Goal: Transaction & Acquisition: Purchase product/service

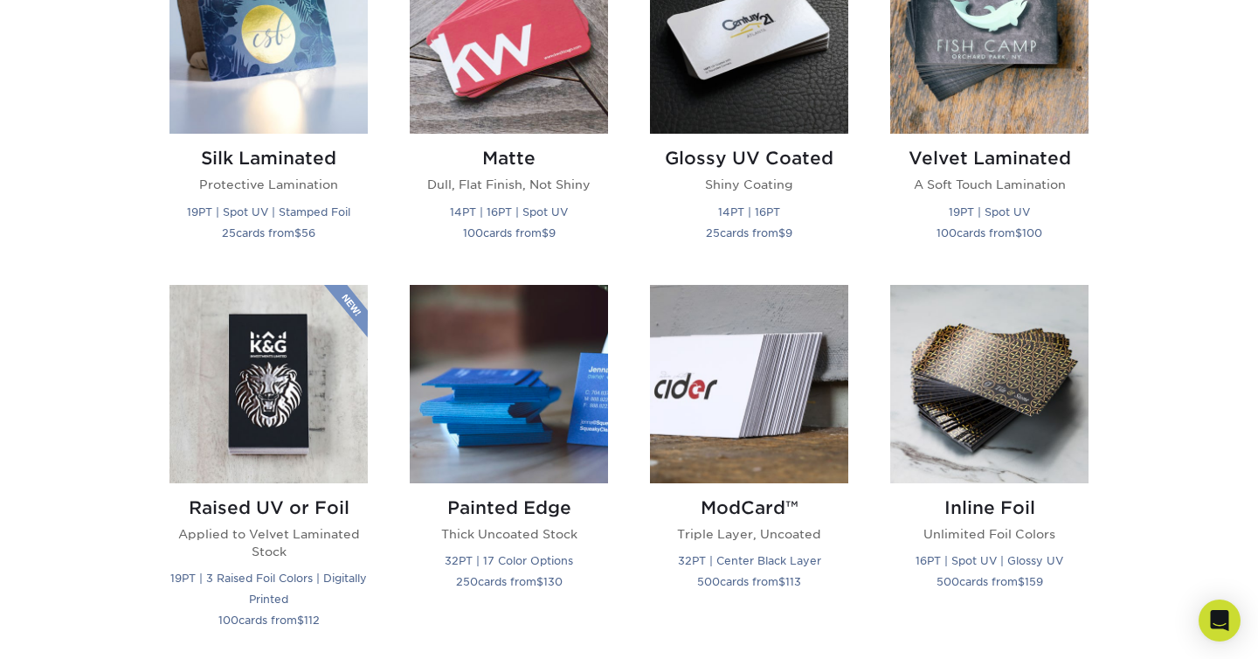
scroll to position [806, 0]
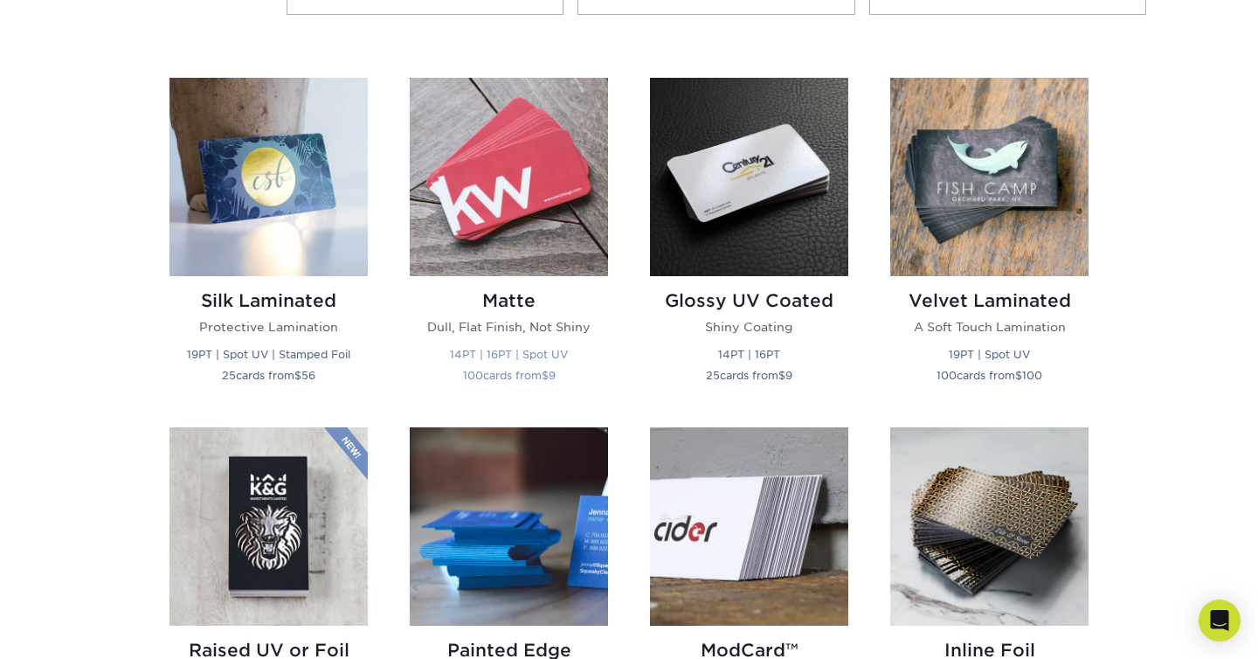
click at [528, 166] on img at bounding box center [509, 177] width 198 height 198
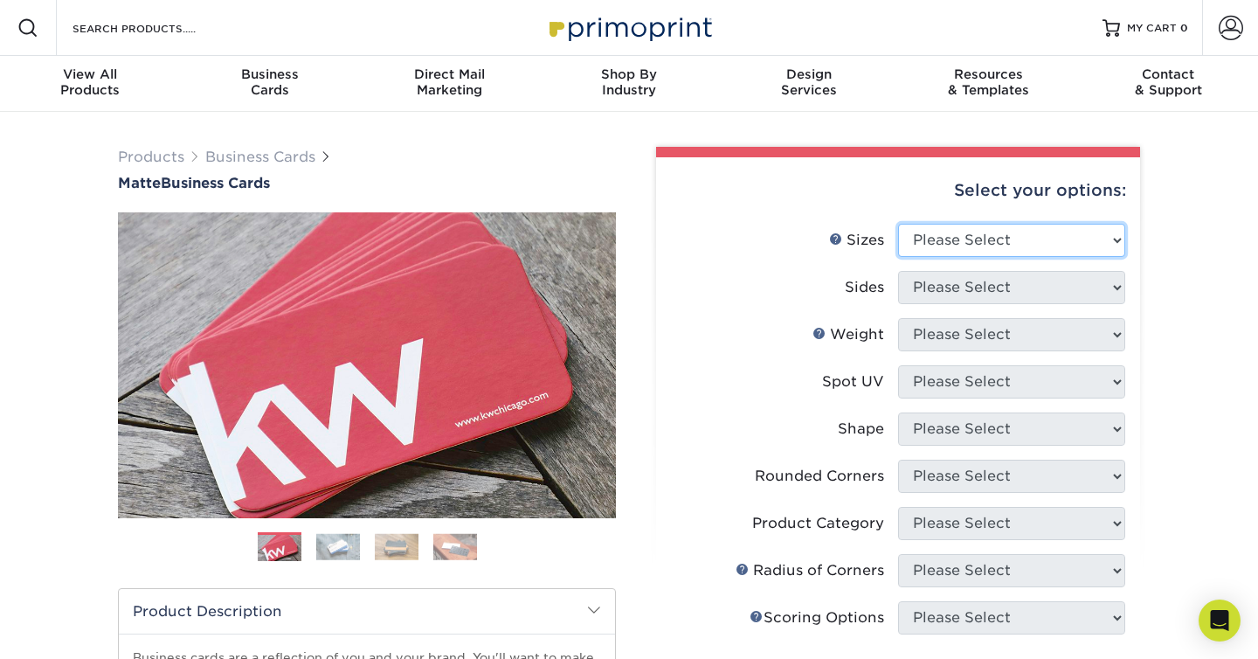
click at [927, 244] on select "Please Select 1.5" x 3.5" - Mini 1.75" x 3.5" - Mini 2" x 2" - Square 2" x 3" -…" at bounding box center [1011, 240] width 227 height 33
select select "2.00x3.50"
click at [898, 224] on select "Please Select 1.5" x 3.5" - Mini 1.75" x 3.5" - Mini 2" x 2" - Square 2" x 3" -…" at bounding box center [1011, 240] width 227 height 33
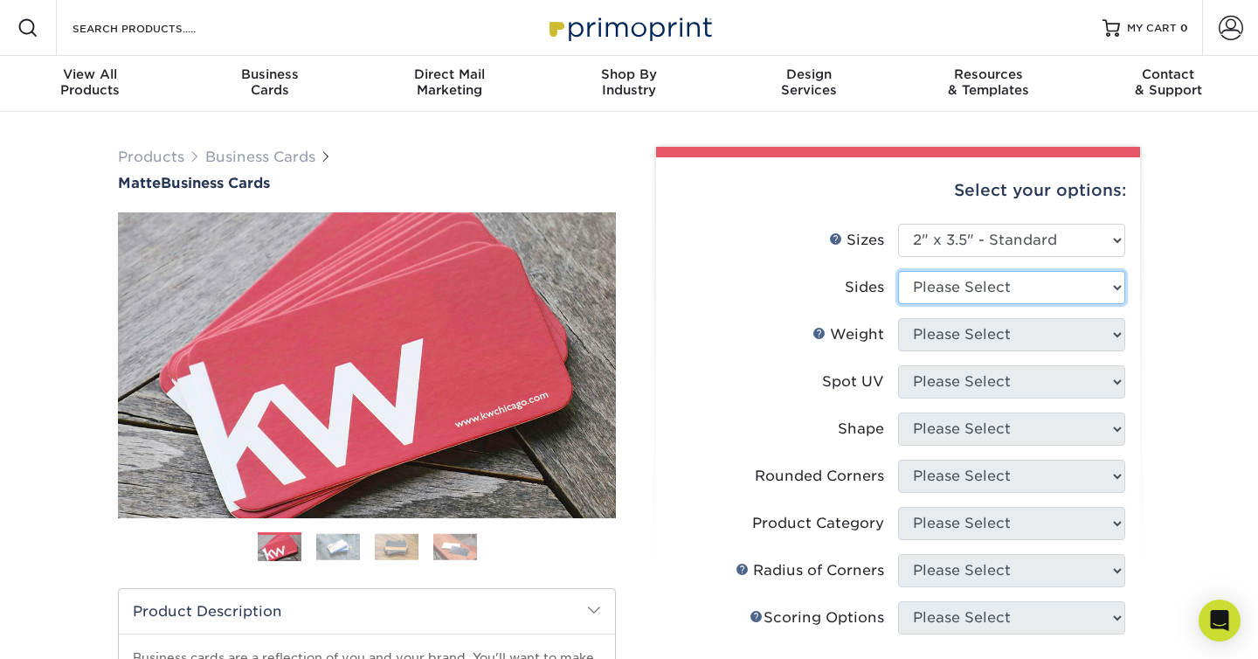
click at [1004, 294] on select "Please Select Print Both Sides Print Front Only" at bounding box center [1011, 287] width 227 height 33
select select "32d3c223-f82c-492b-b915-ba065a00862f"
click at [898, 271] on select "Please Select Print Both Sides Print Front Only" at bounding box center [1011, 287] width 227 height 33
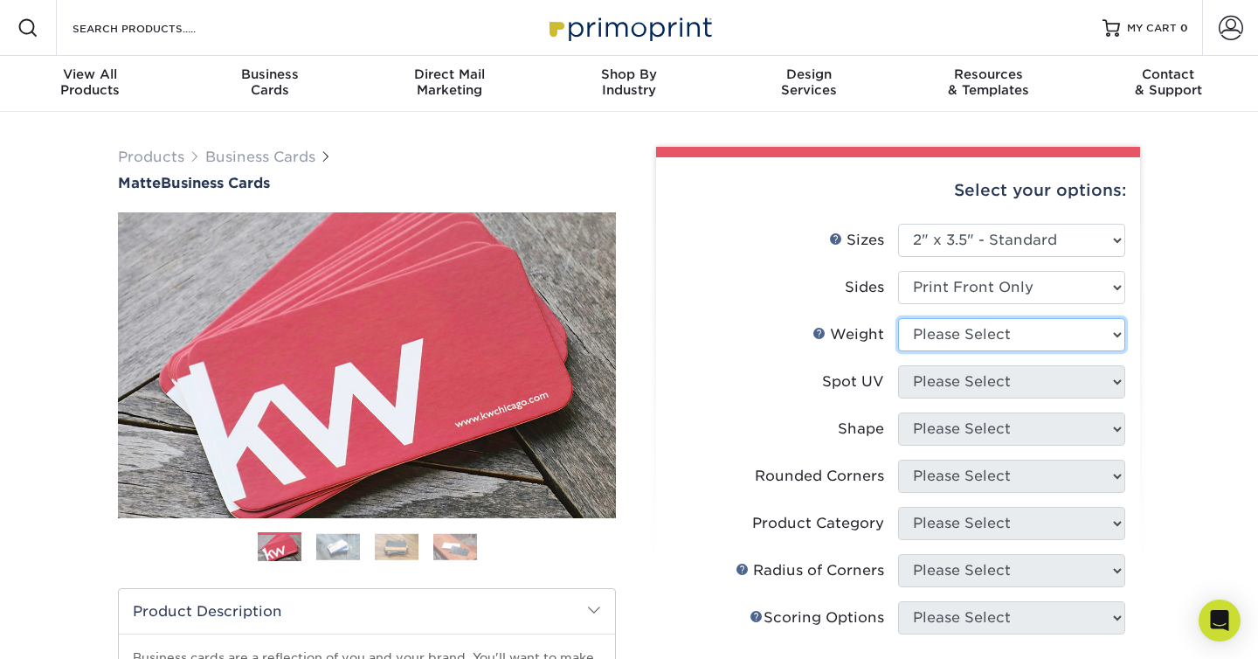
click at [997, 336] on select "Please Select 16PT 14PT" at bounding box center [1011, 334] width 227 height 33
select select "14PT"
click at [898, 318] on select "Please Select 16PT 14PT" at bounding box center [1011, 334] width 227 height 33
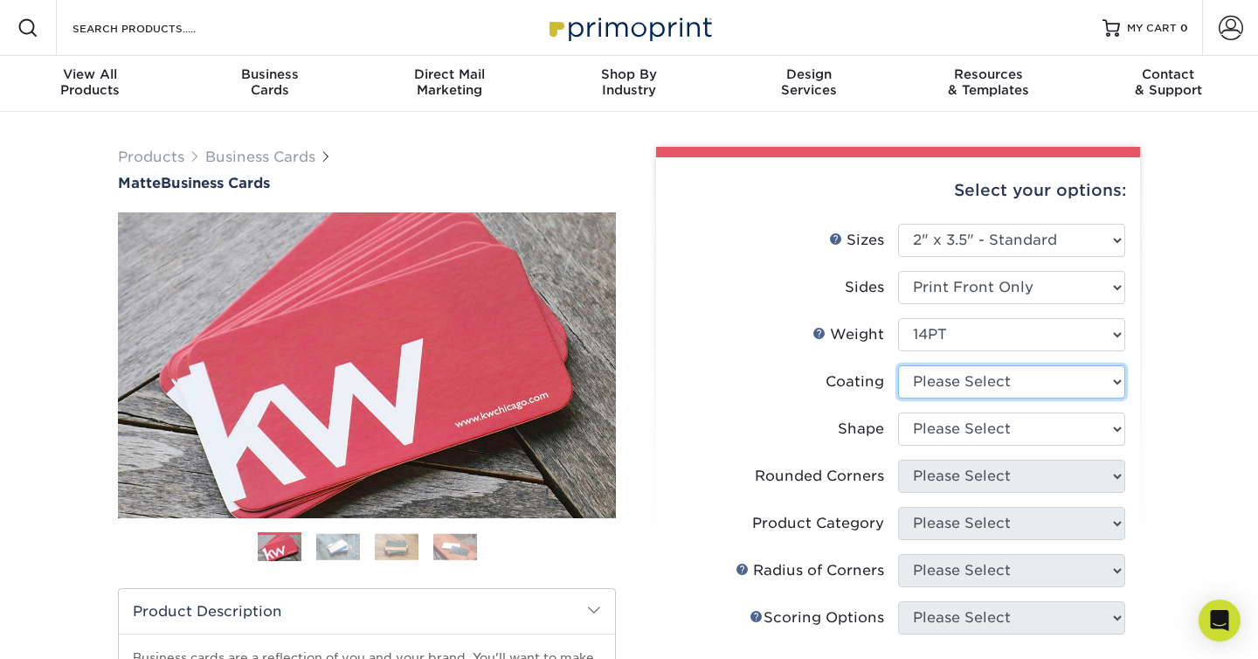
click at [986, 380] on select at bounding box center [1011, 381] width 227 height 33
select select "121bb7b5-3b4d-429f-bd8d-bbf80e953313"
click at [898, 365] on select at bounding box center [1011, 381] width 227 height 33
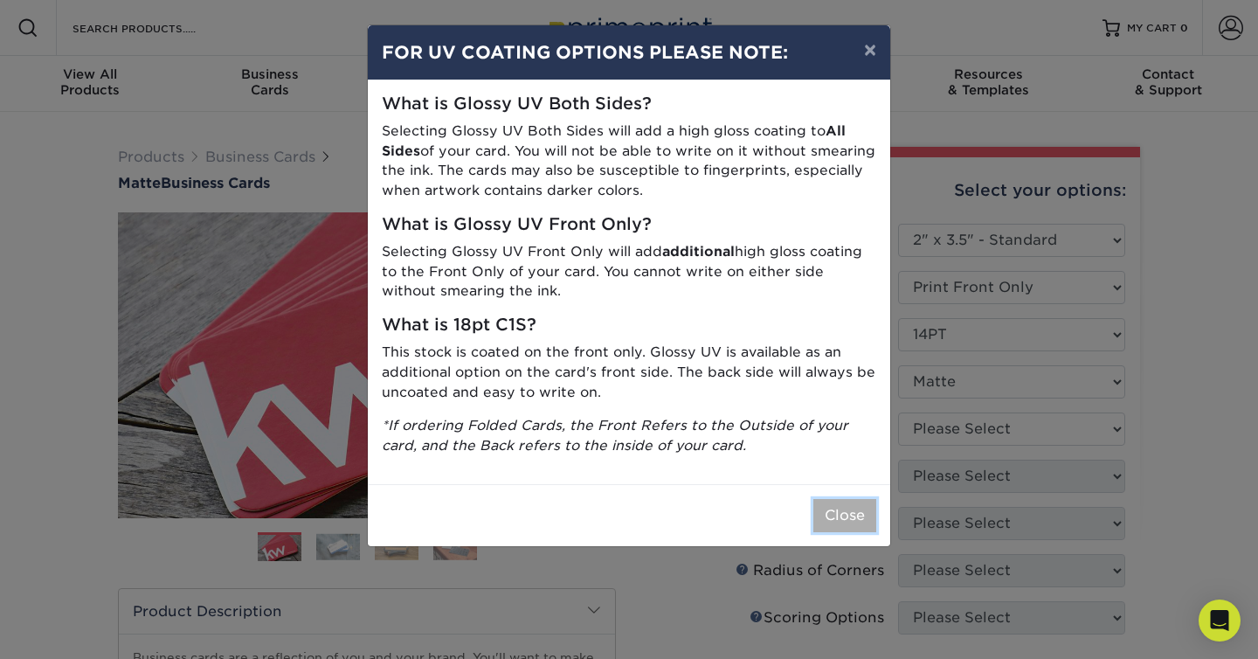
click at [835, 520] on button "Close" at bounding box center [845, 515] width 63 height 33
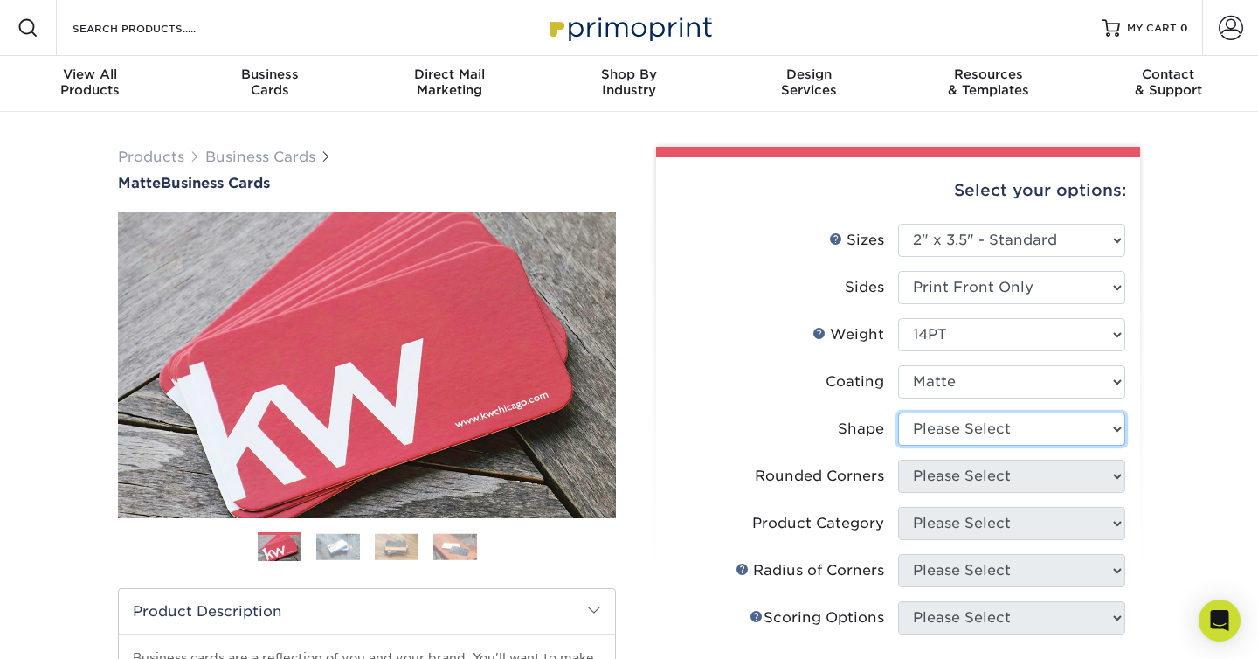
click at [938, 438] on select "Please Select Standard" at bounding box center [1011, 428] width 227 height 33
select select "standard"
click at [898, 412] on select "Please Select Standard" at bounding box center [1011, 428] width 227 height 33
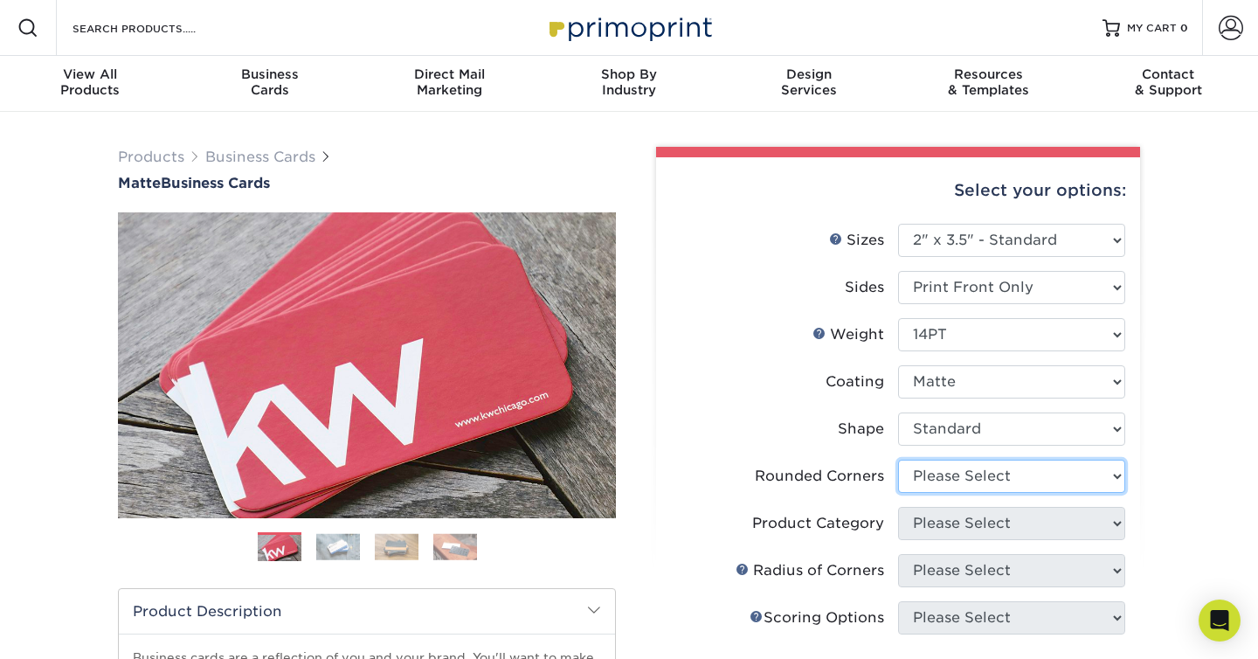
click at [946, 478] on select "Please Select Yes - Round 2 Corners Yes - Round 4 Corners No" at bounding box center [1011, 476] width 227 height 33
select select "0"
click at [898, 460] on select "Please Select Yes - Round 2 Corners Yes - Round 4 Corners No" at bounding box center [1011, 476] width 227 height 33
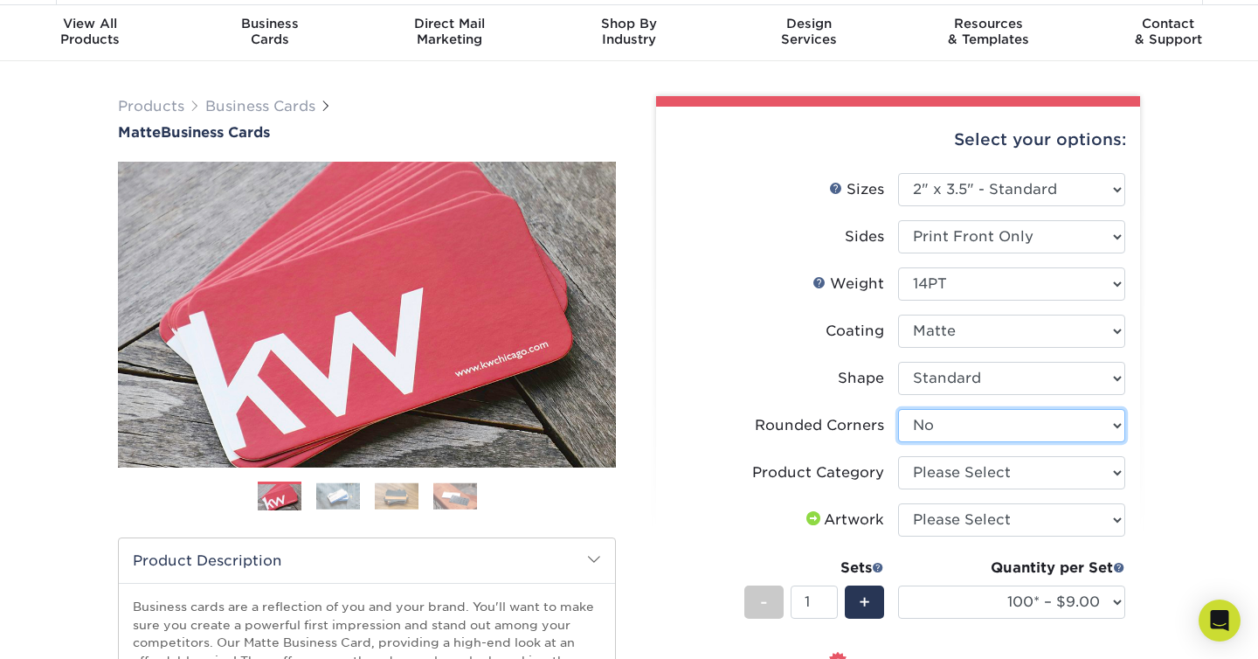
scroll to position [56, 0]
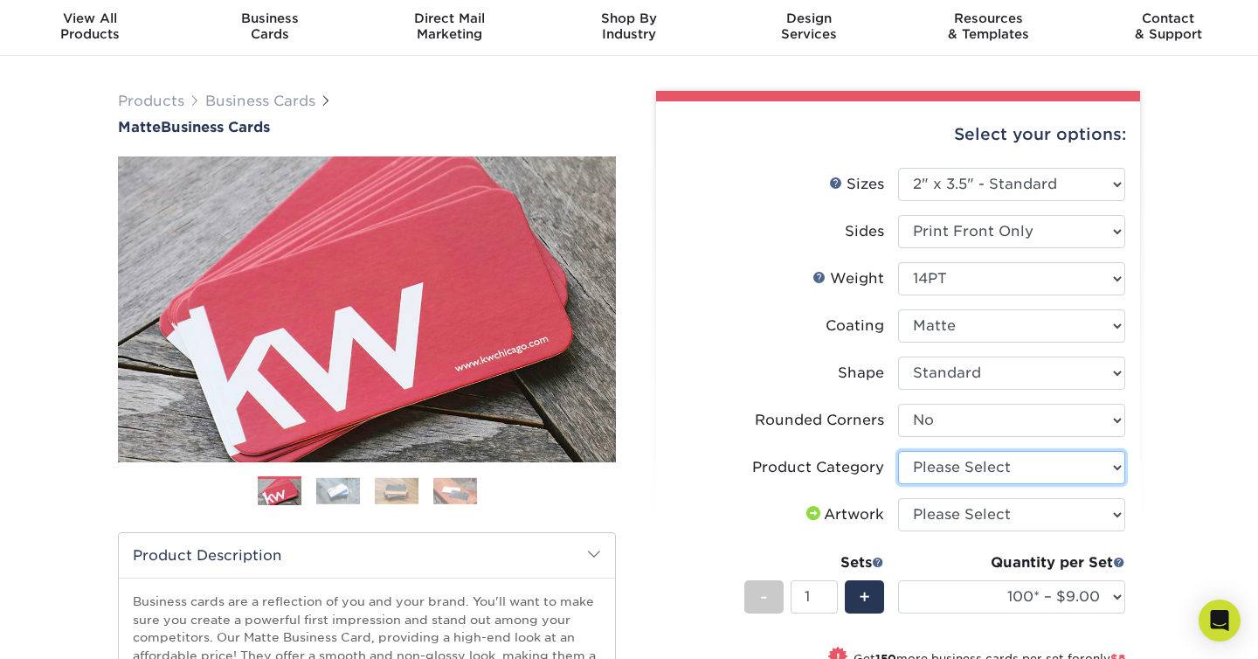
click at [928, 476] on select "Please Select Business Cards" at bounding box center [1011, 467] width 227 height 33
select select "3b5148f1-0588-4f88-a218-97bcfdce65c1"
click at [898, 451] on select "Please Select Business Cards" at bounding box center [1011, 467] width 227 height 33
click at [941, 516] on select "Please Select I will upload files I need a design - $100" at bounding box center [1011, 514] width 227 height 33
select select "upload"
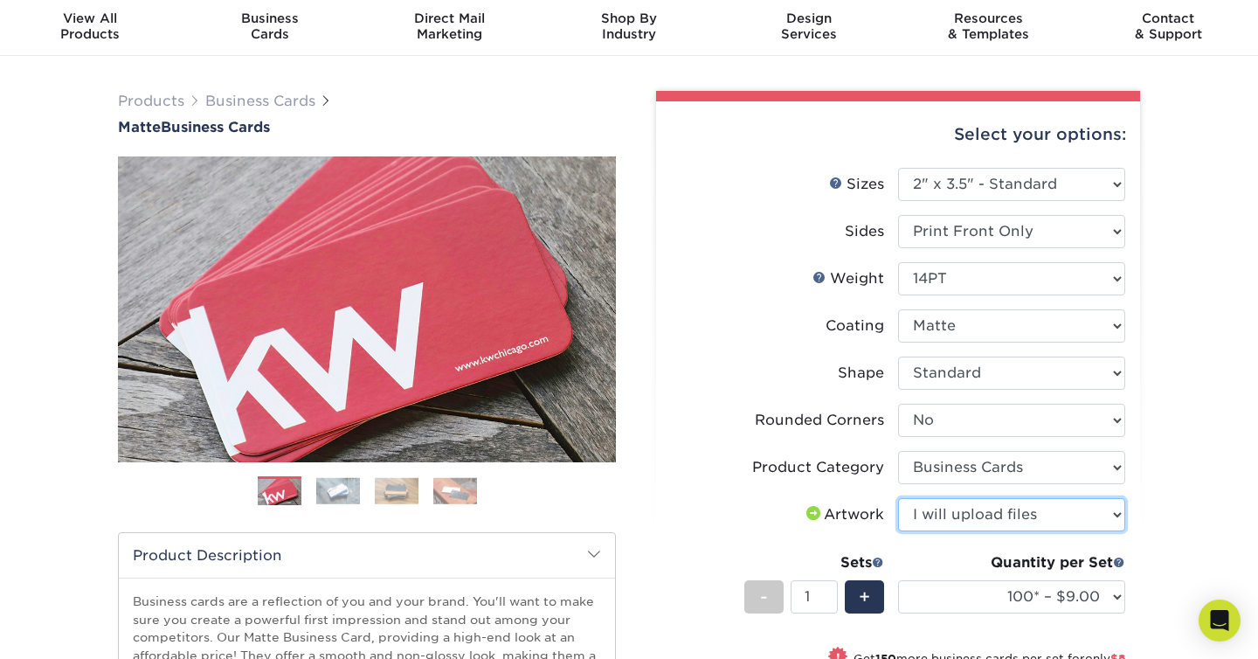
click at [898, 498] on select "Please Select I will upload files I need a design - $100" at bounding box center [1011, 514] width 227 height 33
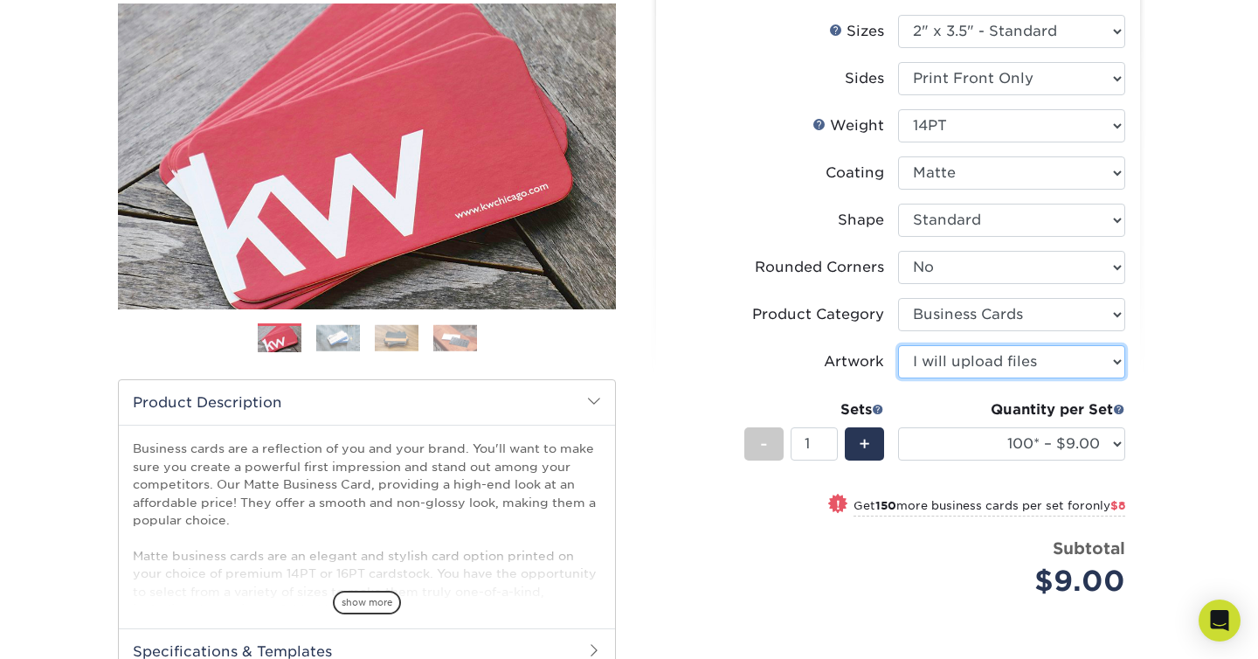
scroll to position [211, 0]
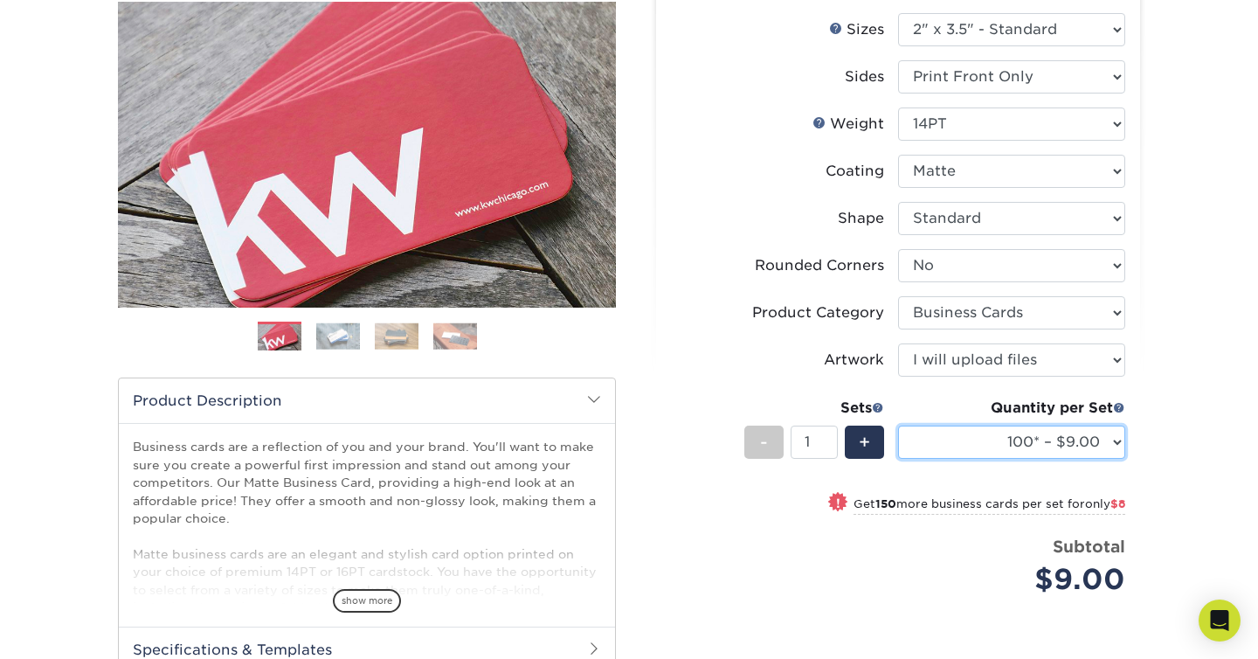
click at [959, 446] on select "100* – $9.00 250* – $17.00 500 – $33.00 1000 – $42.00 2500 – $75.00 5000 – $143…" at bounding box center [1011, 442] width 227 height 33
click at [898, 426] on select "100* – $9.00 250* – $17.00 500 – $33.00 1000 – $42.00 2500 – $75.00 5000 – $143…" at bounding box center [1011, 442] width 227 height 33
click at [1085, 434] on select "100* – $9.00 250* – $17.00 500 – $33.00 1000 – $42.00 2500 – $75.00 5000 – $143…" at bounding box center [1011, 442] width 227 height 33
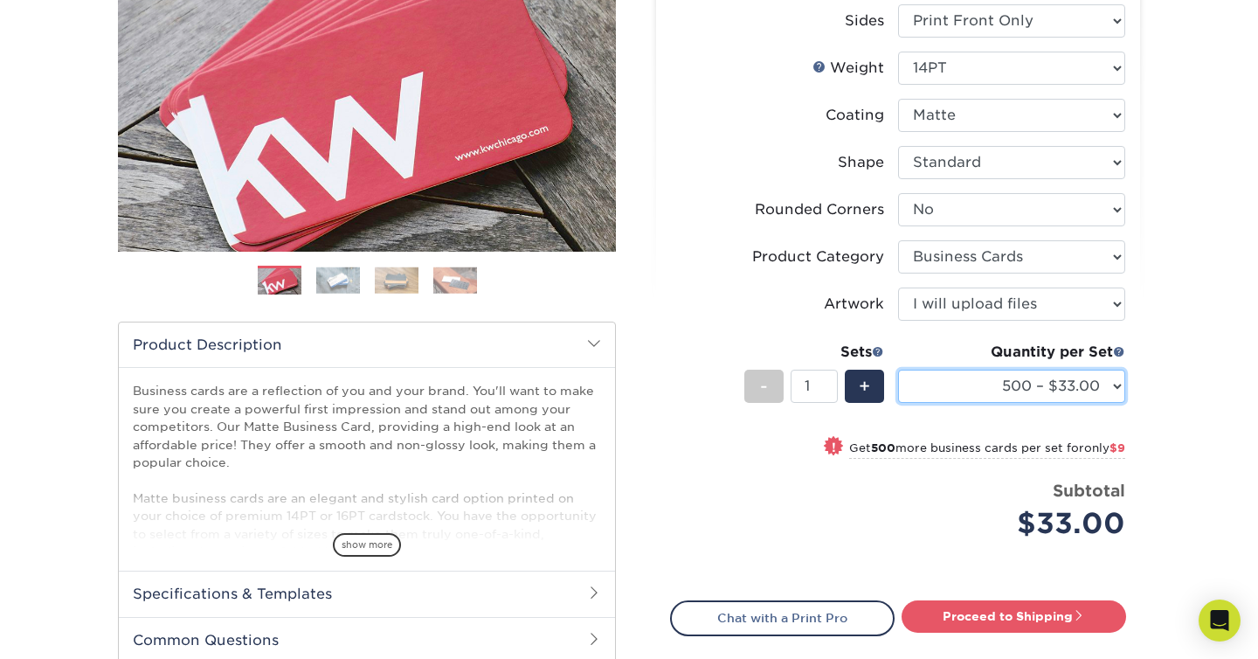
scroll to position [359, 0]
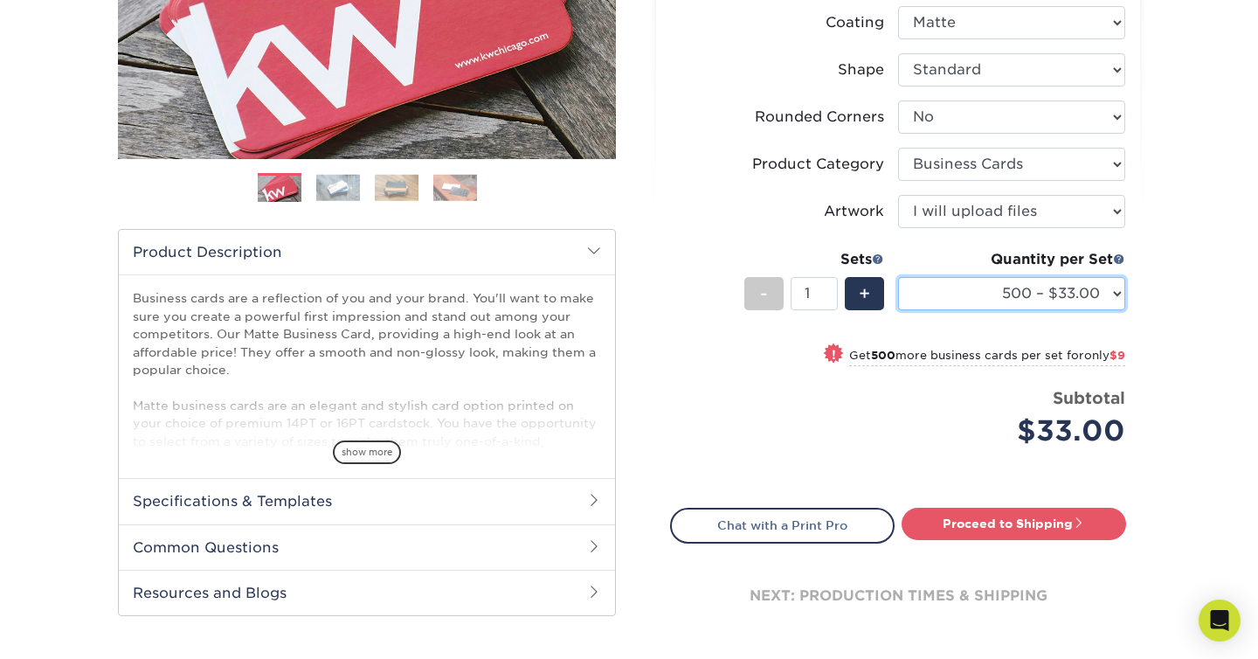
click at [1094, 291] on select "100* – $9.00 250* – $17.00 500 – $33.00 1000 – $42.00 2500 – $75.00 5000 – $143…" at bounding box center [1011, 293] width 227 height 33
click at [898, 277] on select "100* – $9.00 250* – $17.00 500 – $33.00 1000 – $42.00 2500 – $75.00 5000 – $143…" at bounding box center [1011, 293] width 227 height 33
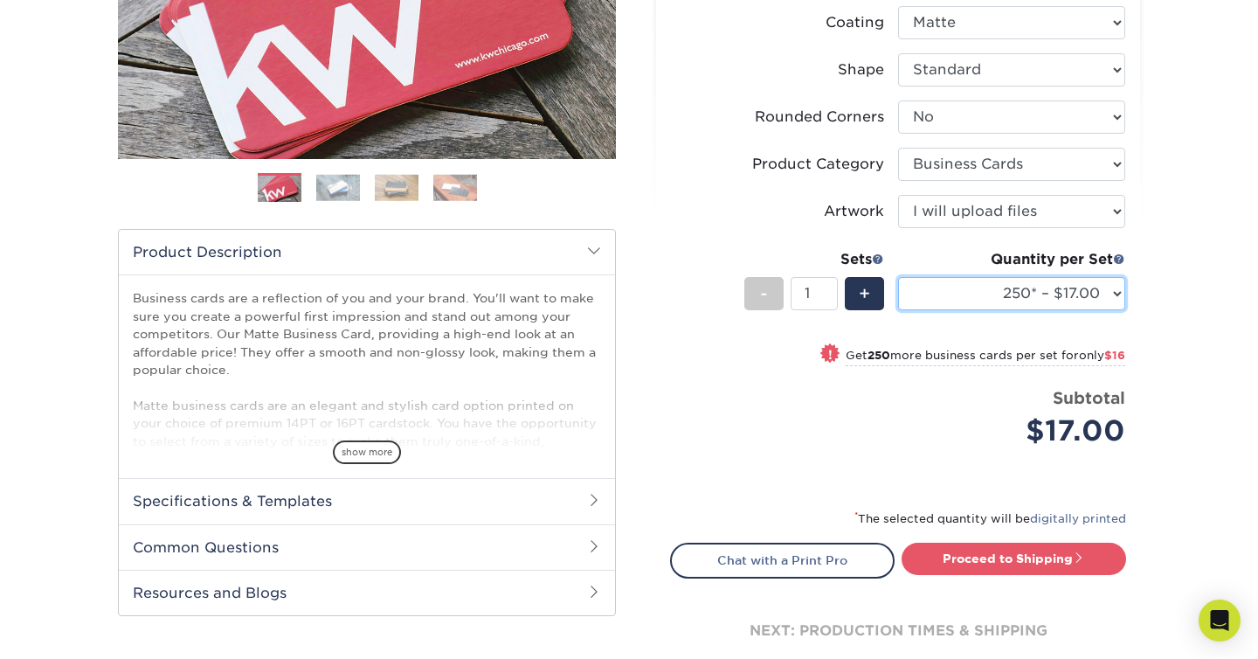
click at [1093, 294] on select "100* – $9.00 250* – $17.00 500 – $33.00 1000 – $42.00 2500 – $75.00 5000 – $143…" at bounding box center [1011, 293] width 227 height 33
click at [991, 295] on select "100* – $9.00 250* – $17.00 500 – $33.00 1000 – $42.00 2500 – $75.00 5000 – $143…" at bounding box center [1011, 293] width 227 height 33
click at [898, 277] on select "100* – $9.00 250* – $17.00 500 – $33.00 1000 – $42.00 2500 – $75.00 5000 – $143…" at bounding box center [1011, 293] width 227 height 33
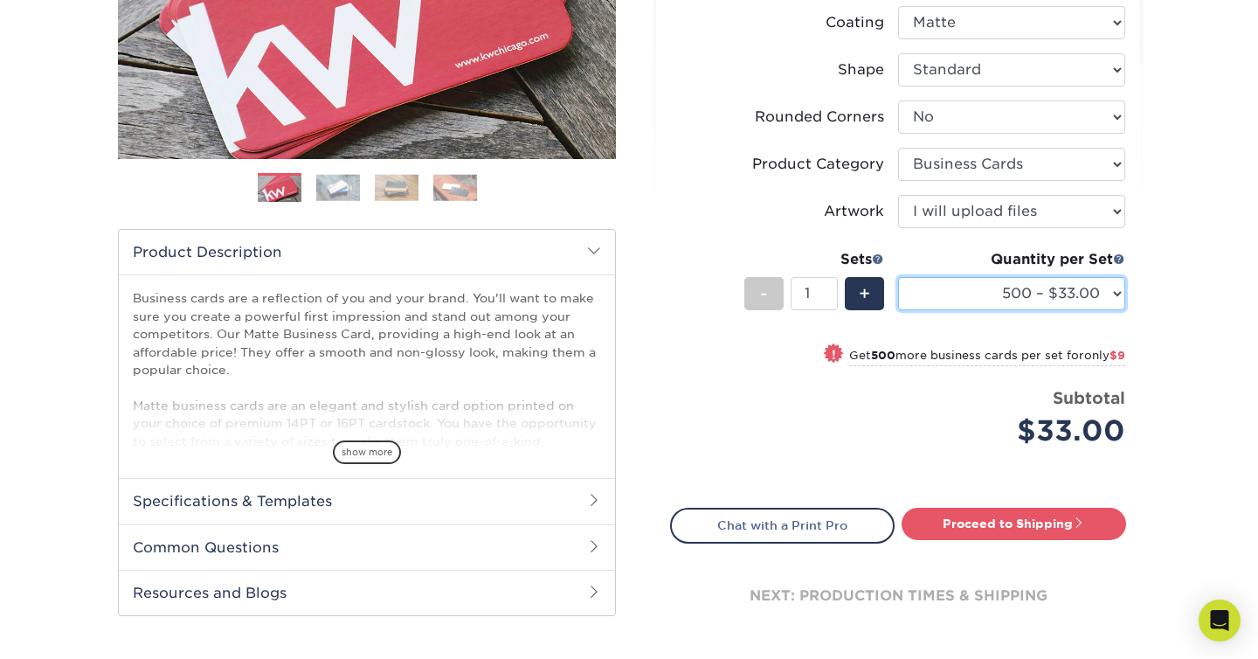
click at [980, 294] on select "100* – $9.00 250* – $17.00 500 – $33.00 1000 – $42.00 2500 – $75.00 5000 – $143…" at bounding box center [1011, 293] width 227 height 33
click at [898, 277] on select "100* – $9.00 250* – $17.00 500 – $33.00 1000 – $42.00 2500 – $75.00 5000 – $143…" at bounding box center [1011, 293] width 227 height 33
click at [984, 291] on select "100* – $9.00 250* – $17.00 500 – $33.00 1000 – $42.00 2500 – $75.00 5000 – $143…" at bounding box center [1011, 293] width 227 height 33
select select "500 – $33.00"
click at [898, 277] on select "100* – $9.00 250* – $17.00 500 – $33.00 1000 – $42.00 2500 – $75.00 5000 – $143…" at bounding box center [1011, 293] width 227 height 33
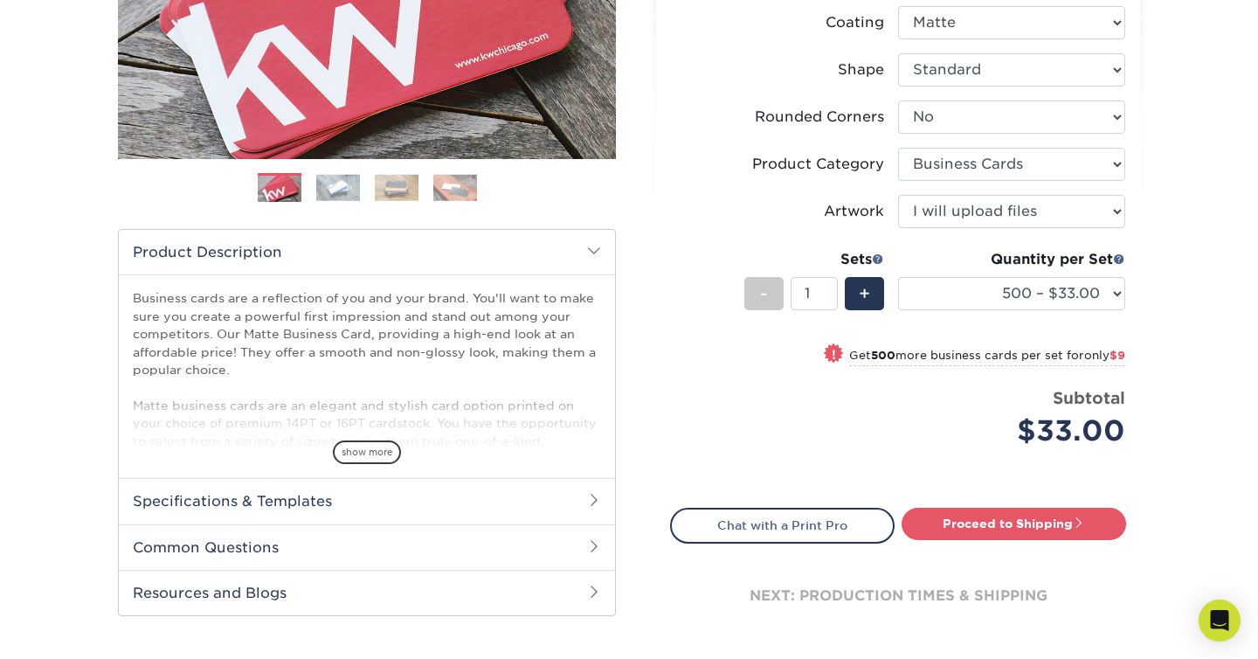
click at [906, 410] on div "Subtotal $33.00" at bounding box center [1011, 419] width 227 height 66
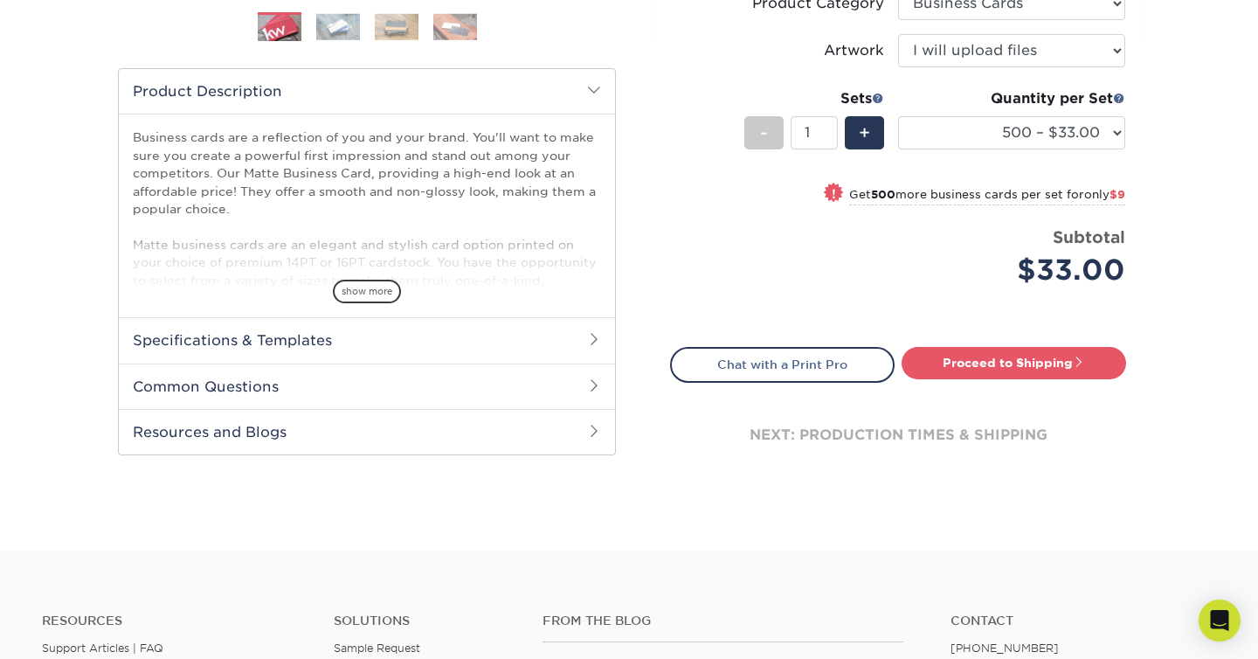
scroll to position [521, 0]
click at [904, 436] on div "next: production times & shipping" at bounding box center [898, 434] width 456 height 105
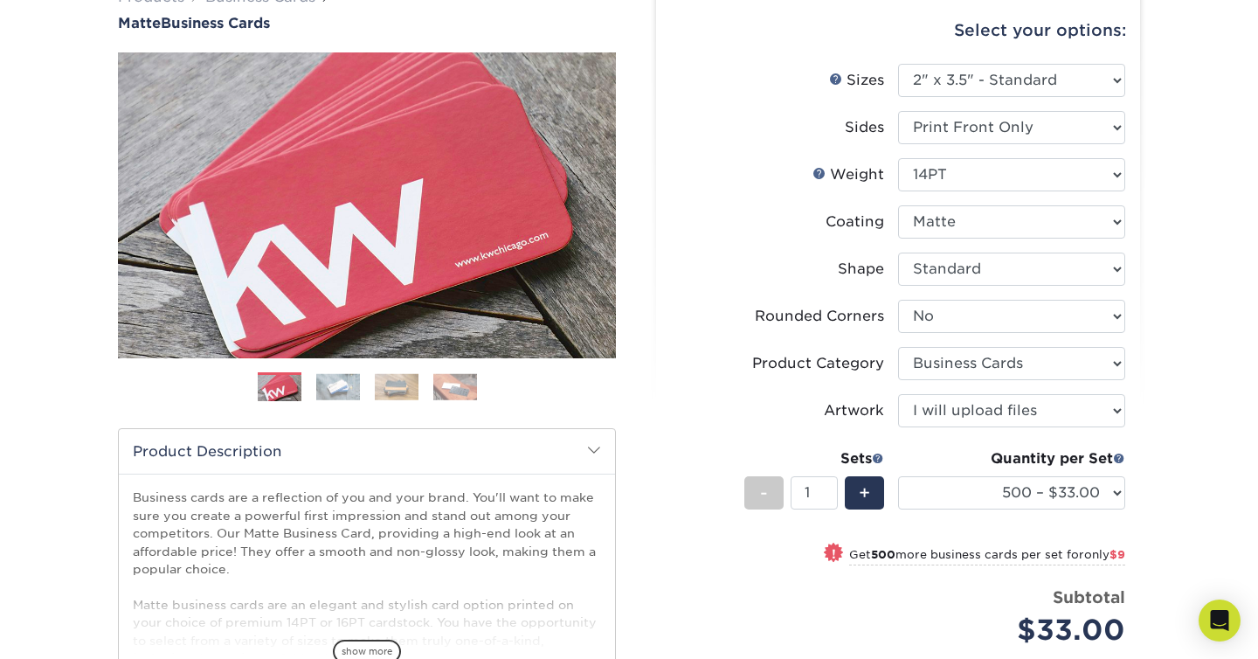
scroll to position [156, 0]
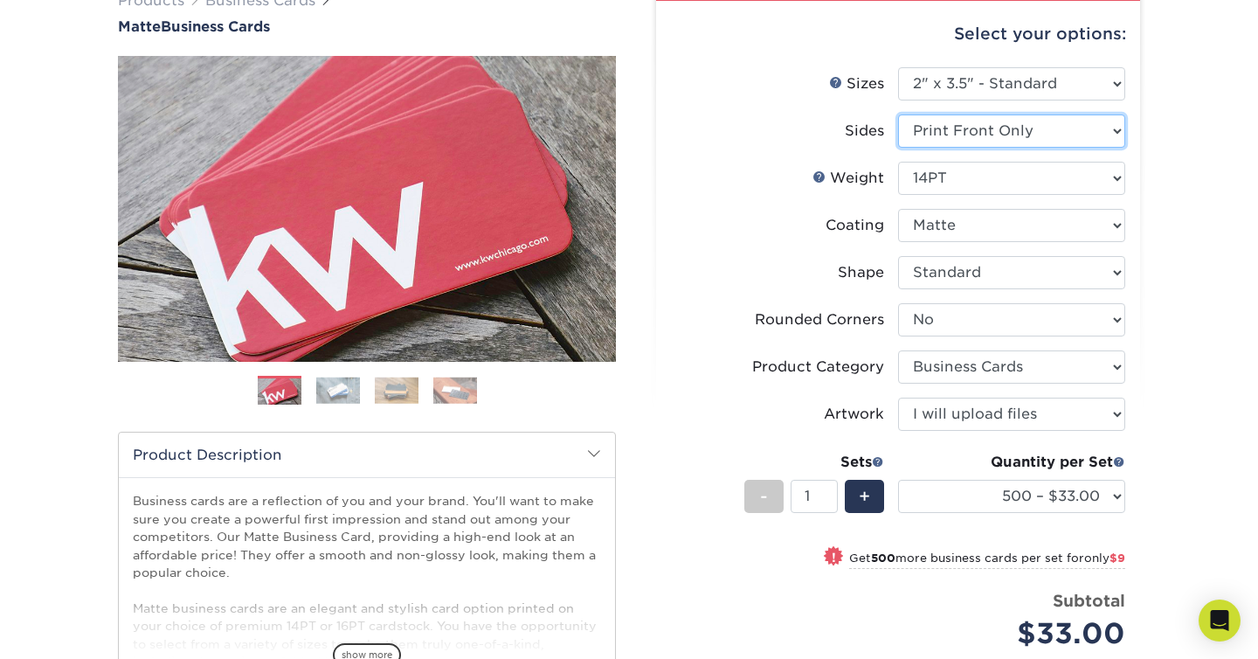
click at [957, 133] on select "Please Select Print Both Sides Print Front Only" at bounding box center [1011, 130] width 227 height 33
select select "13abbda7-1d64-4f25-8bb2-c179b224825d"
click at [898, 114] on select "Please Select Print Both Sides Print Front Only" at bounding box center [1011, 130] width 227 height 33
select select "-1"
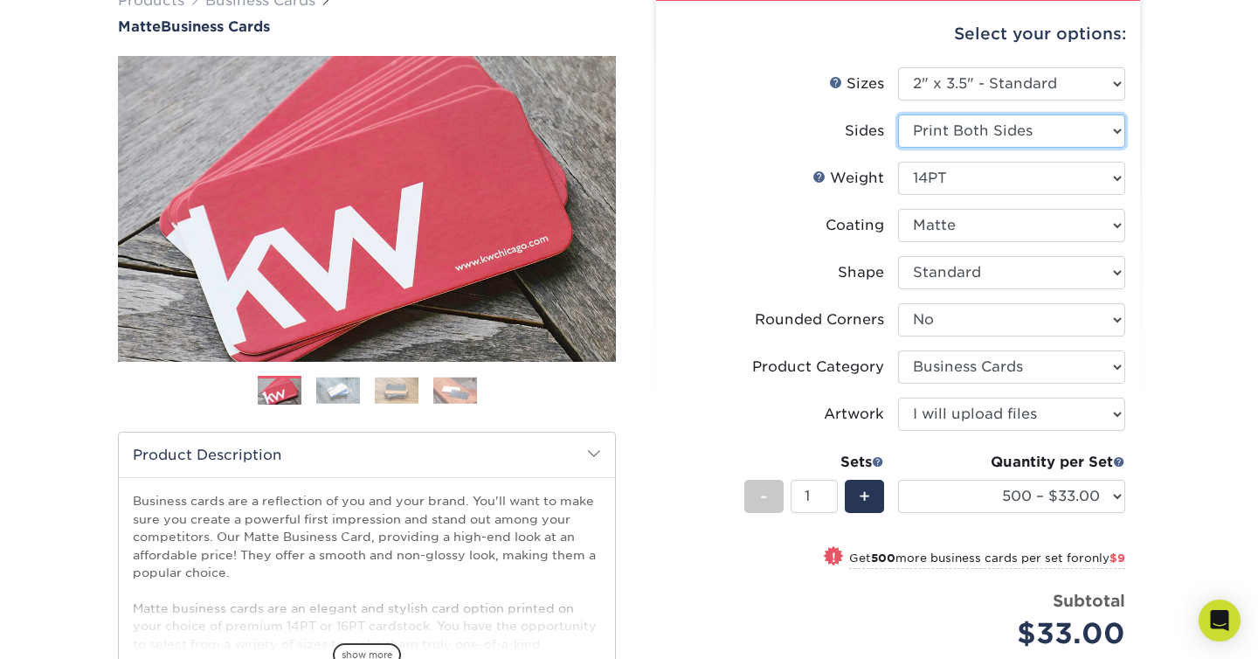
select select
select select "-1"
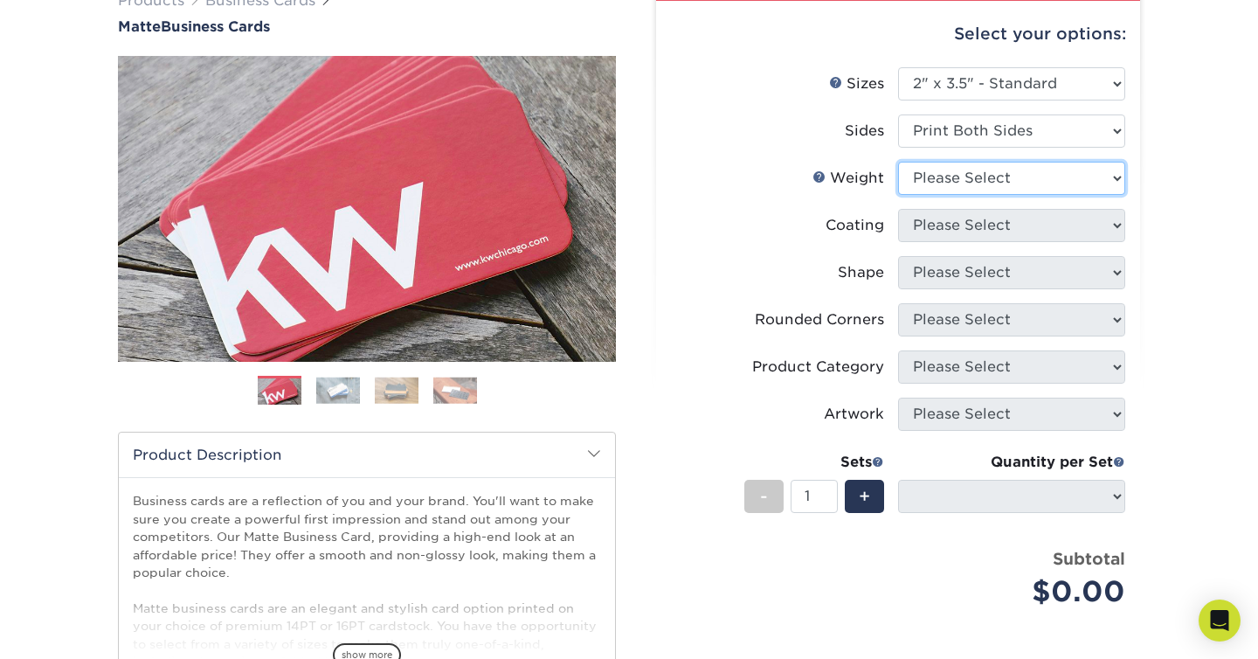
click at [950, 176] on select "Please Select 16PT 14PT" at bounding box center [1011, 178] width 227 height 33
select select "14PT"
click at [898, 162] on select "Please Select 16PT 14PT" at bounding box center [1011, 178] width 227 height 33
select select
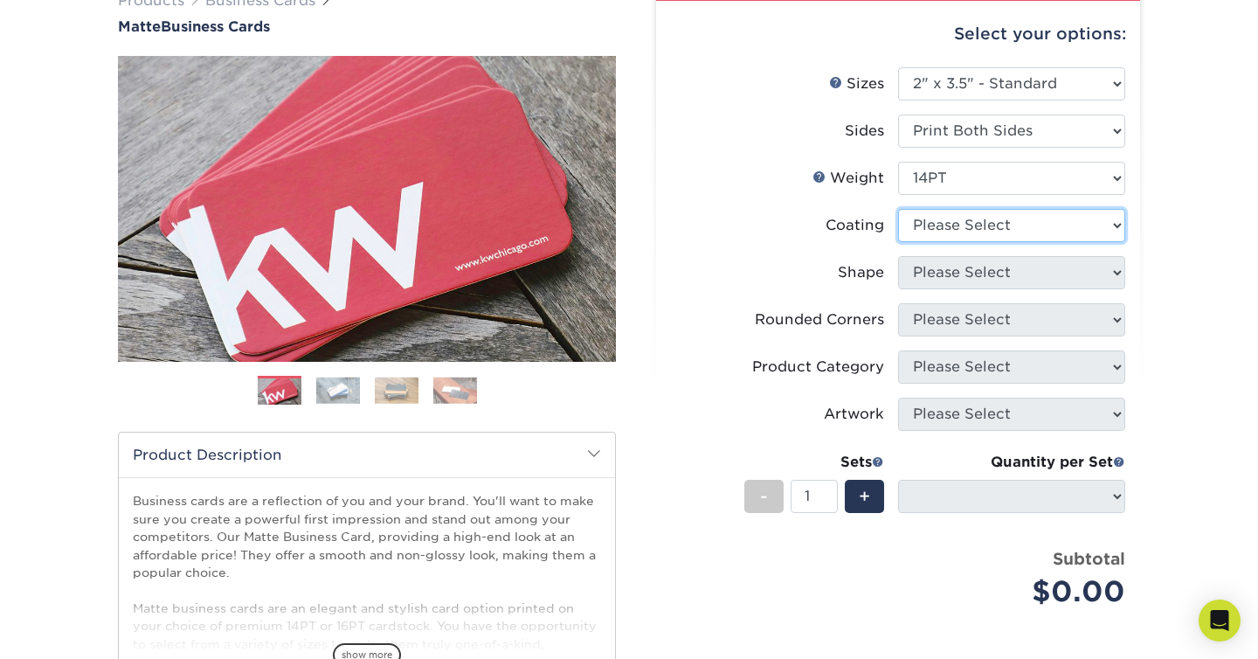
click at [950, 220] on select at bounding box center [1011, 225] width 227 height 33
select select "121bb7b5-3b4d-429f-bd8d-bbf80e953313"
click at [898, 209] on select at bounding box center [1011, 225] width 227 height 33
select select
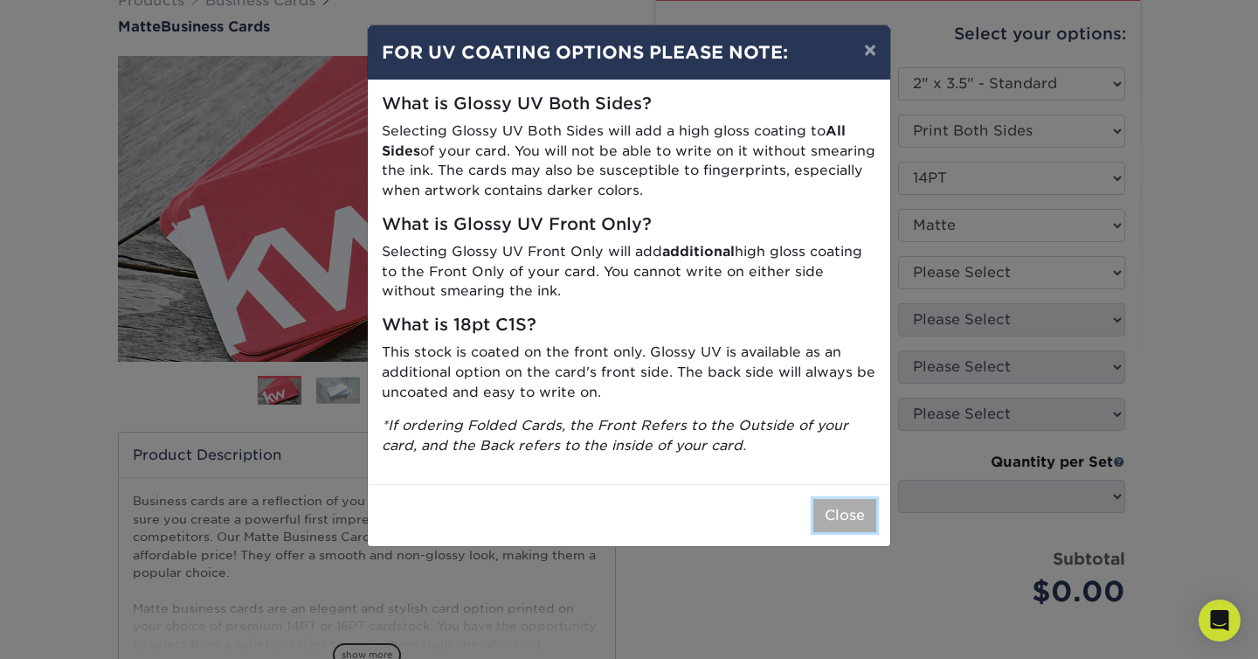
click at [816, 518] on button "Close" at bounding box center [845, 515] width 63 height 33
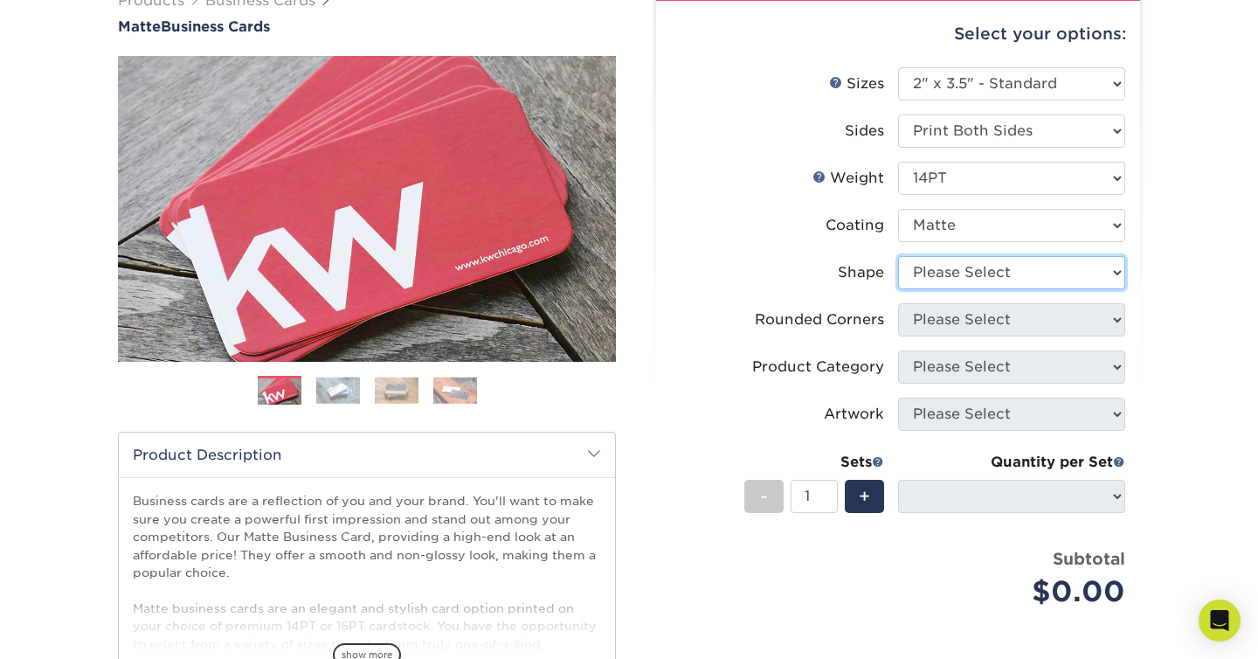
click at [955, 266] on select "Please Select Standard" at bounding box center [1011, 272] width 227 height 33
select select "standard"
click at [898, 256] on select "Please Select Standard" at bounding box center [1011, 272] width 227 height 33
select select
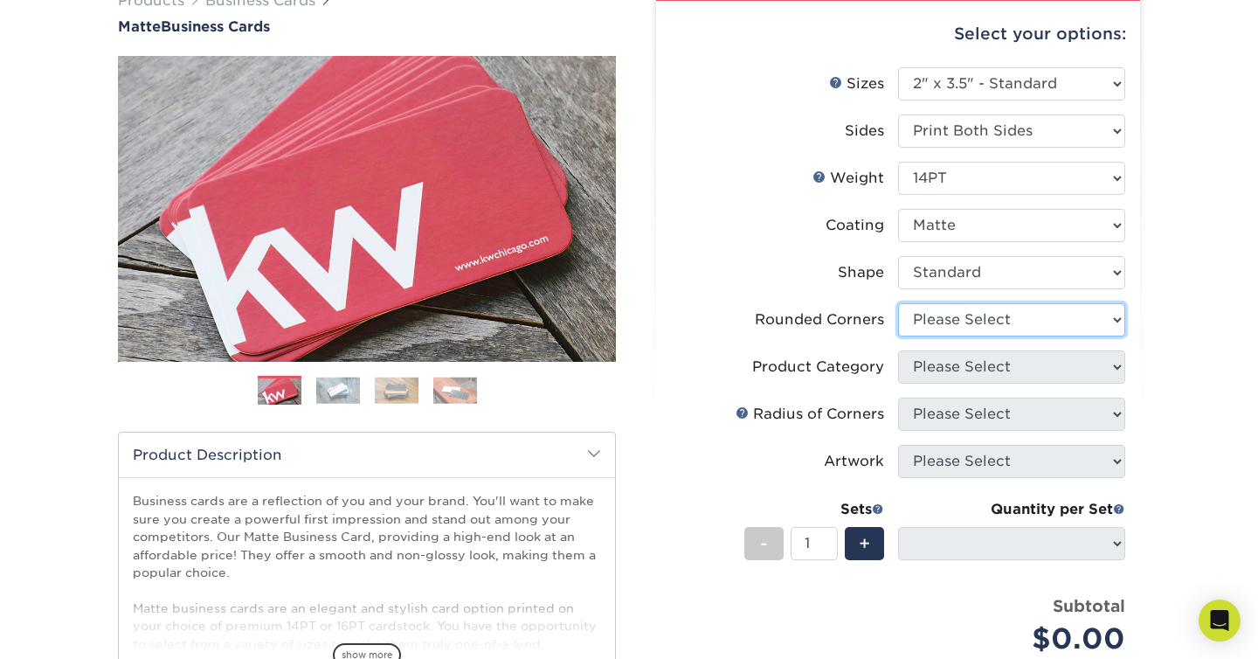
click at [957, 318] on select "Please Select Yes - Round 2 Corners Yes - Round 4 Corners No" at bounding box center [1011, 319] width 227 height 33
select select "0"
click at [898, 303] on select "Please Select Yes - Round 2 Corners Yes - Round 4 Corners No" at bounding box center [1011, 319] width 227 height 33
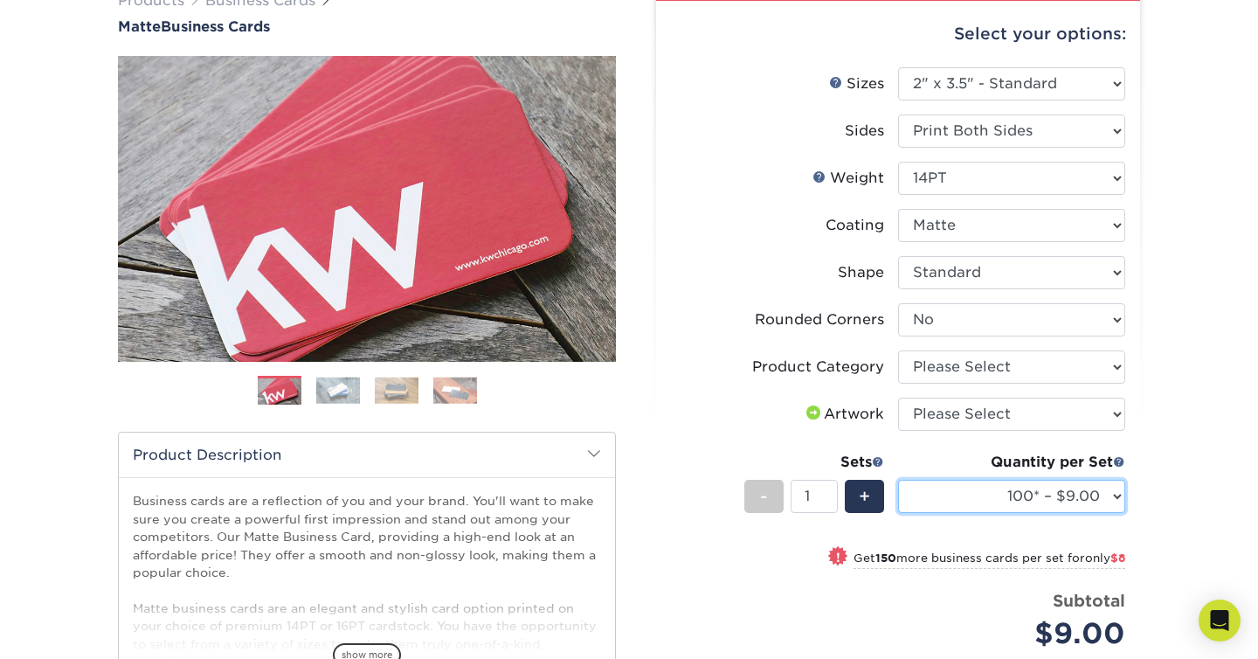
click at [957, 483] on select "100* – $9.00 250* – $17.00 500 – $33.00 1000 – $42.00 (free shipping*) 2500 – $…" at bounding box center [1011, 496] width 227 height 33
select select "500 – $33.00"
click at [898, 480] on select "100* – $9.00 250* – $17.00 500 – $33.00 1000 – $42.00 (free shipping*) 2500 – $…" at bounding box center [1011, 496] width 227 height 33
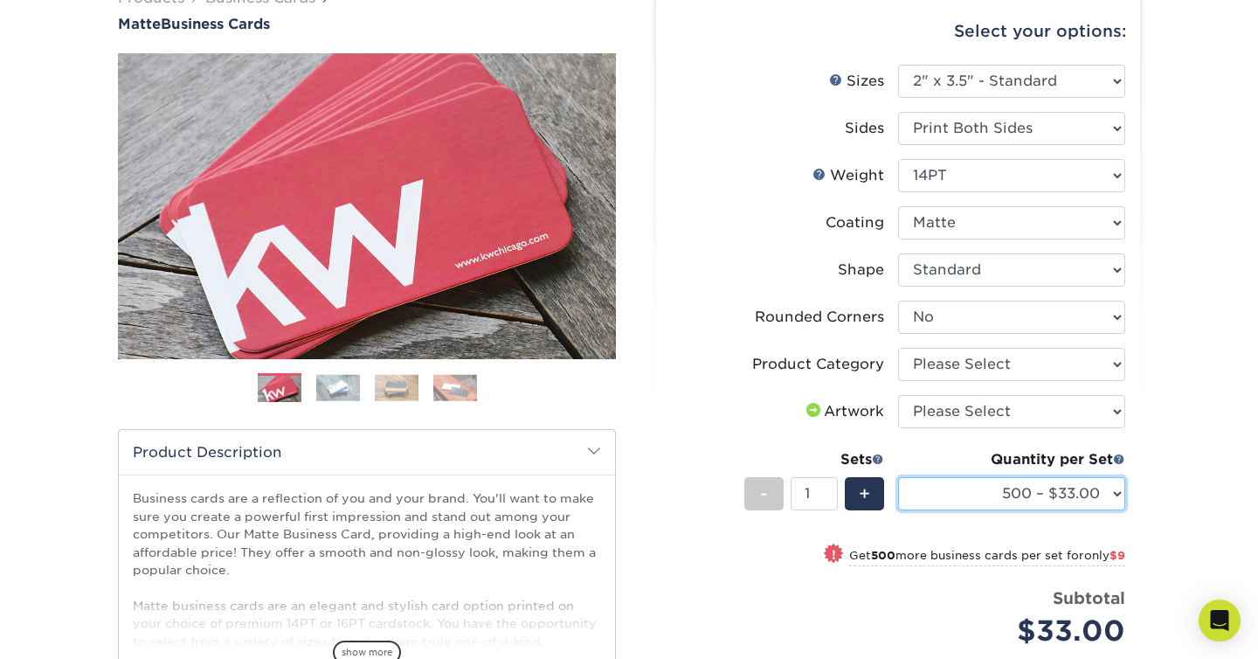
scroll to position [158, 0]
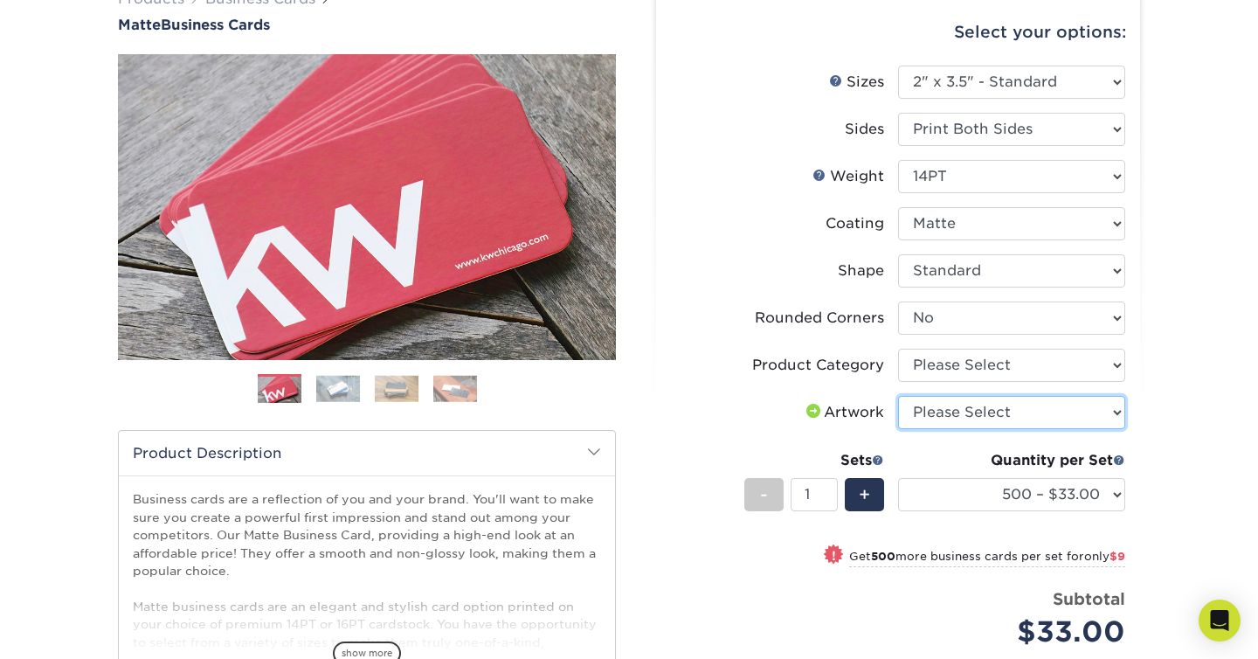
click at [1011, 413] on select "Please Select I will upload files I need a design - $100" at bounding box center [1011, 412] width 227 height 33
select select "upload"
click at [898, 396] on select "Please Select I will upload files I need a design - $100" at bounding box center [1011, 412] width 227 height 33
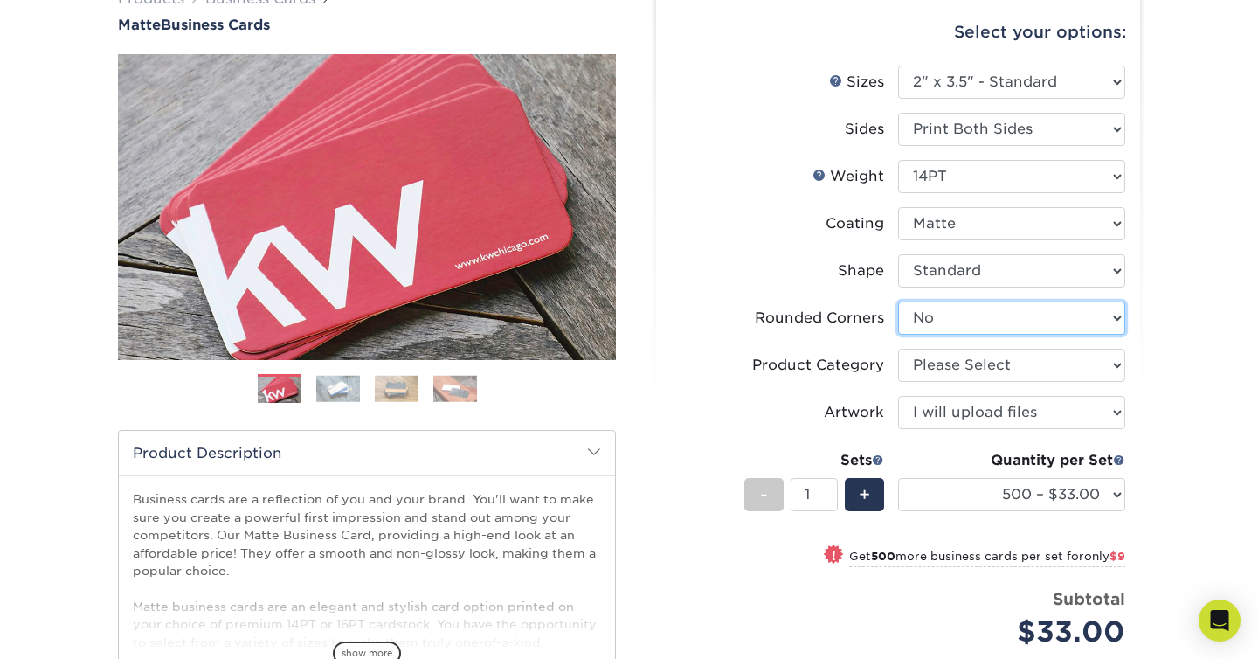
click at [966, 313] on select "Please Select Yes - Round 2 Corners Yes - Round 4 Corners No" at bounding box center [1011, 318] width 227 height 33
select select "7672df9e-0e0a-464d-8e1f-920c575e4da3"
click at [898, 302] on select "Please Select Yes - Round 2 Corners Yes - Round 4 Corners No" at bounding box center [1011, 318] width 227 height 33
select select "-1"
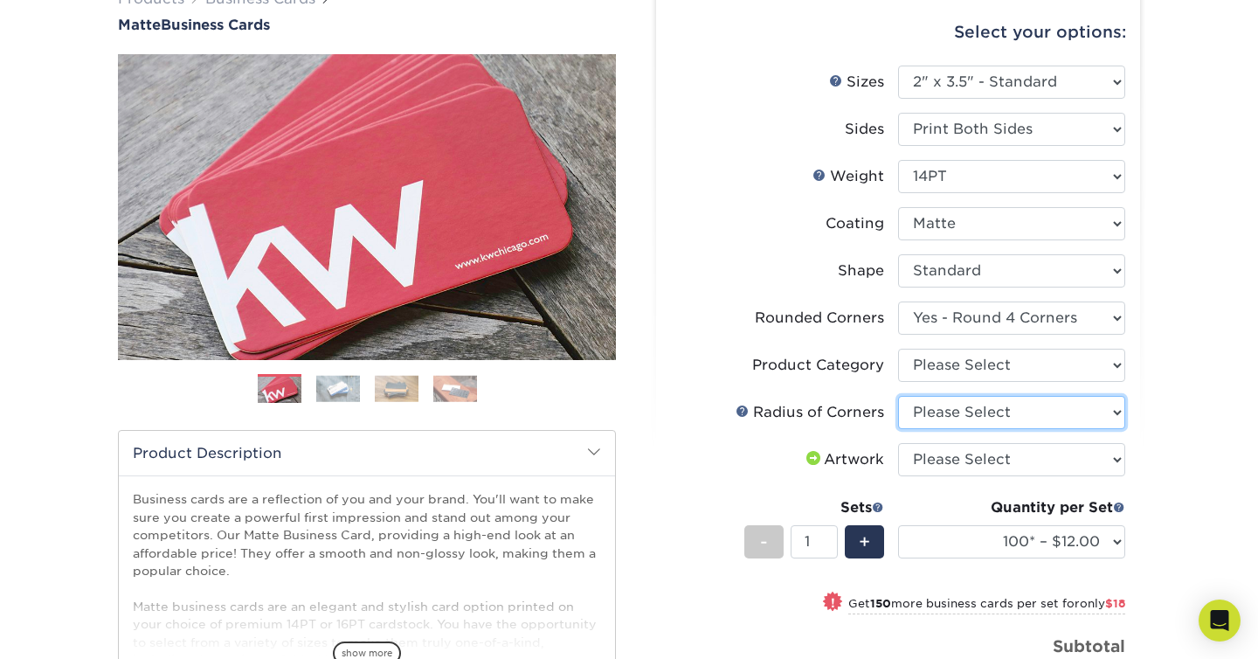
click at [1007, 404] on select "Please Select Rounded 1/8" Rounded 1/4"" at bounding box center [1011, 412] width 227 height 33
select select "589680c7-ee9a-431b-9d12-d7aeb1386a97"
click at [898, 396] on select "Please Select Rounded 1/8" Rounded 1/4"" at bounding box center [1011, 412] width 227 height 33
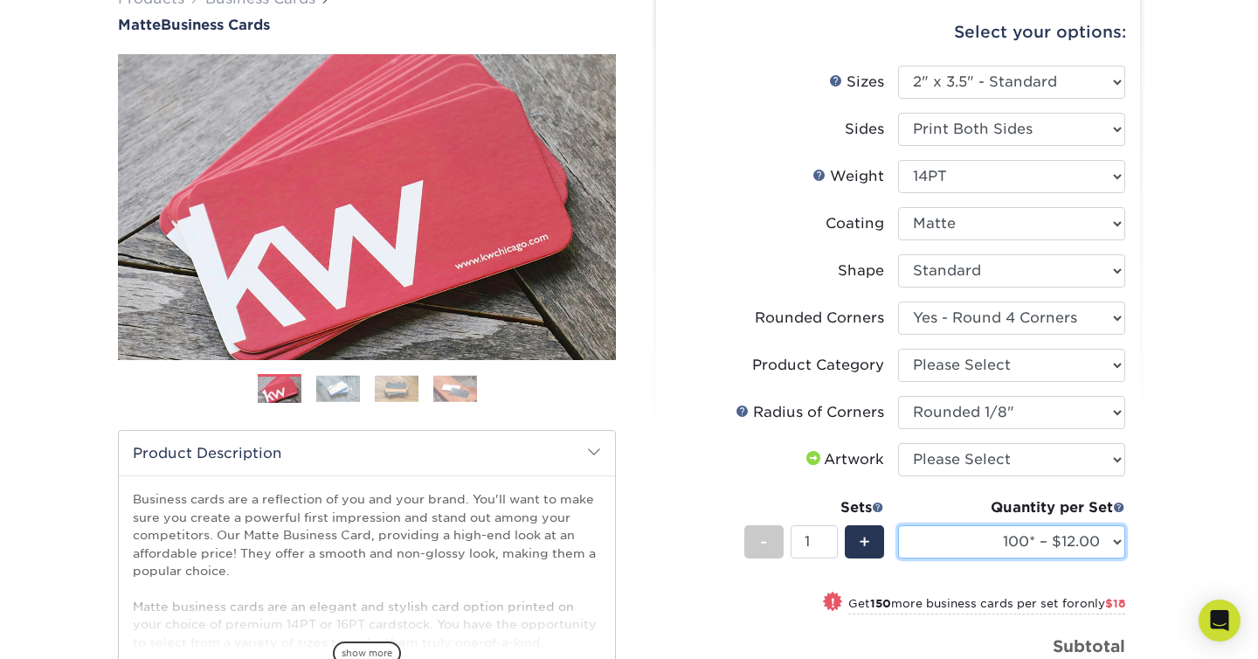
click at [1109, 544] on select "100* – $12.00 250* – $30.00 500 – $60.00 1000 – $74.00 2500 – $136.00 5000 – $2…" at bounding box center [1011, 541] width 227 height 33
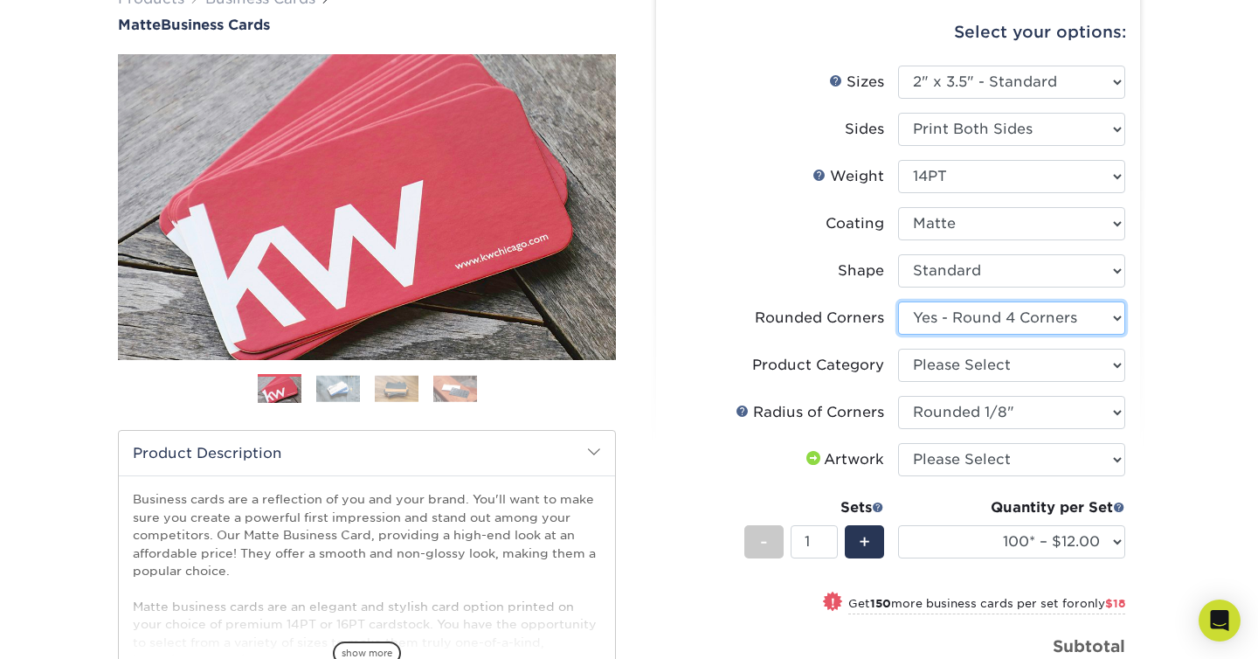
click at [1056, 325] on select "Please Select Yes - Round 2 Corners Yes - Round 4 Corners No" at bounding box center [1011, 318] width 227 height 33
select select "0"
click at [898, 302] on select "Please Select Yes - Round 2 Corners Yes - Round 4 Corners No" at bounding box center [1011, 318] width 227 height 33
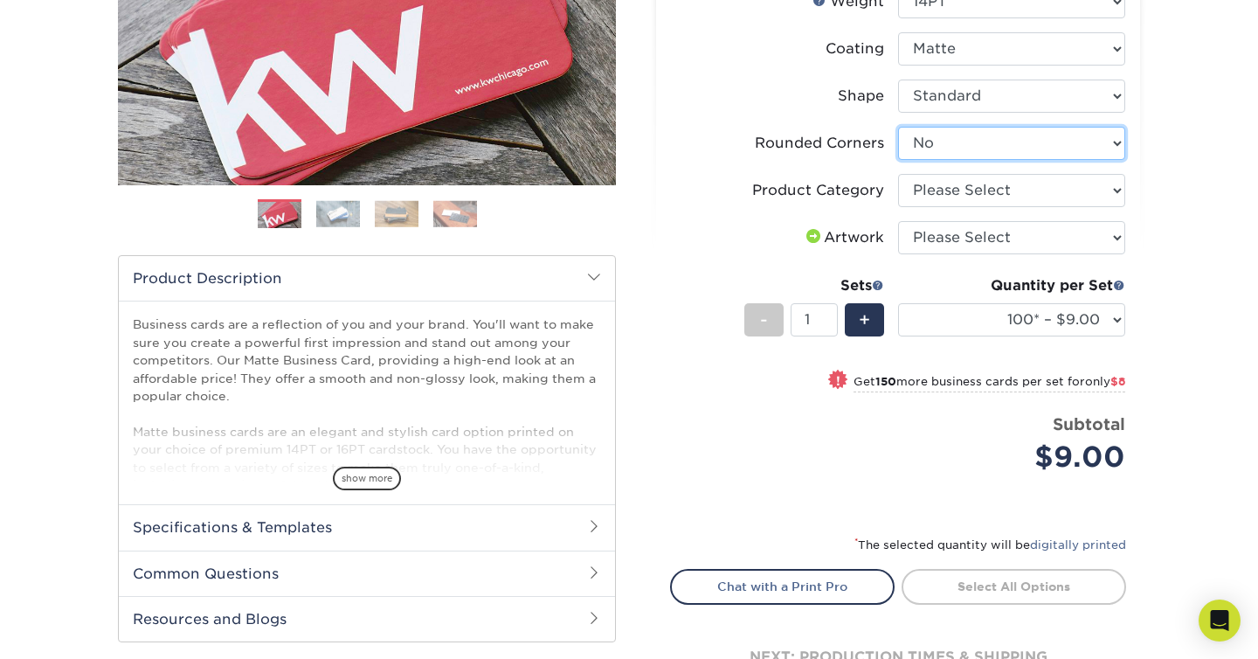
scroll to position [329, 0]
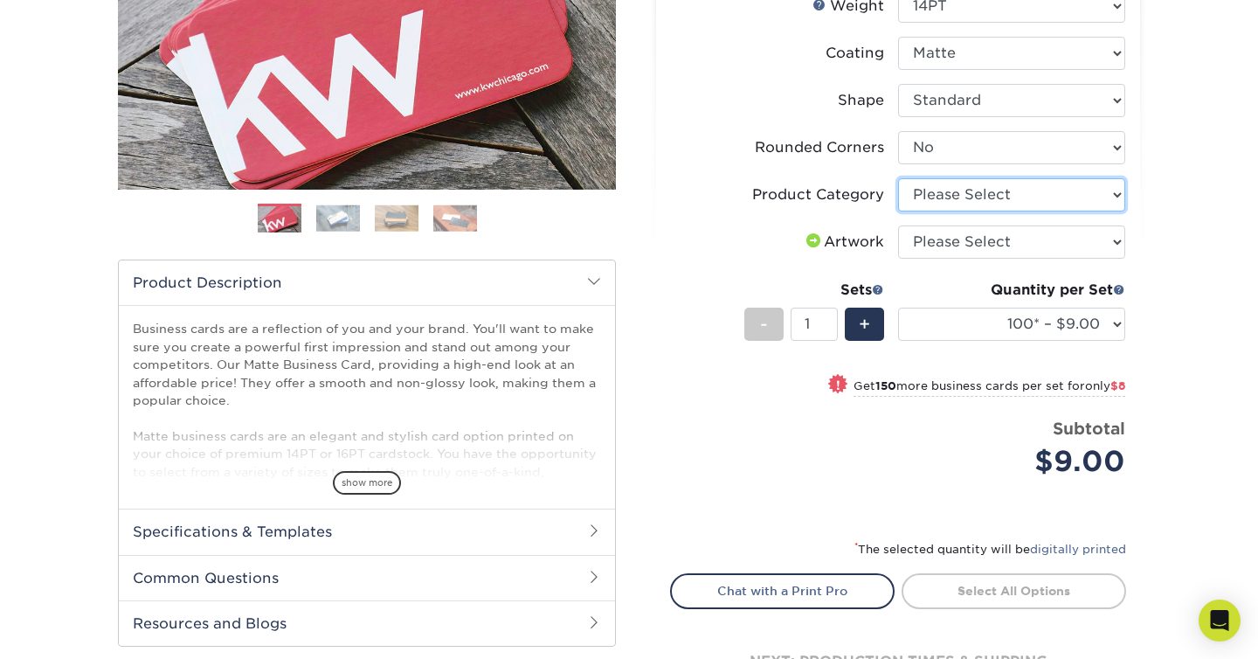
click at [1014, 191] on select "Please Select Business Cards" at bounding box center [1011, 194] width 227 height 33
select select "3b5148f1-0588-4f88-a218-97bcfdce65c1"
click at [898, 178] on select "Please Select Business Cards" at bounding box center [1011, 194] width 227 height 33
click at [1014, 233] on select "Please Select I will upload files I need a design - $100" at bounding box center [1011, 241] width 227 height 33
select select "upload"
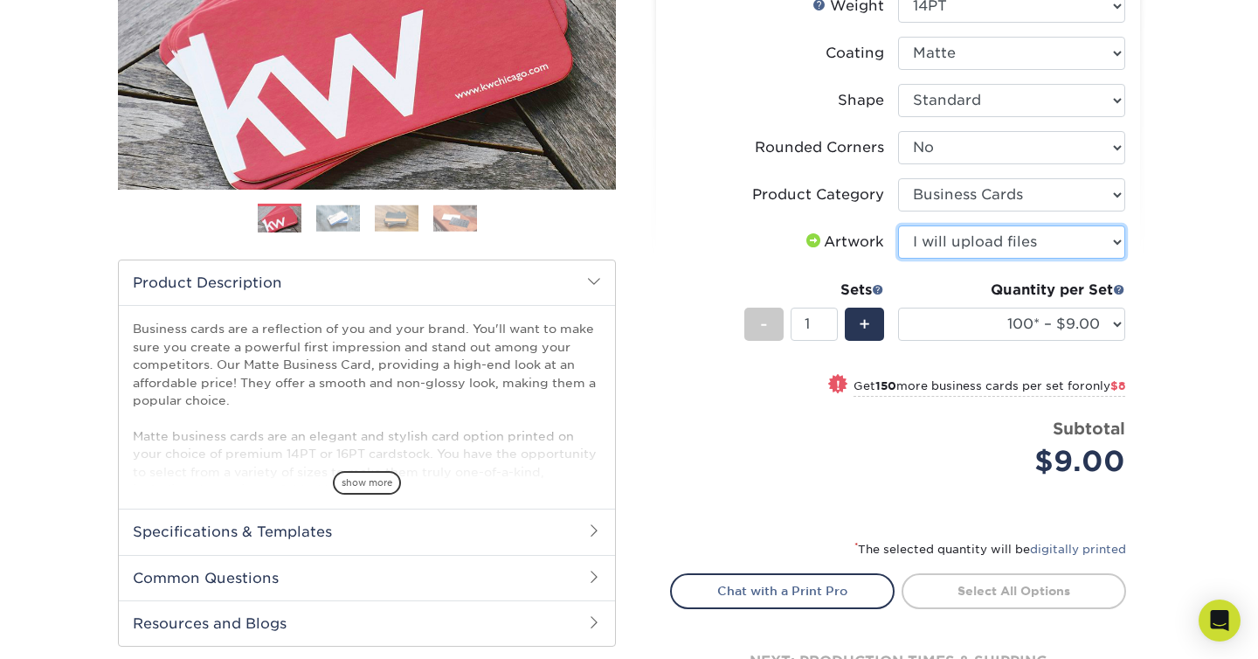
click at [898, 225] on select "Please Select I will upload files I need a design - $100" at bounding box center [1011, 241] width 227 height 33
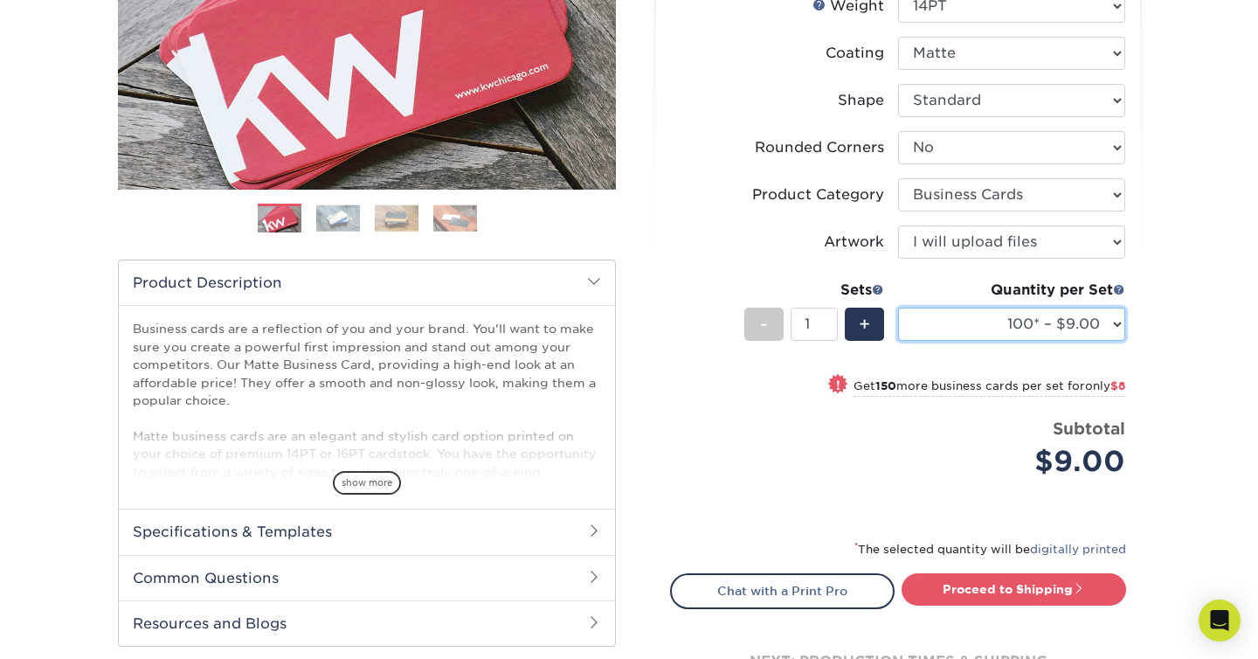
click at [1032, 319] on select "100* – $9.00 250* – $17.00 500 – $33.00 1000 – $42.00 2500 – $75.00 5000 – $143…" at bounding box center [1011, 324] width 227 height 33
select select "500 – $33.00"
click at [898, 308] on select "100* – $9.00 250* – $17.00 500 – $33.00 1000 – $42.00 2500 – $75.00 5000 – $143…" at bounding box center [1011, 324] width 227 height 33
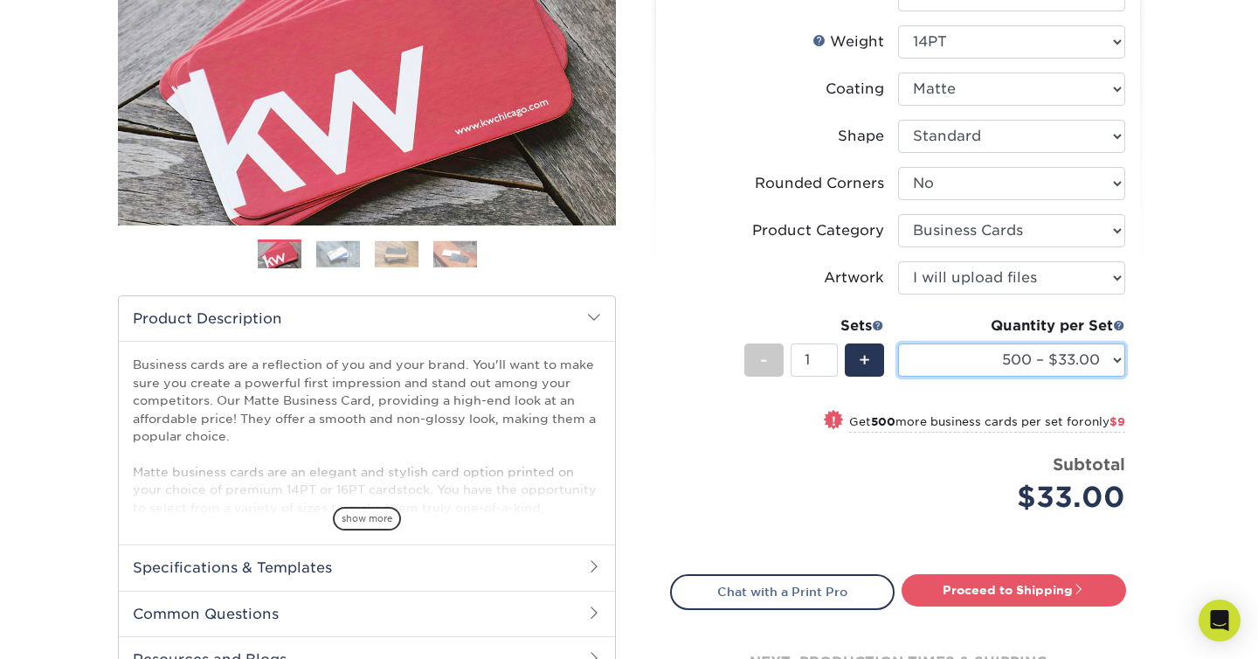
scroll to position [294, 0]
click at [953, 354] on select "100* – $9.00 250* – $17.00 500 – $33.00 1000 – $42.00 2500 – $75.00 5000 – $143…" at bounding box center [1011, 359] width 227 height 33
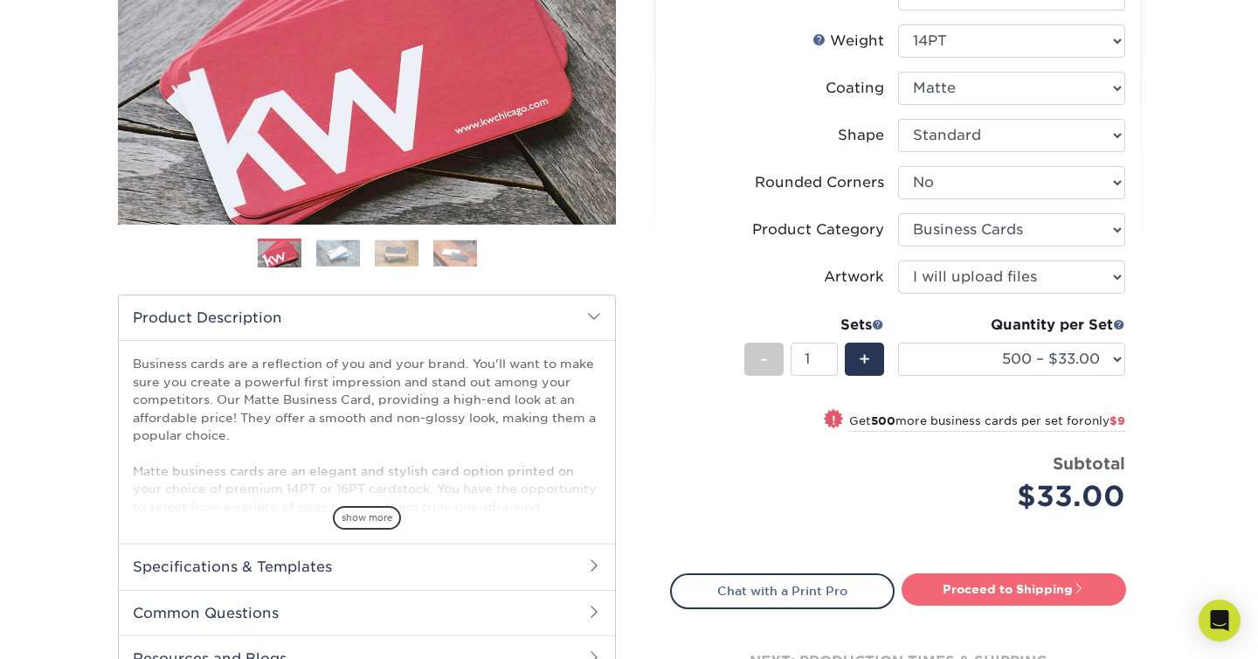
click at [1035, 579] on link "Proceed to Shipping" at bounding box center [1014, 588] width 225 height 31
type input "Set 1"
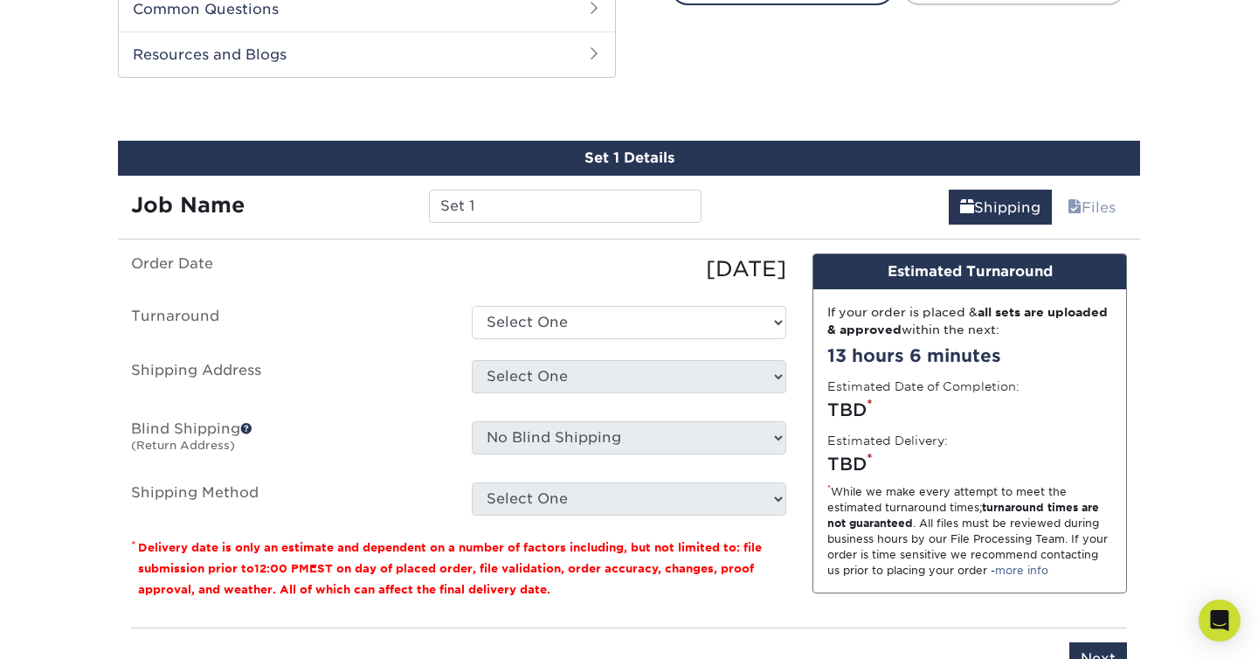
scroll to position [914, 0]
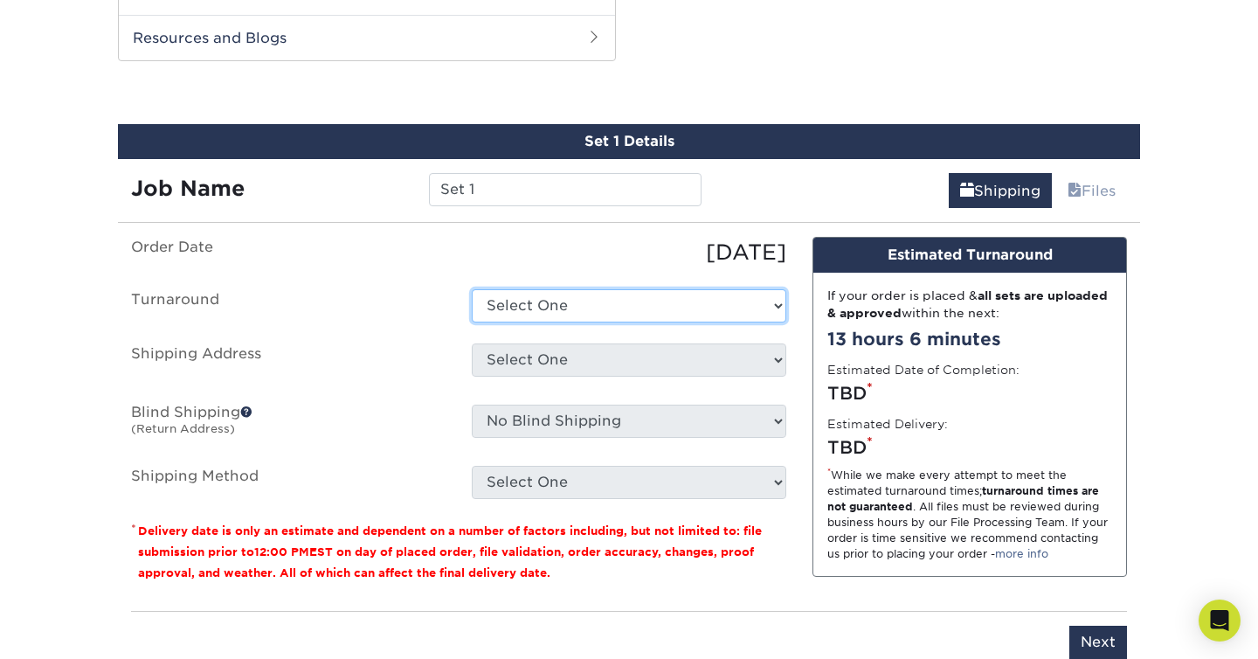
click at [641, 298] on select "Select One 2-4 Business Days 2 Day Next Business Day" at bounding box center [629, 305] width 315 height 33
select select "4593e6bc-33d2-4cf1-a66b-d77e9d82a3cc"
click at [472, 289] on select "Select One 2-4 Business Days 2 Day Next Business Day" at bounding box center [629, 305] width 315 height 33
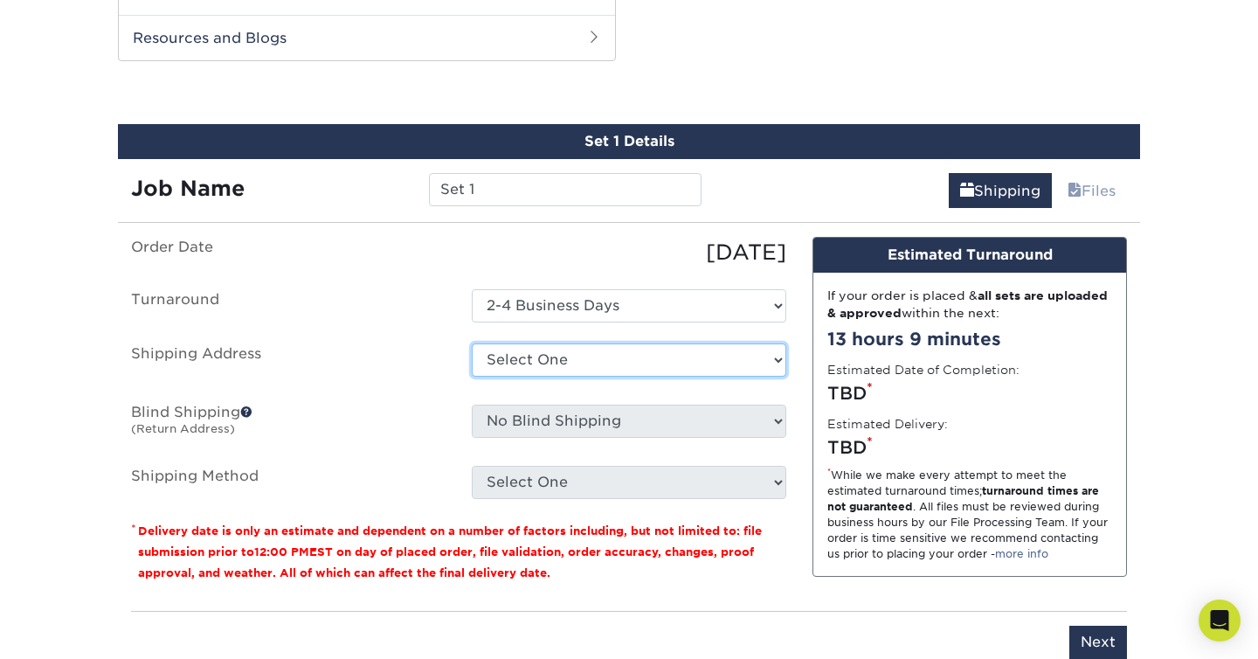
click at [634, 353] on select "Select One + Add New Address - Login" at bounding box center [629, 359] width 315 height 33
select select "newaddress"
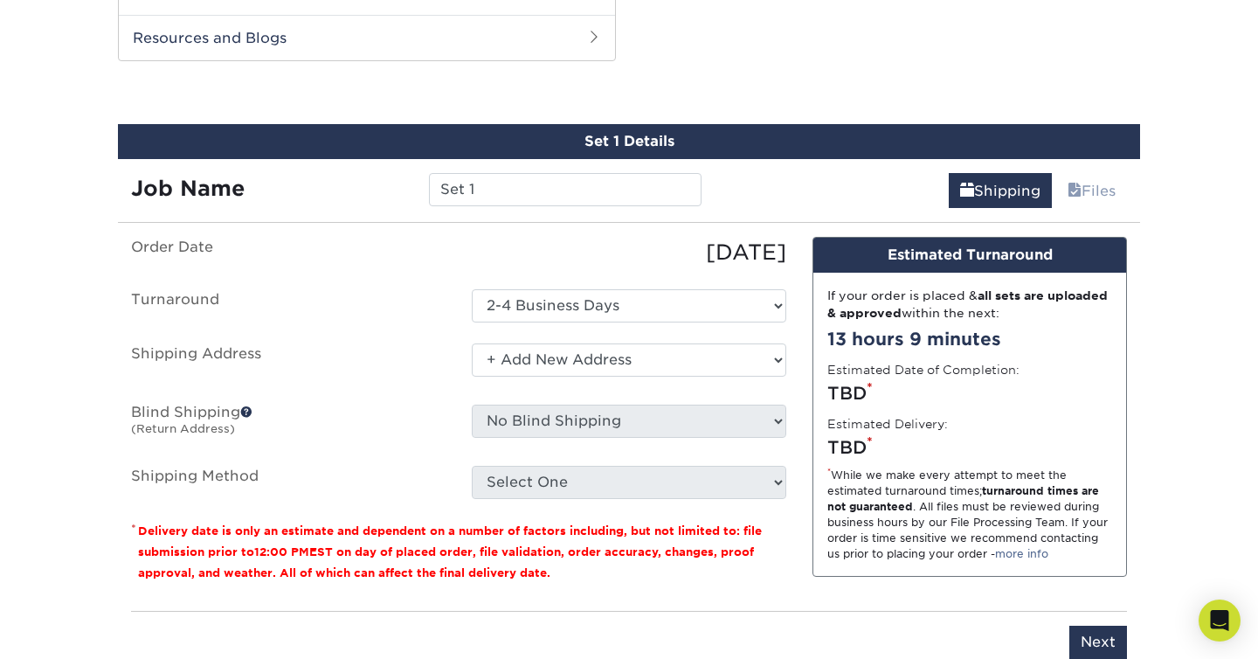
click at [472, 343] on select "Select One + Add New Address - Login" at bounding box center [629, 359] width 315 height 33
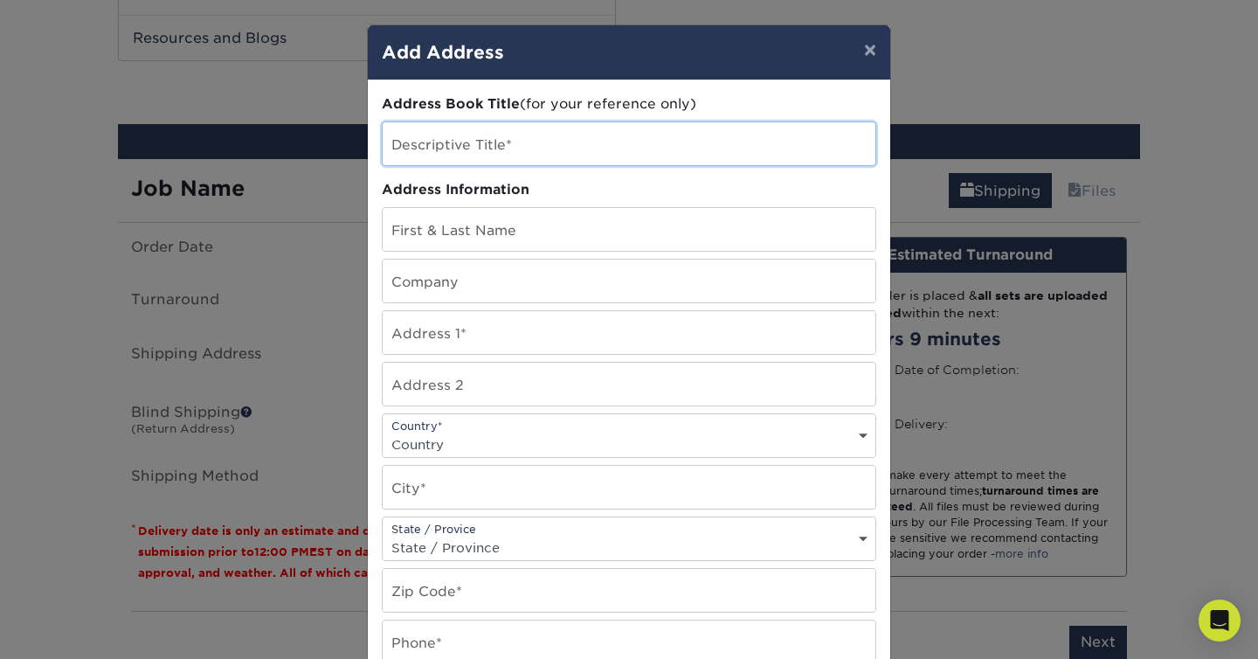
click at [604, 156] on input "text" at bounding box center [629, 143] width 493 height 43
type input "Home Office"
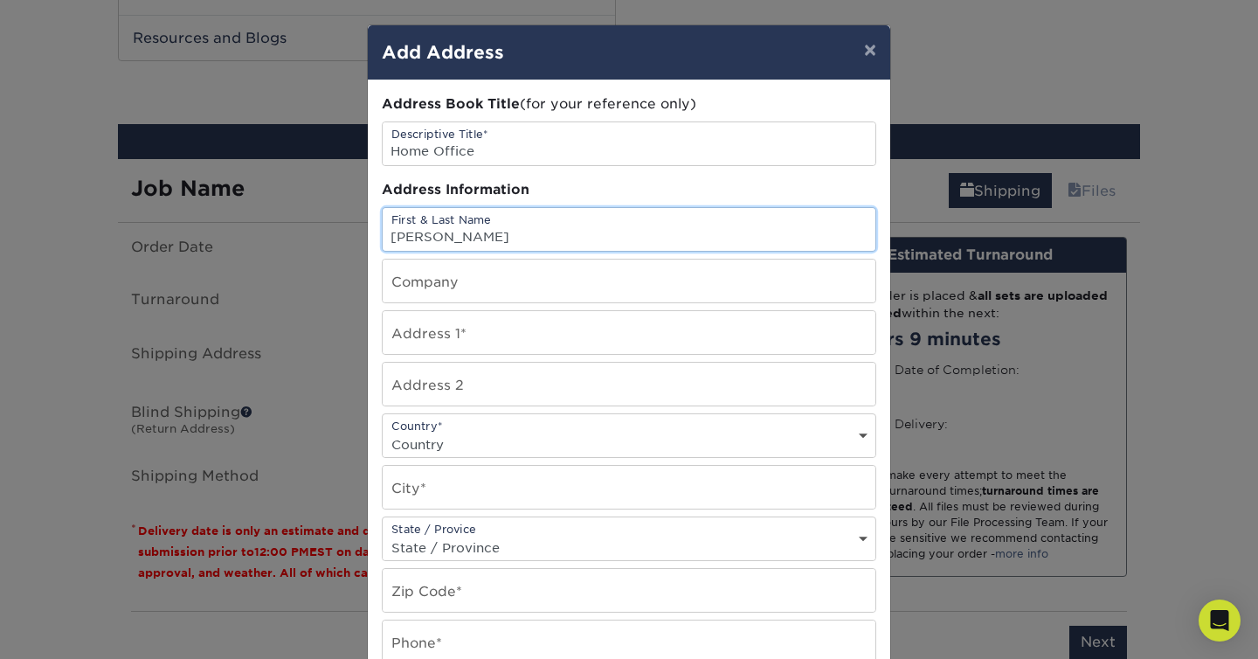
type input "Nidhi Shah"
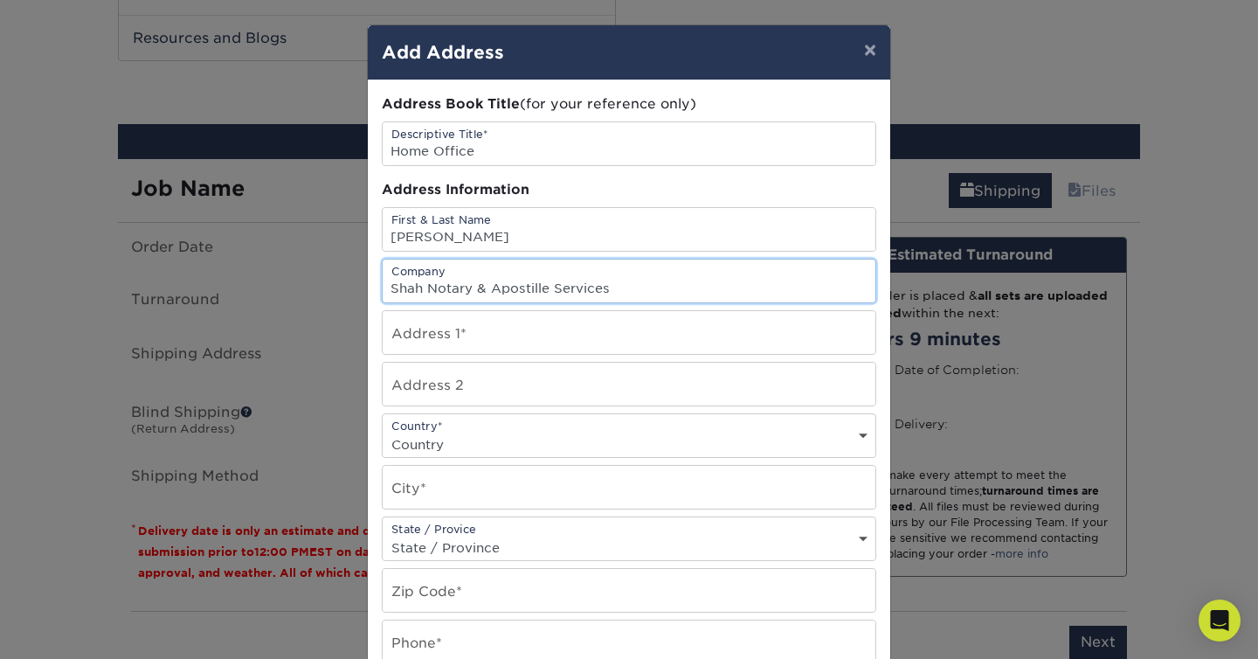
type input "Shah Notary & Apostille Services"
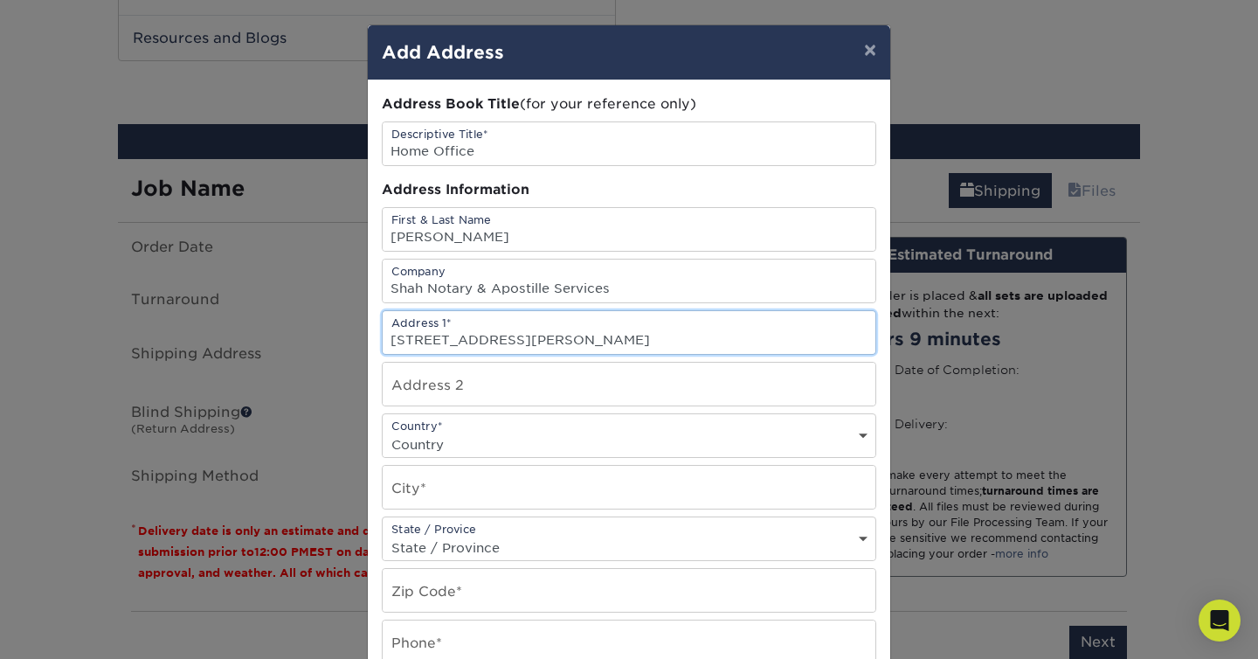
type input "[STREET_ADDRESS][PERSON_NAME]"
select select "US"
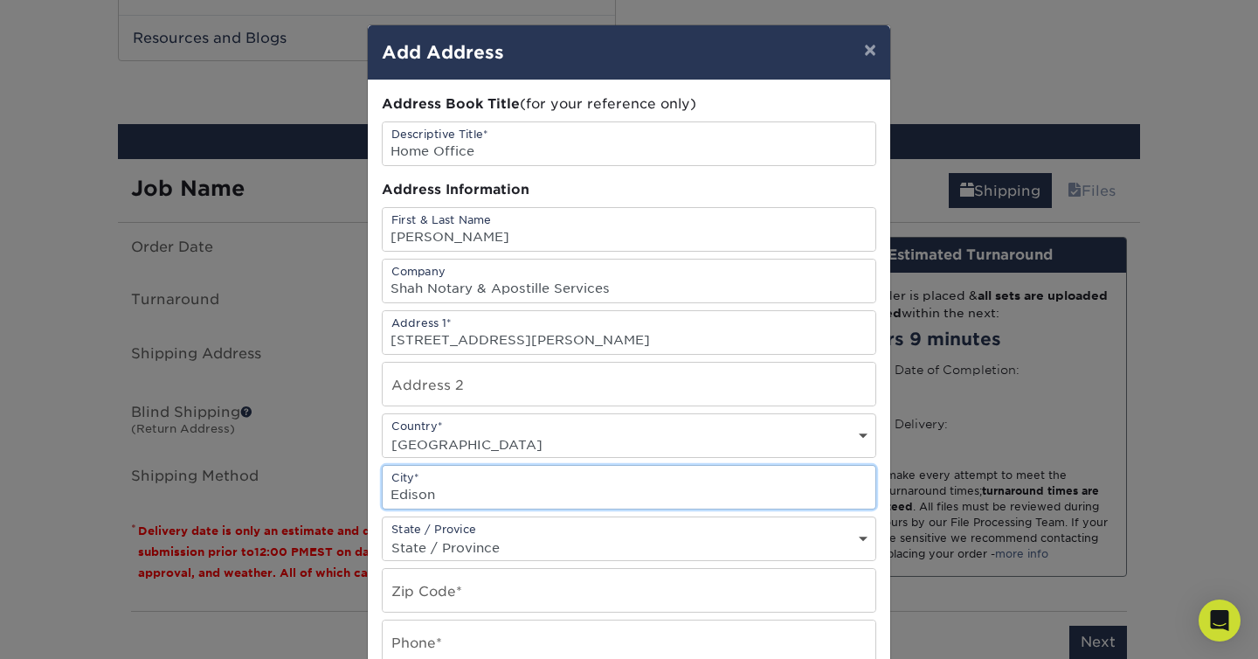
type input "Edison"
select select "NJ"
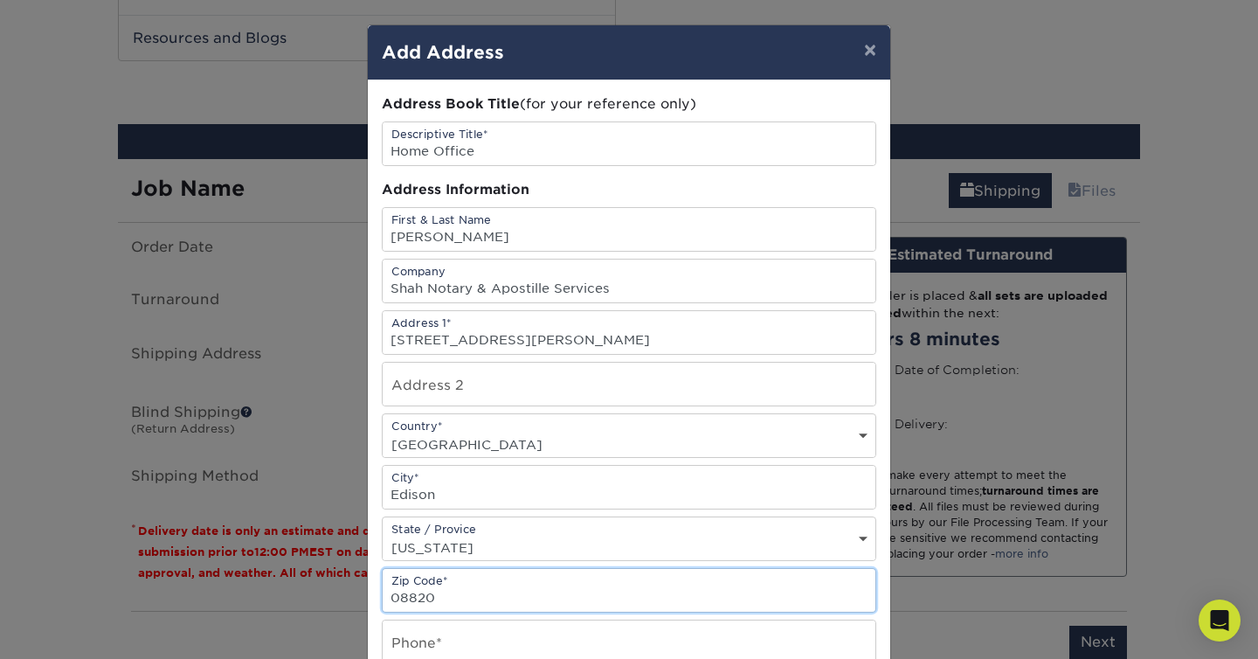
type input "08820"
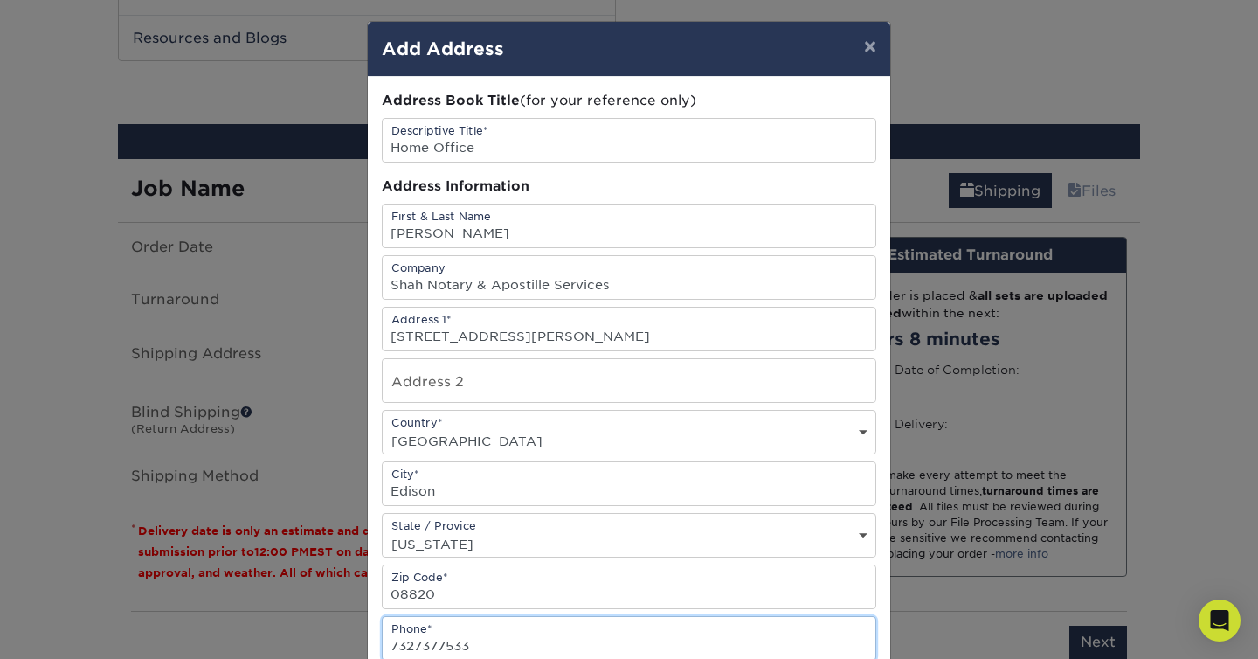
type input "7327377533"
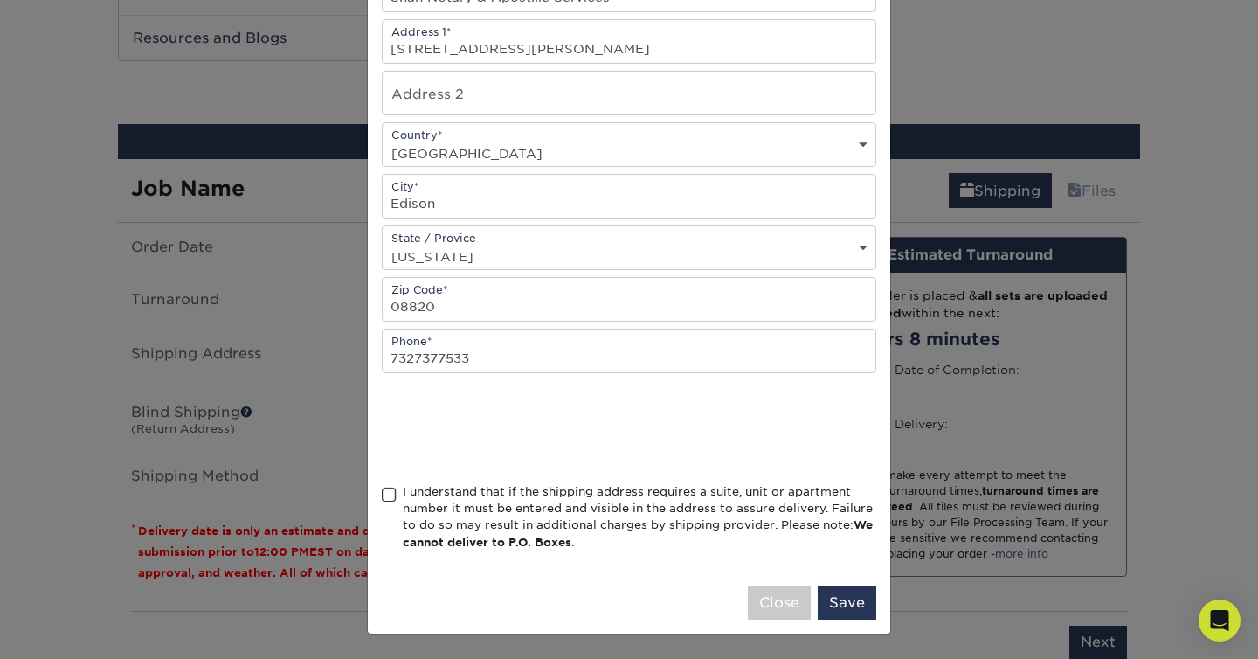
click at [394, 498] on span at bounding box center [389, 495] width 15 height 17
click at [0, 0] on input "I understand that if the shipping address requires a suite, unit or apartment n…" at bounding box center [0, 0] width 0 height 0
click at [865, 613] on button "Save" at bounding box center [847, 602] width 59 height 33
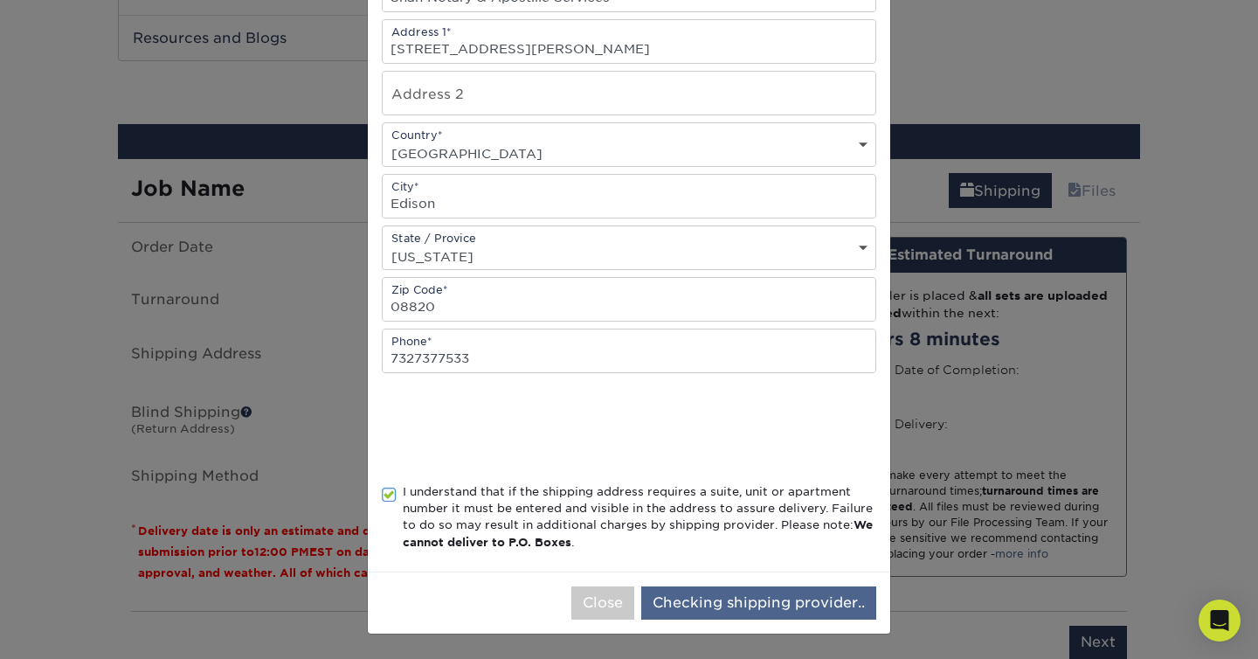
scroll to position [0, 0]
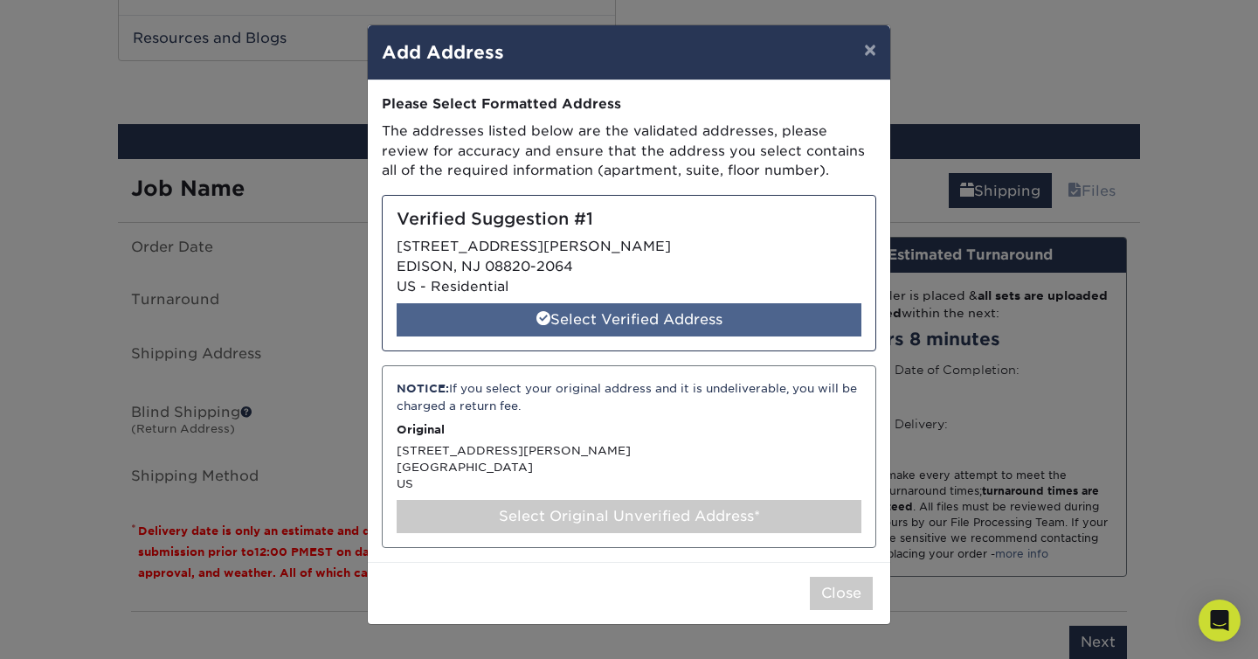
click at [694, 327] on div "Select Verified Address" at bounding box center [629, 319] width 465 height 33
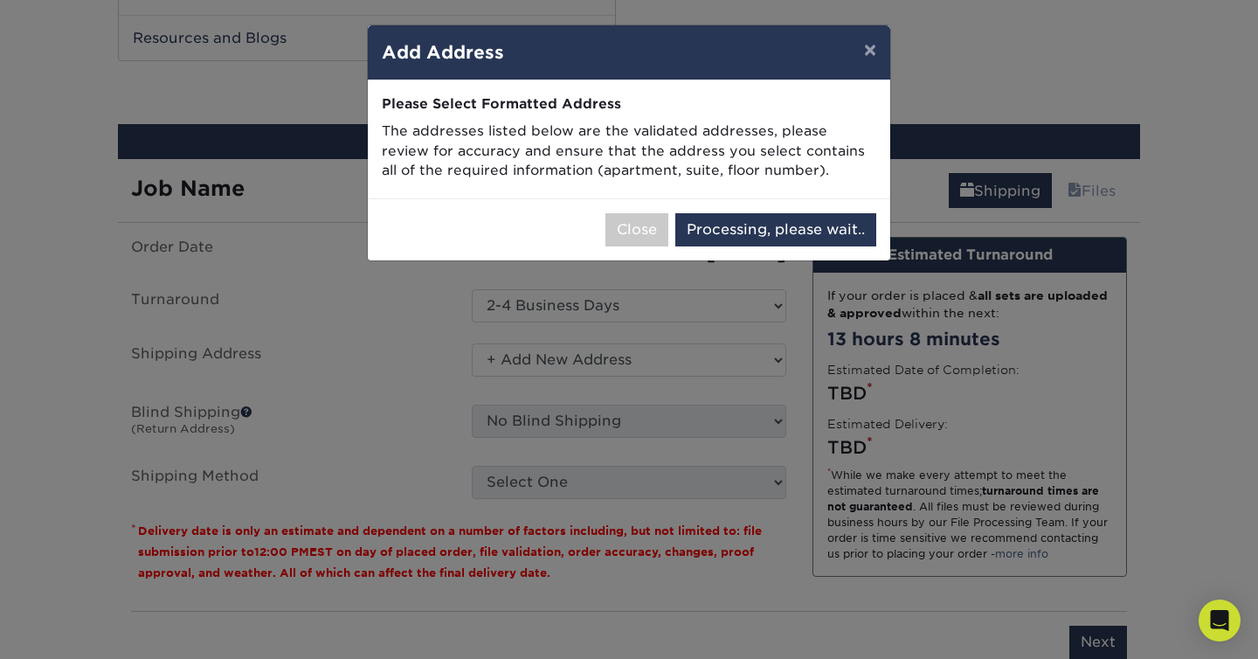
select select "285710"
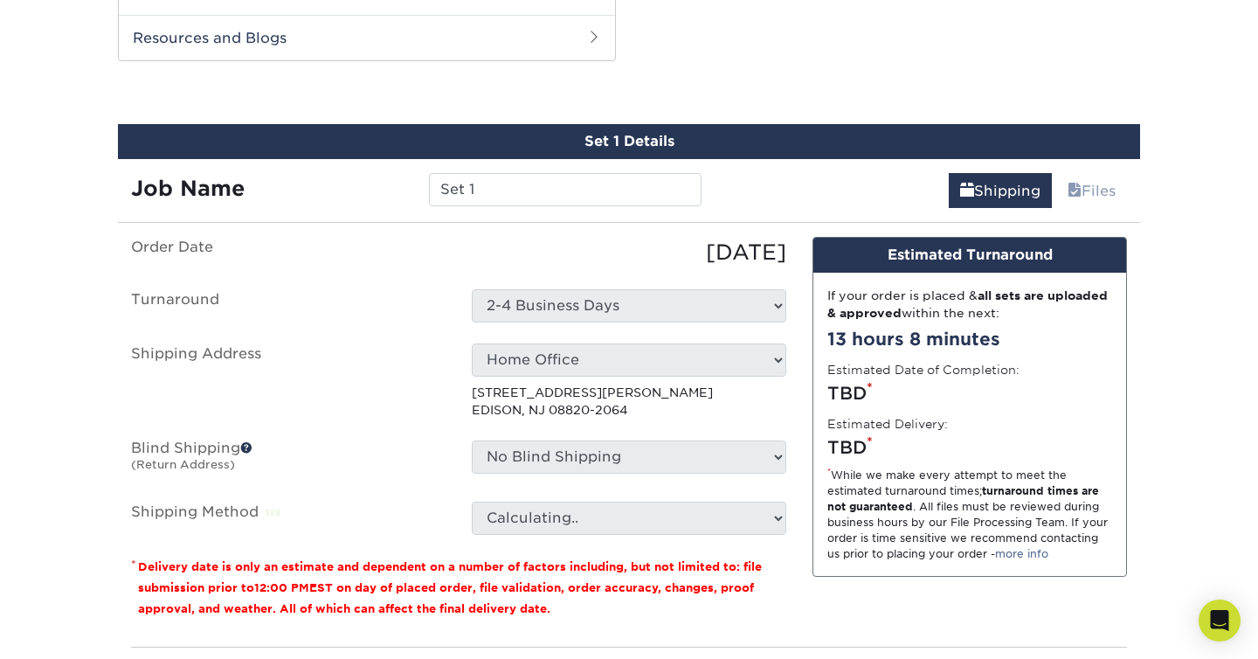
click at [251, 447] on span at bounding box center [246, 447] width 12 height 12
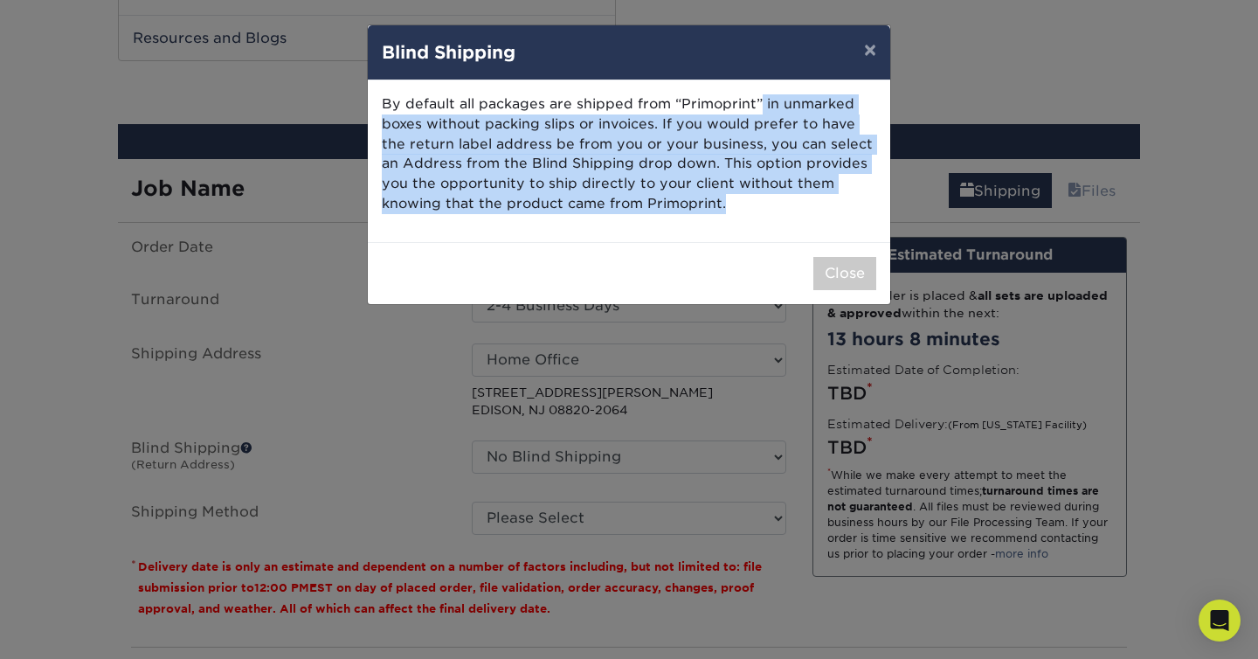
drag, startPoint x: 752, startPoint y: 208, endPoint x: 759, endPoint y: 102, distance: 106.0
click at [759, 102] on p "By default all packages are shipped from “Primoprint” in unmarked boxes without…" at bounding box center [629, 154] width 495 height 120
click at [871, 50] on button "×" at bounding box center [870, 49] width 40 height 49
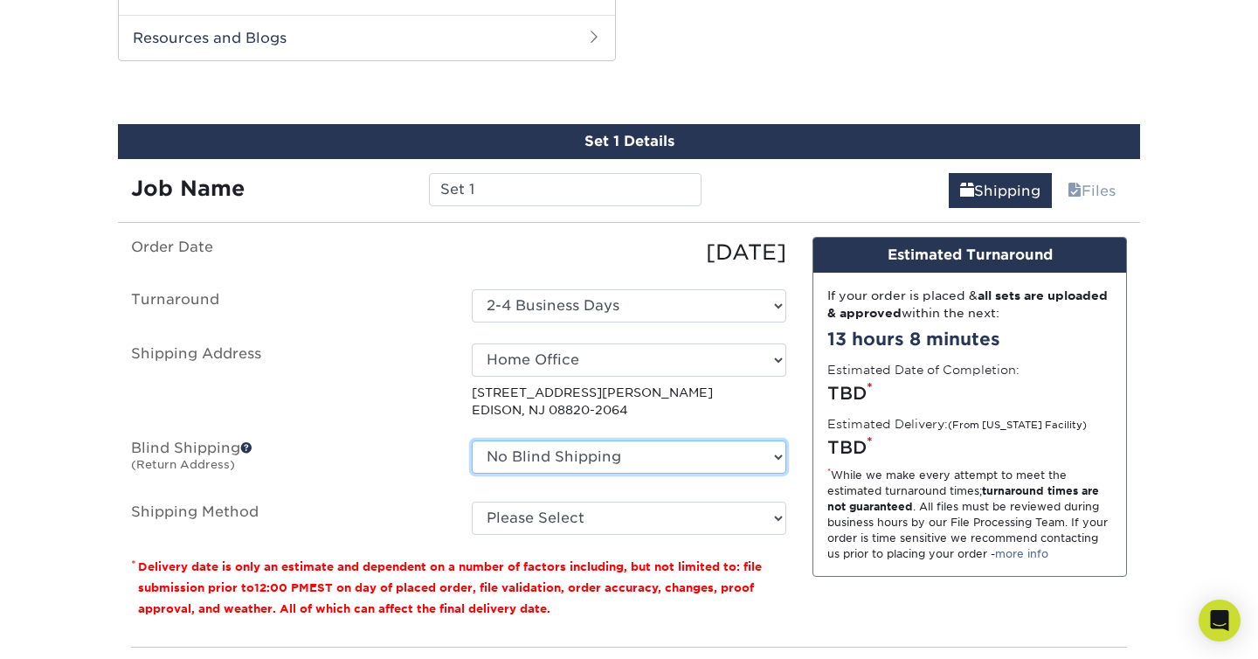
click at [682, 445] on select "No Blind Shipping + Add New Address" at bounding box center [629, 456] width 315 height 33
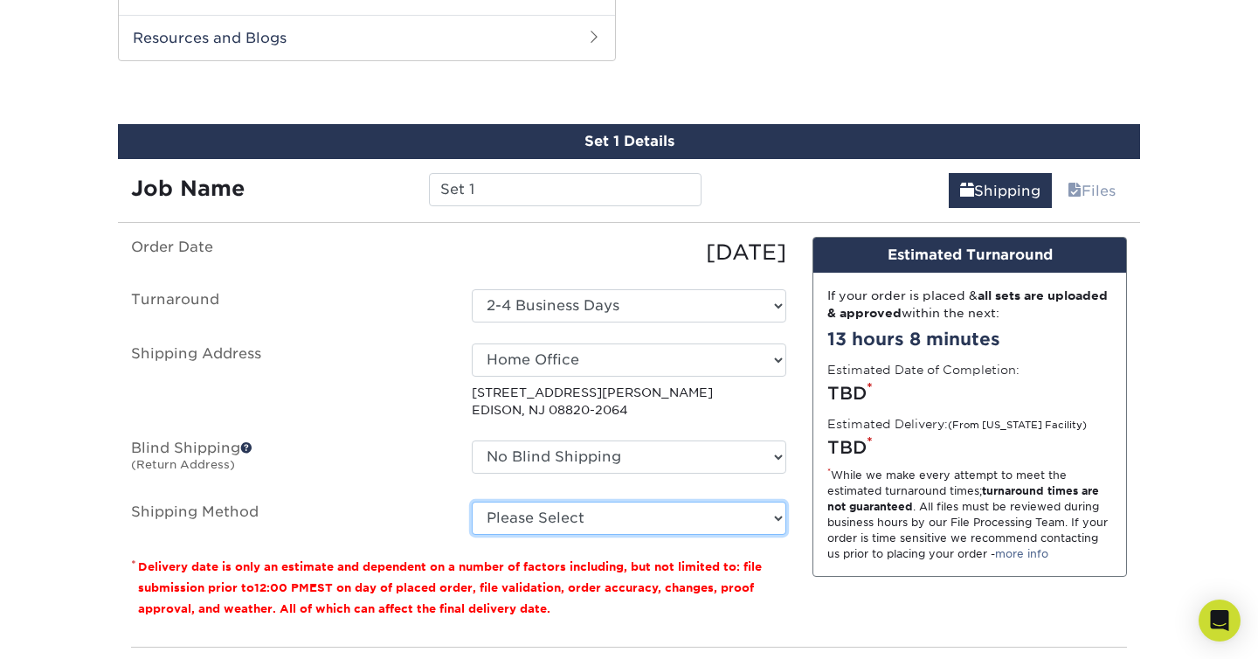
click at [672, 505] on select "Please Select Ground Shipping (+$8.96) 3 Day Shipping Service (+$20.04) 2 Day A…" at bounding box center [629, 518] width 315 height 33
select select "03"
click at [472, 502] on select "Please Select Ground Shipping (+$8.96) 3 Day Shipping Service (+$20.04) 2 Day A…" at bounding box center [629, 518] width 315 height 33
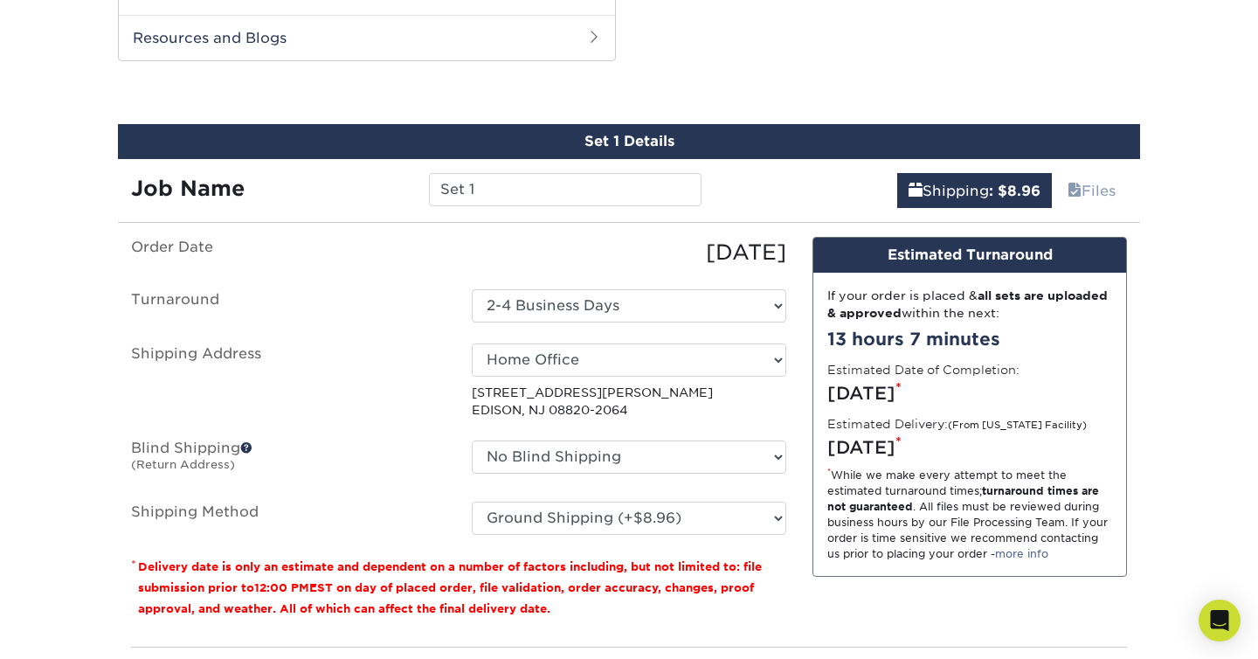
click at [1132, 494] on div "Design Estimated Turnaround If your order is placed & all sets are uploaded & a…" at bounding box center [970, 435] width 341 height 396
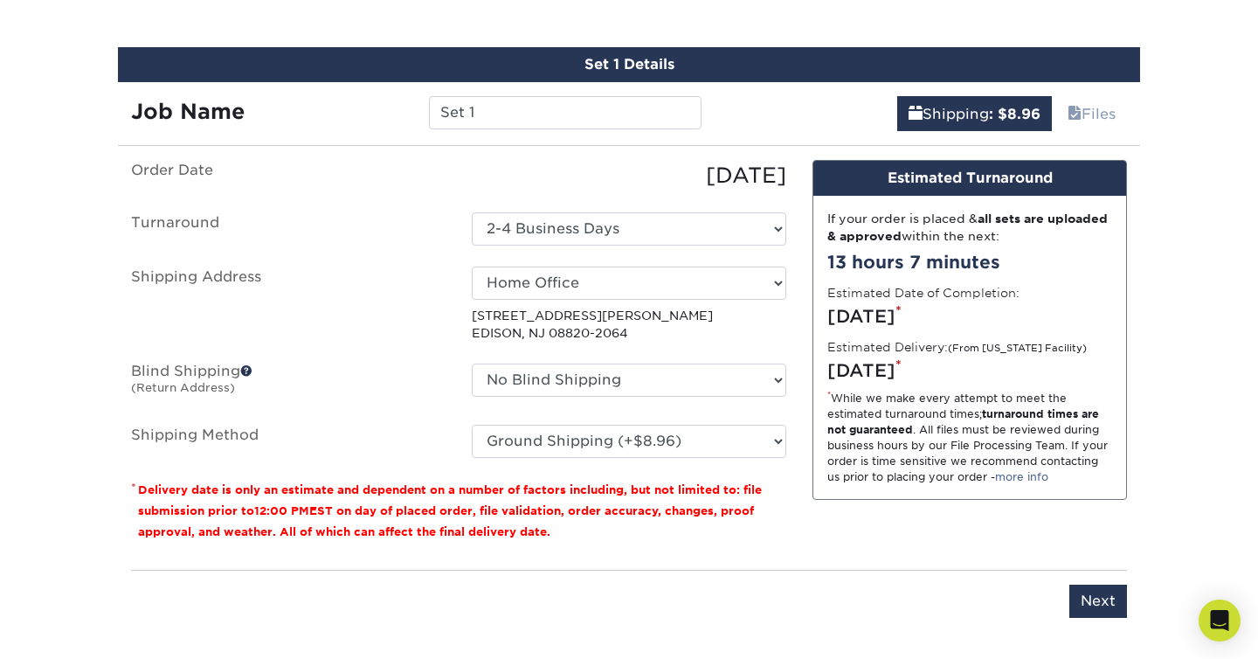
scroll to position [993, 0]
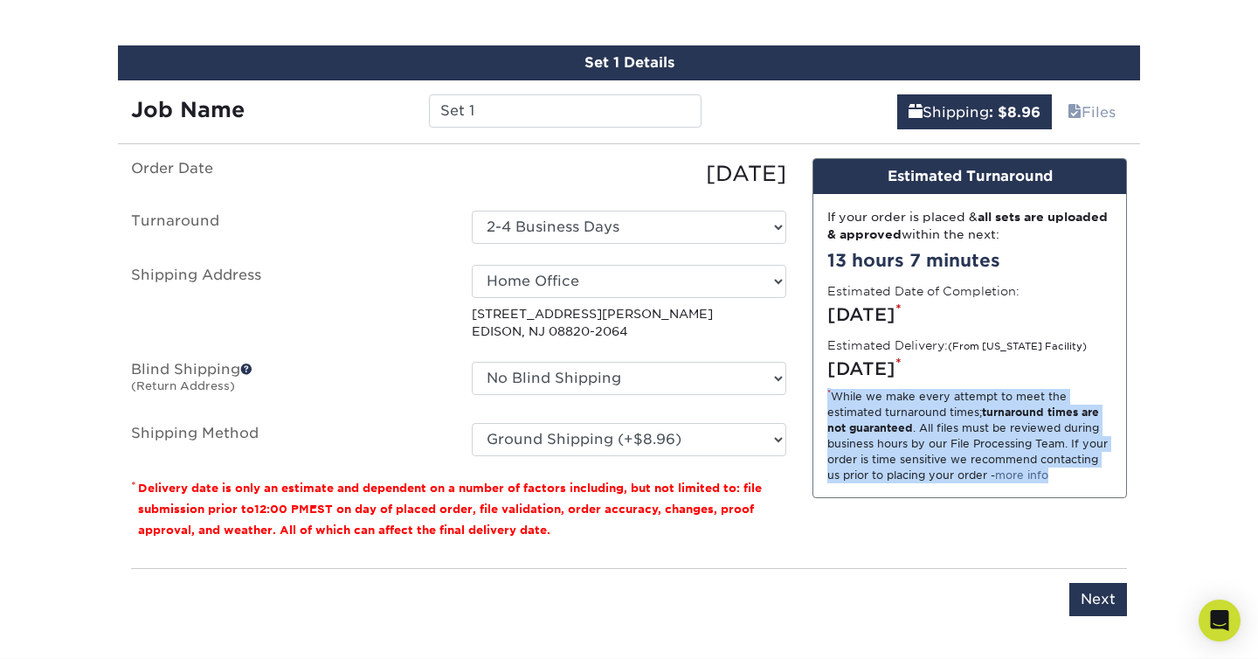
drag, startPoint x: 1027, startPoint y: 378, endPoint x: 1085, endPoint y: 481, distance: 118.2
click at [1085, 481] on div "If your order is placed & all sets are uploaded & approved within the next: 13 …" at bounding box center [970, 345] width 313 height 303
click at [1085, 481] on div "* While we make every attempt to meet the estimated turnaround times; turnaroun…" at bounding box center [970, 436] width 285 height 94
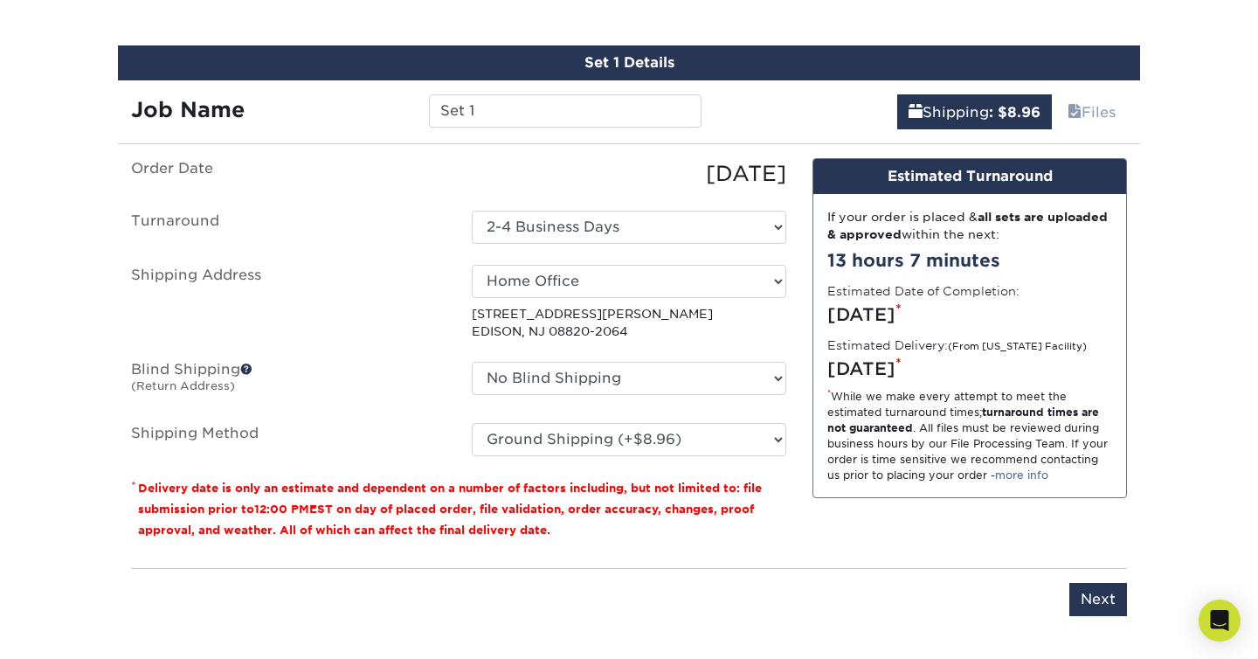
click at [768, 491] on p "* Delivery date is only an estimate and dependent on a number of factors includ…" at bounding box center [458, 508] width 655 height 63
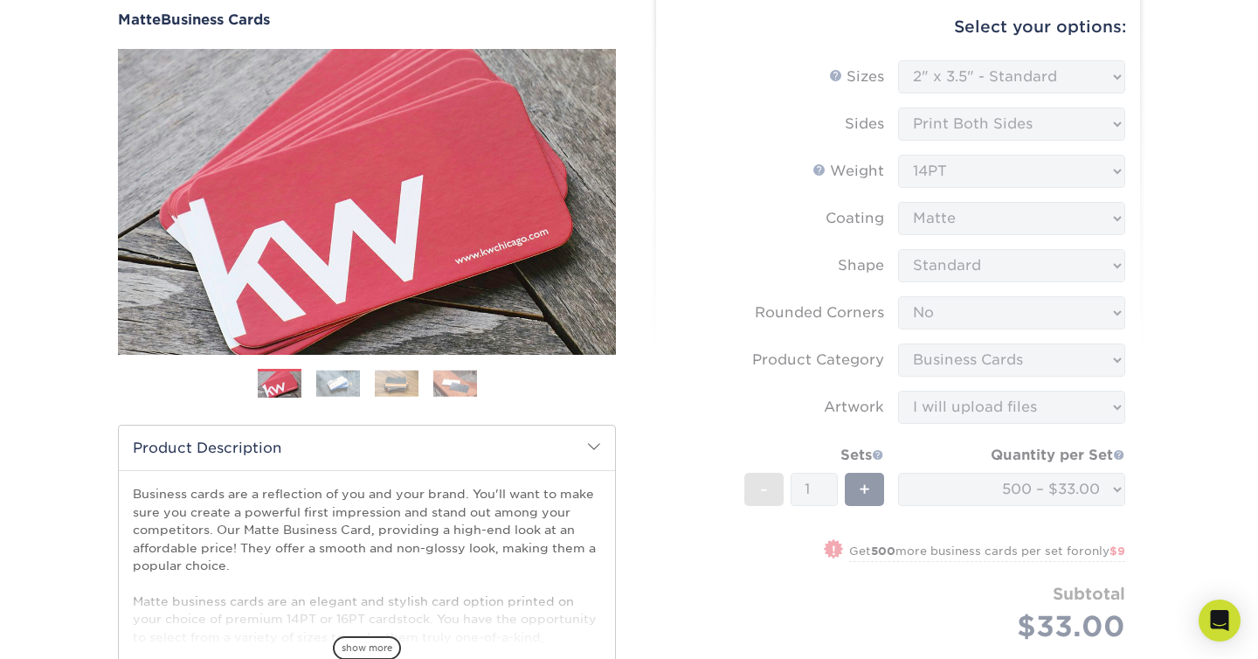
scroll to position [163, 0]
click at [951, 483] on form "Sizes Help Sizes Please Select 1.5" x 3.5" - Mini 1.75" x 3.5" - Mini 2" x 2" -…" at bounding box center [898, 372] width 456 height 623
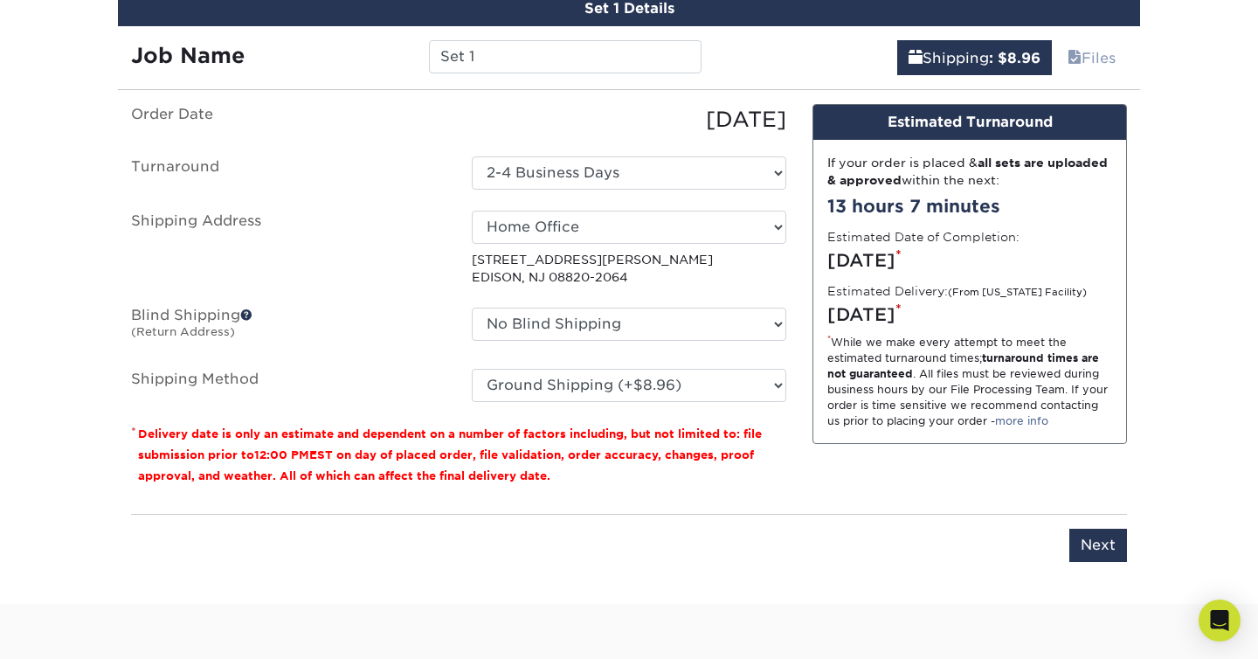
scroll to position [1100, 0]
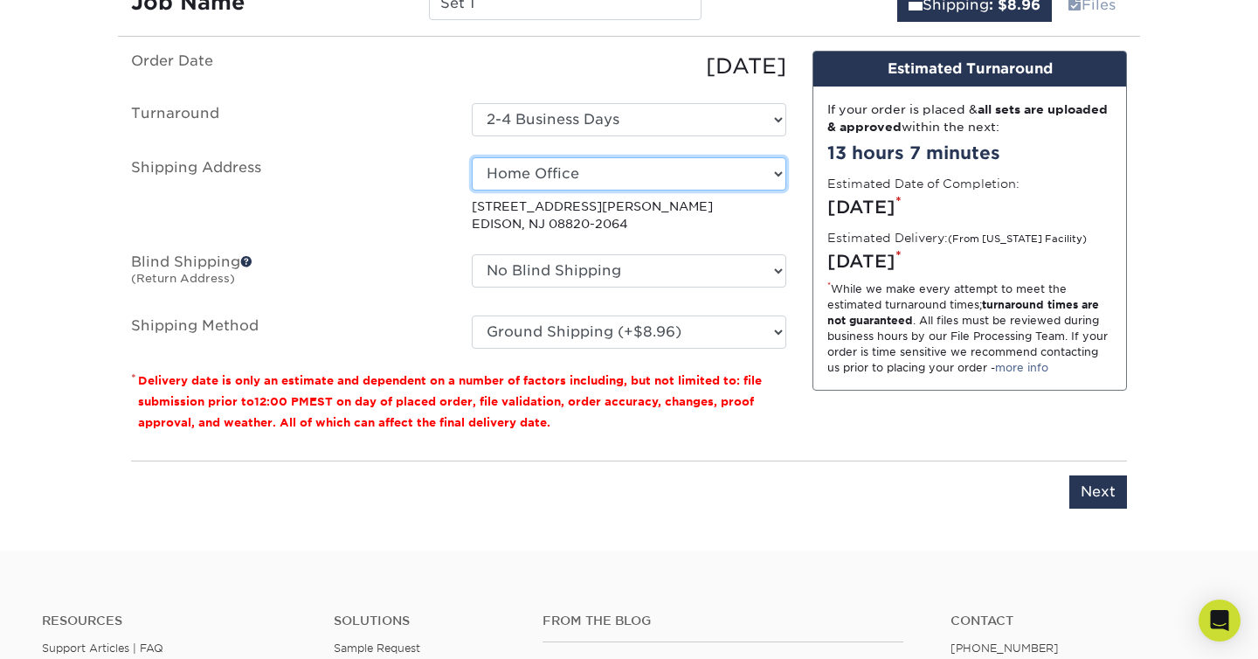
click at [735, 173] on select "Select One Home Office + Add New Address - Login" at bounding box center [629, 173] width 315 height 33
click at [472, 191] on select "Select One Home Office + Add New Address - Login" at bounding box center [629, 173] width 315 height 33
select select "-1"
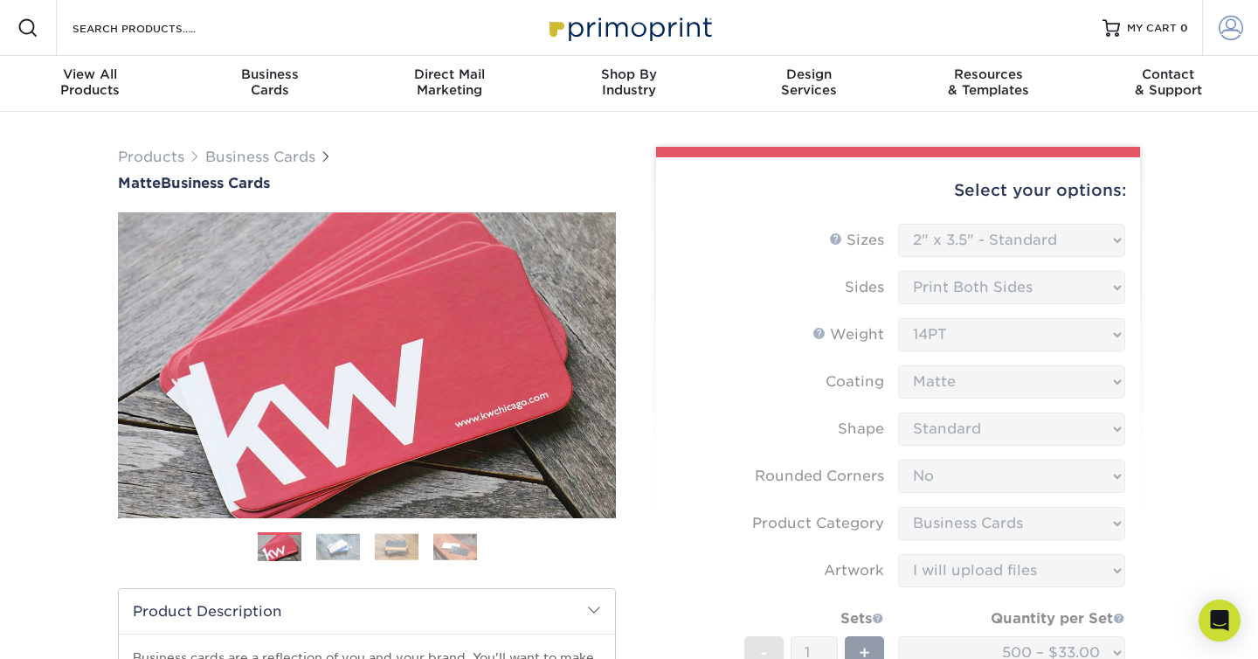
click at [1233, 21] on span at bounding box center [1231, 28] width 24 height 24
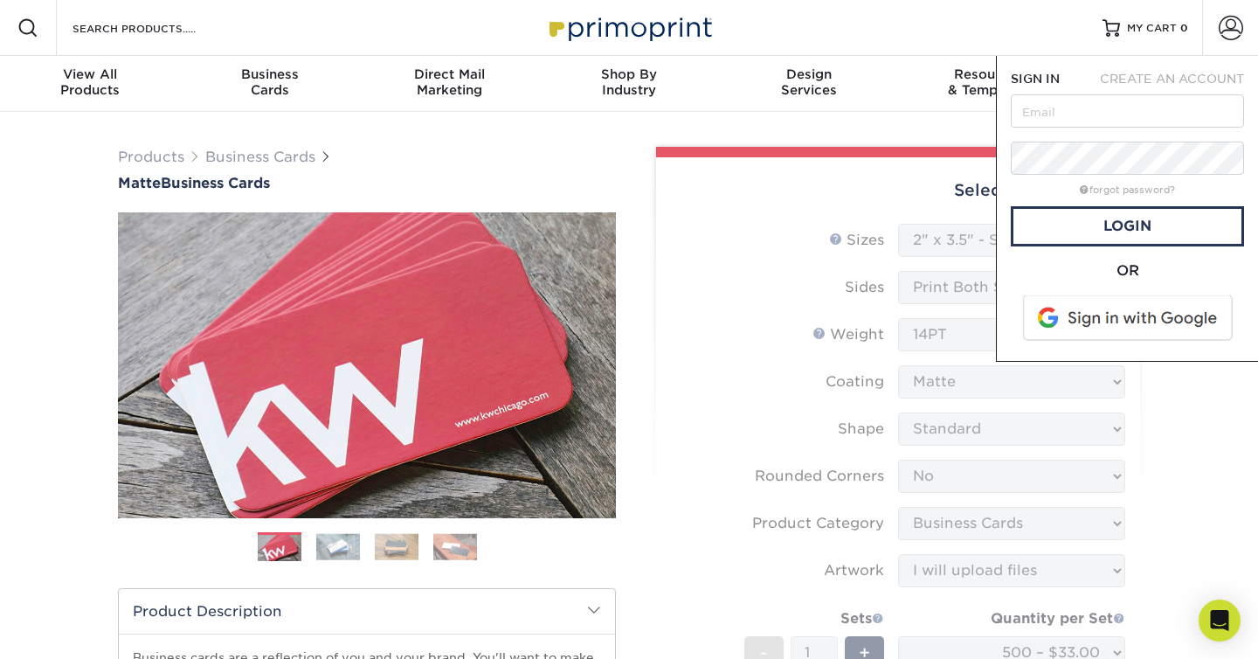
click at [1158, 75] on span "CREATE AN ACCOUNT" at bounding box center [1172, 79] width 144 height 14
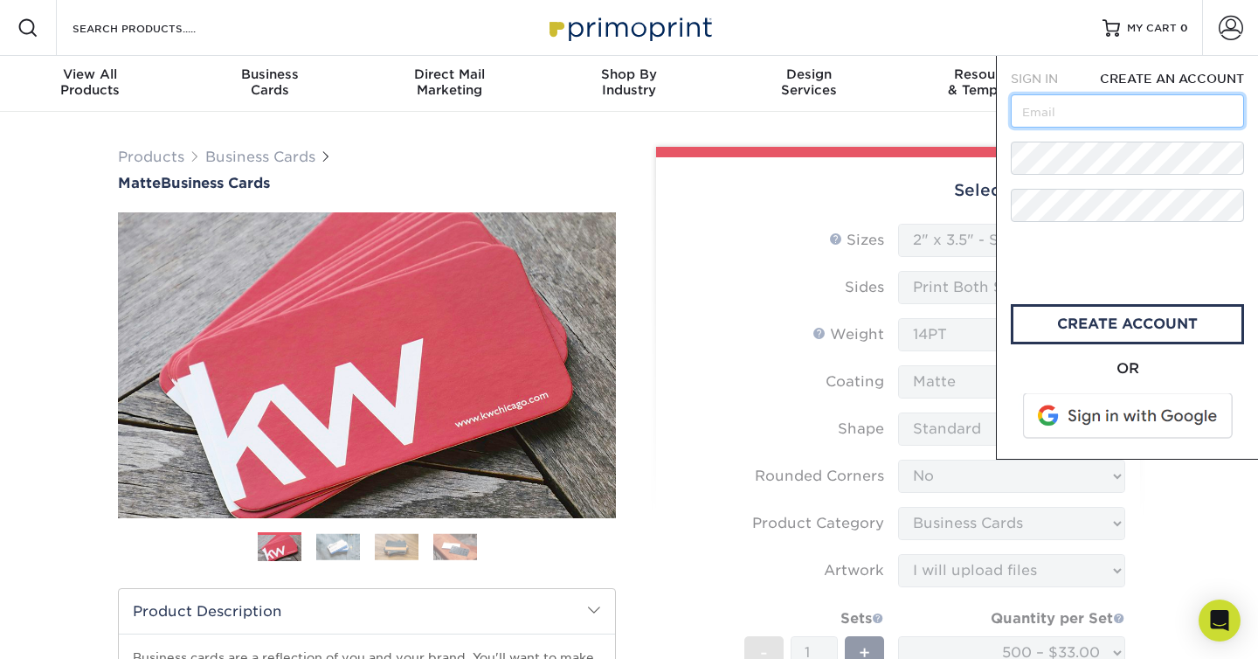
click at [1125, 108] on input "text" at bounding box center [1127, 110] width 233 height 33
type input "subscription@shahnotary.com"
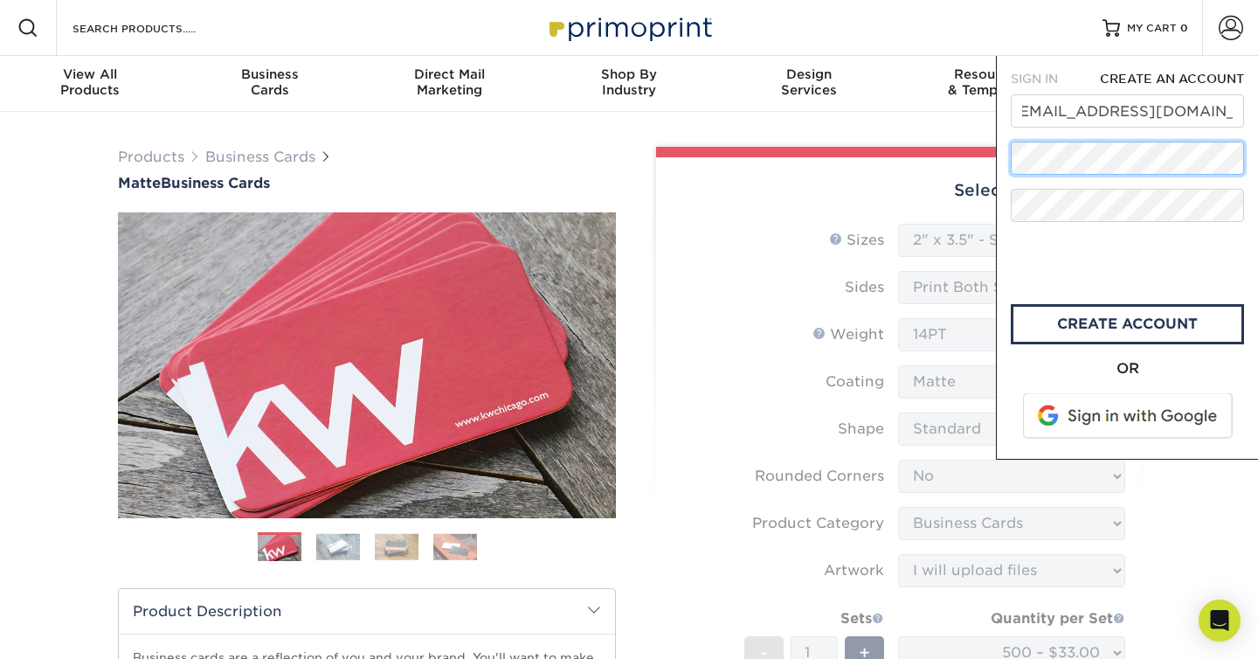
scroll to position [0, 0]
click at [1001, 154] on div "SIGN IN CREATE AN ACCOUNT forgot password? All fields are required. Login OR SI…" at bounding box center [1127, 258] width 262 height 404
click at [1123, 315] on link "create account" at bounding box center [1127, 324] width 233 height 40
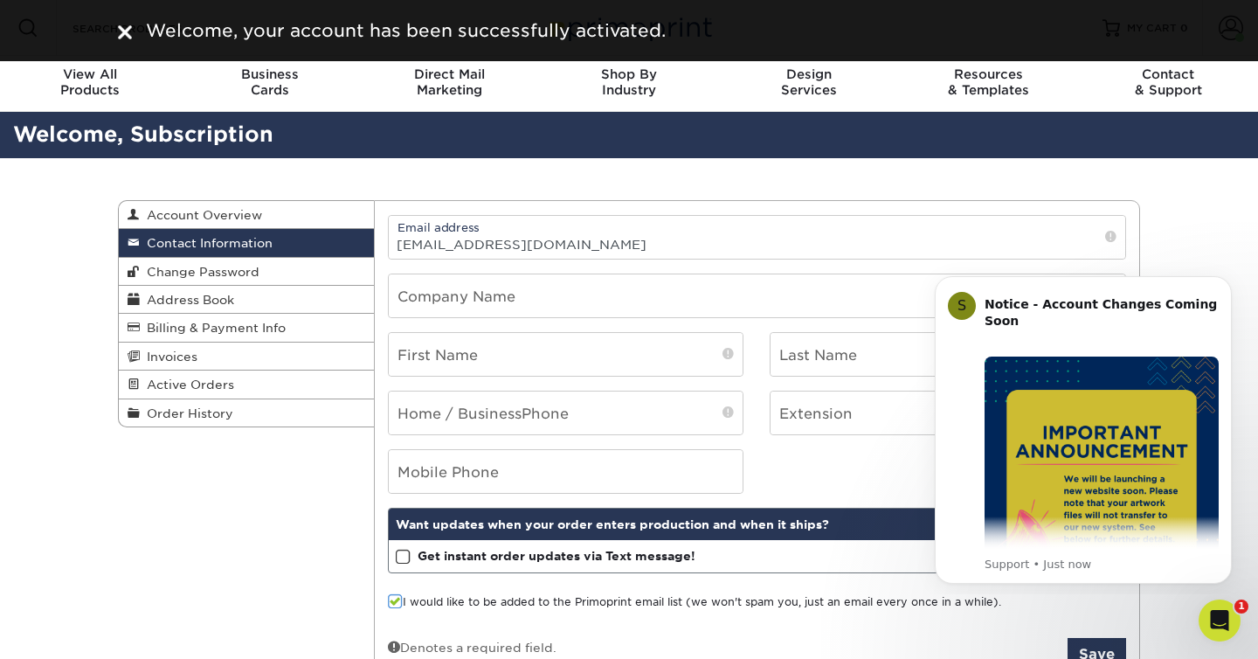
click at [1190, 230] on div "Contact Information Account Overview Contact Information Change Password Addres…" at bounding box center [629, 443] width 1258 height 571
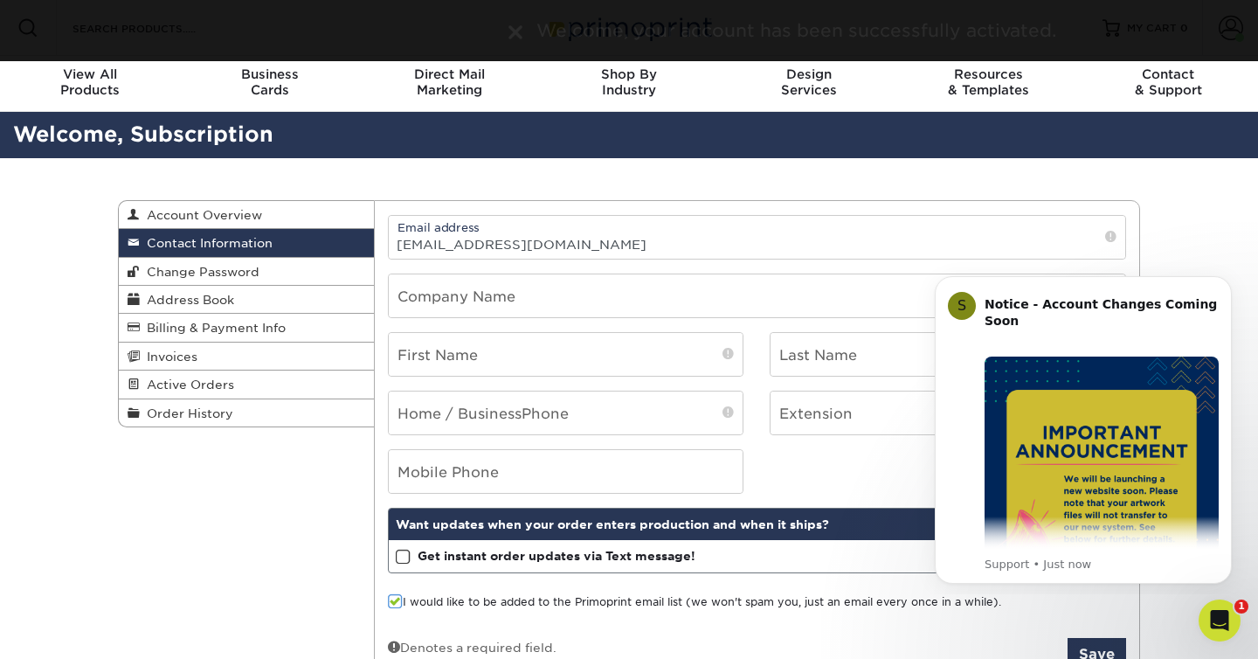
click at [1207, 226] on div "Contact Information Account Overview Contact Information Change Password Addres…" at bounding box center [629, 443] width 1258 height 571
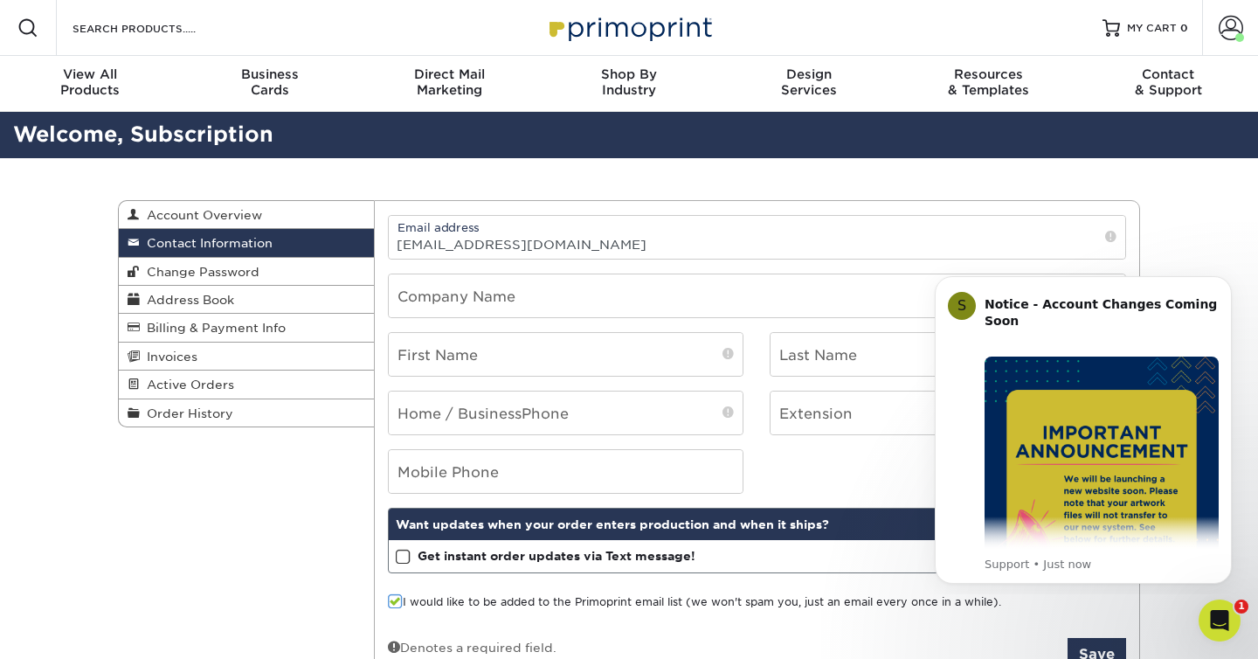
click at [1241, 211] on div "Contact Information Account Overview Contact Information Change Password Addres…" at bounding box center [629, 443] width 1258 height 571
click at [1238, 629] on html at bounding box center [1217, 618] width 42 height 42
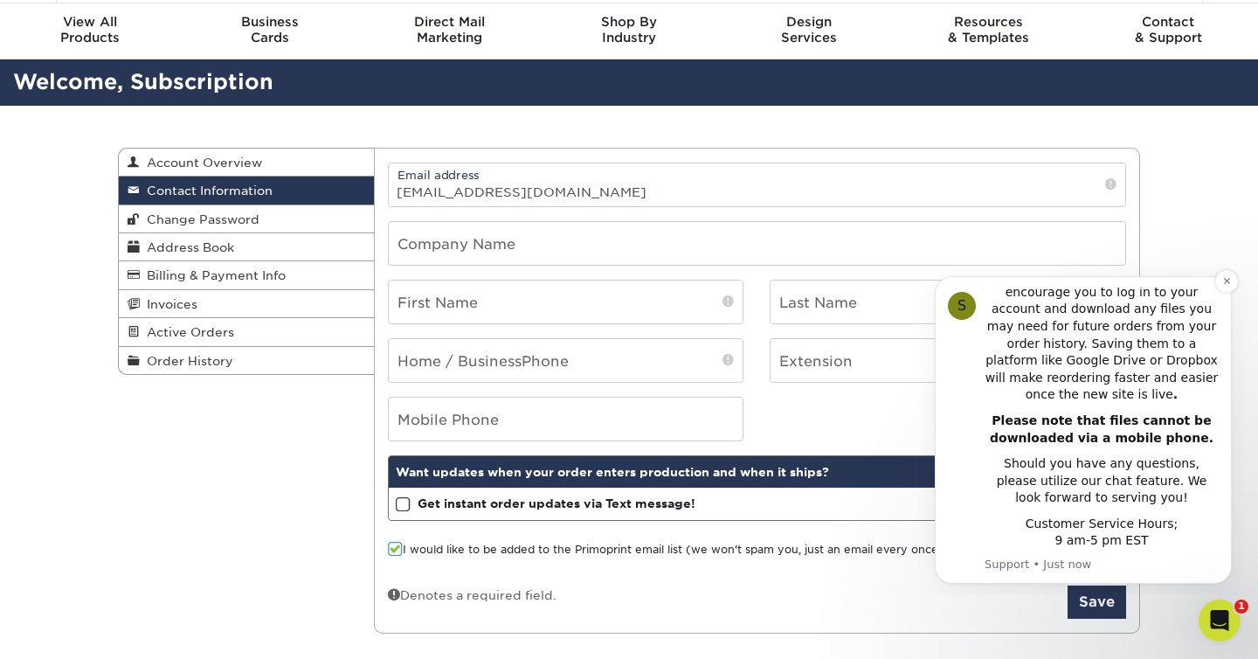
scroll to position [57, 0]
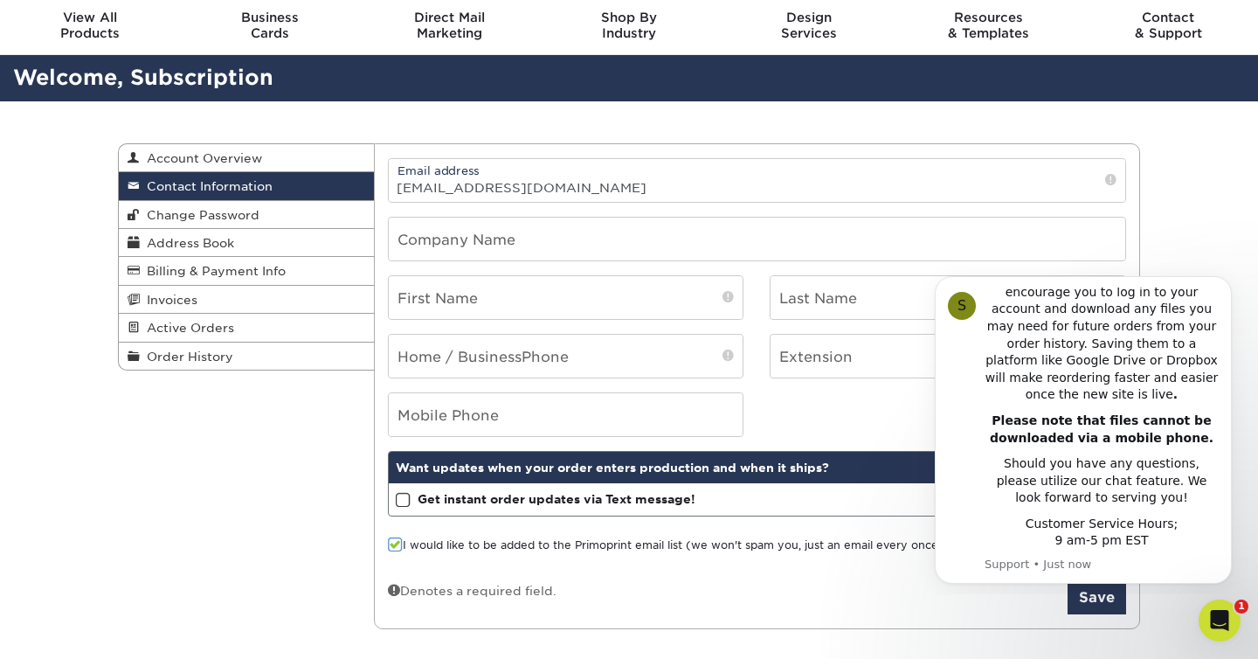
click at [1194, 241] on div "Contact Information Account Overview Contact Information Change Password Addres…" at bounding box center [629, 386] width 1258 height 571
click at [1214, 608] on icon "Open Intercom Messenger" at bounding box center [1217, 618] width 29 height 29
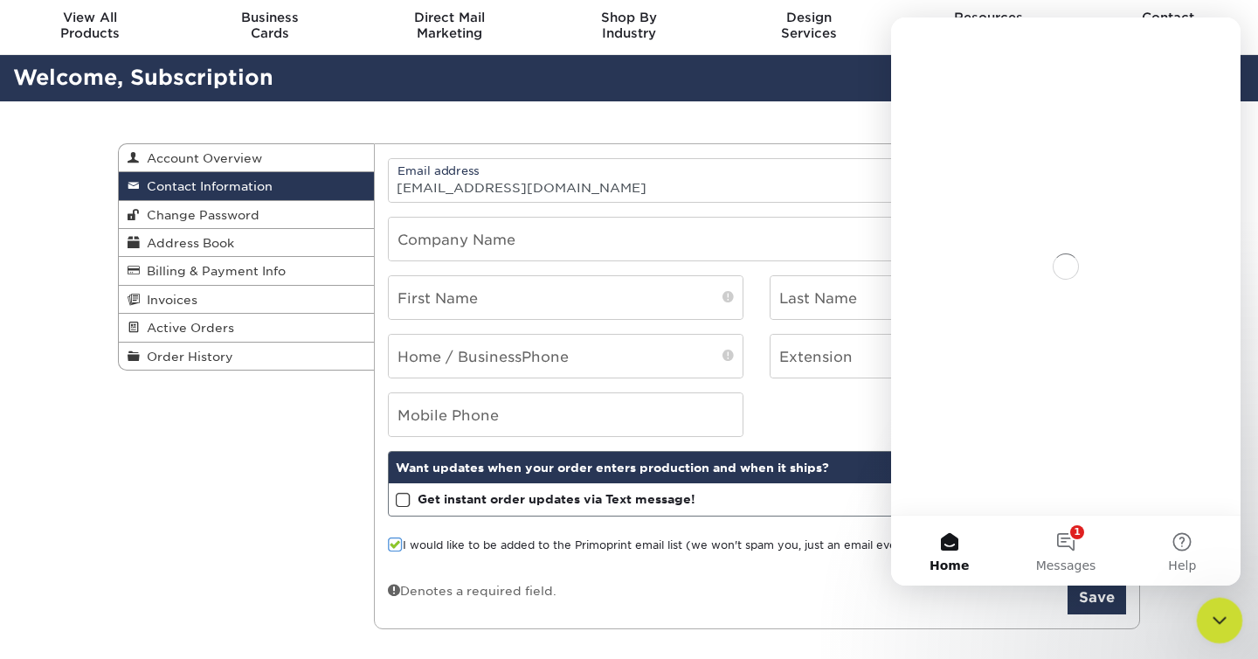
scroll to position [0, 0]
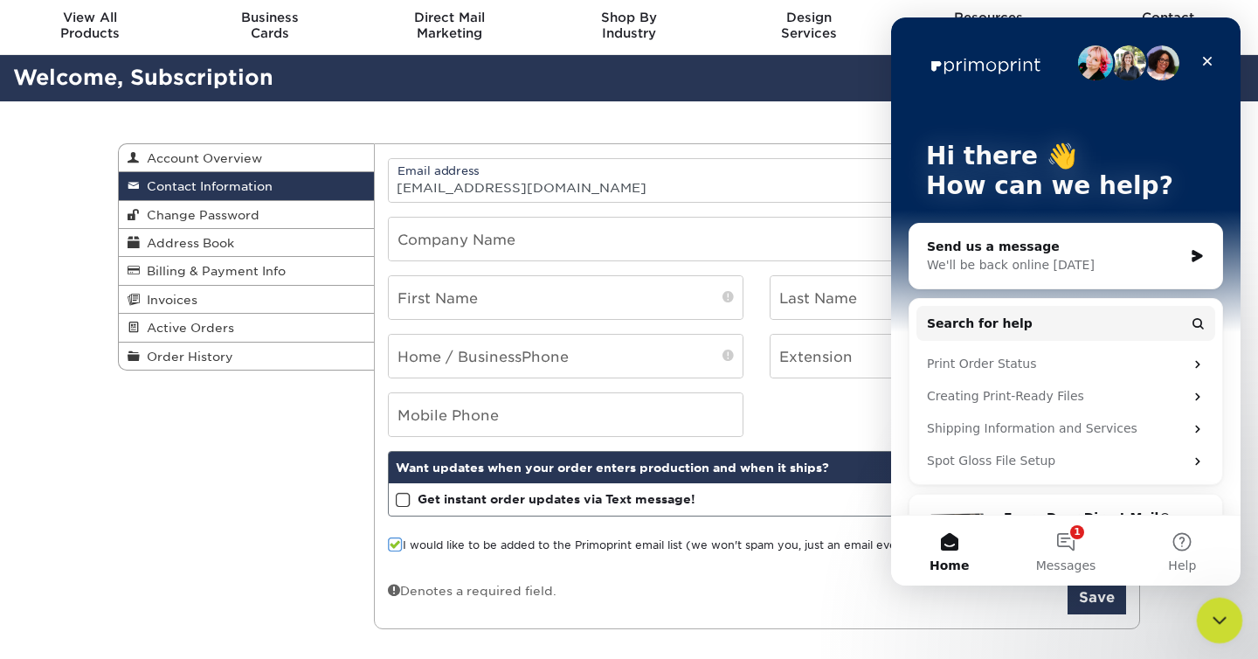
click at [1214, 608] on icon "Close Intercom Messenger" at bounding box center [1217, 617] width 21 height 21
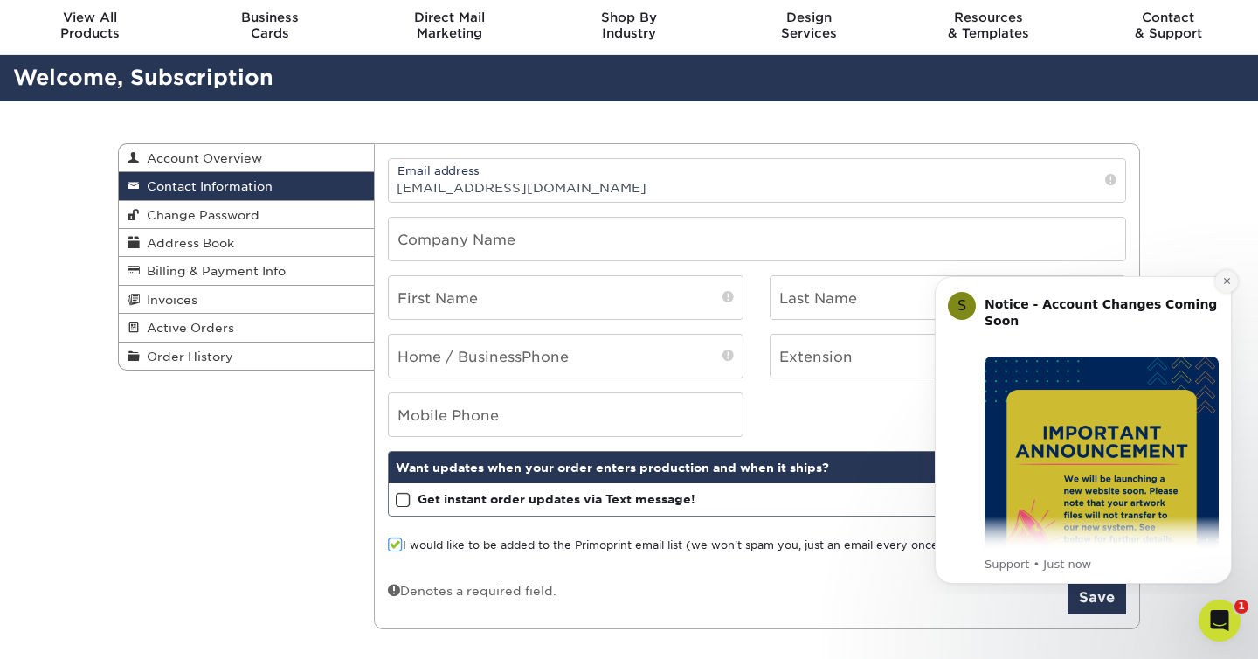
click at [1223, 276] on icon "Dismiss notification" at bounding box center [1228, 281] width 10 height 10
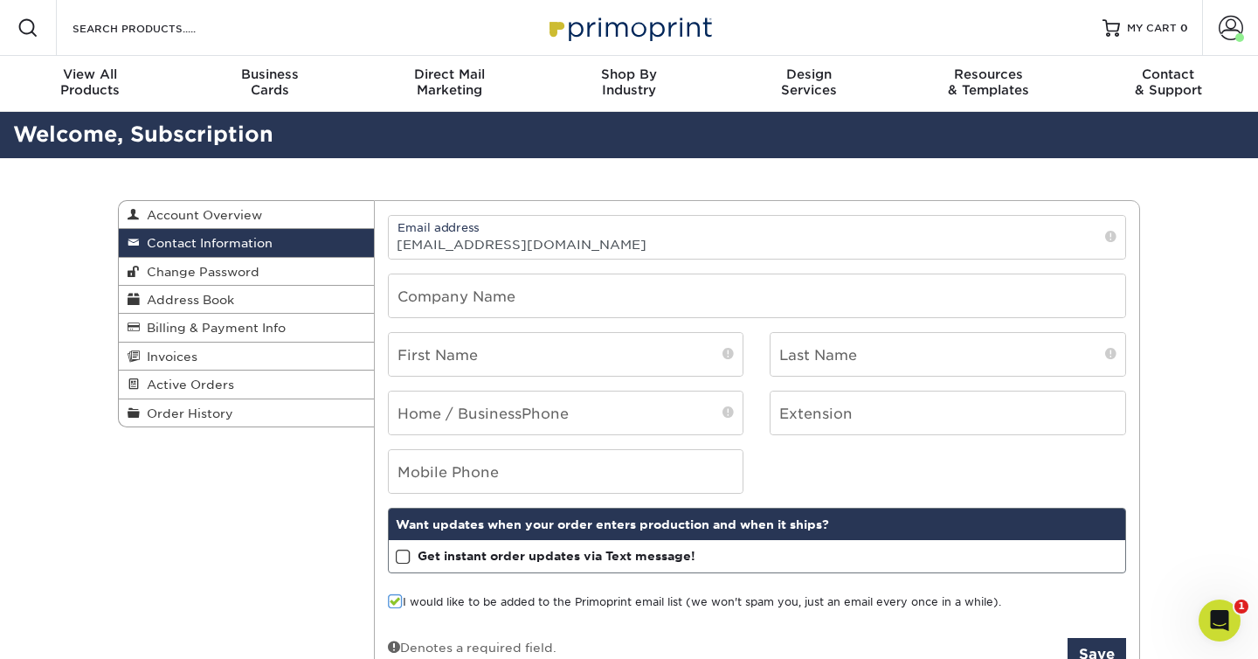
click at [316, 256] on link "Contact Information" at bounding box center [246, 243] width 255 height 28
click at [315, 268] on link "Change Password" at bounding box center [246, 272] width 255 height 28
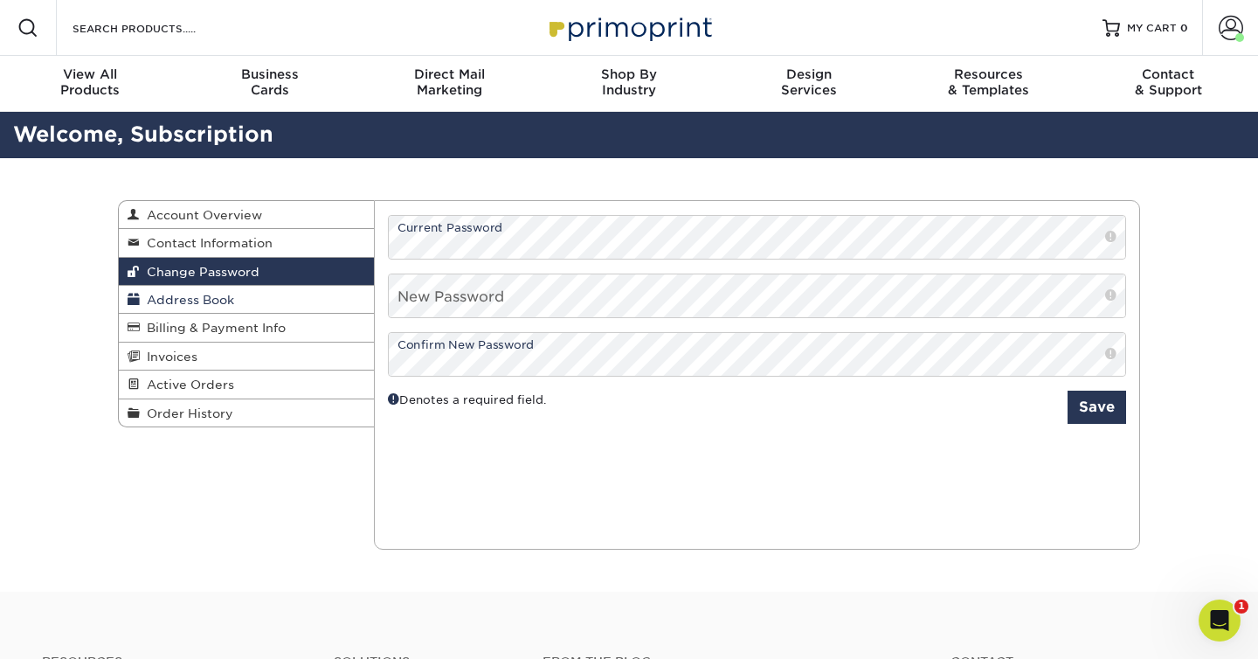
click at [221, 301] on span "Address Book" at bounding box center [187, 300] width 94 height 14
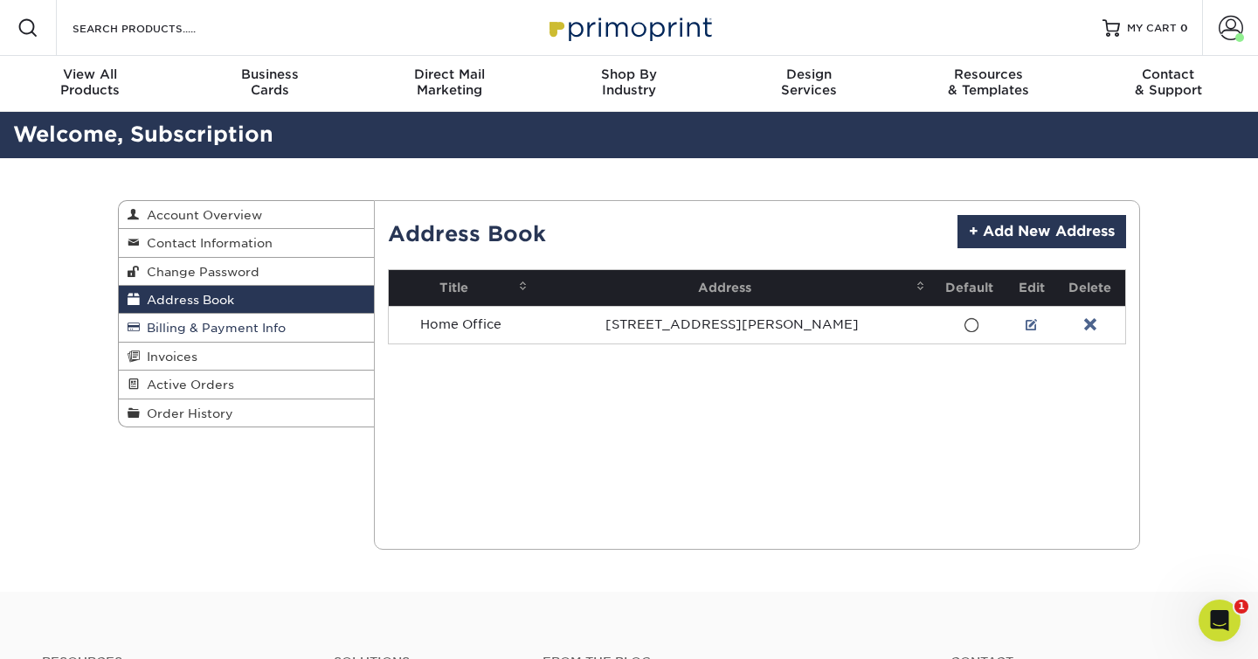
click at [229, 331] on span "Billing & Payment Info" at bounding box center [213, 328] width 146 height 14
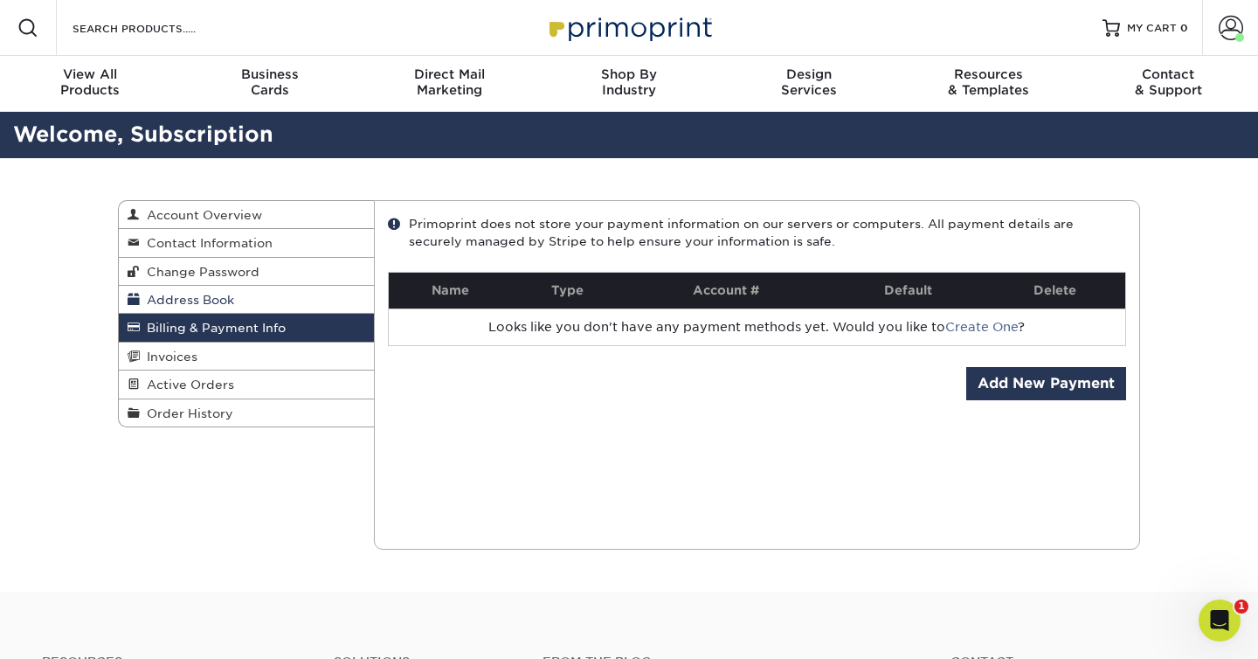
click at [225, 307] on span "Address Book" at bounding box center [187, 300] width 94 height 14
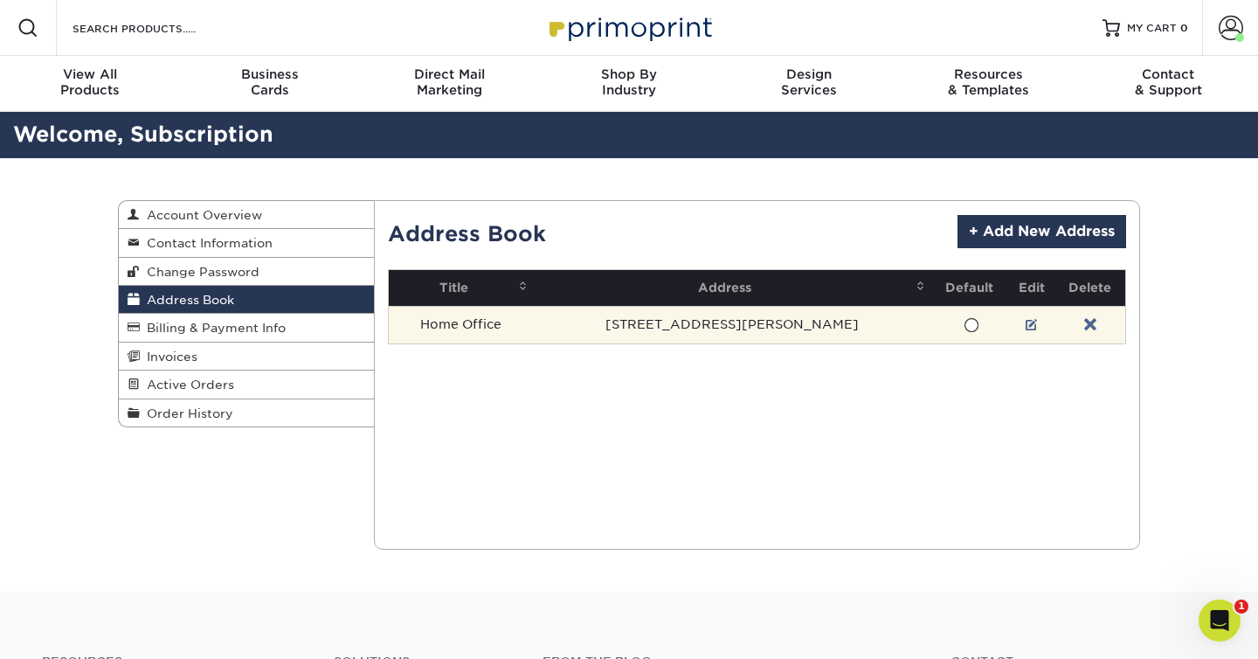
click at [964, 325] on span at bounding box center [971, 325] width 15 height 17
click at [0, 0] on input "radio" at bounding box center [0, 0] width 0 height 0
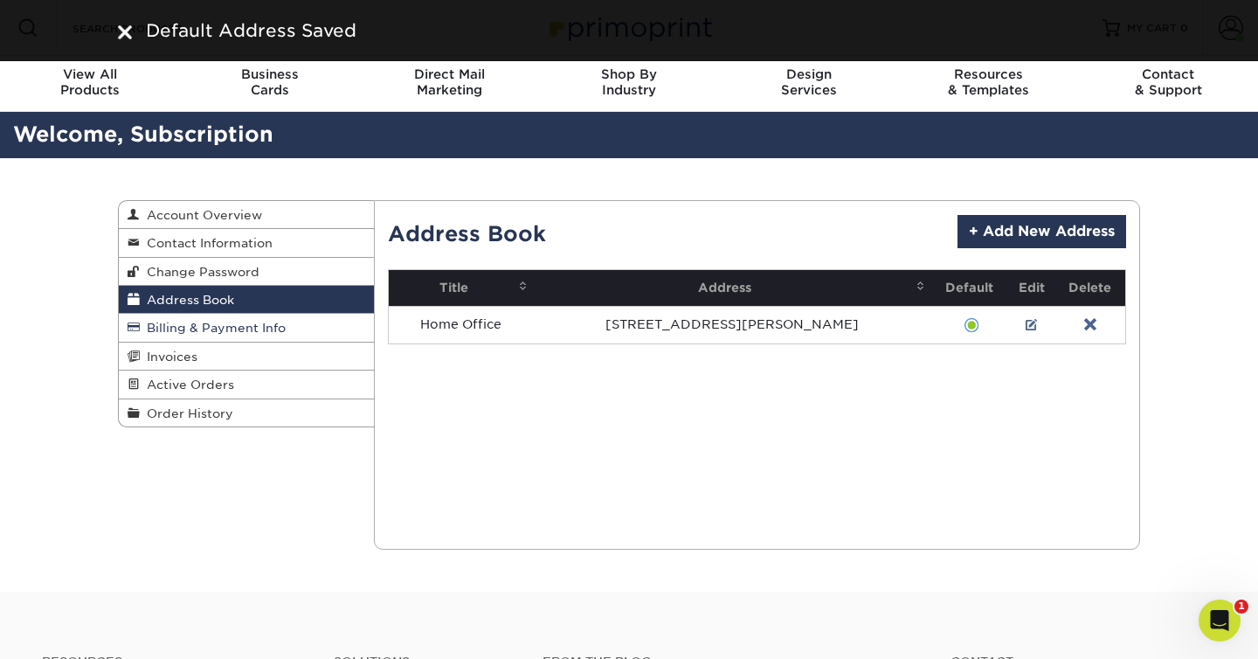
click at [268, 323] on span "Billing & Payment Info" at bounding box center [213, 328] width 146 height 14
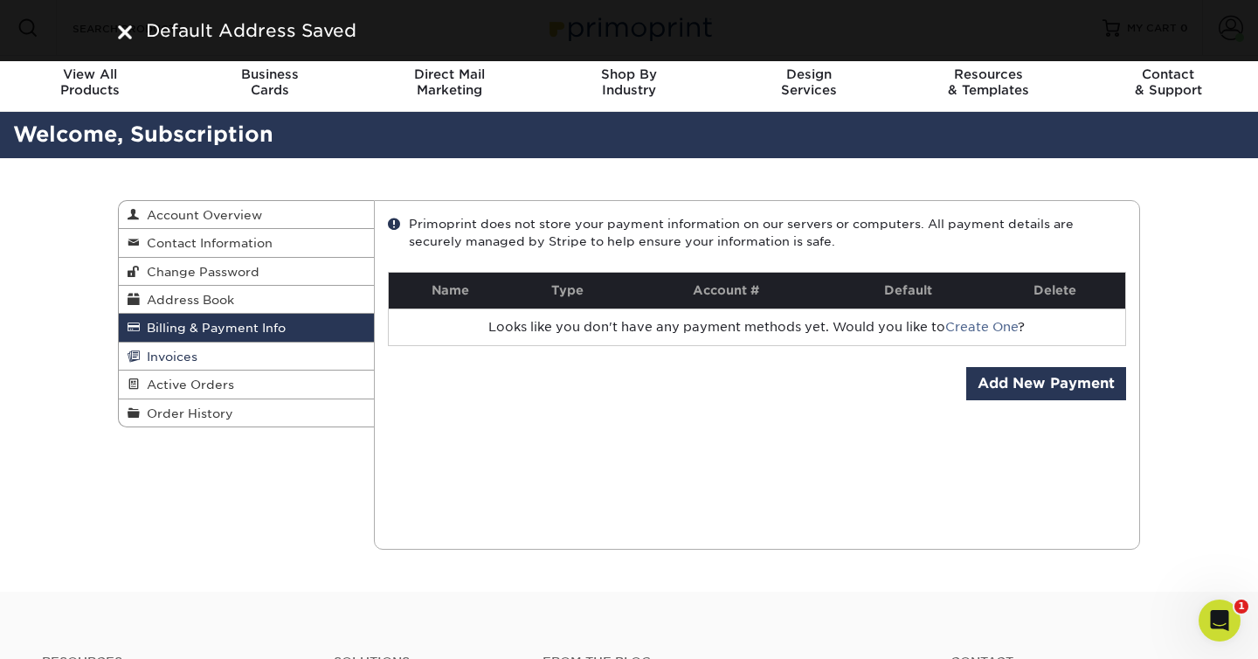
click at [271, 363] on link "Invoices" at bounding box center [246, 357] width 255 height 28
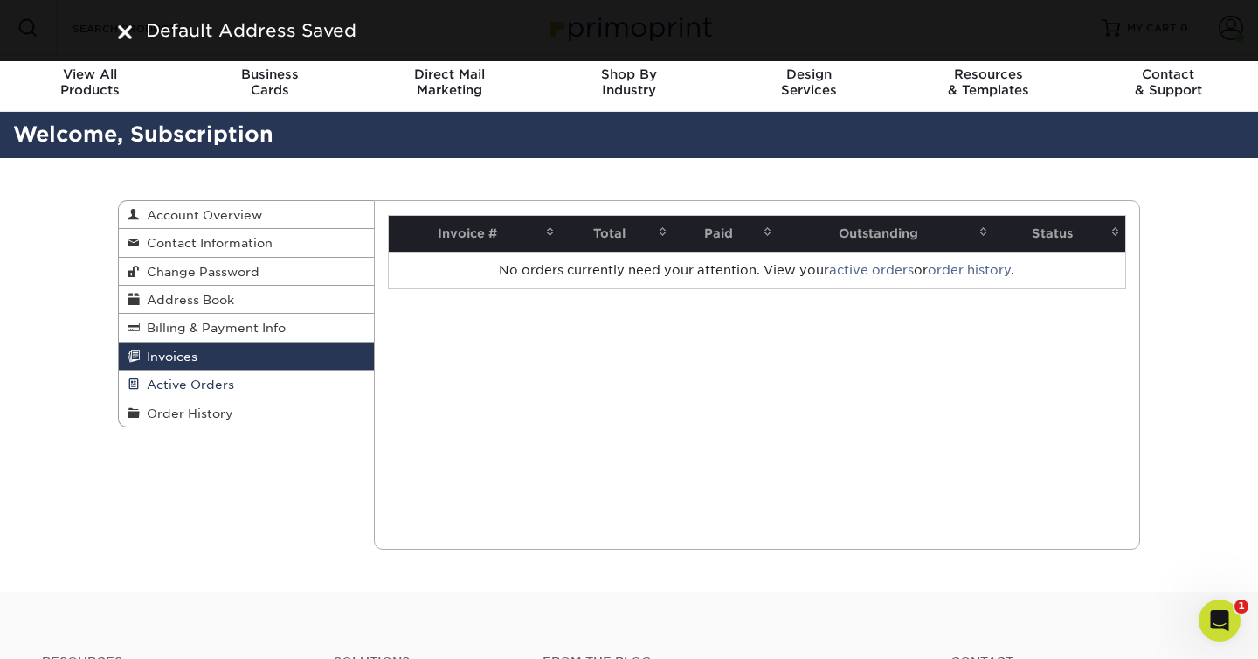
click at [276, 383] on link "Active Orders" at bounding box center [246, 385] width 255 height 28
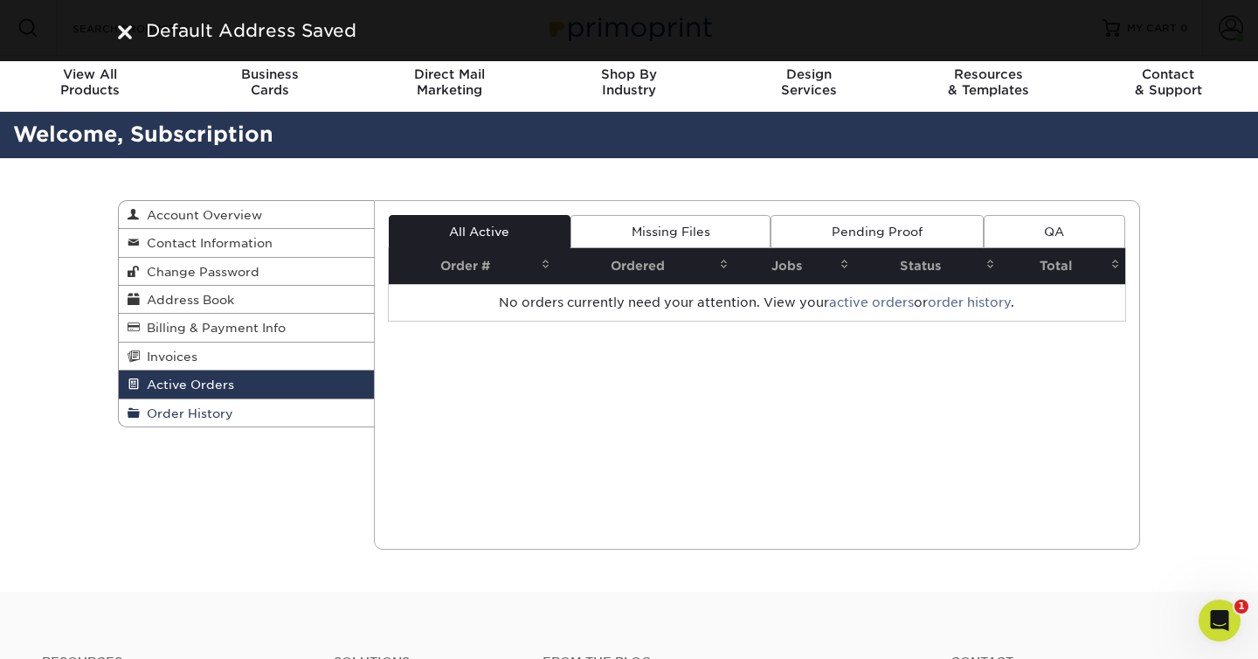
click at [276, 406] on link "Order History" at bounding box center [246, 412] width 255 height 27
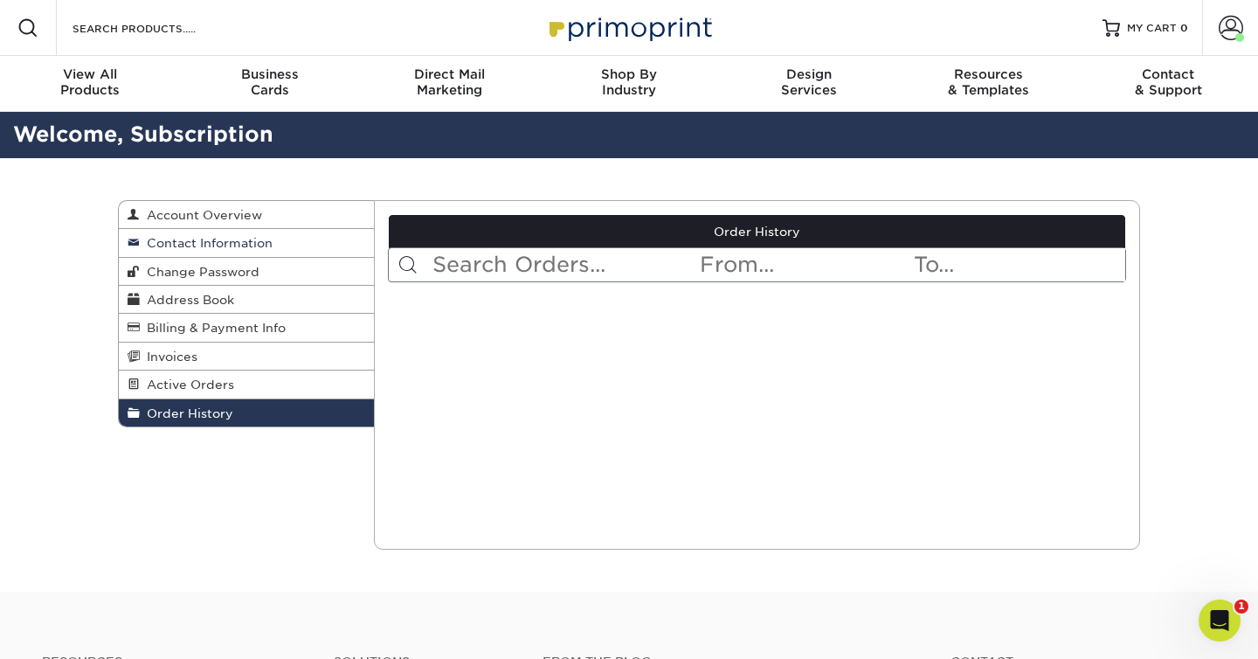
click at [266, 243] on span "Contact Information" at bounding box center [206, 243] width 133 height 14
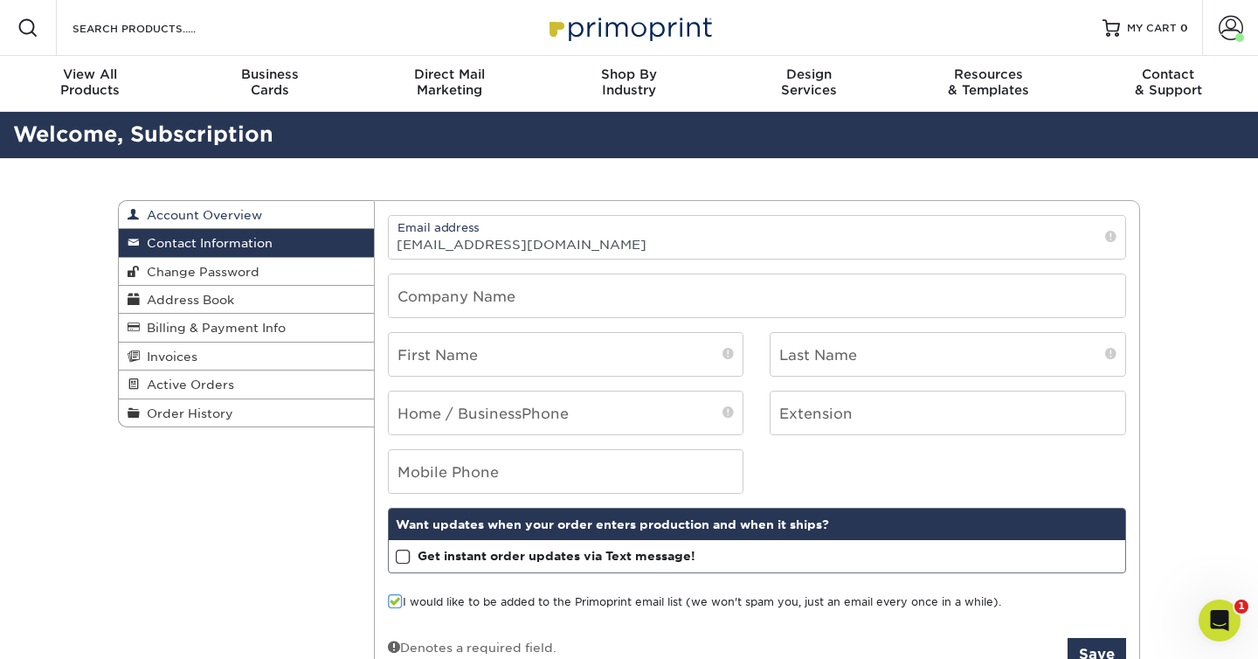
click at [283, 206] on link "Account Overview" at bounding box center [246, 215] width 255 height 28
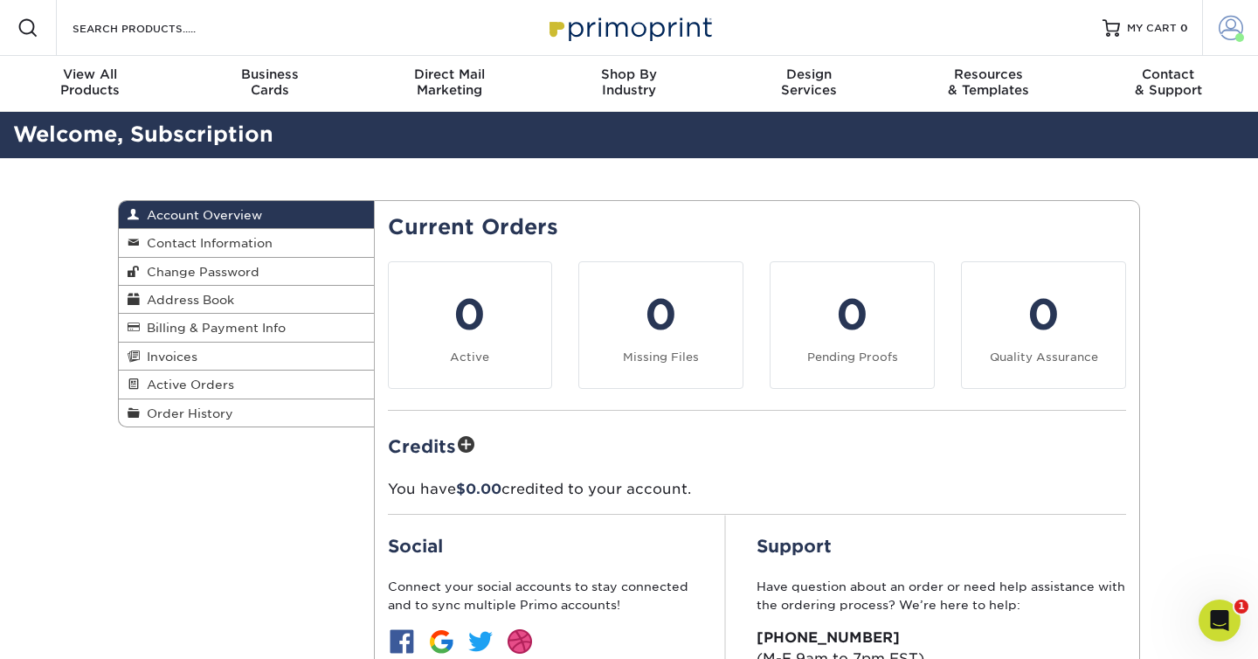
click at [1217, 32] on link "Account" at bounding box center [1231, 28] width 56 height 56
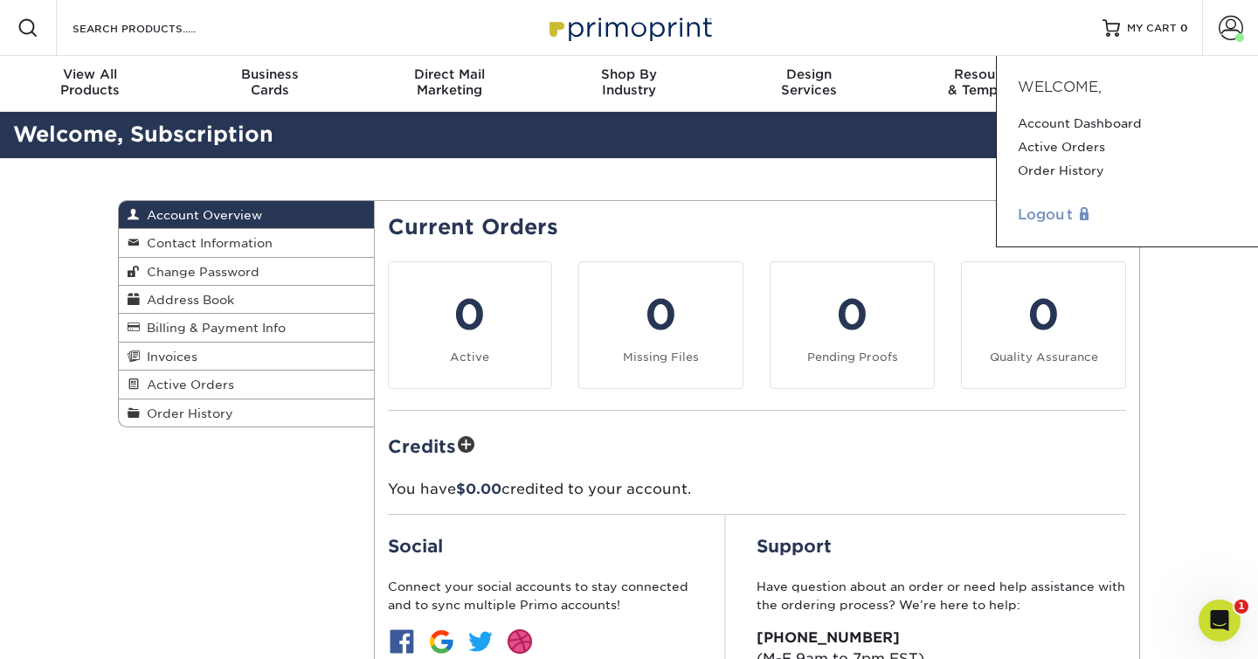
click at [1040, 213] on link "Logout" at bounding box center [1127, 214] width 219 height 21
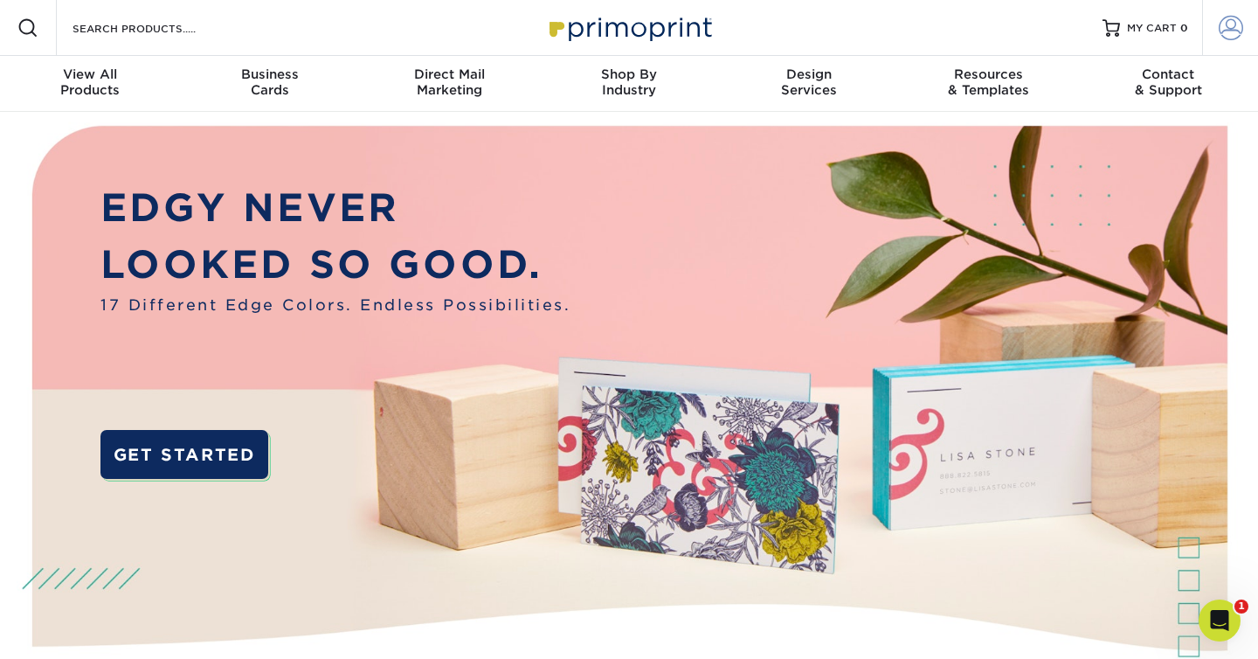
click at [1236, 19] on span at bounding box center [1231, 28] width 24 height 24
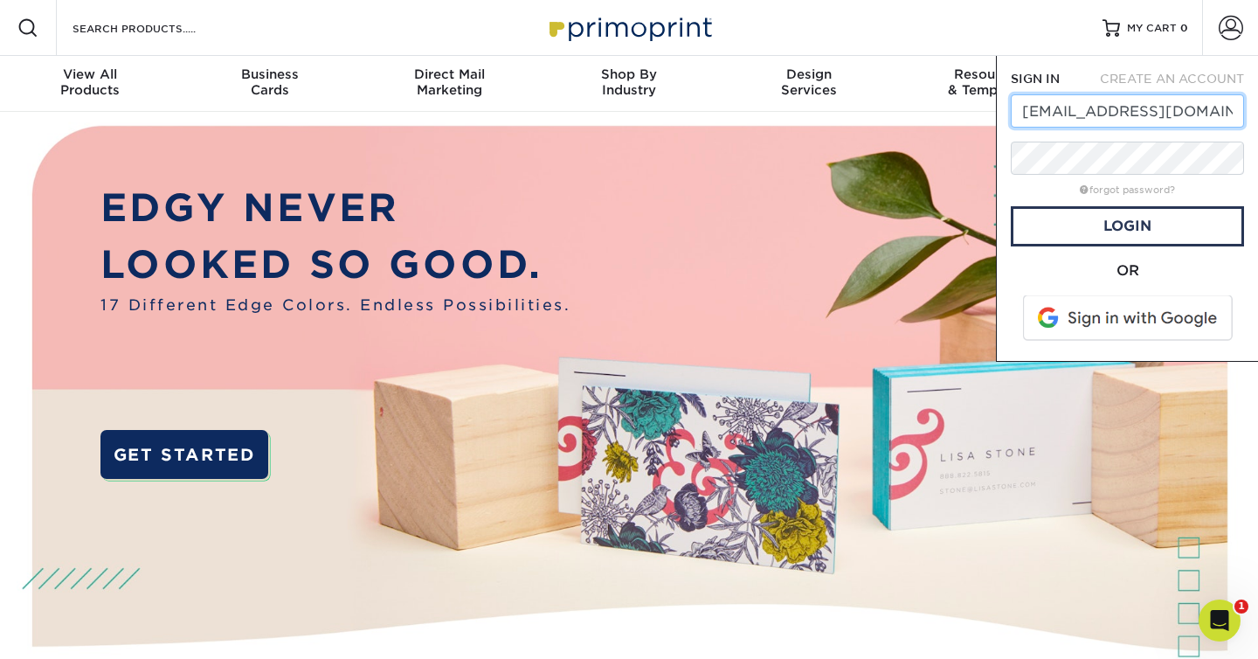
scroll to position [0, 10]
type input "[EMAIL_ADDRESS][DOMAIN_NAME]"
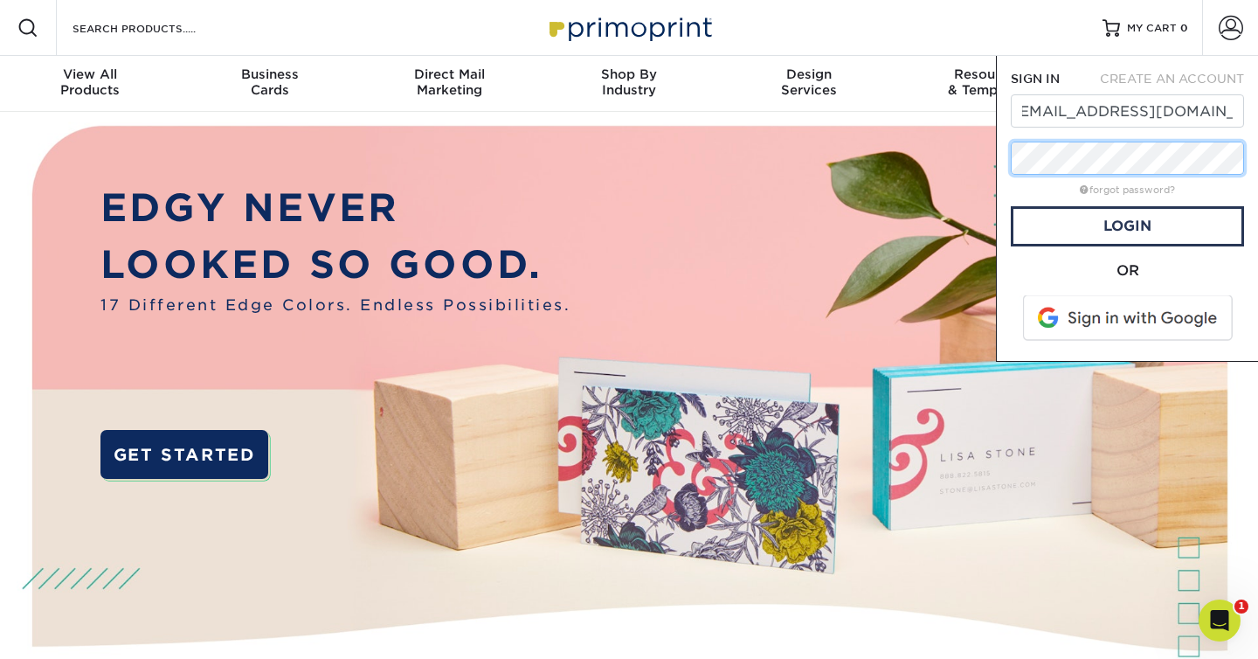
scroll to position [0, 0]
click at [1113, 224] on link "Login" at bounding box center [1127, 226] width 233 height 40
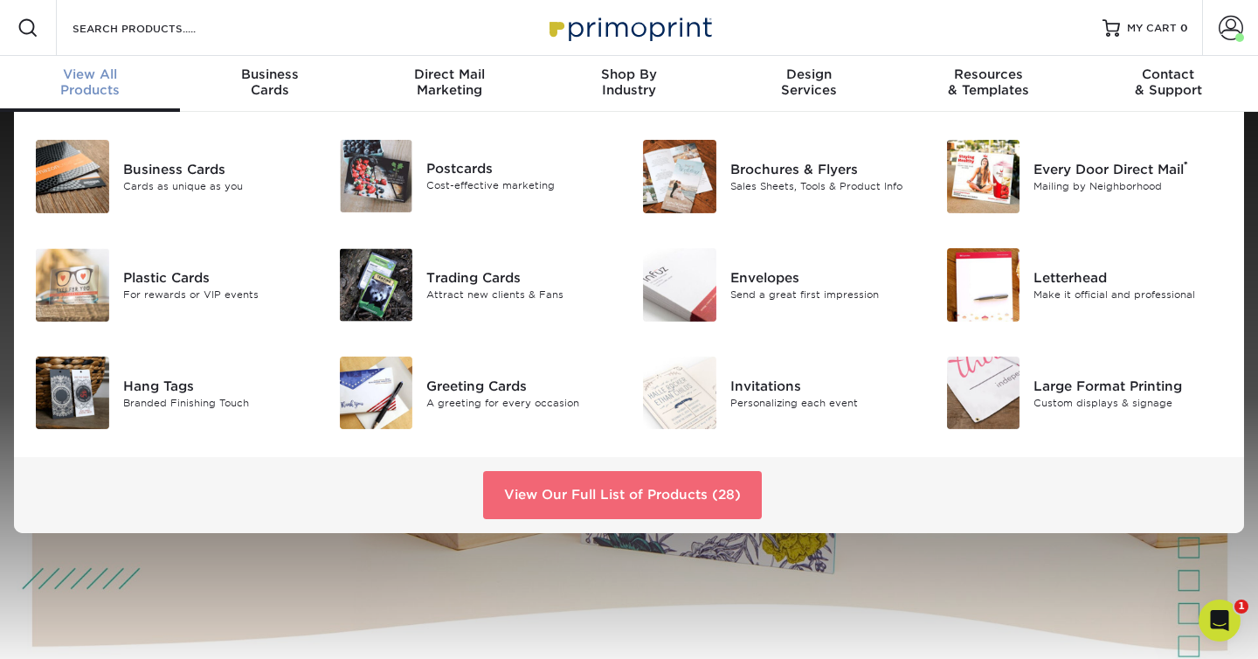
click at [621, 492] on link "View Our Full List of Products (28)" at bounding box center [622, 494] width 279 height 47
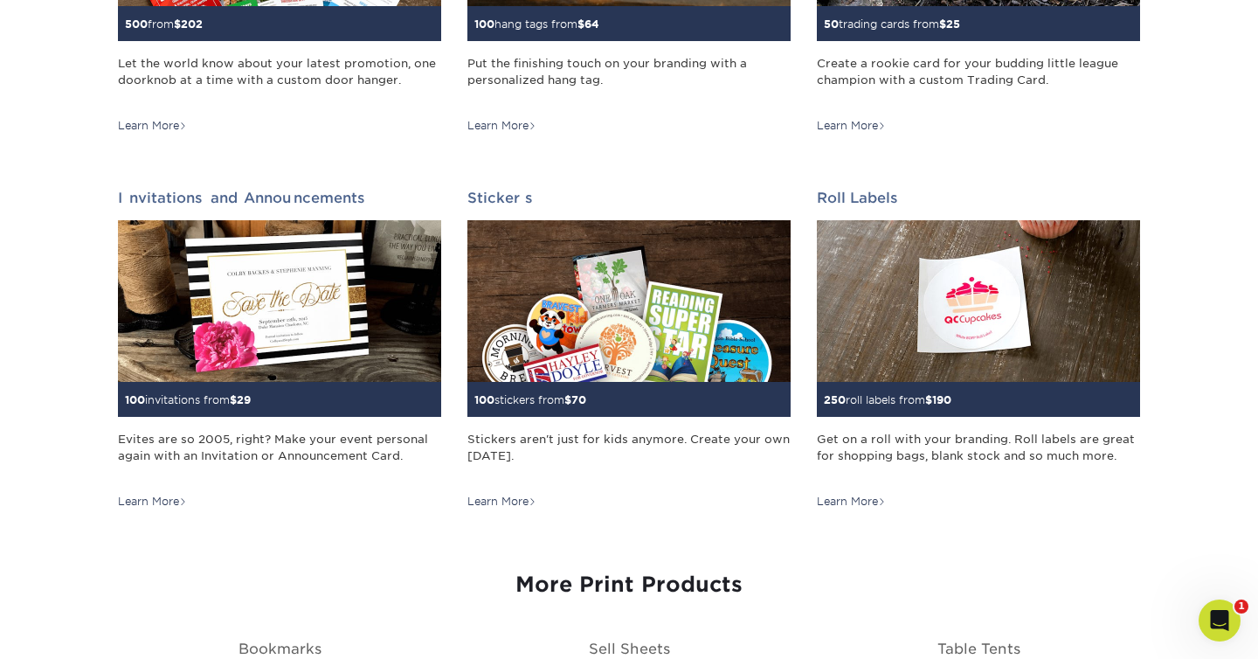
scroll to position [1626, 0]
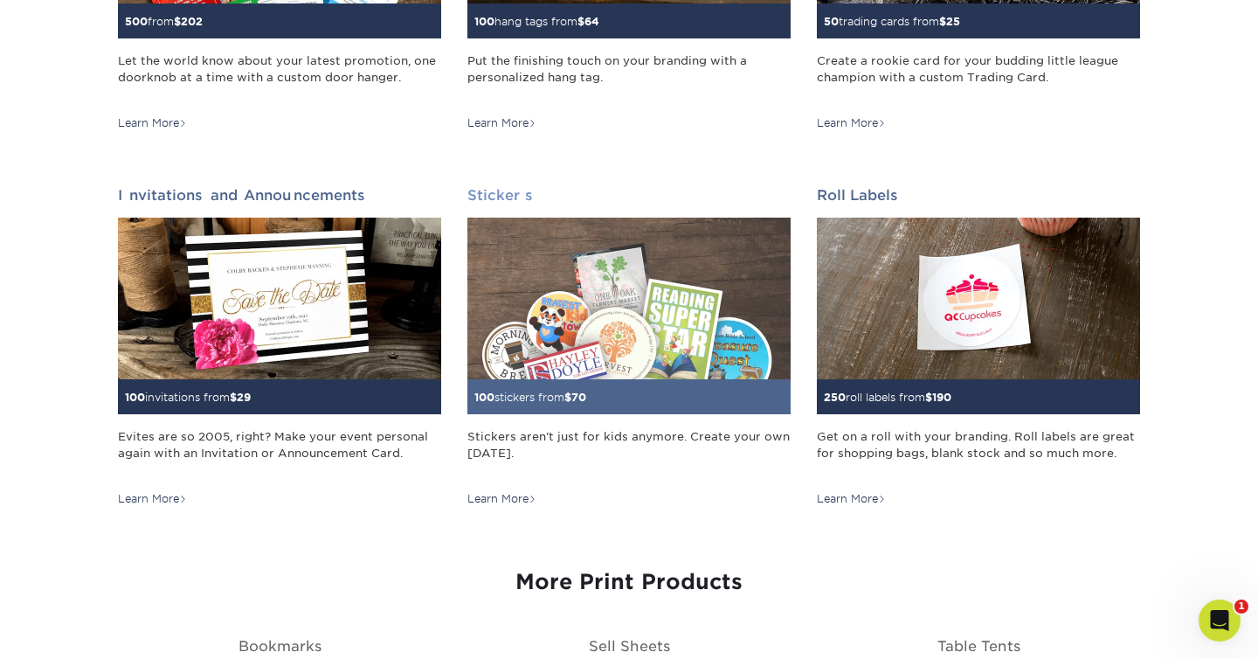
click at [601, 342] on img at bounding box center [629, 299] width 323 height 162
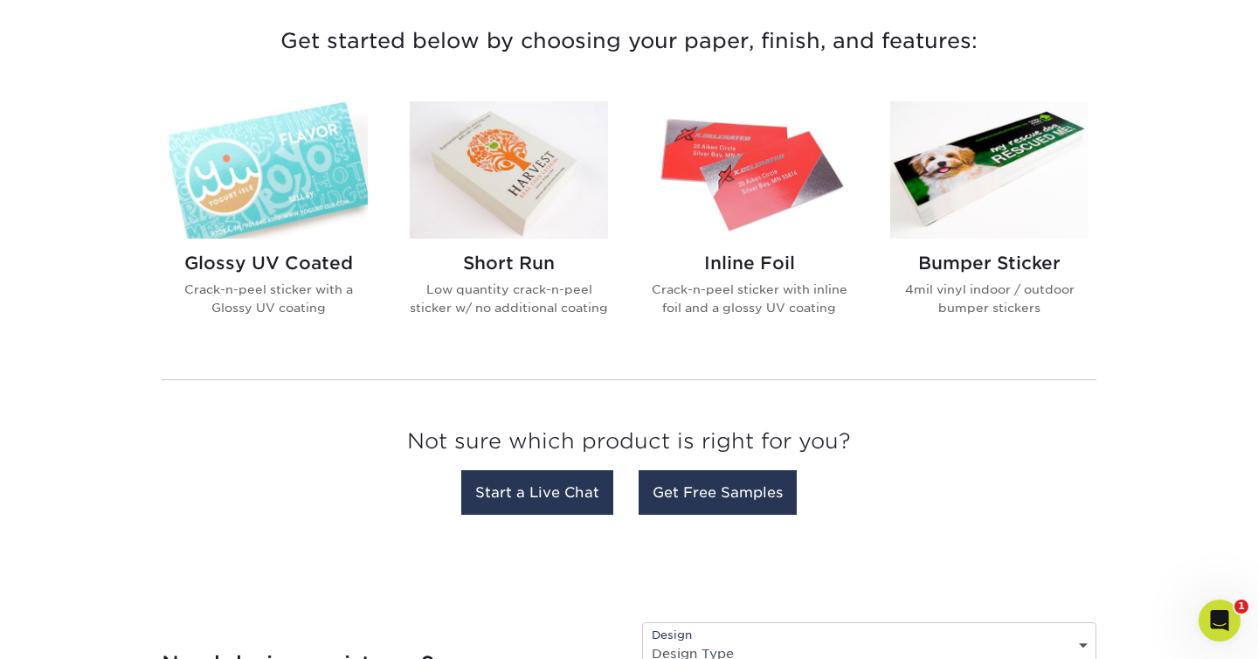
scroll to position [663, 0]
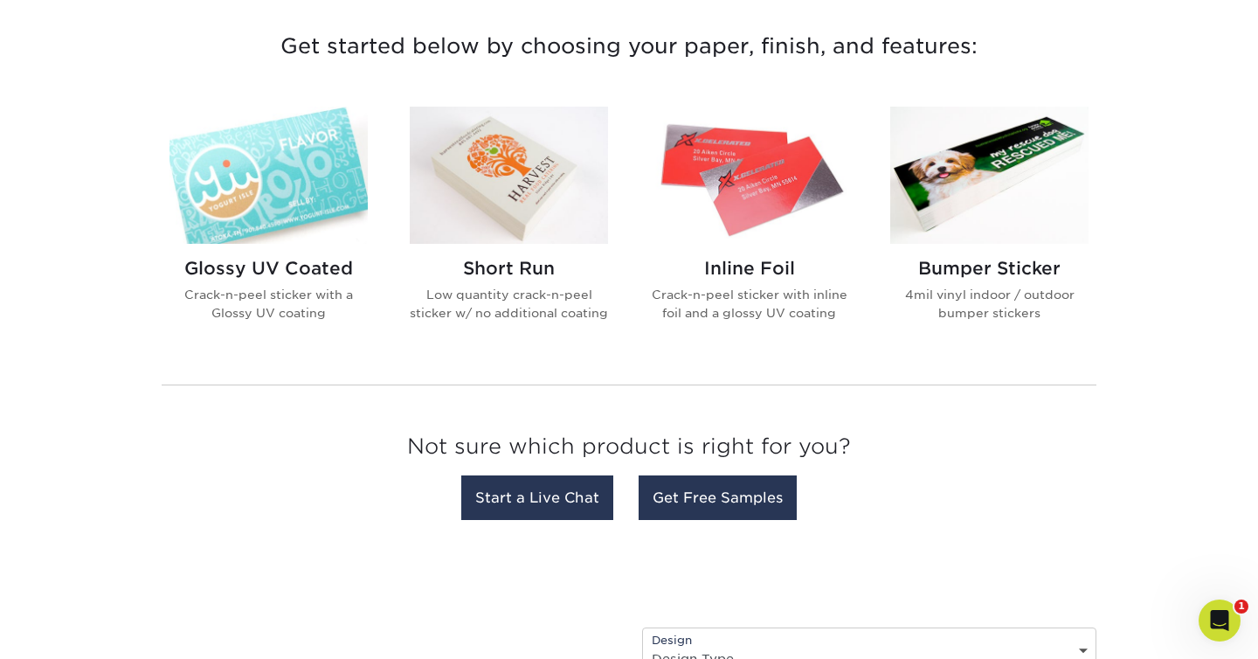
click at [421, 248] on div "Short Run Low quantity crack-n-peel sticker w/ no additional coating" at bounding box center [509, 297] width 198 height 106
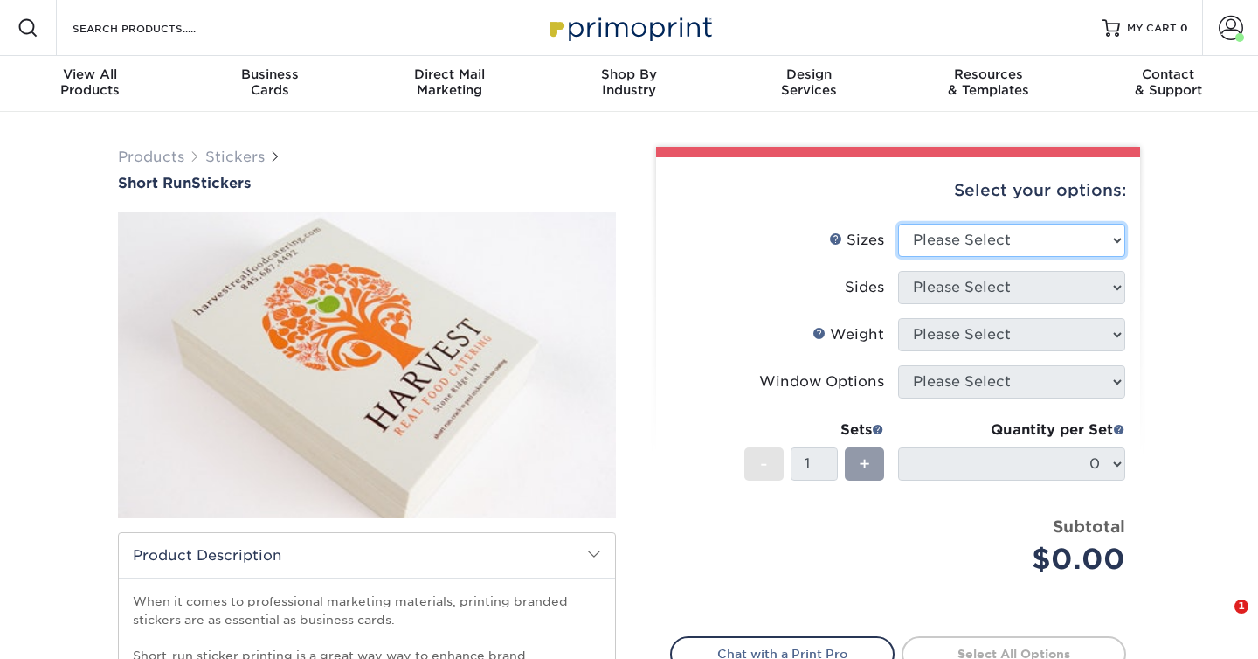
click at [933, 243] on select "Please Select 1.5" x 3.5" 1.75" x 3.5" 2" x 2" 2" x 3" 2" x 3.5" 2" x 4" 2" x 8…" at bounding box center [1011, 240] width 227 height 33
select select "3.00x4.00"
click at [898, 224] on select "Please Select 1.5" x 3.5" 1.75" x 3.5" 2" x 2" 2" x 3" 2" x 3.5" 2" x 4" 2" x 8…" at bounding box center [1011, 240] width 227 height 33
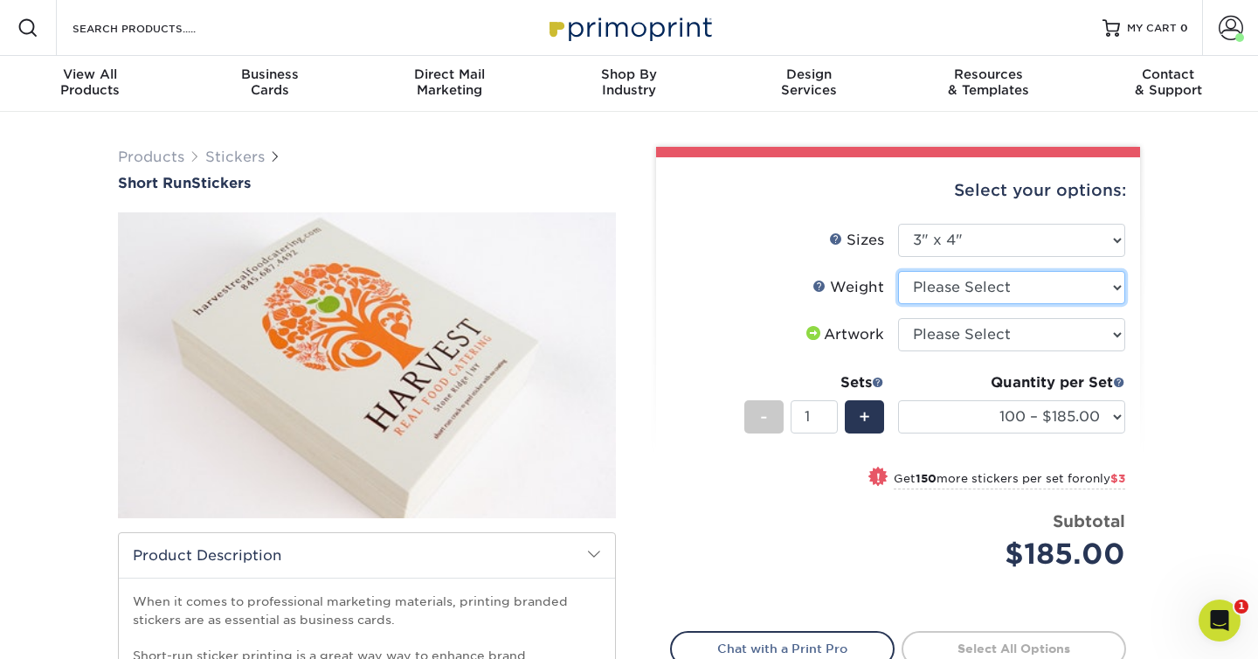
click at [995, 291] on select "Please Select Crack and Peel" at bounding box center [1011, 287] width 227 height 33
select select "Crack and Peel"
click at [898, 271] on select "Please Select Crack and Peel" at bounding box center [1011, 287] width 227 height 33
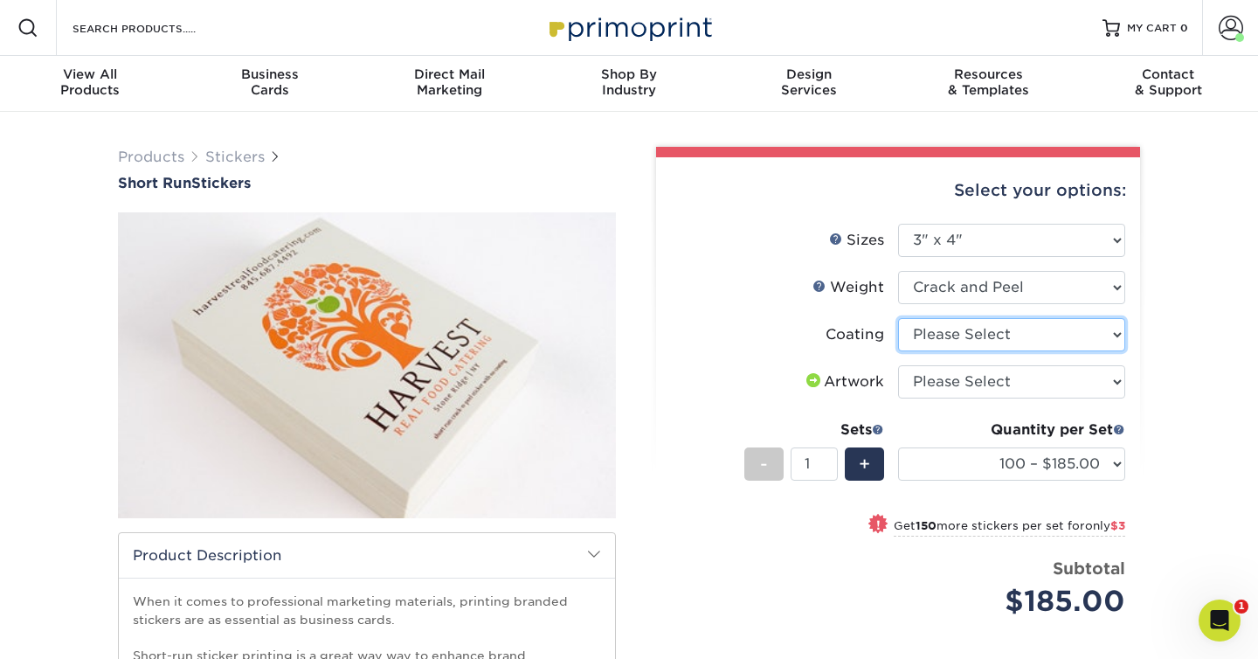
click at [994, 335] on select at bounding box center [1011, 334] width 227 height 33
select select "3e7618de-abca-4bda-9f97-8b9129e913d8"
click at [898, 318] on select at bounding box center [1011, 334] width 227 height 33
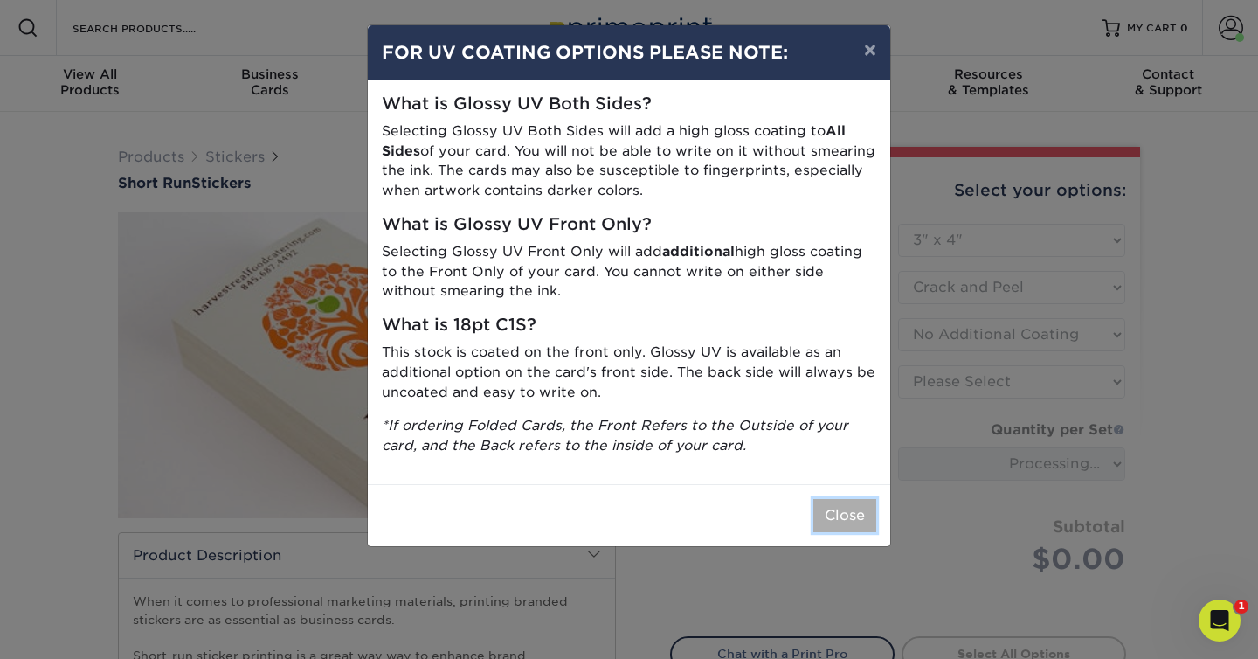
click at [835, 518] on button "Close" at bounding box center [845, 515] width 63 height 33
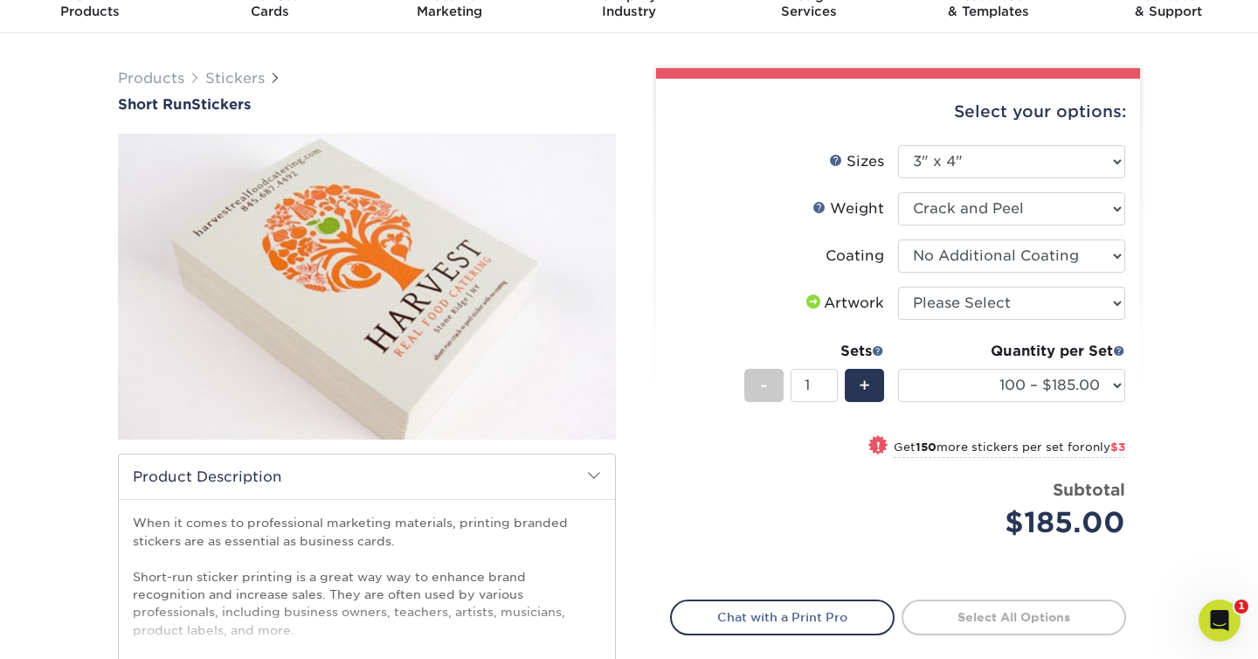
scroll to position [82, 0]
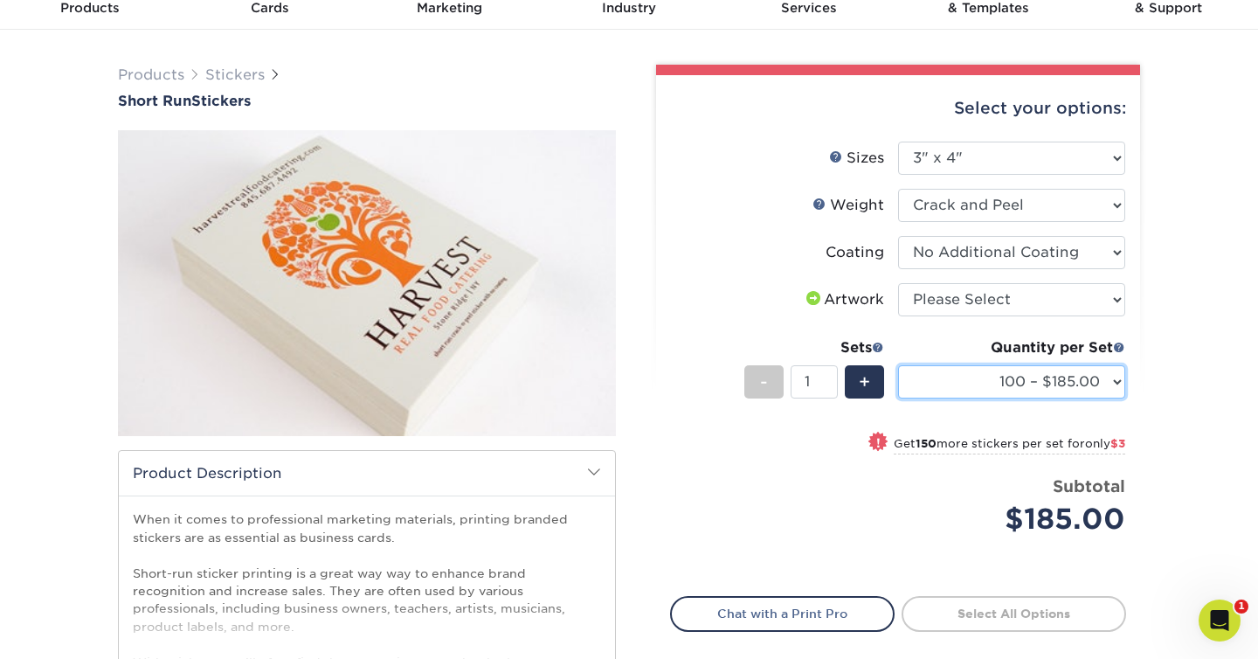
click at [1029, 389] on select "100 – $185.00 250 – $188.00 500 – $191.00" at bounding box center [1011, 381] width 227 height 33
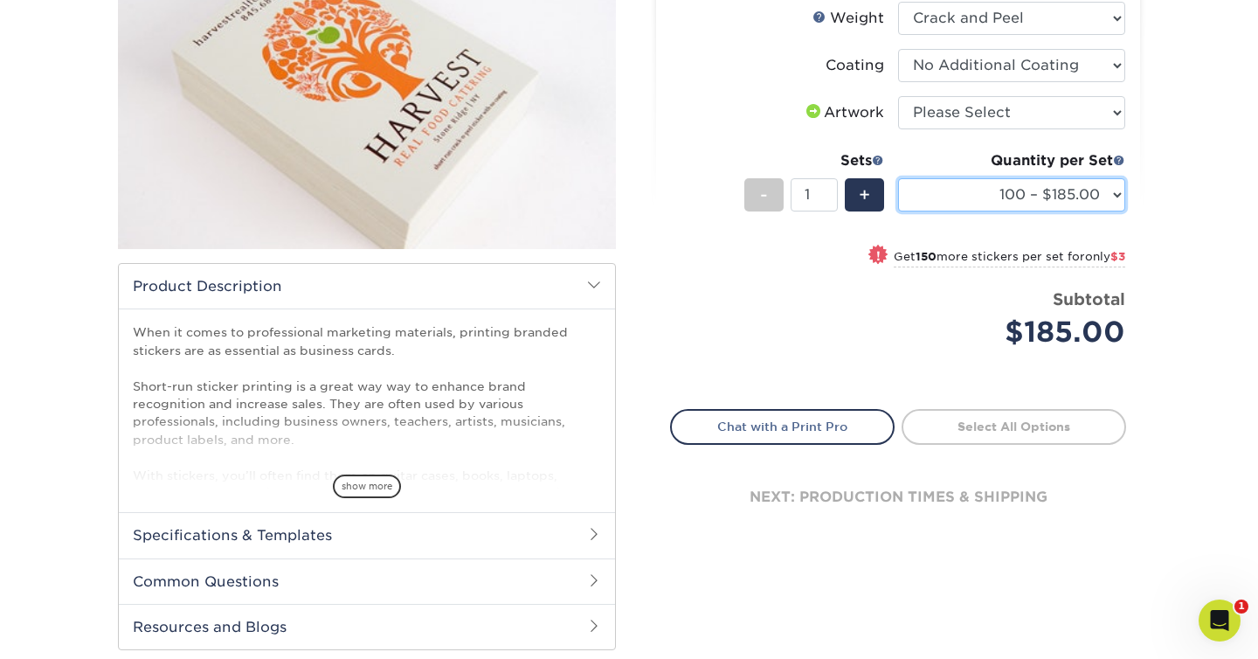
scroll to position [304, 0]
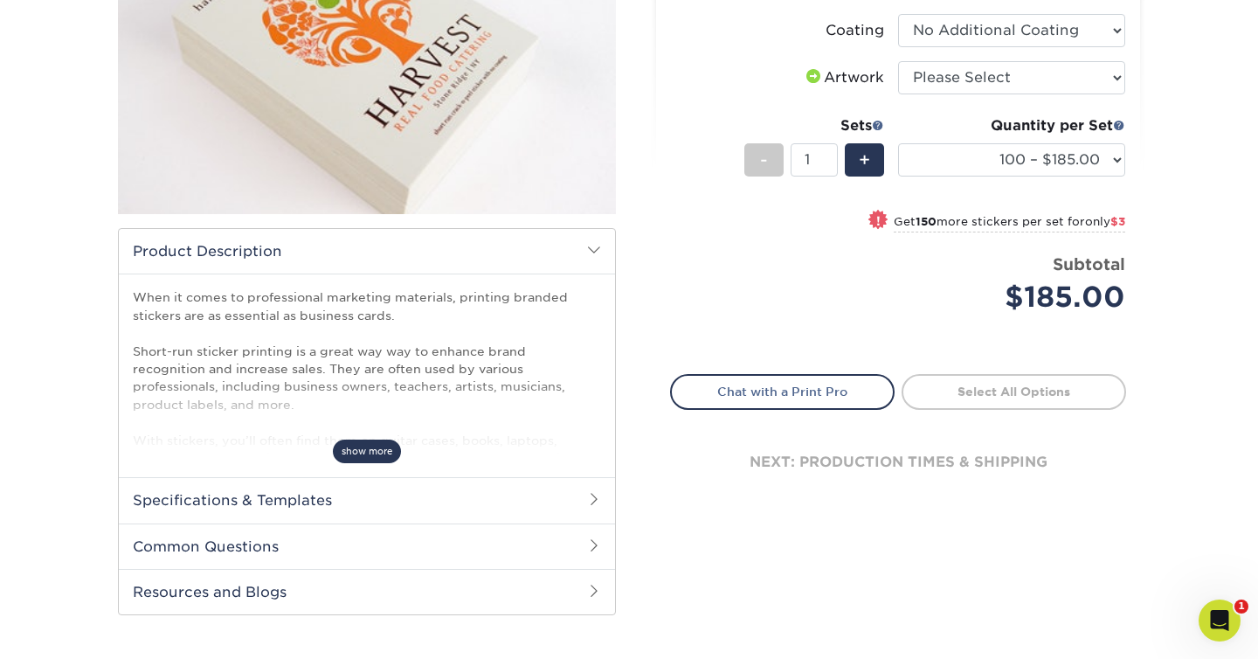
click at [371, 451] on span "show more" at bounding box center [367, 452] width 68 height 24
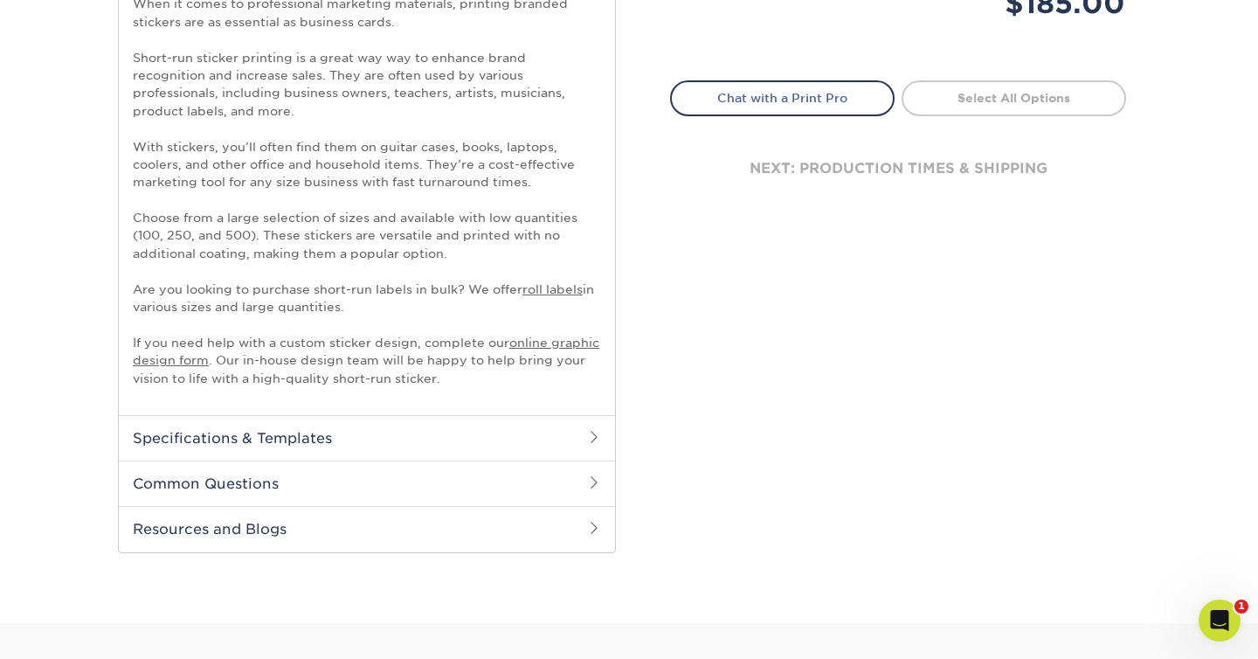
scroll to position [601, 0]
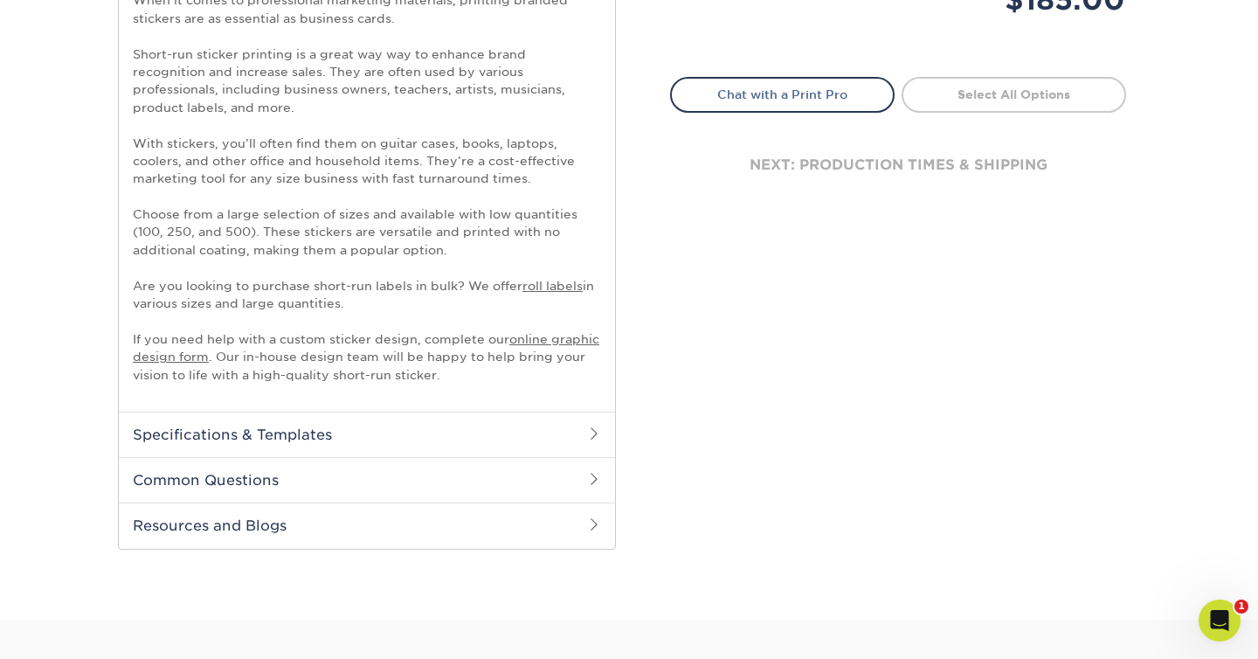
click at [353, 421] on h2 "Specifications & Templates" at bounding box center [367, 434] width 496 height 45
click at [258, 528] on h2 "Common Questions" at bounding box center [367, 538] width 496 height 45
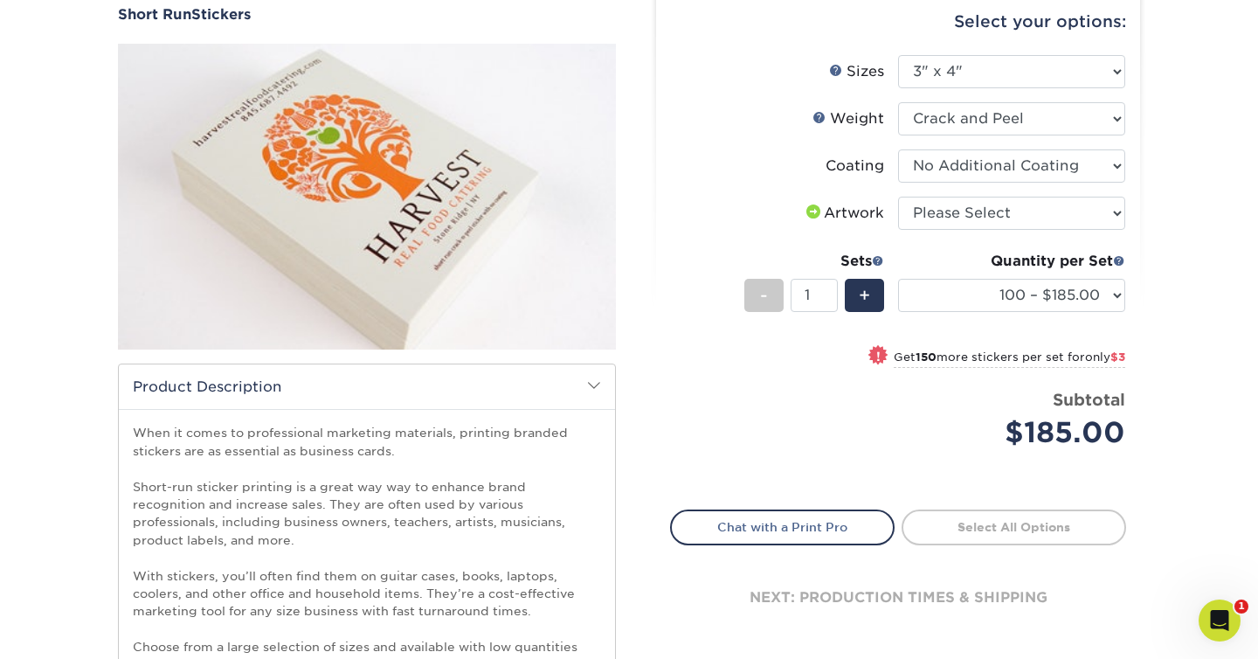
scroll to position [0, 0]
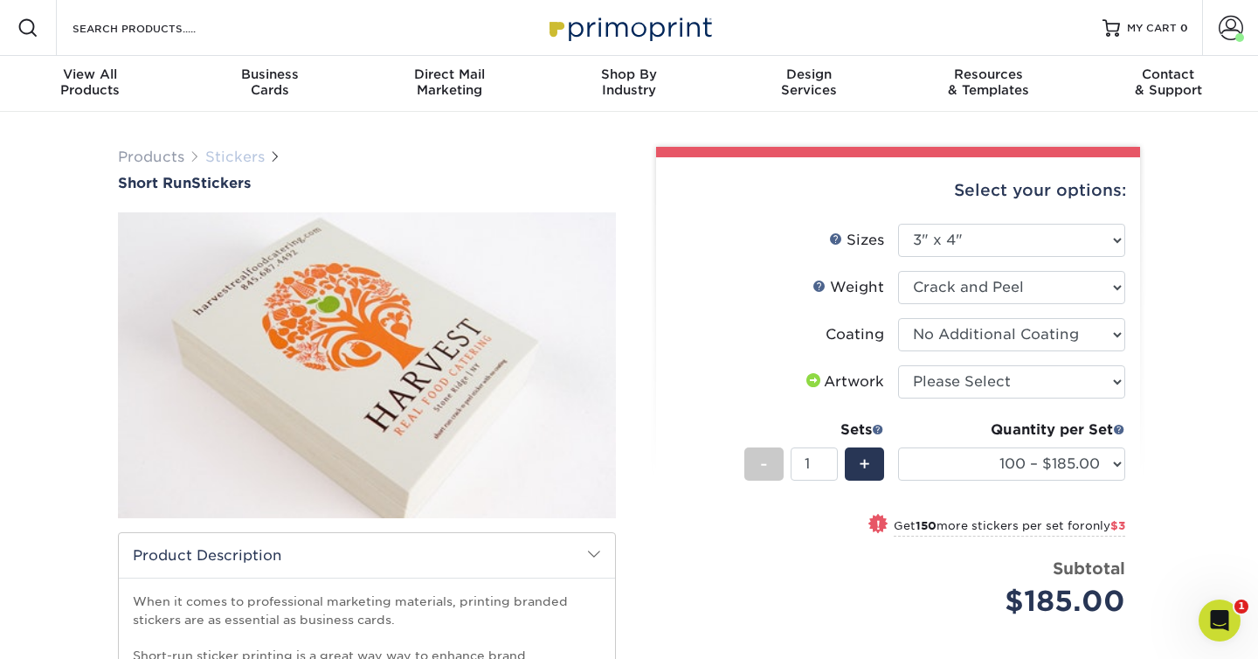
click at [239, 156] on link "Stickers" at bounding box center [234, 157] width 59 height 17
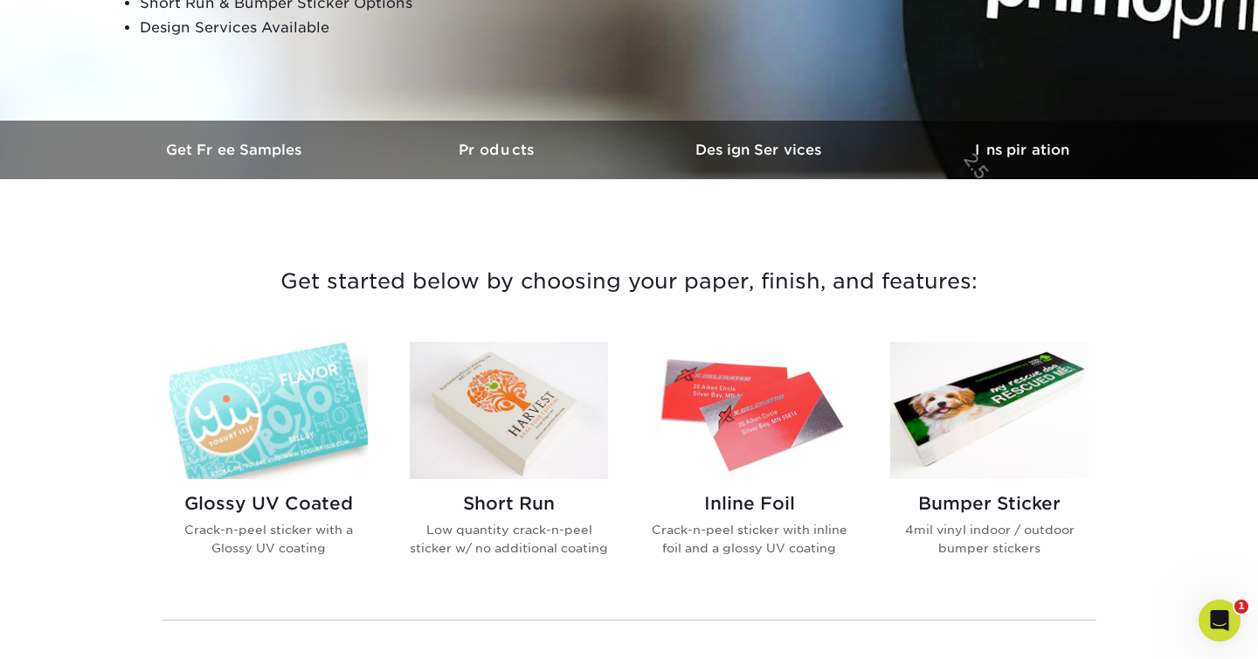
scroll to position [429, 0]
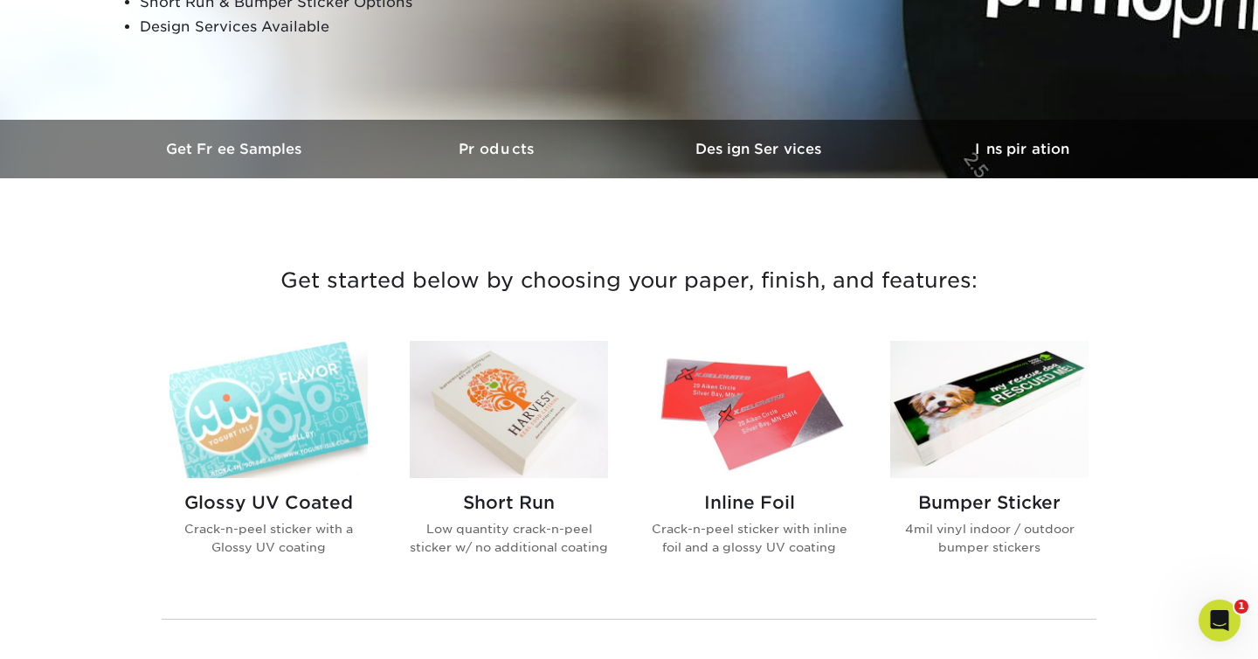
click at [294, 422] on img at bounding box center [269, 409] width 198 height 137
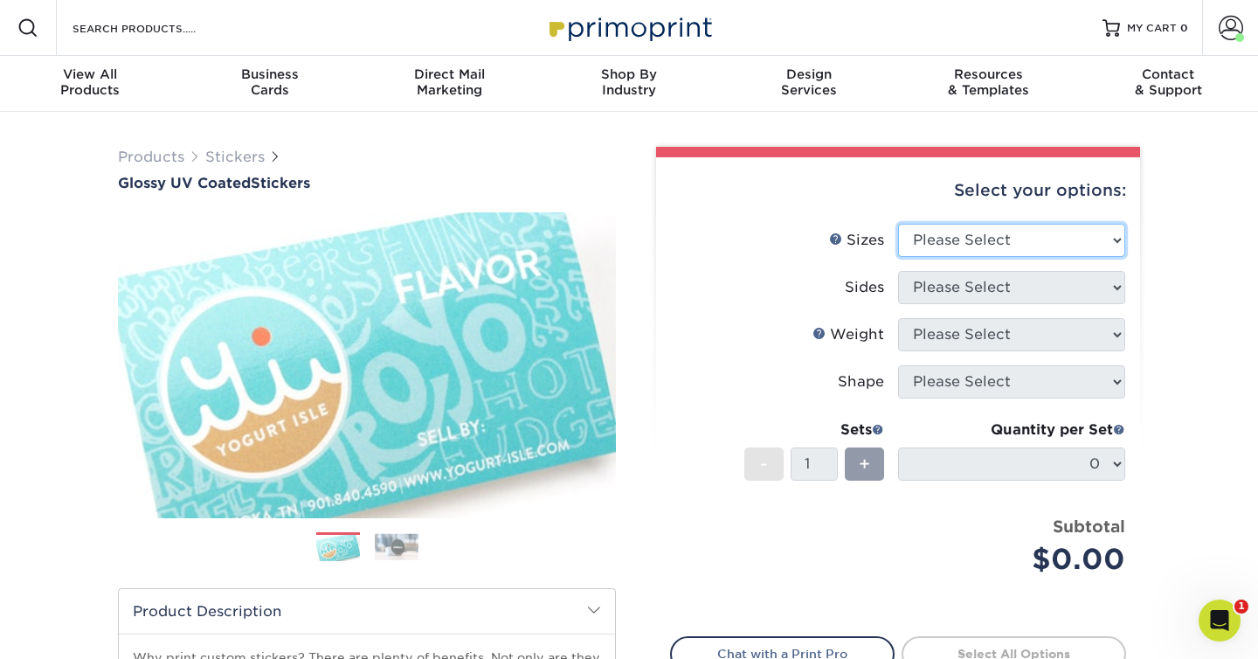
click at [957, 237] on select "Please Select 1.5" x 2.5" 2" x 2" 2" x 3" 2" x 3.5" 2" x 4" 2" x 8" 2.12" x 5.5…" at bounding box center [1011, 240] width 227 height 33
select select "3.00x4.00"
click at [898, 224] on select "Please Select 1.5" x 2.5" 2" x 2" 2" x 3" 2" x 3.5" 2" x 4" 2" x 8" 2.12" x 5.5…" at bounding box center [1011, 240] width 227 height 33
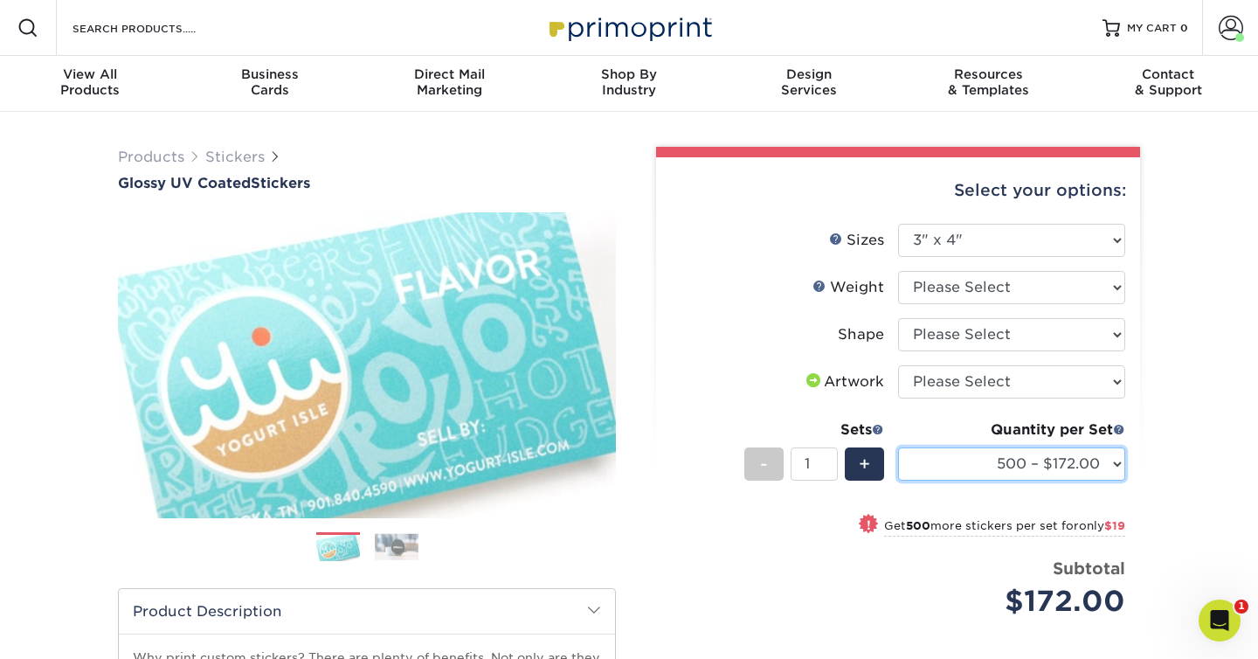
click at [1096, 461] on select "500 – $172.00 1000 – $191.00 2500 – $327.00 5000 – $445.00 10000 – $769.00 1500…" at bounding box center [1011, 463] width 227 height 33
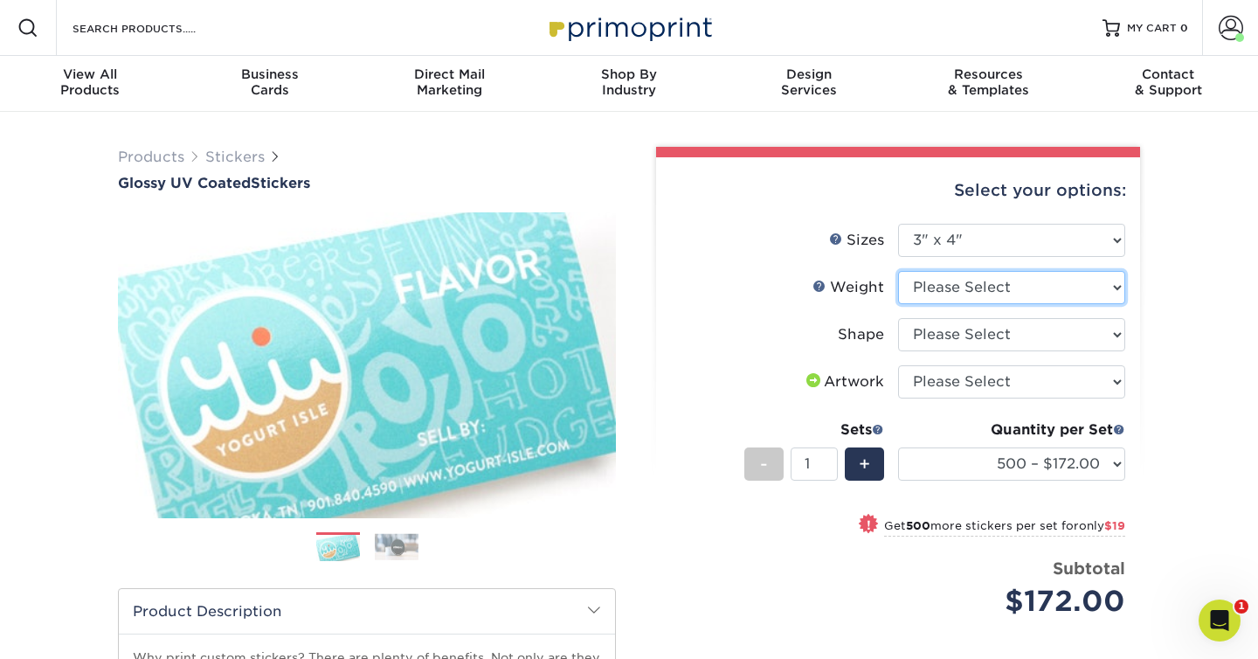
click at [995, 283] on select "Please Select Crack and Peel" at bounding box center [1011, 287] width 227 height 33
click at [929, 329] on select "Please Select" at bounding box center [1011, 334] width 227 height 33
click at [942, 285] on select "Please Select Crack and Peel" at bounding box center [1011, 287] width 227 height 33
select select "Crack and Peel"
click at [898, 271] on select "Please Select Crack and Peel" at bounding box center [1011, 287] width 227 height 33
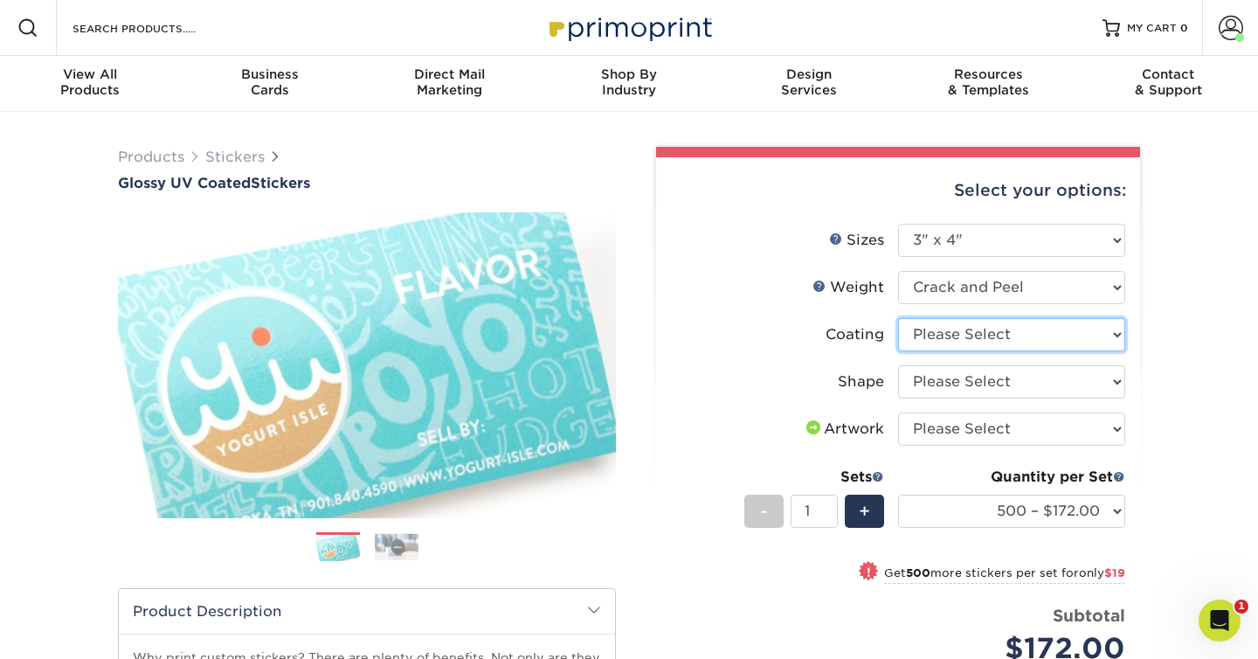
click at [965, 331] on select at bounding box center [1011, 334] width 227 height 33
select select "1e8116af-acfc-44b1-83dc-8181aa338834"
click at [898, 318] on select at bounding box center [1011, 334] width 227 height 33
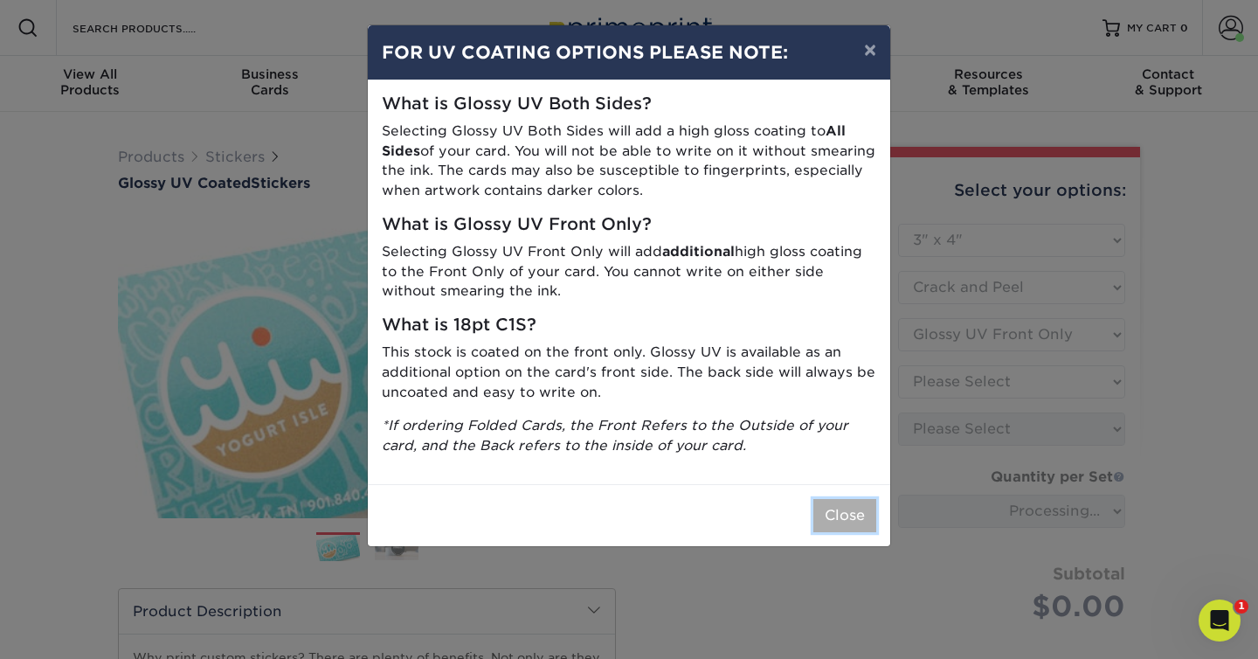
click at [856, 516] on button "Close" at bounding box center [845, 515] width 63 height 33
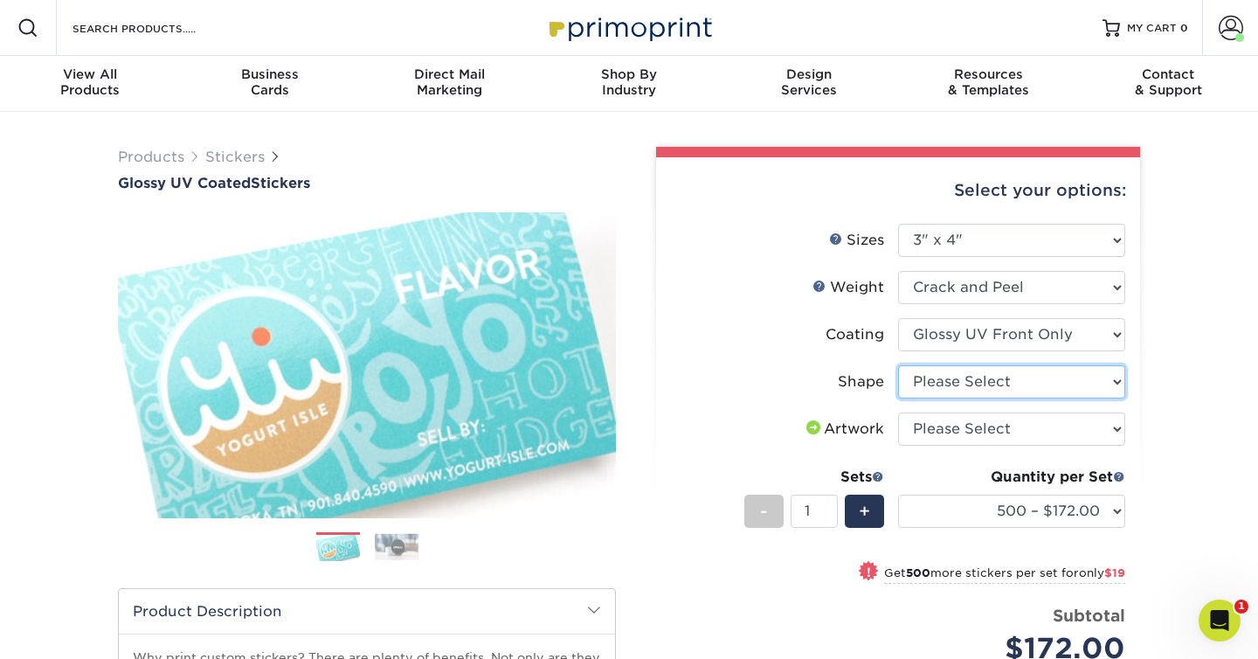
click at [980, 375] on select "Please Select Standard" at bounding box center [1011, 381] width 227 height 33
select select "standard"
click at [898, 365] on select "Please Select Standard" at bounding box center [1011, 381] width 227 height 33
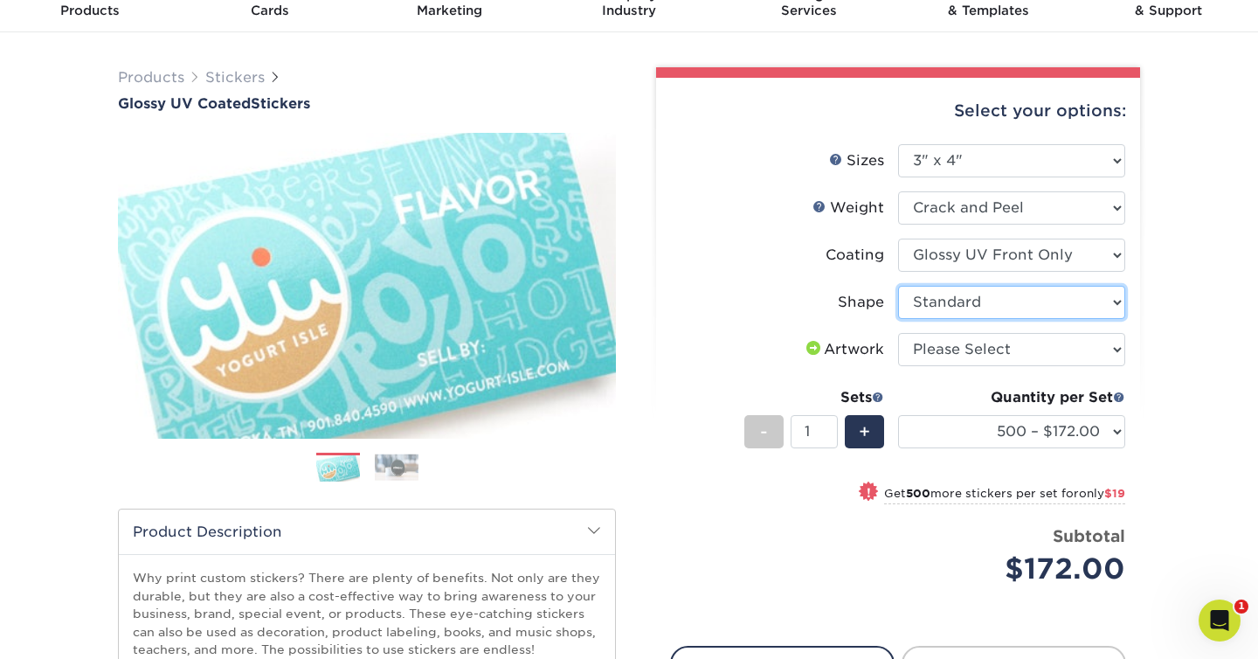
scroll to position [142, 0]
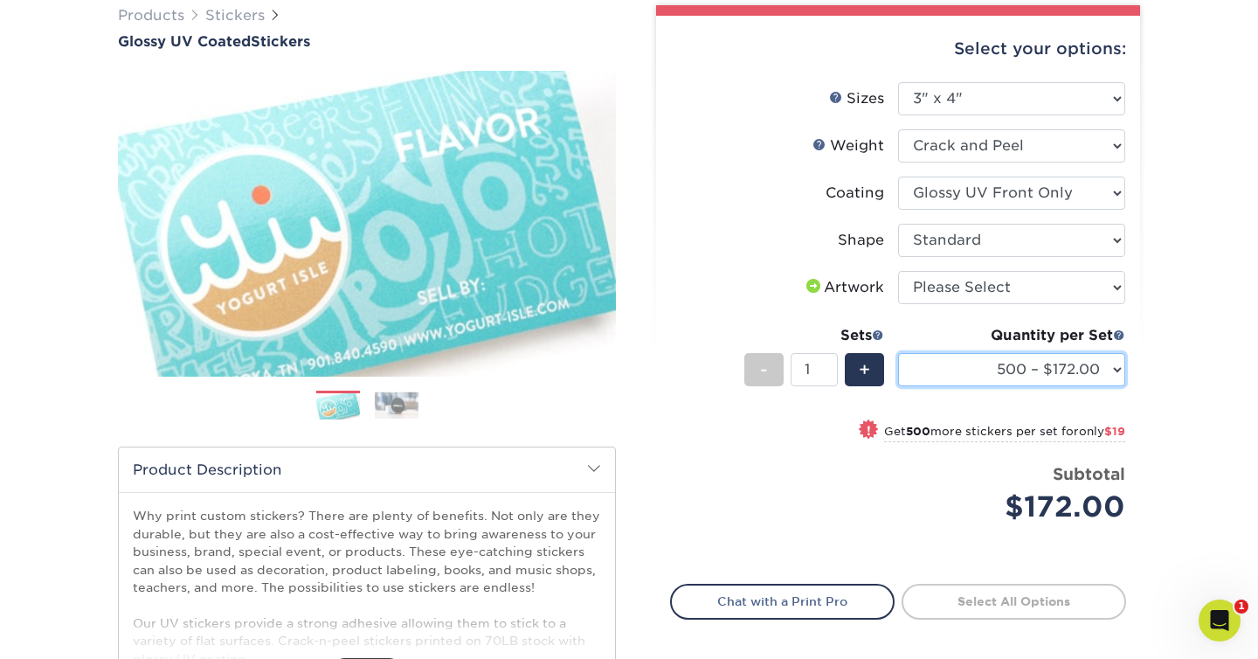
click at [1113, 369] on select "500 – $172.00 1000 – $191.00 2500 – $327.00 5000 – $445.00 10000 – $769.00 1500…" at bounding box center [1011, 369] width 227 height 33
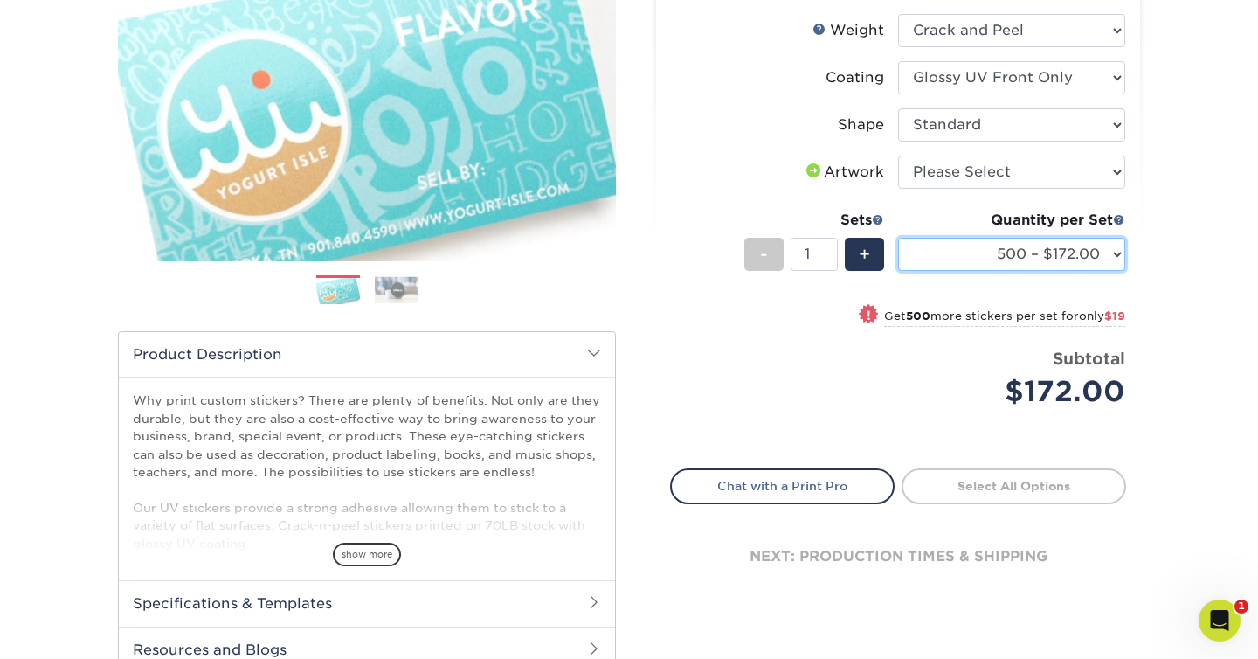
scroll to position [272, 0]
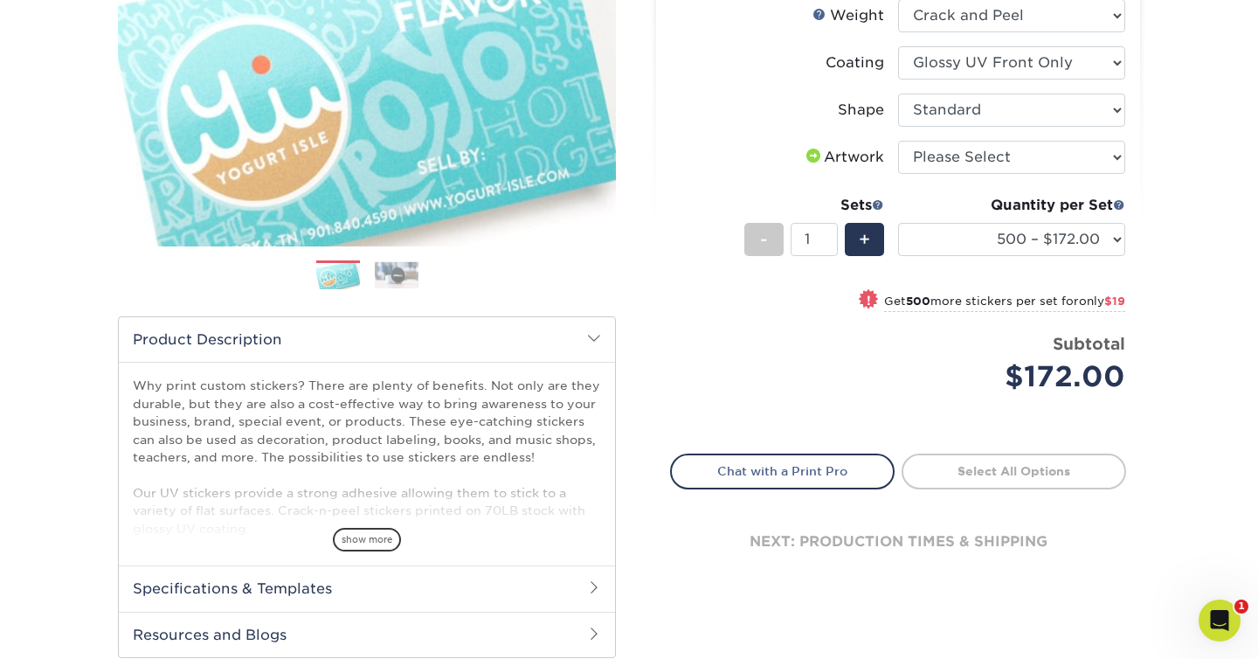
click at [400, 276] on img at bounding box center [397, 274] width 44 height 27
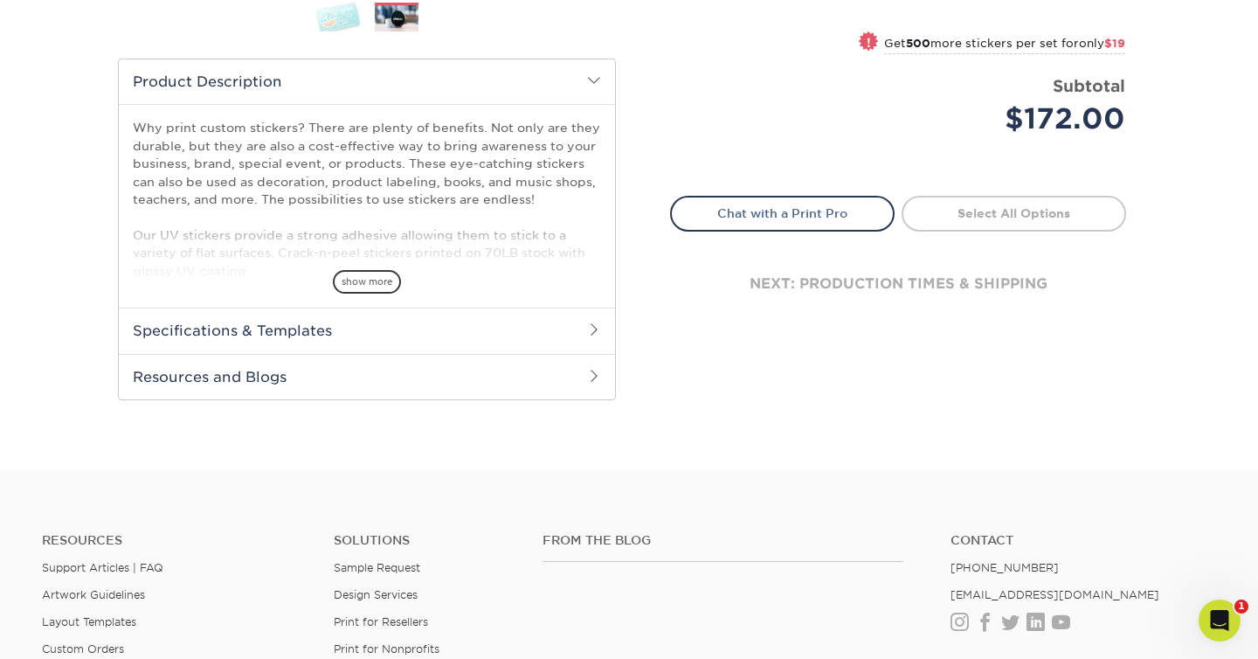
scroll to position [508, 0]
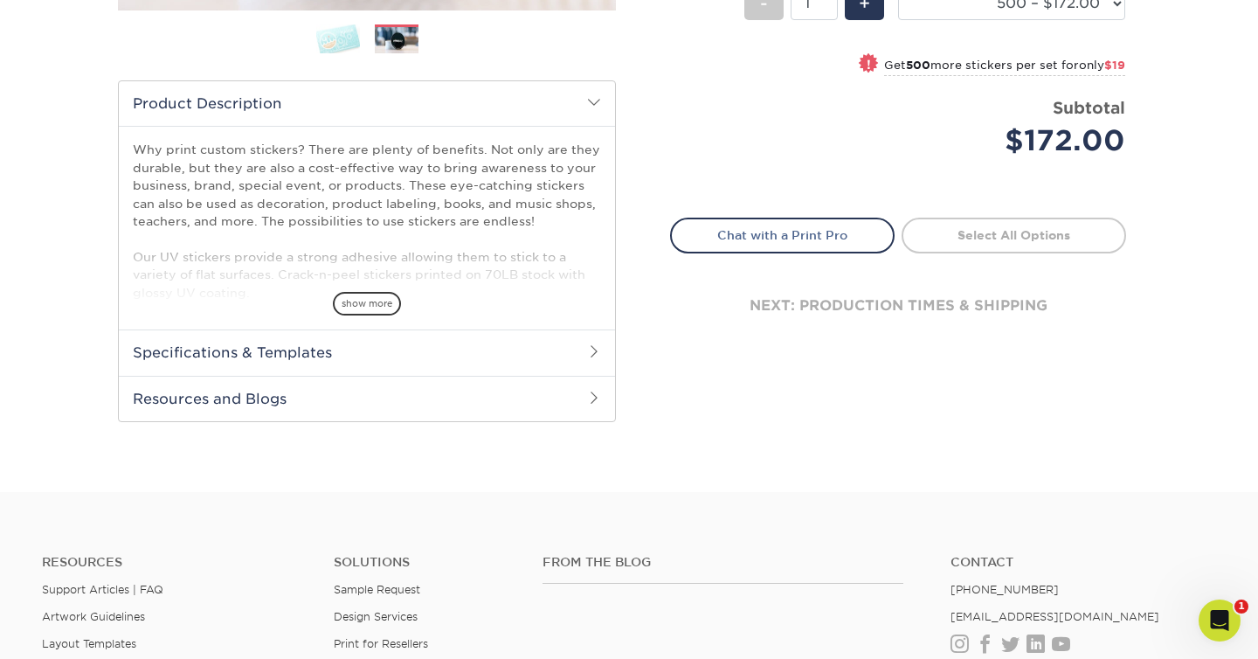
click at [917, 250] on link "Select All Options" at bounding box center [1014, 235] width 225 height 35
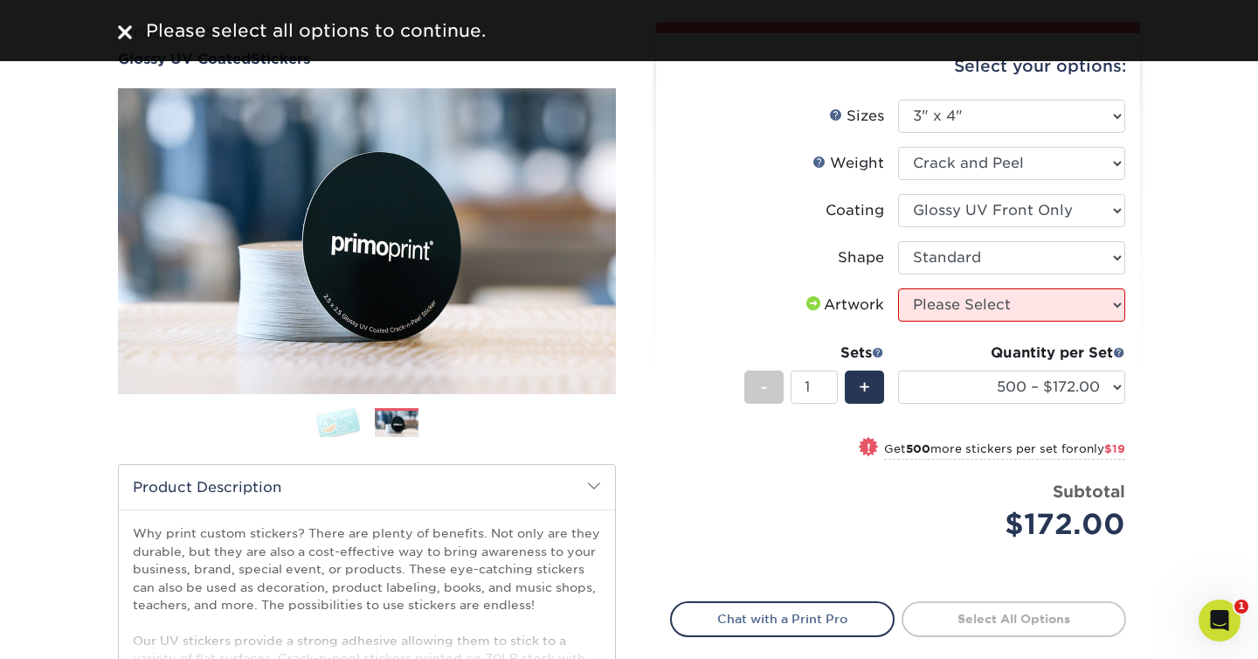
scroll to position [123, 0]
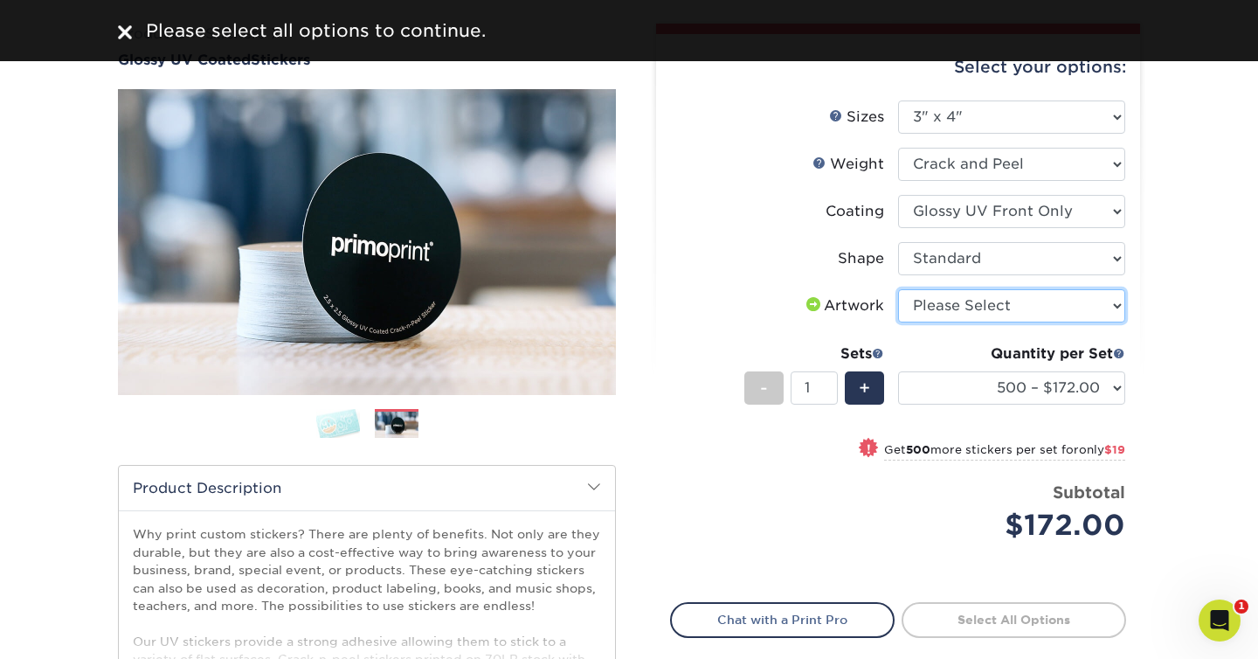
click at [970, 302] on select "Please Select I will upload files I need a design - $50" at bounding box center [1011, 305] width 227 height 33
select select "upload"
click at [898, 289] on select "Please Select I will upload files I need a design - $50" at bounding box center [1011, 305] width 227 height 33
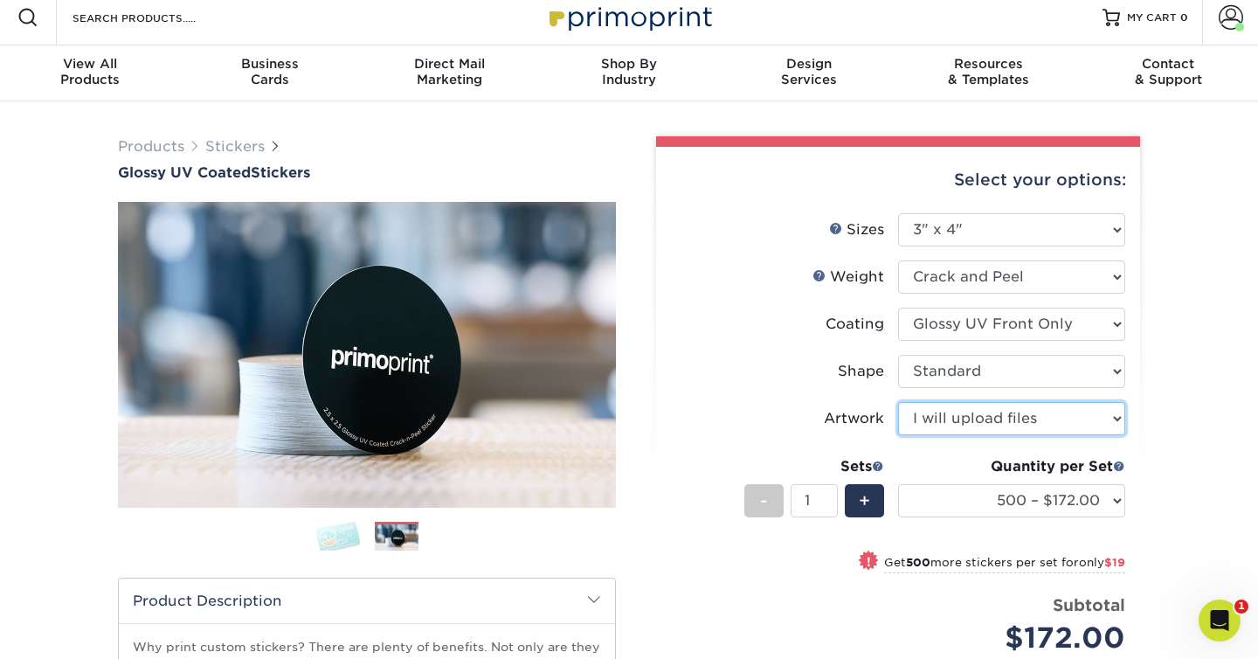
scroll to position [0, 0]
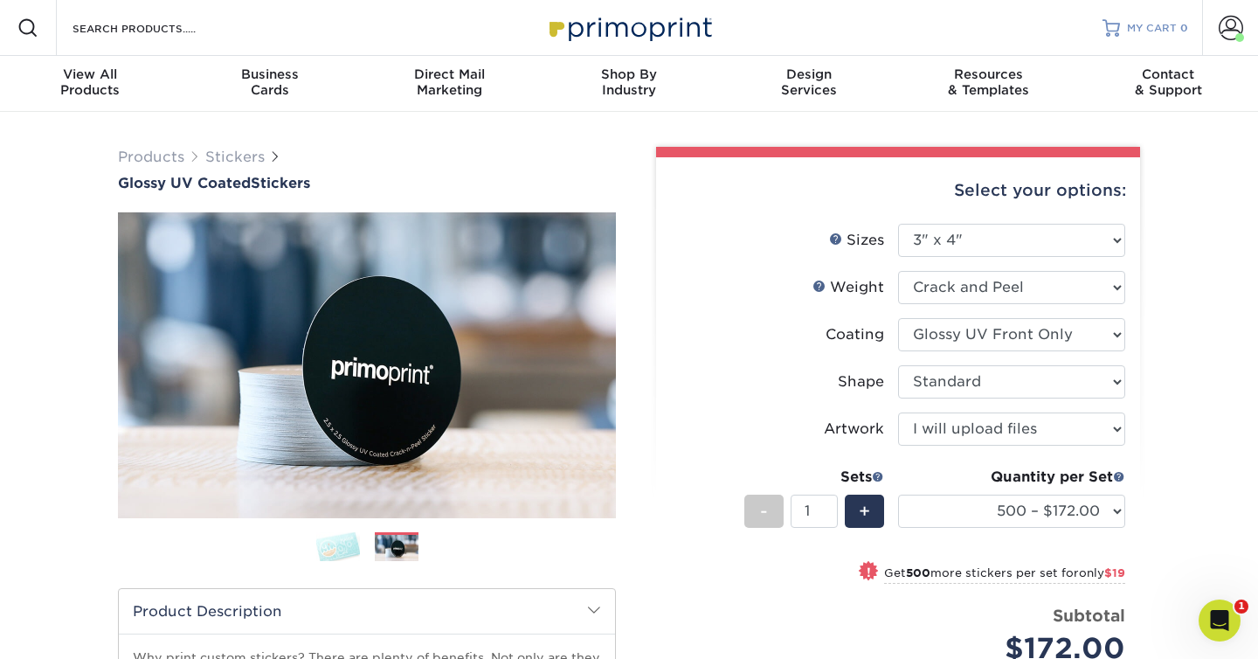
click at [1166, 21] on span "MY CART" at bounding box center [1152, 28] width 50 height 15
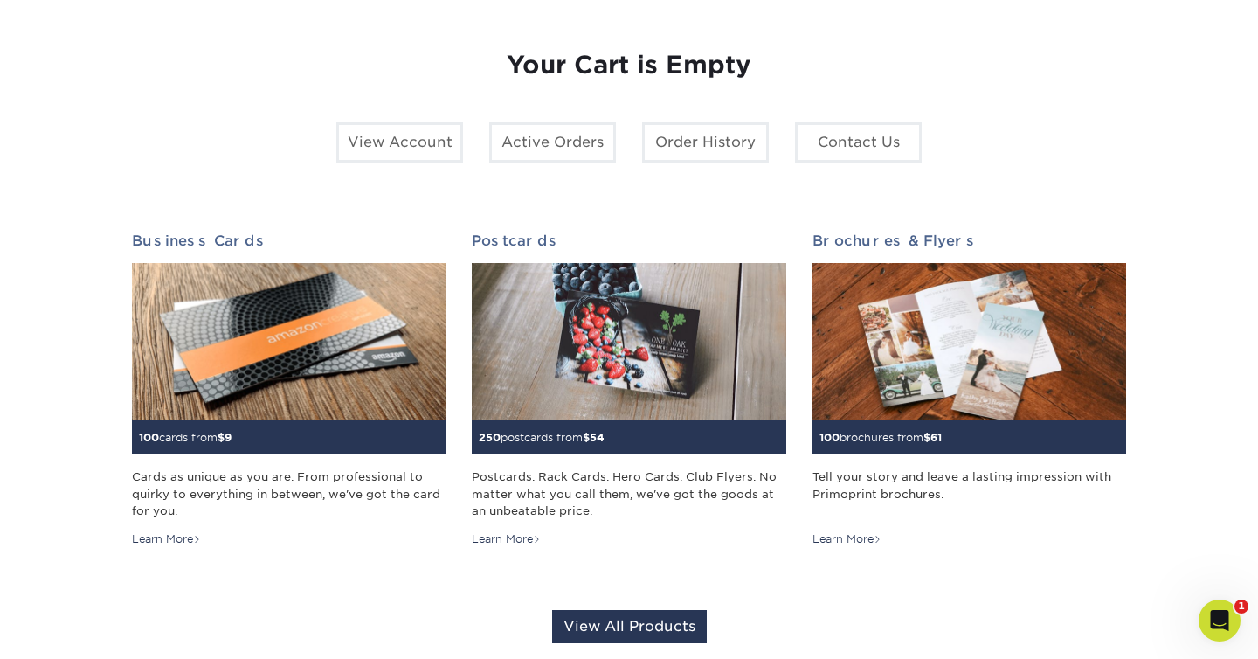
scroll to position [210, 0]
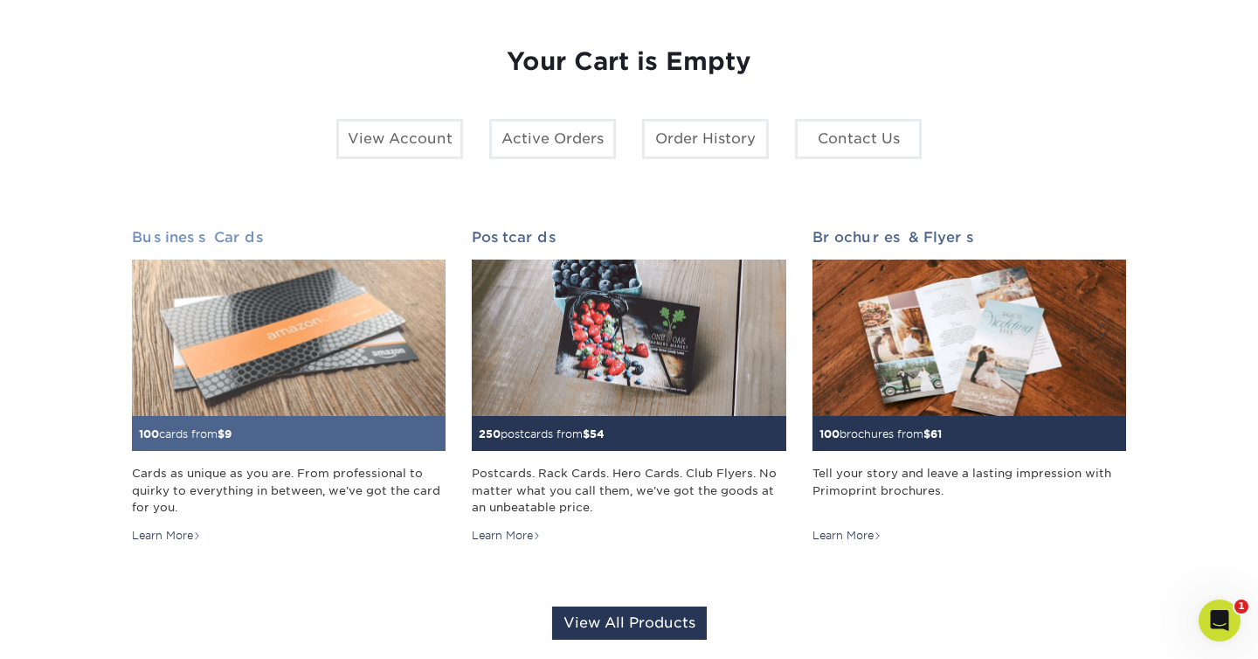
click at [277, 324] on img at bounding box center [289, 338] width 314 height 157
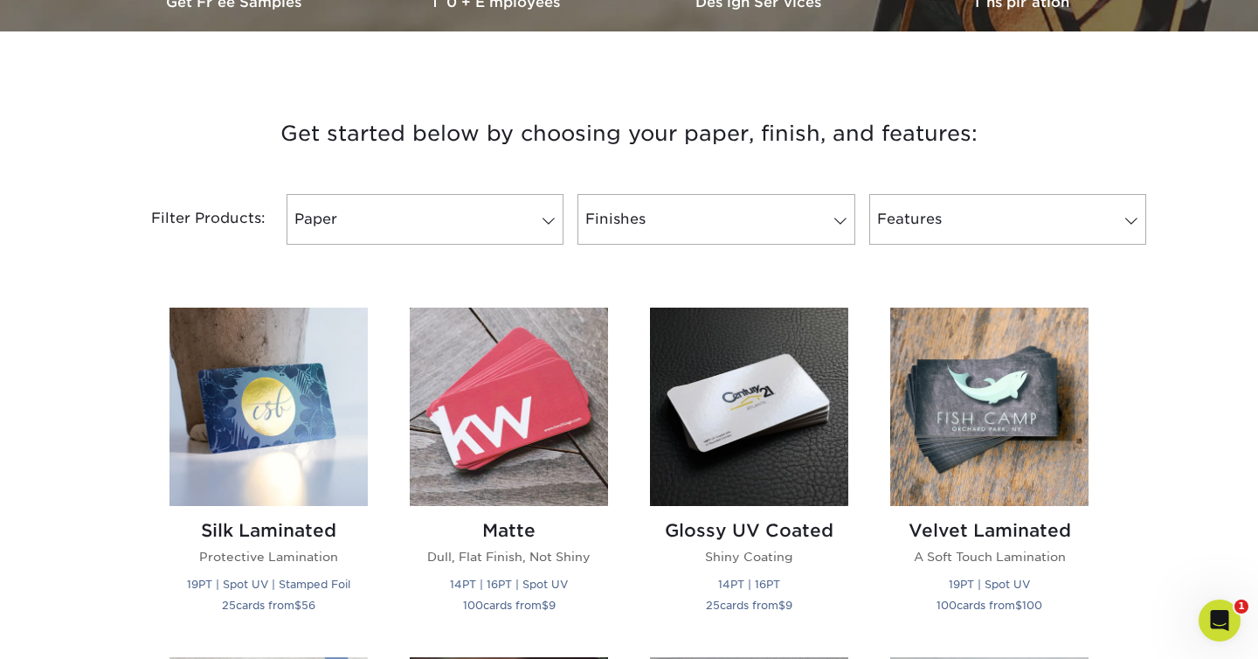
scroll to position [579, 0]
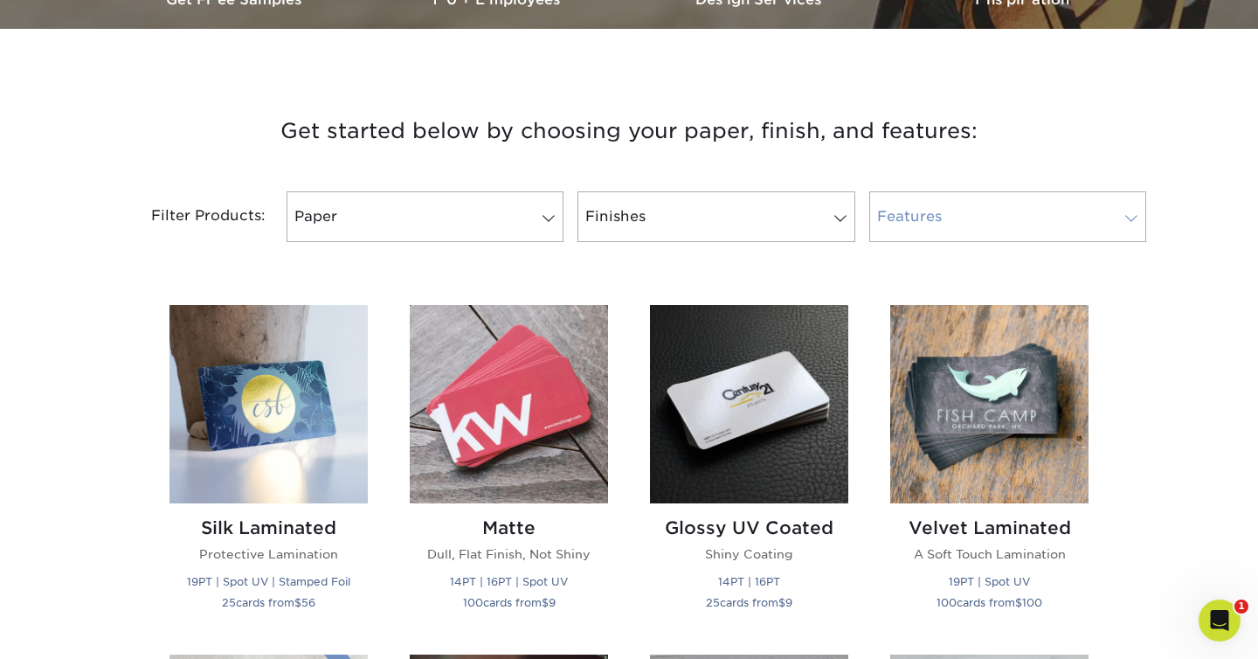
click at [900, 225] on link "Features" at bounding box center [1008, 216] width 277 height 51
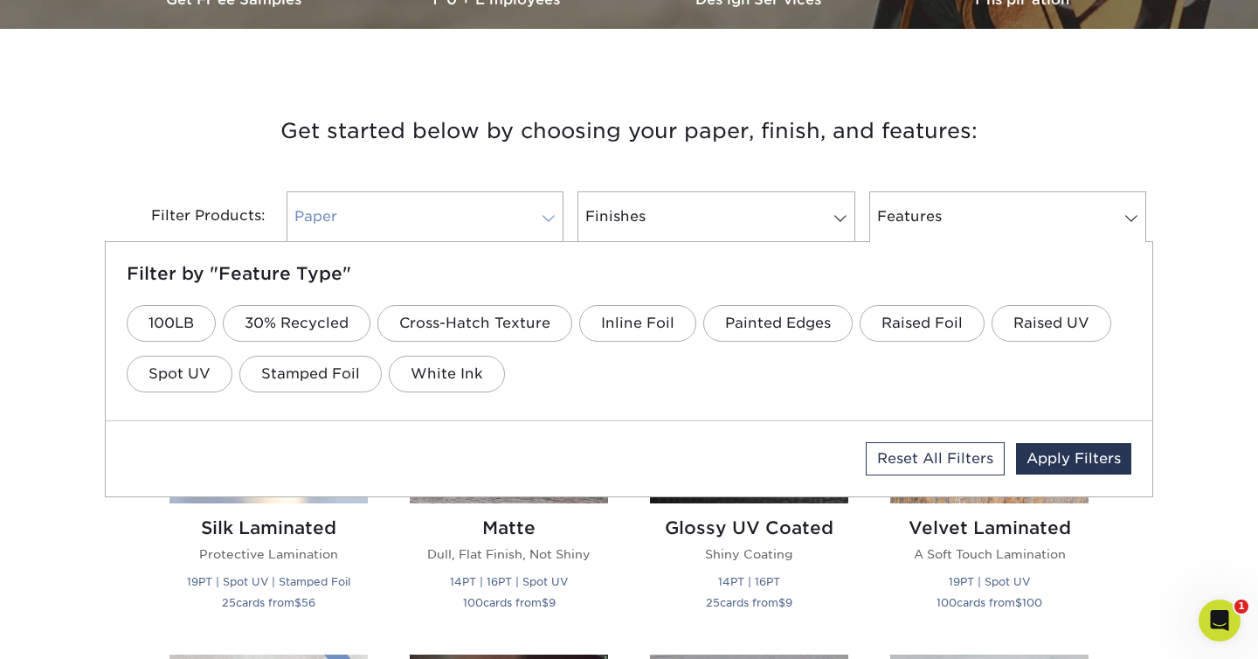
click at [524, 209] on link "Paper" at bounding box center [425, 216] width 277 height 51
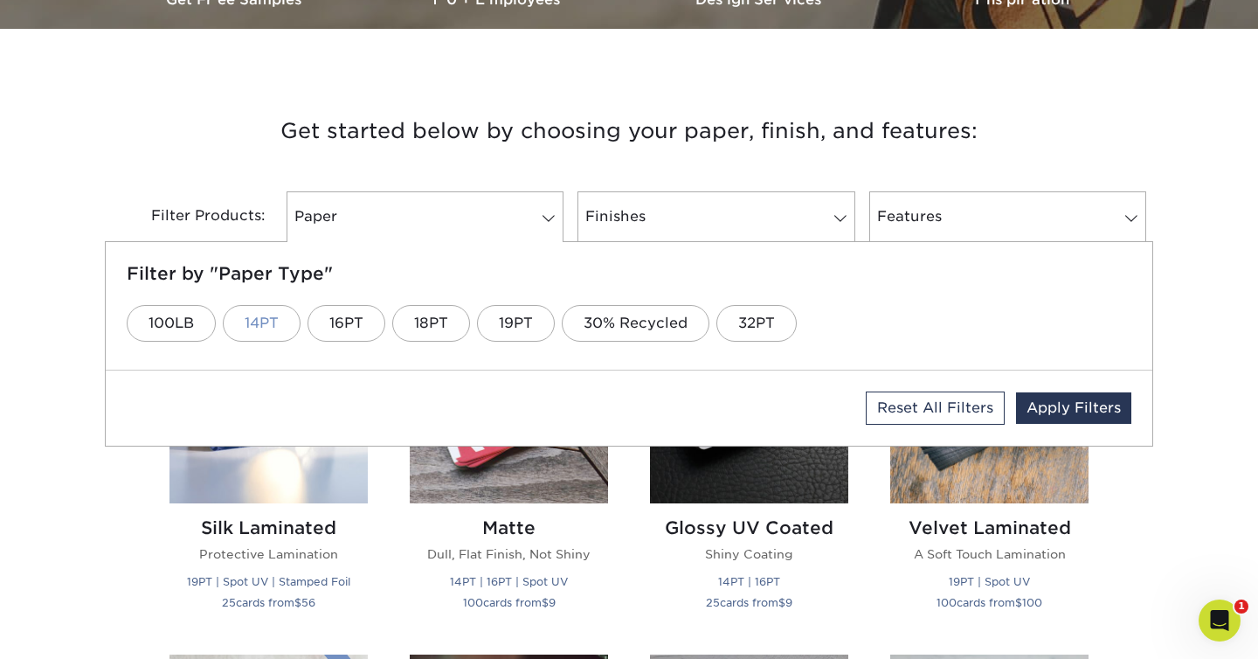
click at [261, 318] on link "14PT" at bounding box center [262, 323] width 78 height 37
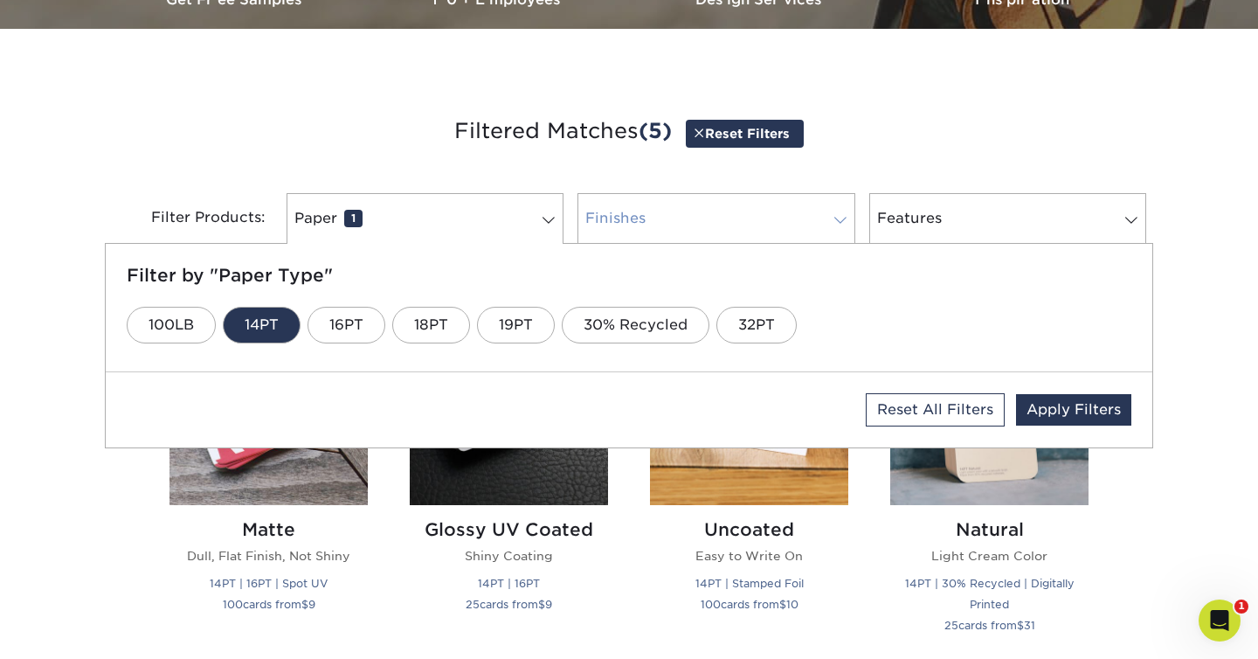
click at [650, 220] on link "Finishes 0" at bounding box center [716, 218] width 277 height 51
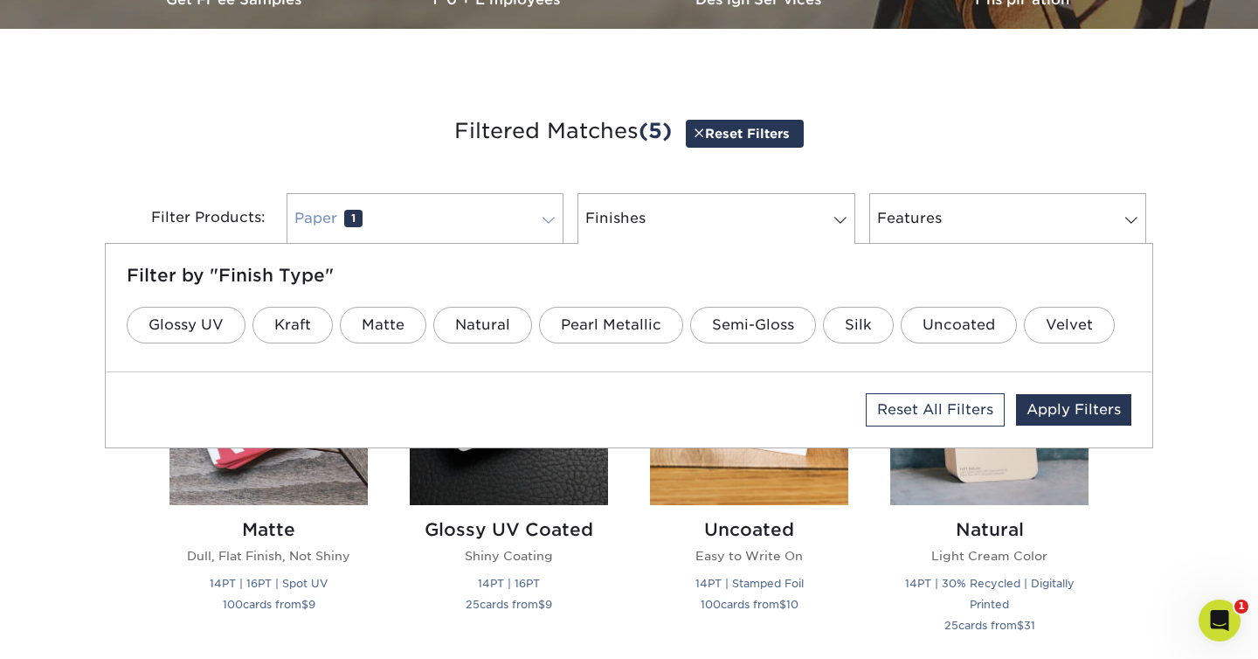
click at [502, 221] on link "Paper 1" at bounding box center [425, 218] width 277 height 51
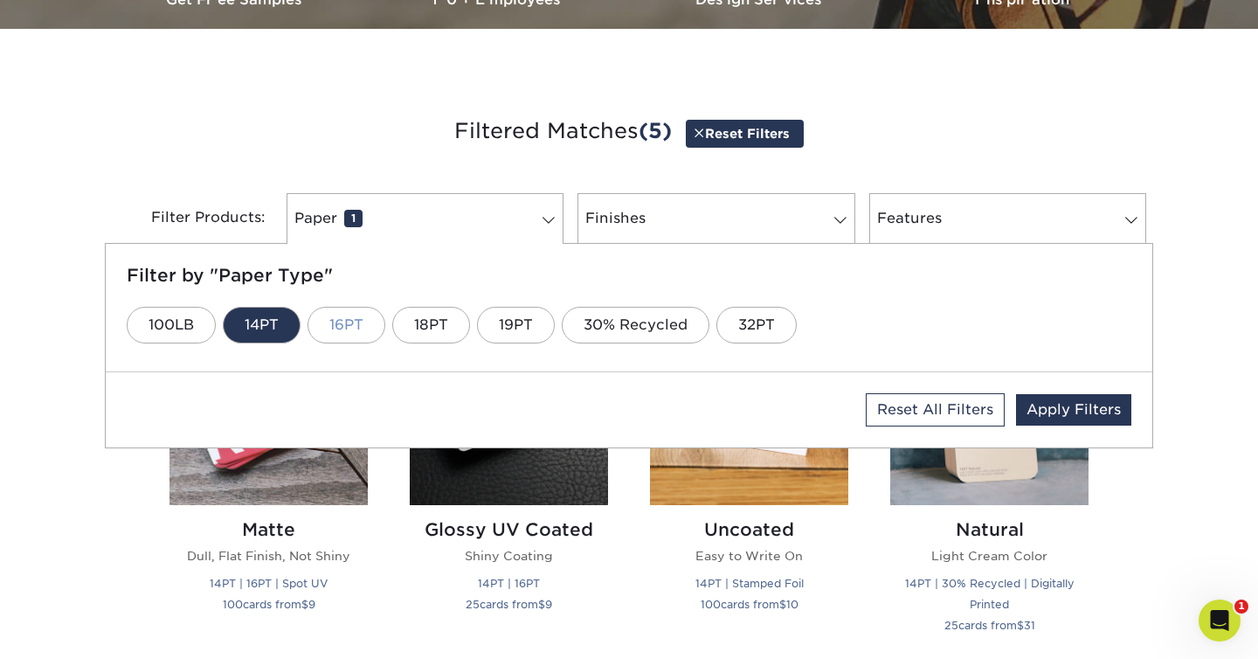
click at [336, 334] on link "16PT" at bounding box center [347, 325] width 78 height 37
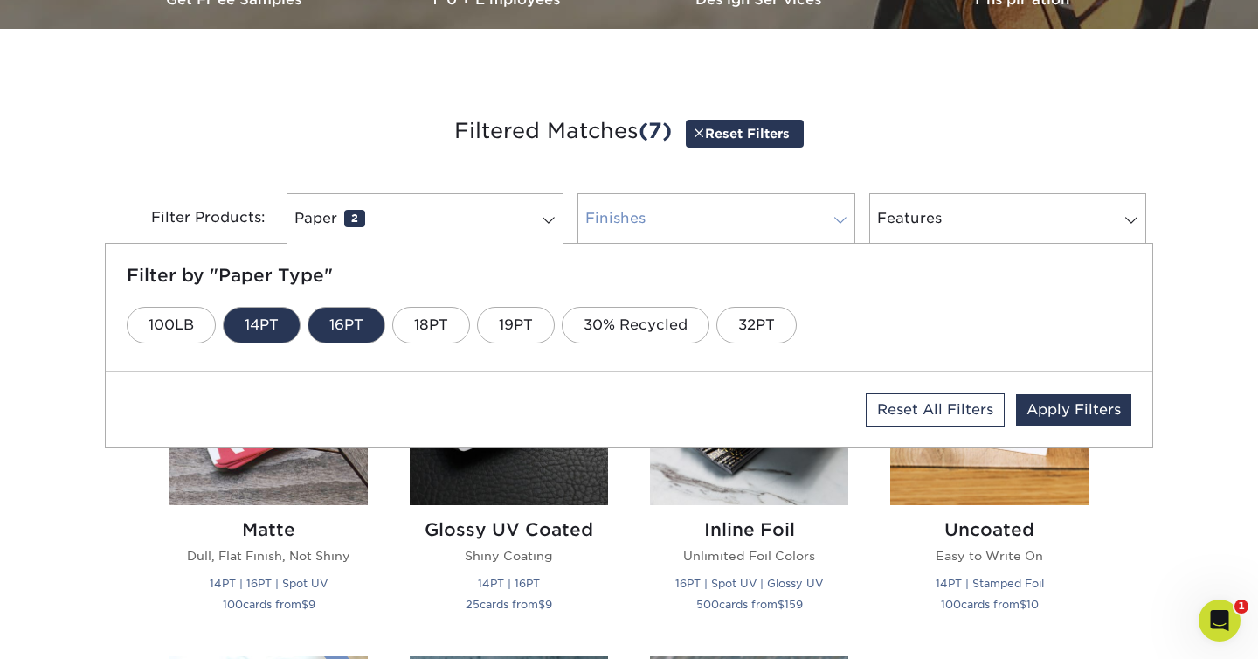
click at [640, 221] on link "Finishes 0" at bounding box center [716, 218] width 277 height 51
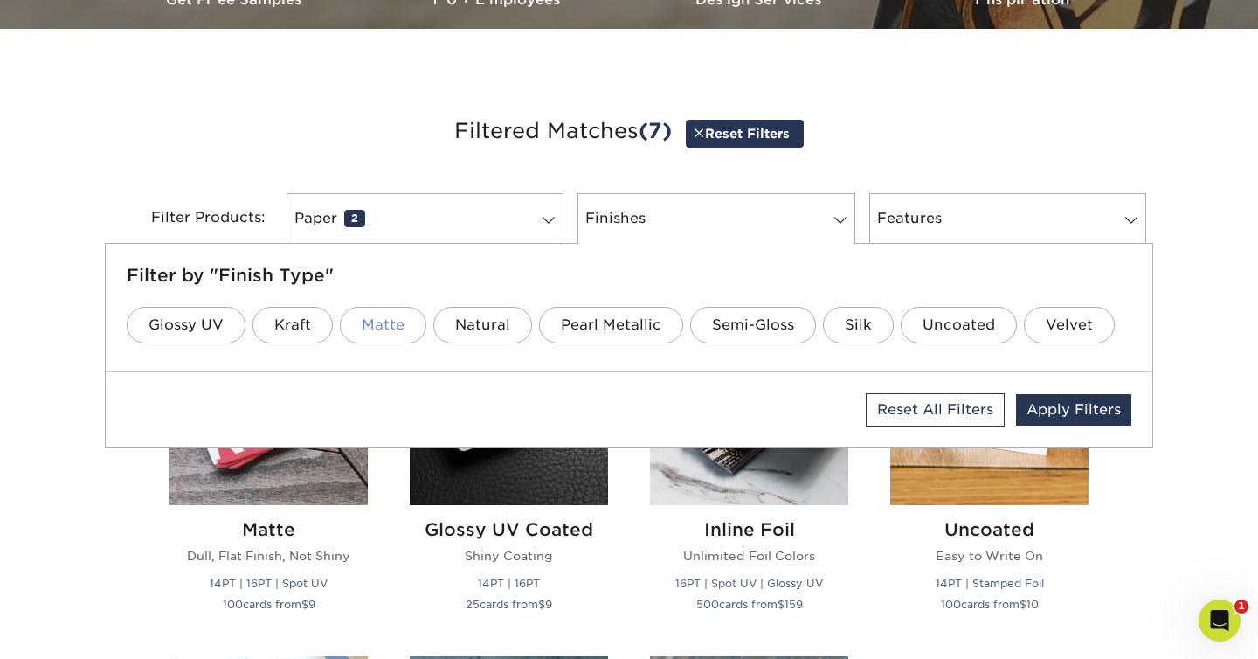
click at [389, 325] on link "Matte" at bounding box center [383, 325] width 87 height 37
click at [919, 323] on link "Uncoated" at bounding box center [959, 325] width 116 height 37
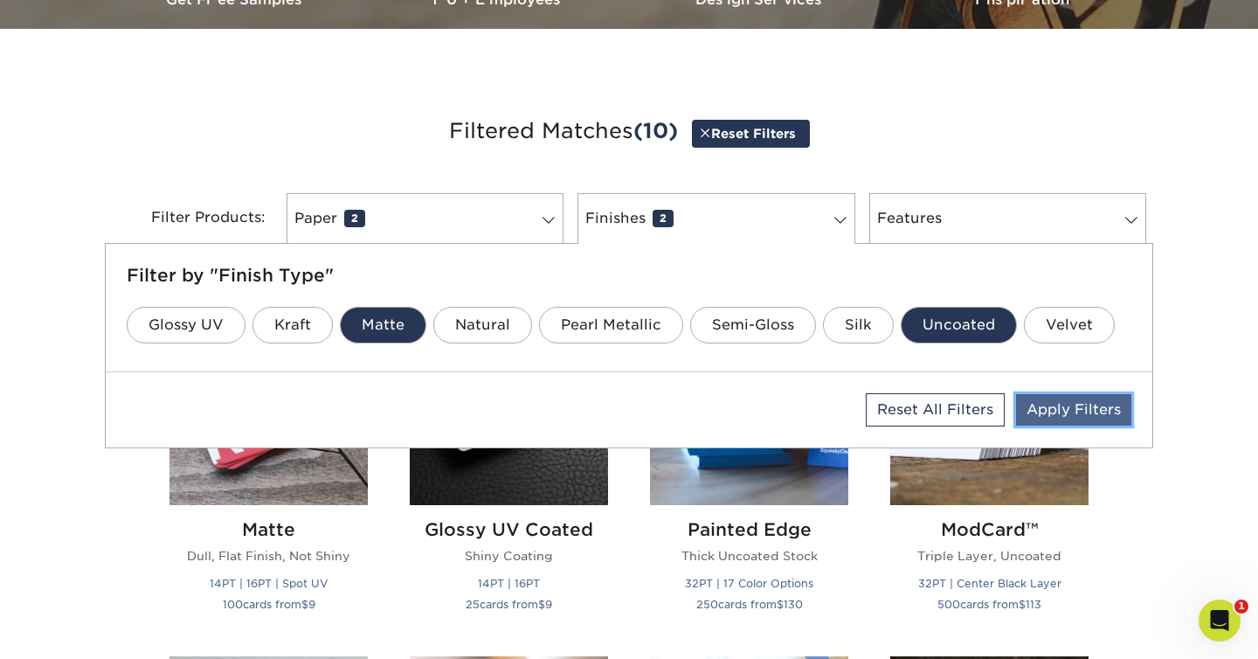
click at [1086, 414] on link "Apply Filters" at bounding box center [1073, 409] width 115 height 31
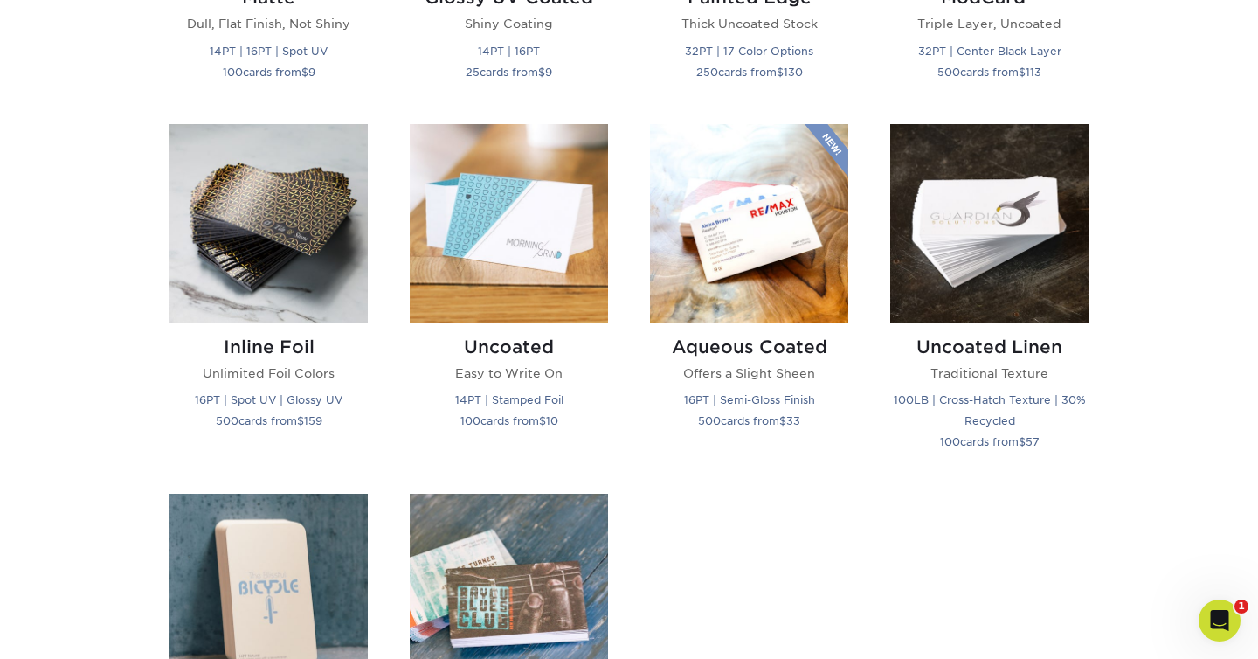
scroll to position [1108, 0]
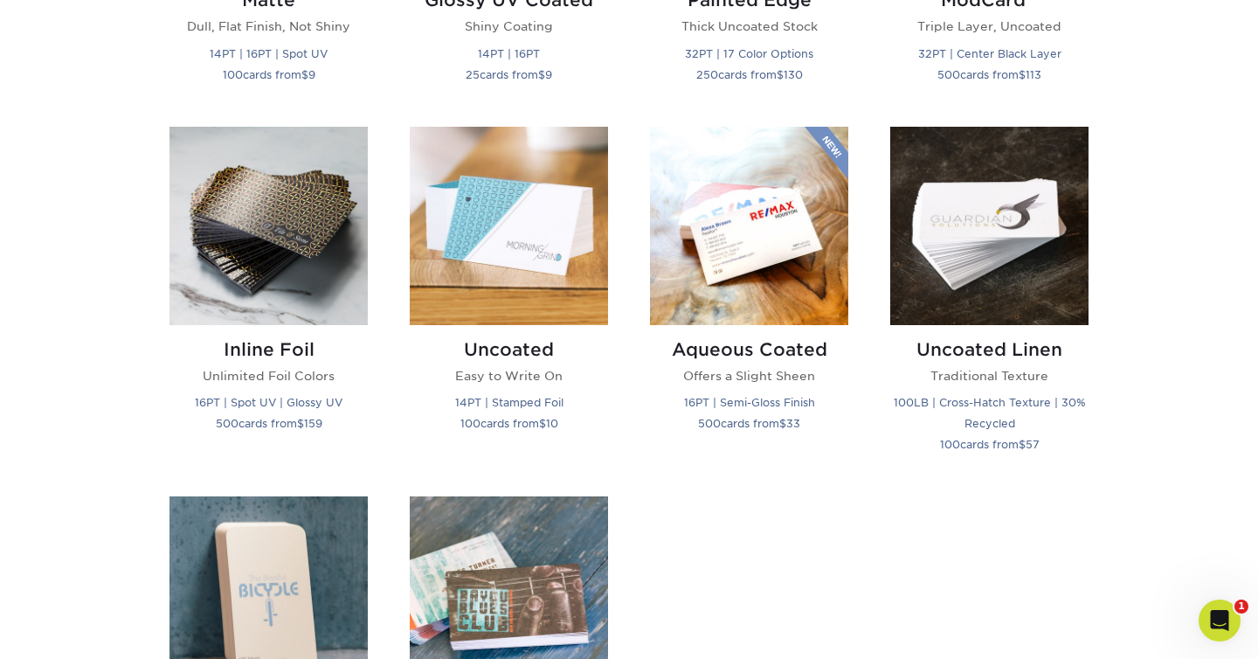
click at [981, 591] on div "Silk Laminated Protective Lamination 19PT | Spot UV | Stamped Foil 25 cards fro…" at bounding box center [629, 311] width 961 height 1110
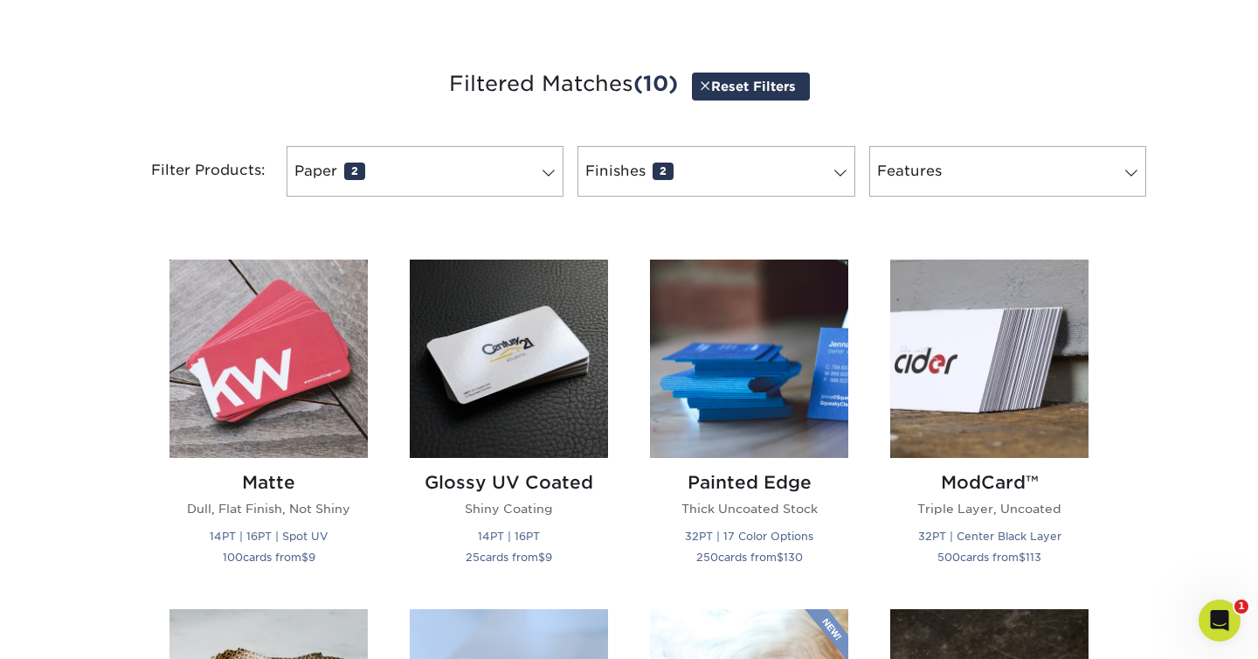
scroll to position [651, 0]
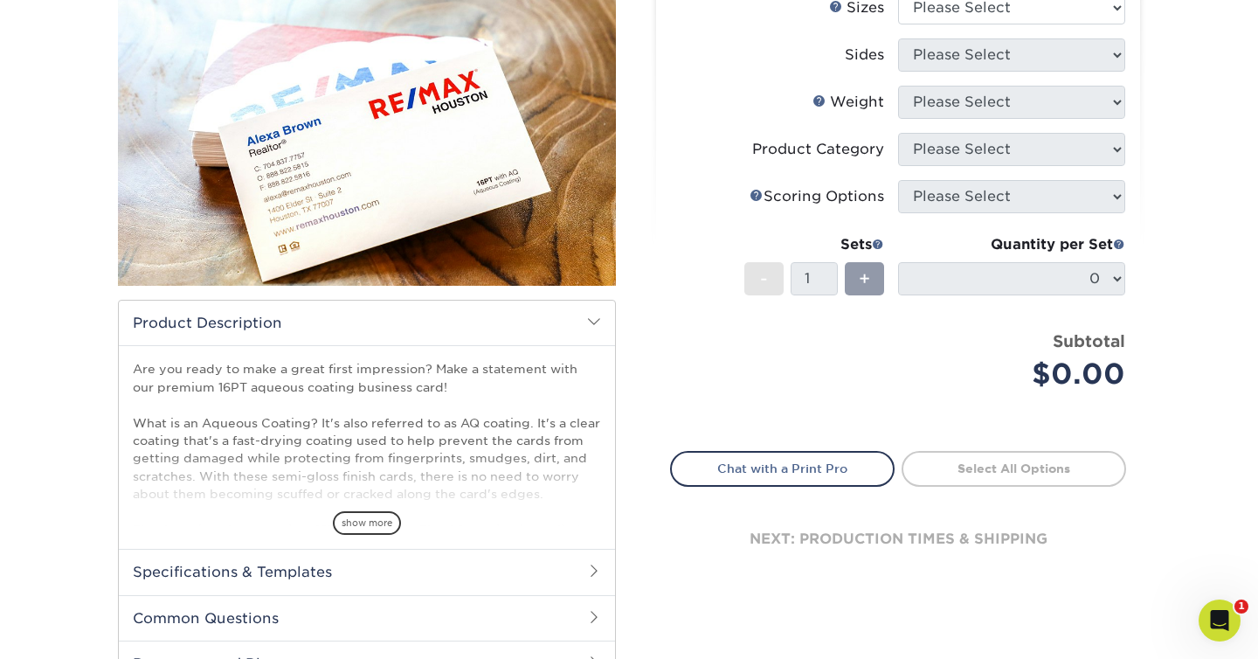
scroll to position [233, 0]
click at [387, 516] on span "show more" at bounding box center [367, 522] width 68 height 24
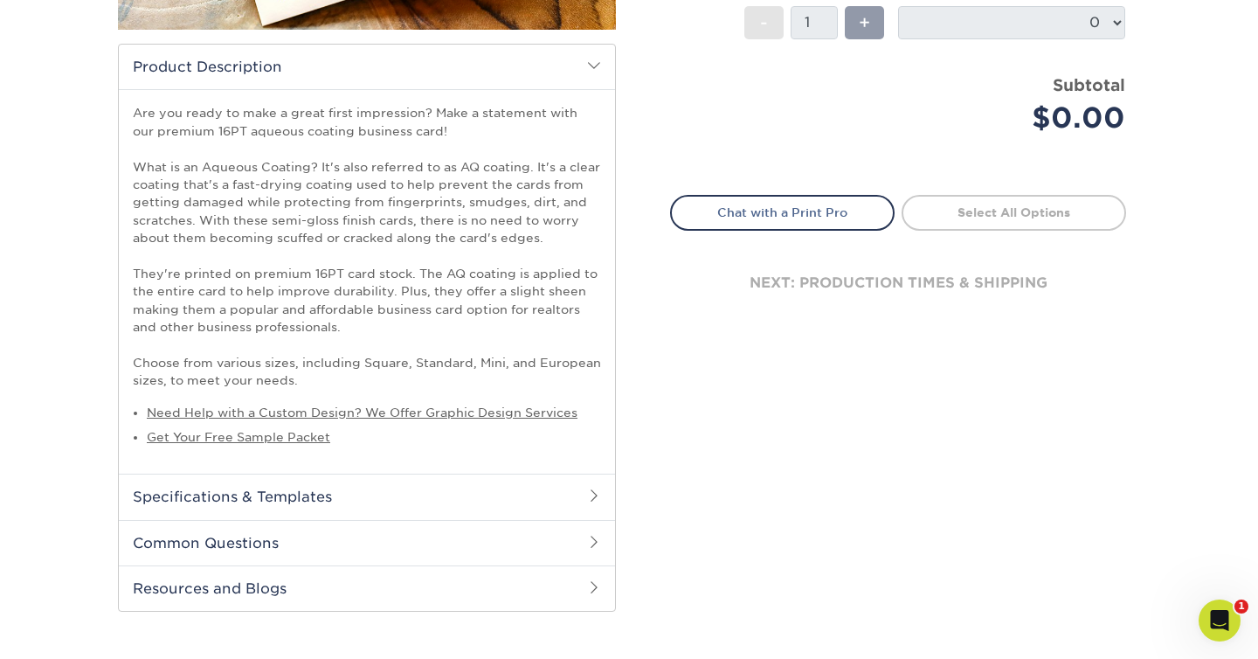
scroll to position [487, 0]
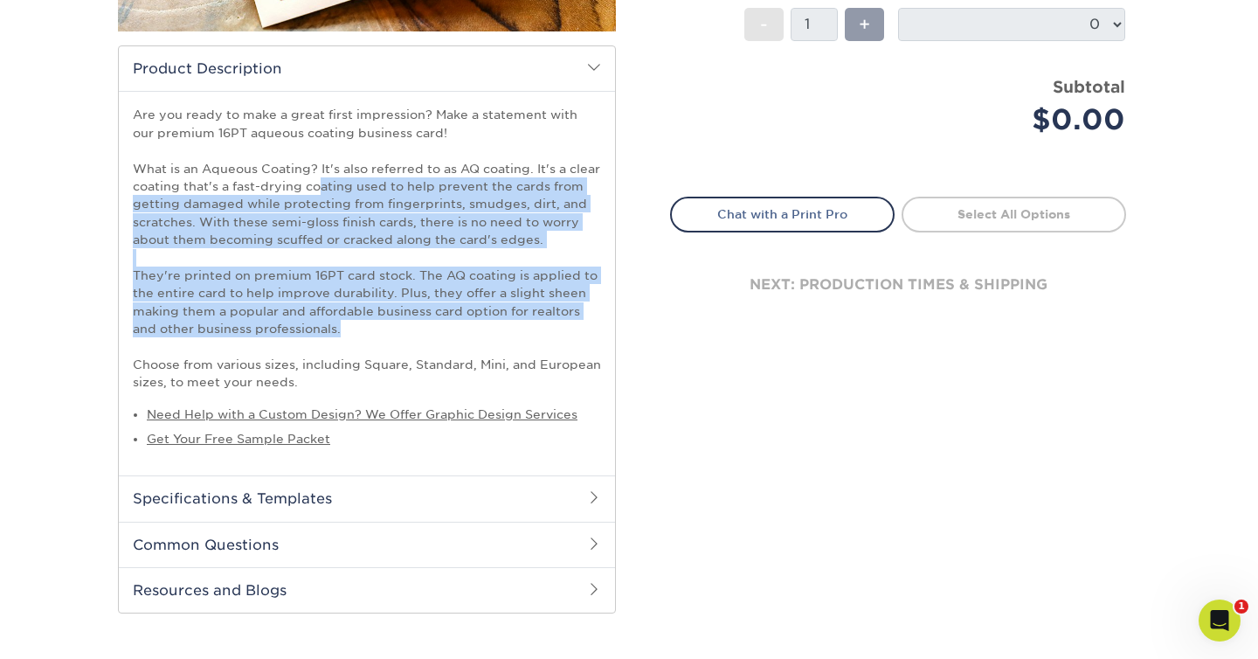
drag, startPoint x: 349, startPoint y: 331, endPoint x: 358, endPoint y: 185, distance: 146.3
click at [358, 185] on p "Are you ready to make a great first impression? Make a statement with our premi…" at bounding box center [367, 248] width 468 height 285
click at [350, 293] on p "Are you ready to make a great first impression? Make a statement with our premi…" at bounding box center [367, 248] width 468 height 285
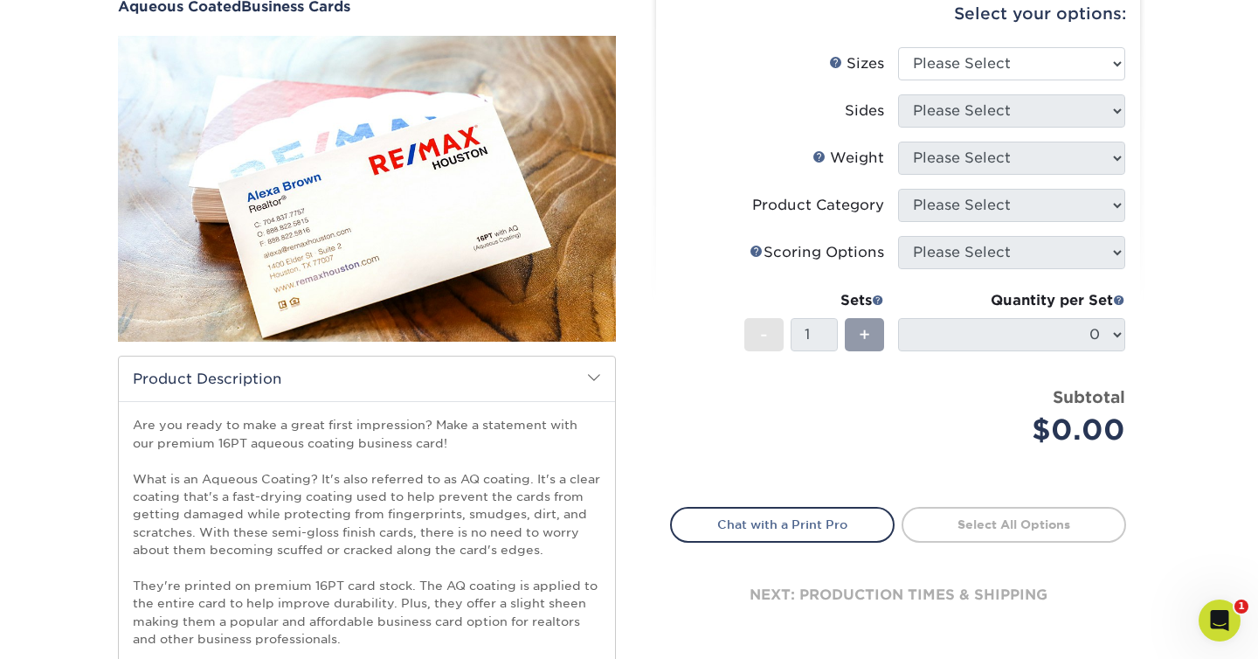
scroll to position [175, 0]
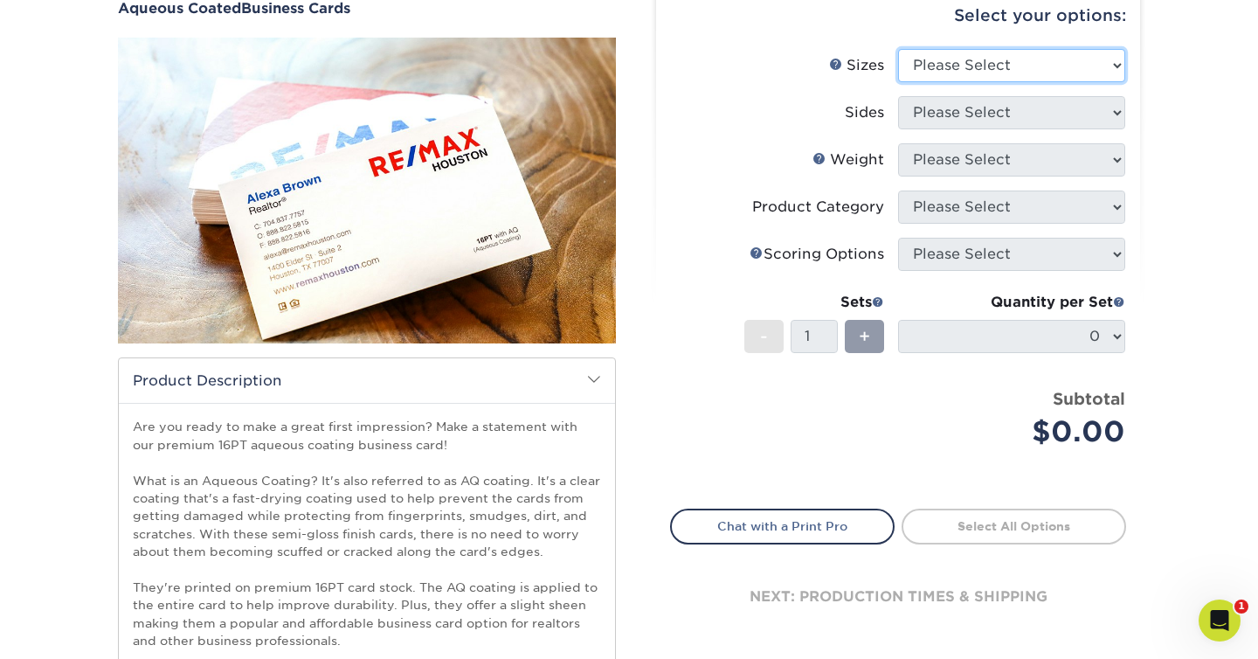
click at [911, 59] on select "Please Select 1.5" x 3.5" - Mini 1.75" x 3.5" - Mini 2" x 3" - Mini 2" x 3.5" -…" at bounding box center [1011, 65] width 227 height 33
select select "2.00x3.50"
click at [898, 49] on select "Please Select 1.5" x 3.5" - Mini 1.75" x 3.5" - Mini 2" x 3" - Mini 2" x 3.5" -…" at bounding box center [1011, 65] width 227 height 33
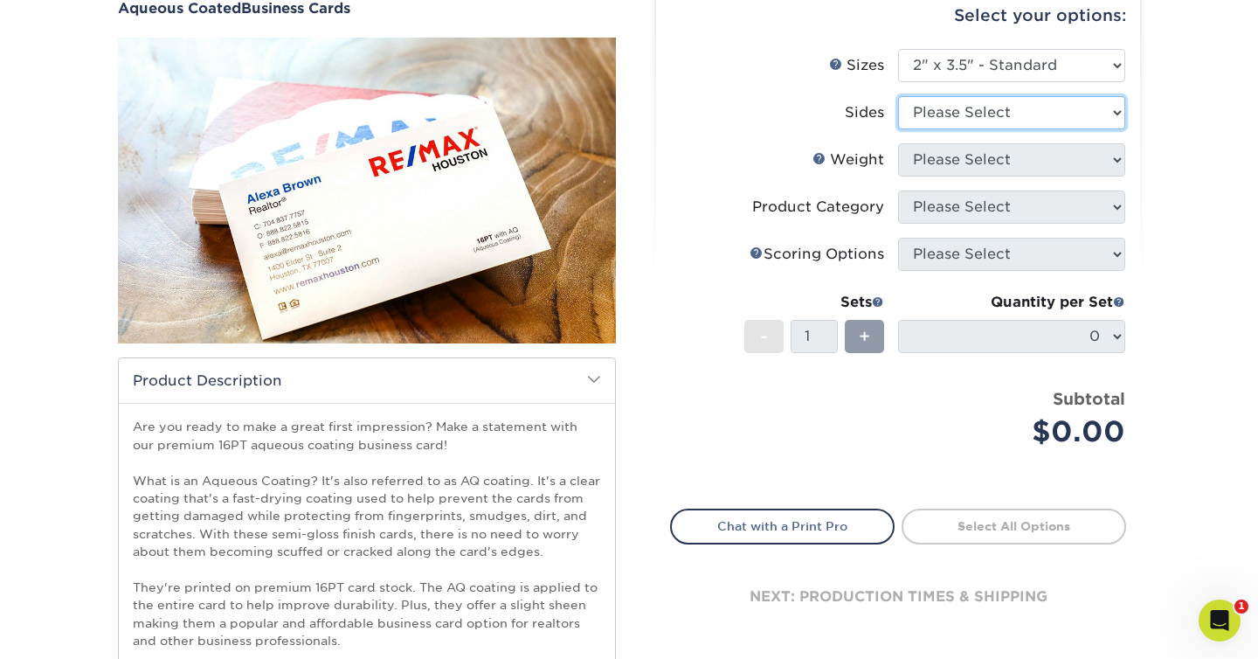
click at [972, 114] on select "Please Select Print Both Sides Print Front Only" at bounding box center [1011, 112] width 227 height 33
select select "13abbda7-1d64-4f25-8bb2-c179b224825d"
click at [898, 96] on select "Please Select Print Both Sides Print Front Only" at bounding box center [1011, 112] width 227 height 33
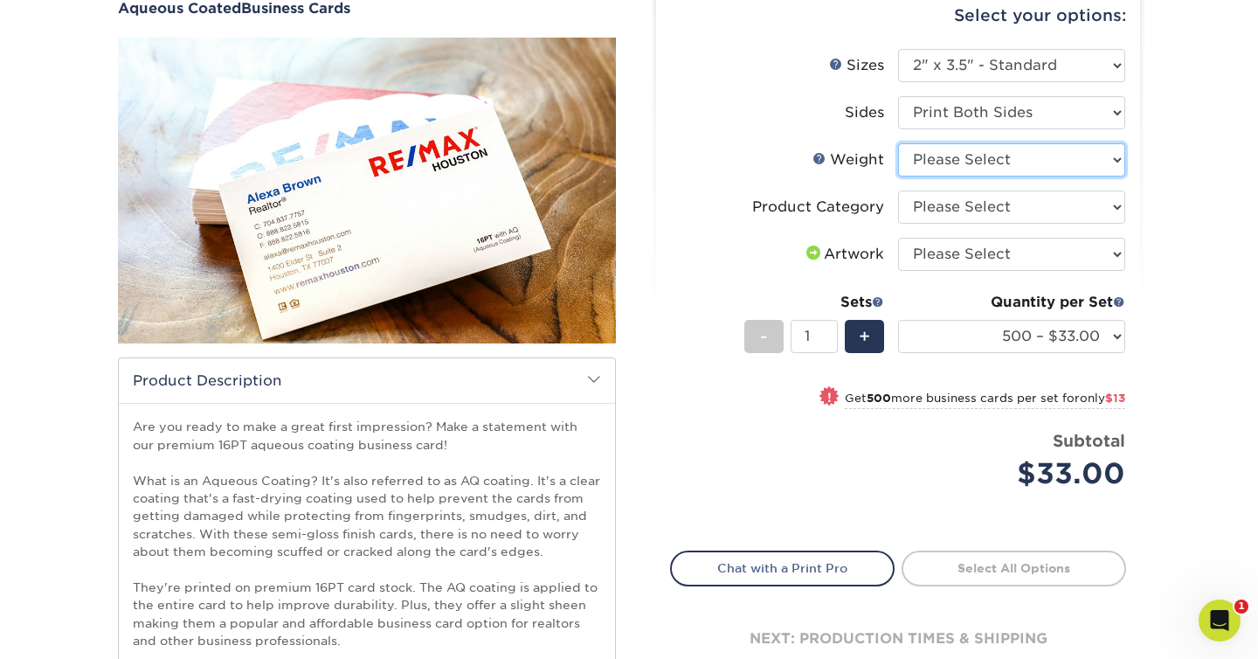
click at [986, 156] on select "Please Select 16PT" at bounding box center [1011, 159] width 227 height 33
select select "16PT"
click at [898, 143] on select "Please Select 16PT" at bounding box center [1011, 159] width 227 height 33
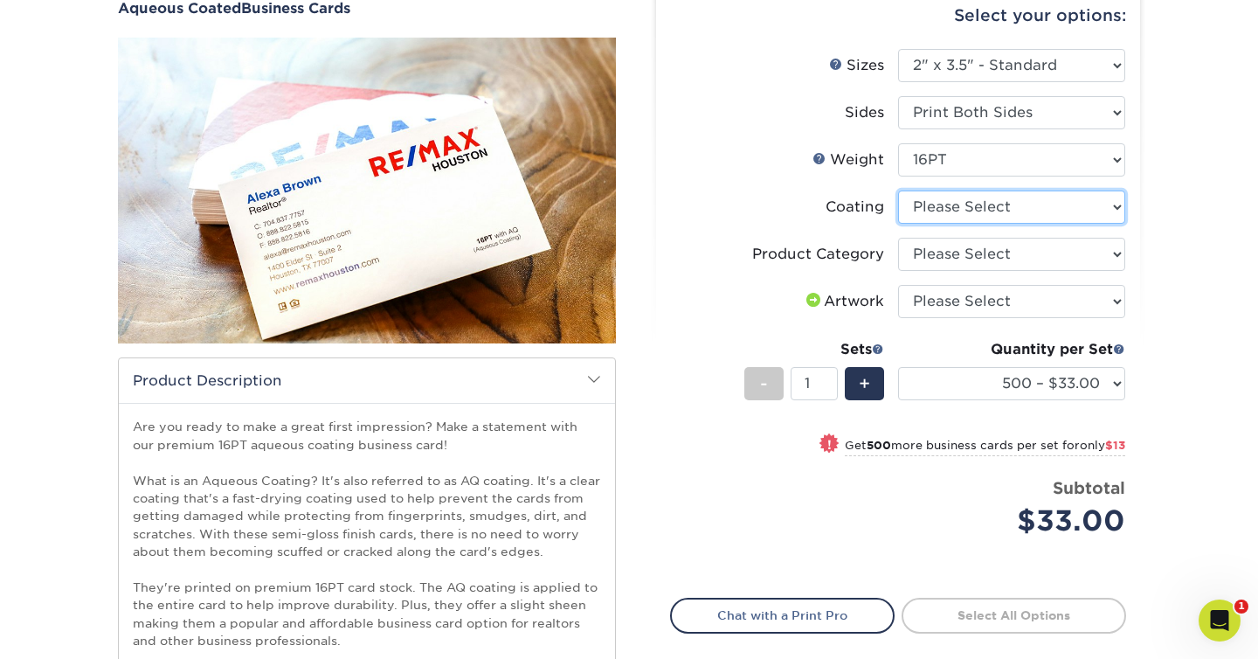
click at [979, 204] on select at bounding box center [1011, 207] width 227 height 33
select select "d41dab50-ff65-4f4f-bb17-2afe4d36ae33"
click at [898, 191] on select at bounding box center [1011, 207] width 227 height 33
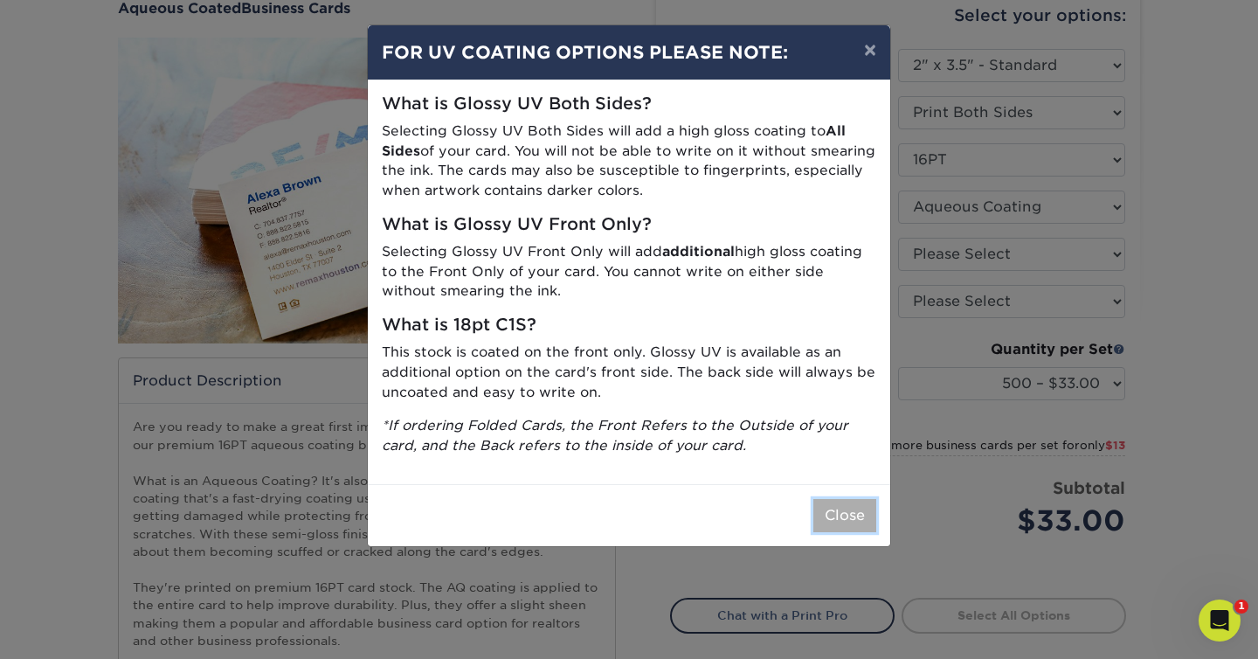
click at [852, 521] on button "Close" at bounding box center [845, 515] width 63 height 33
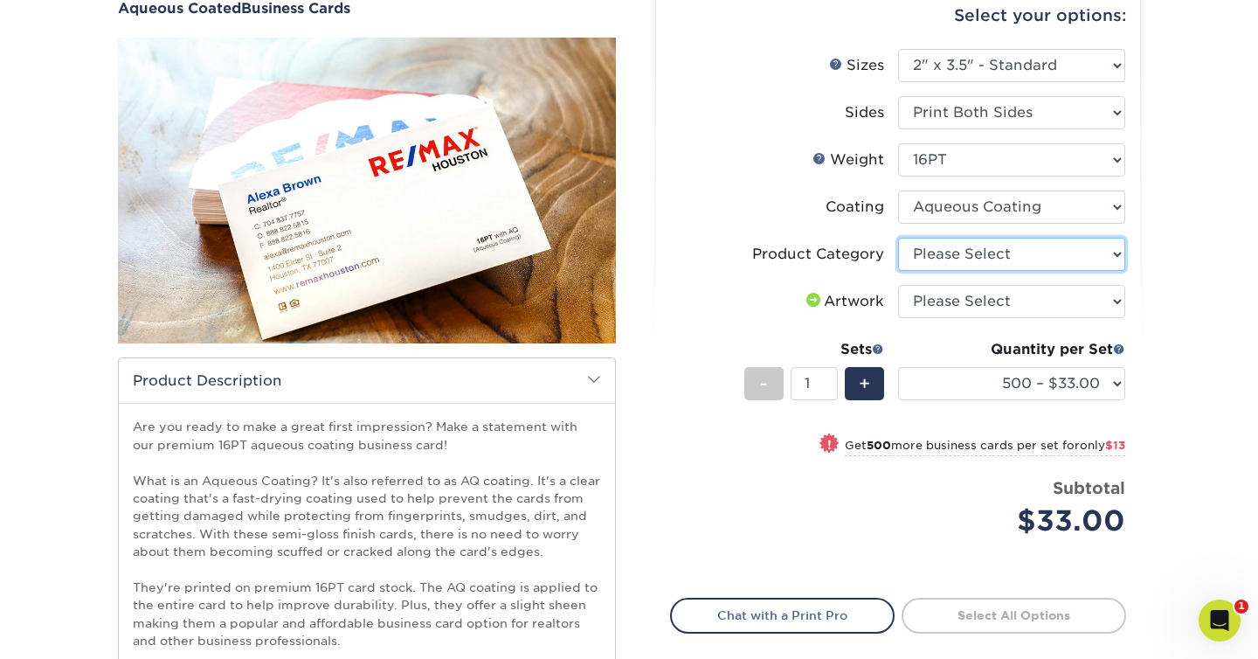
click at [966, 251] on select "Please Select Business Cards" at bounding box center [1011, 254] width 227 height 33
select select "3b5148f1-0588-4f88-a218-97bcfdce65c1"
click at [898, 238] on select "Please Select Business Cards" at bounding box center [1011, 254] width 227 height 33
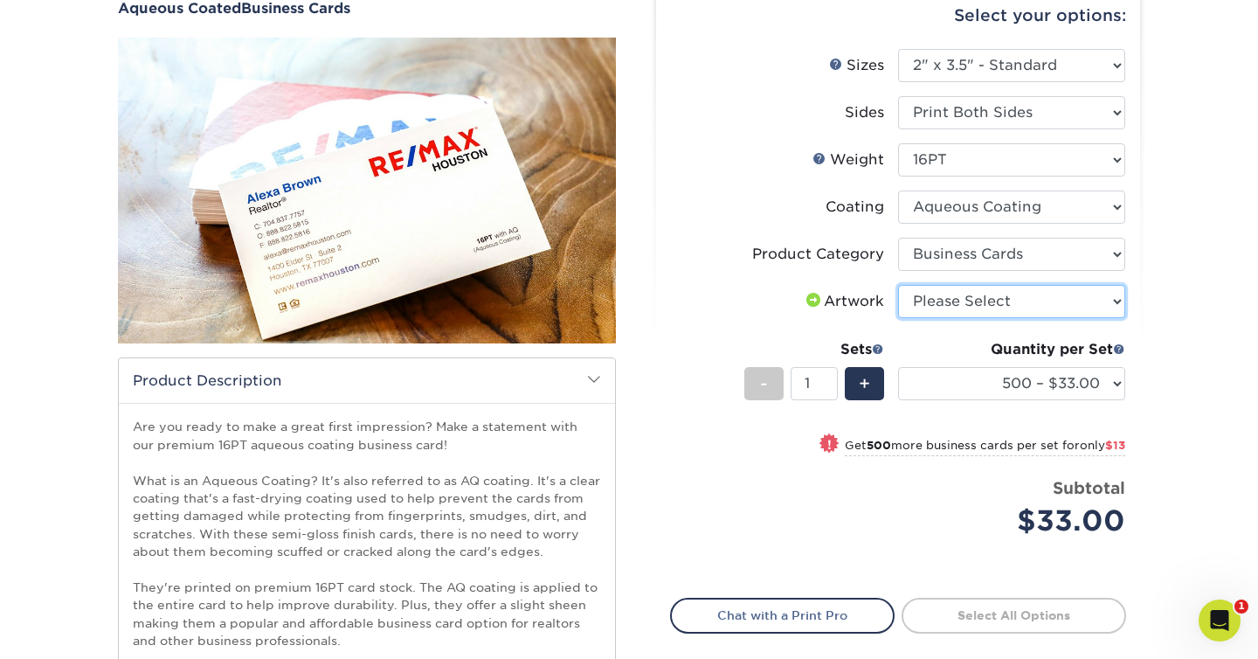
click at [956, 302] on select "Please Select I will upload files I need a design - $100" at bounding box center [1011, 301] width 227 height 33
select select "upload"
click at [898, 285] on select "Please Select I will upload files I need a design - $100" at bounding box center [1011, 301] width 227 height 33
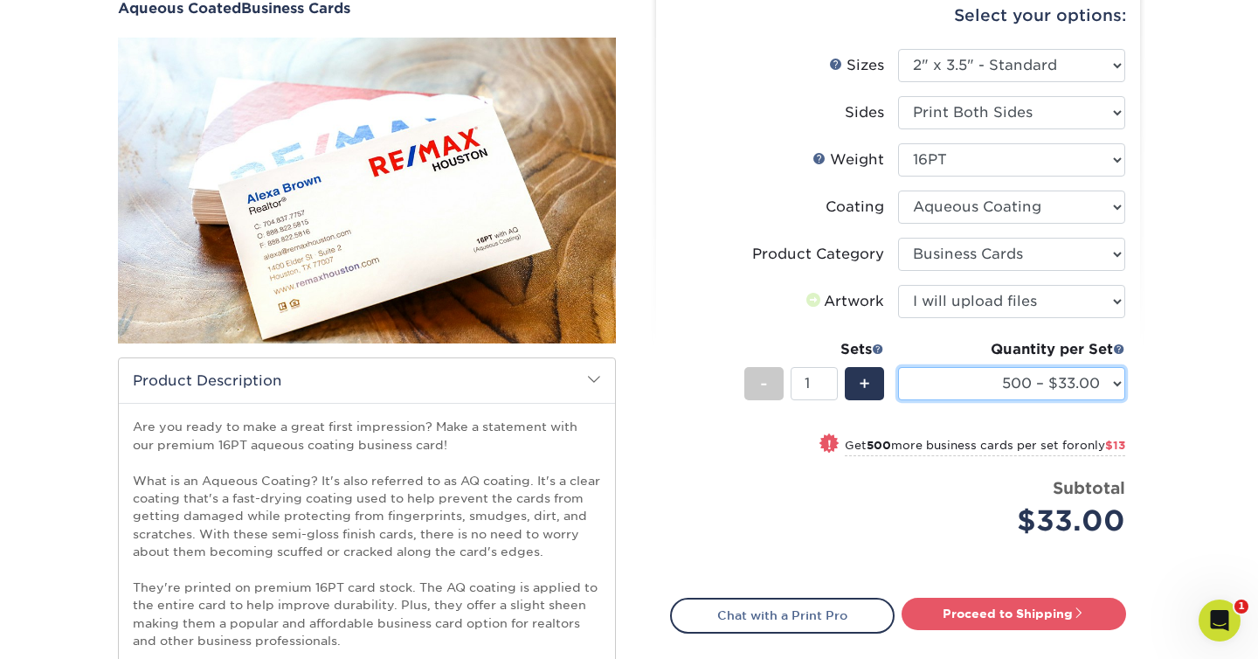
click at [963, 382] on select "500 – $33.00 1000 – $46.00 2500 – $99.00 5000 – $141.00 7500 – $224.00 10000 – …" at bounding box center [1011, 383] width 227 height 33
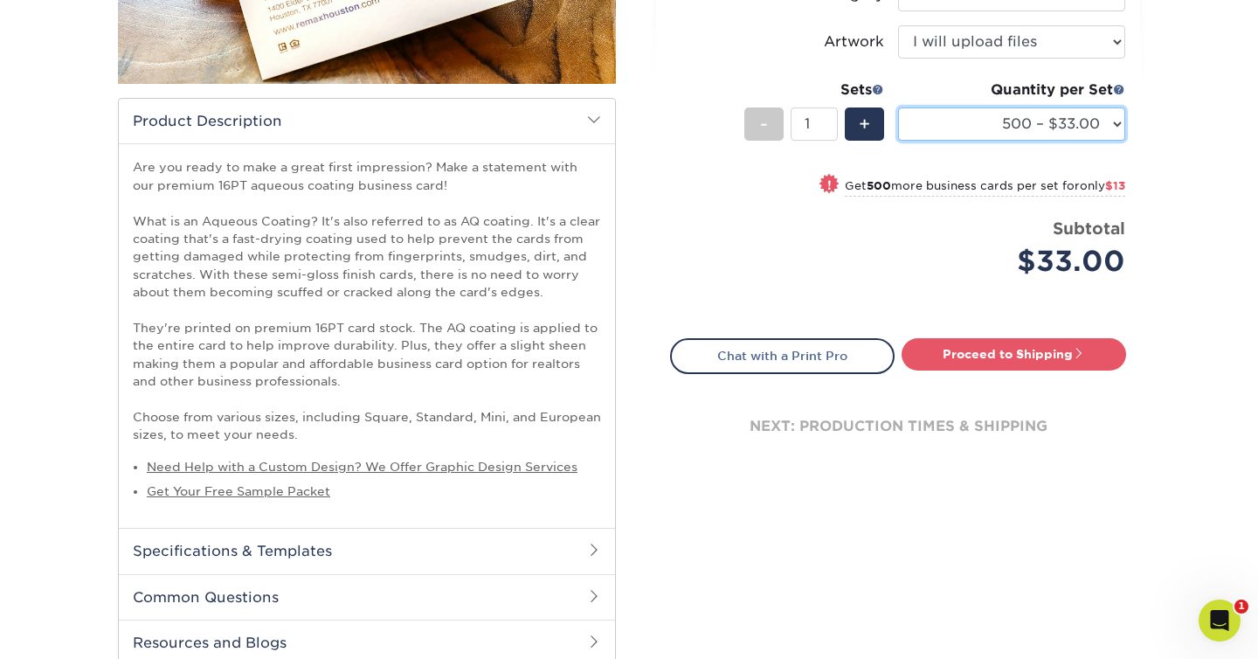
scroll to position [431, 0]
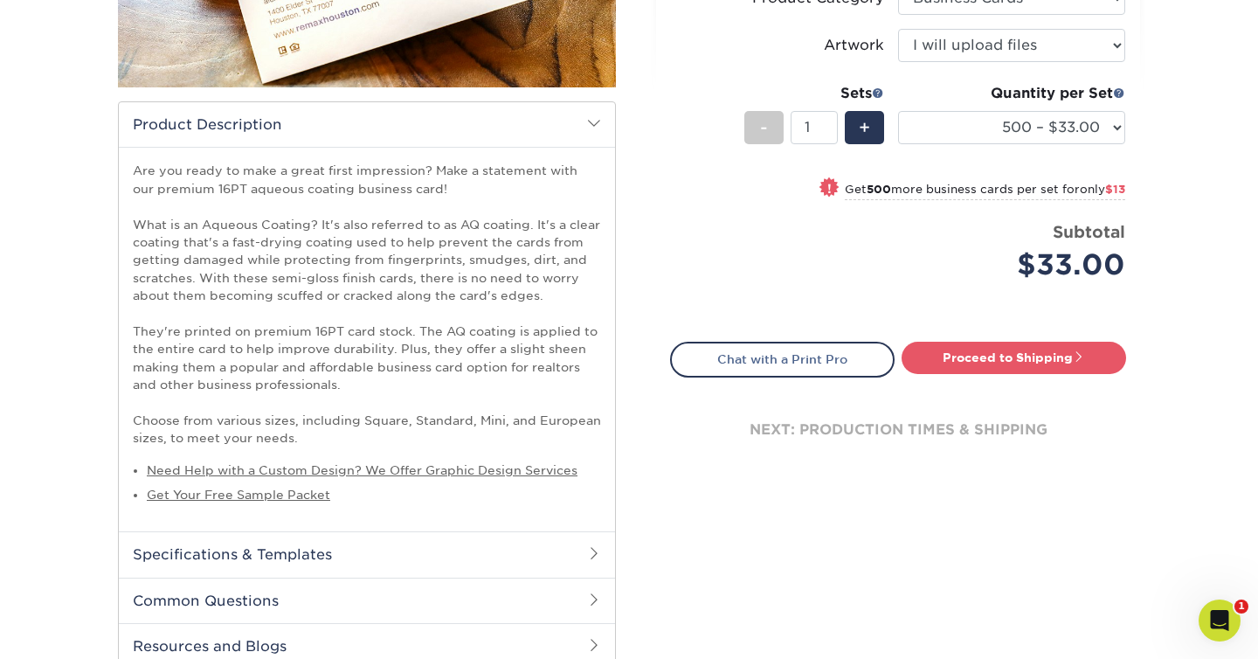
click at [587, 121] on span at bounding box center [594, 123] width 14 height 14
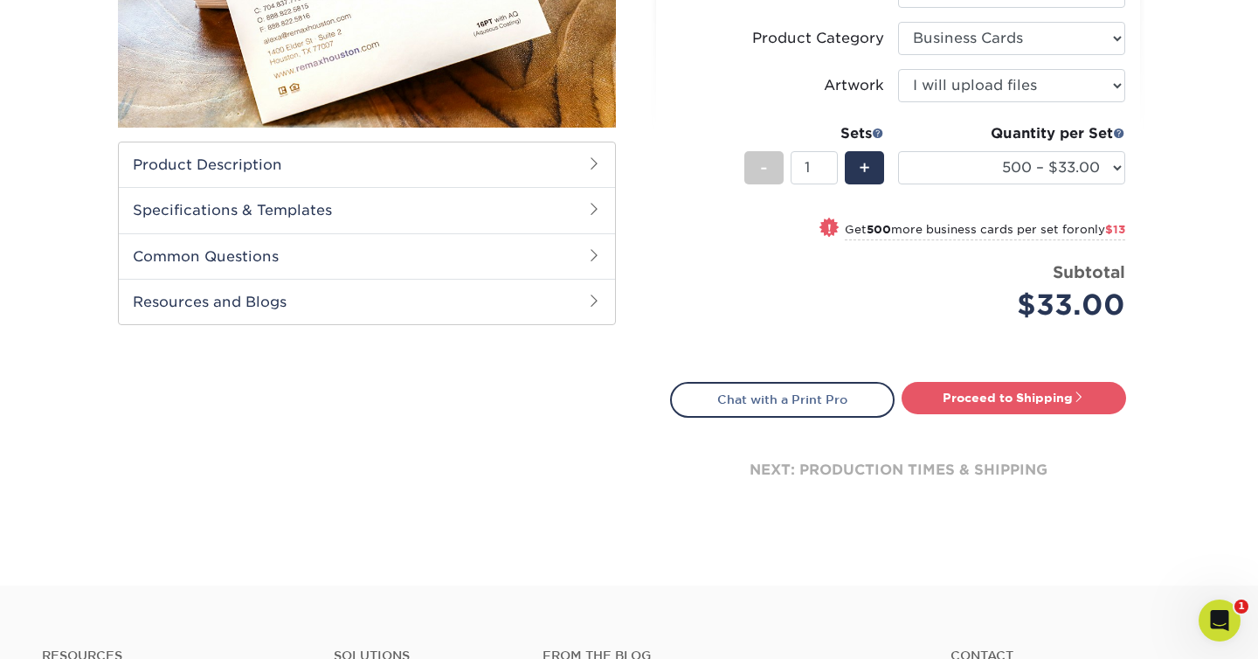
scroll to position [344, 0]
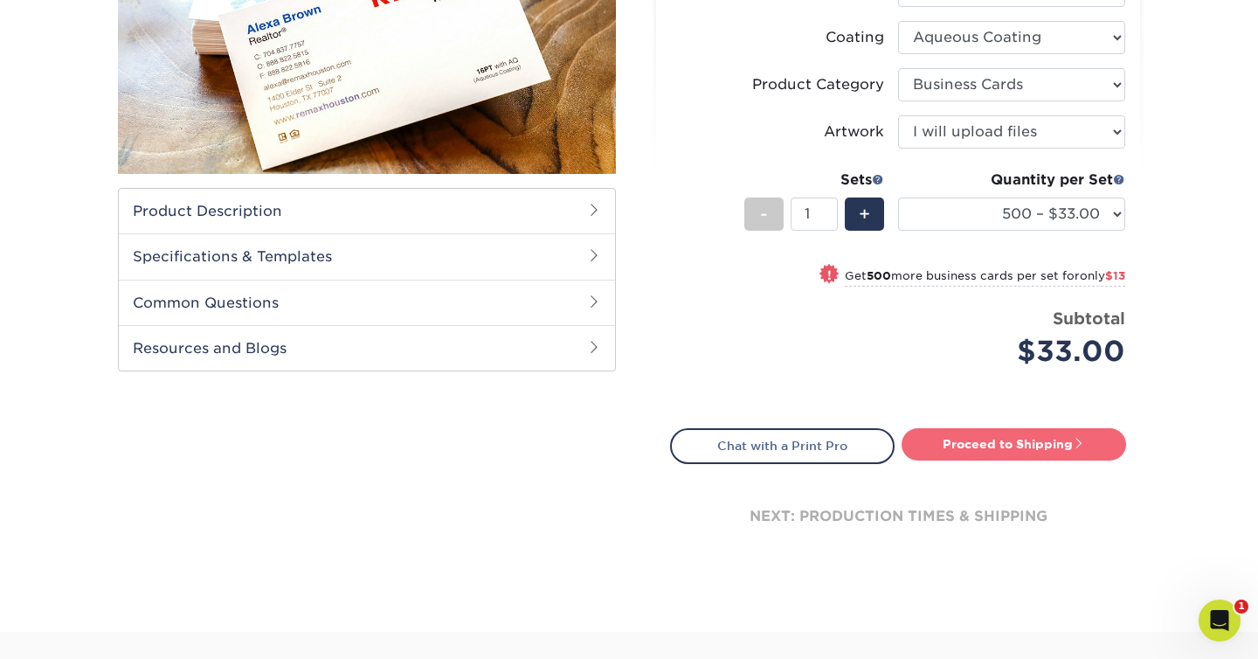
click at [992, 438] on link "Proceed to Shipping" at bounding box center [1014, 443] width 225 height 31
type input "Set 1"
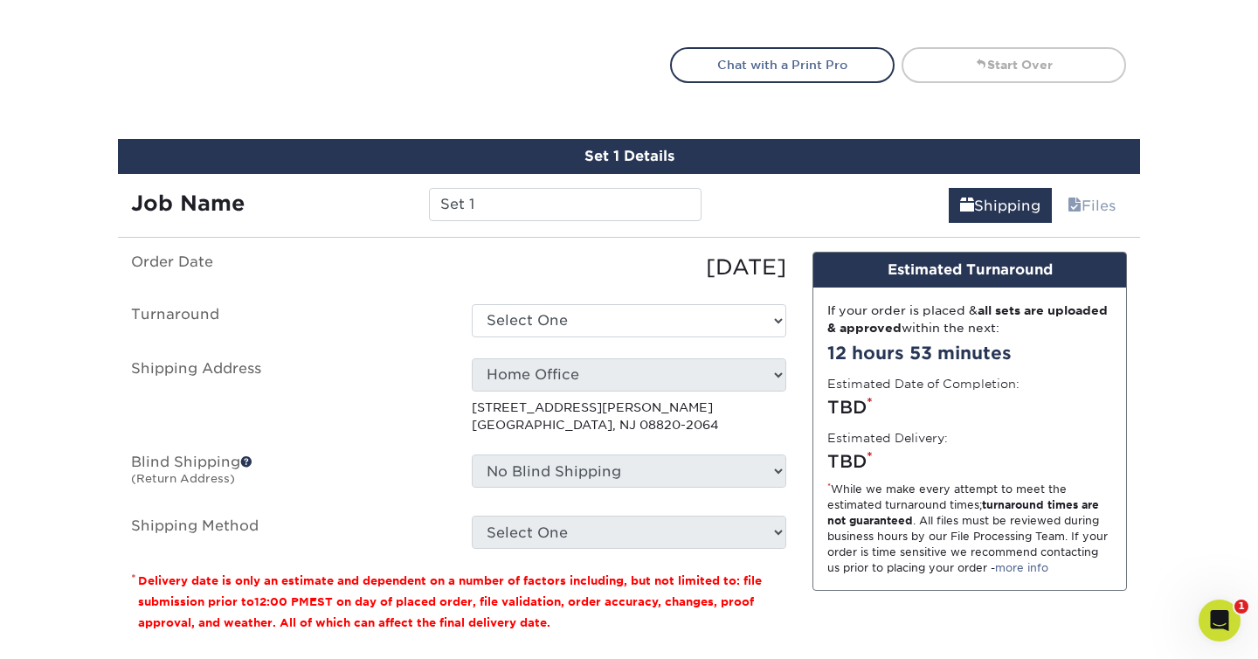
scroll to position [820, 0]
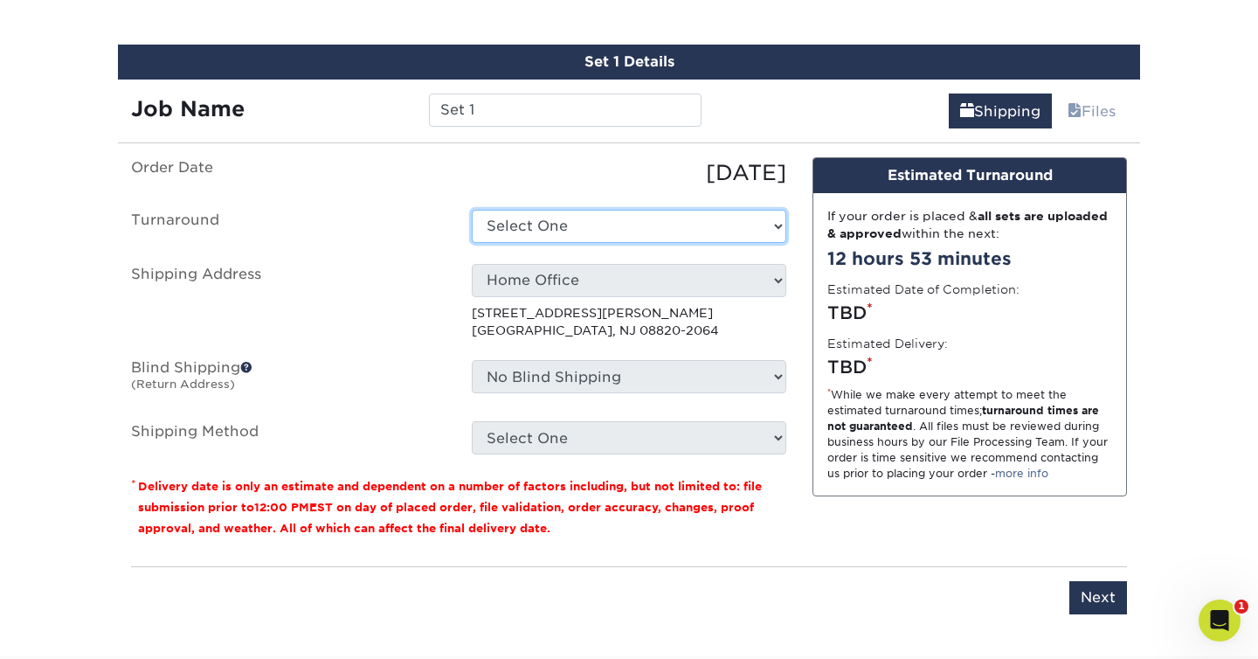
click at [703, 232] on select "Select One 2-4 Business Days 2 Day Next Business Day" at bounding box center [629, 226] width 315 height 33
select select "4daec460-e423-4ebc-a4ab-fa86fd28b91d"
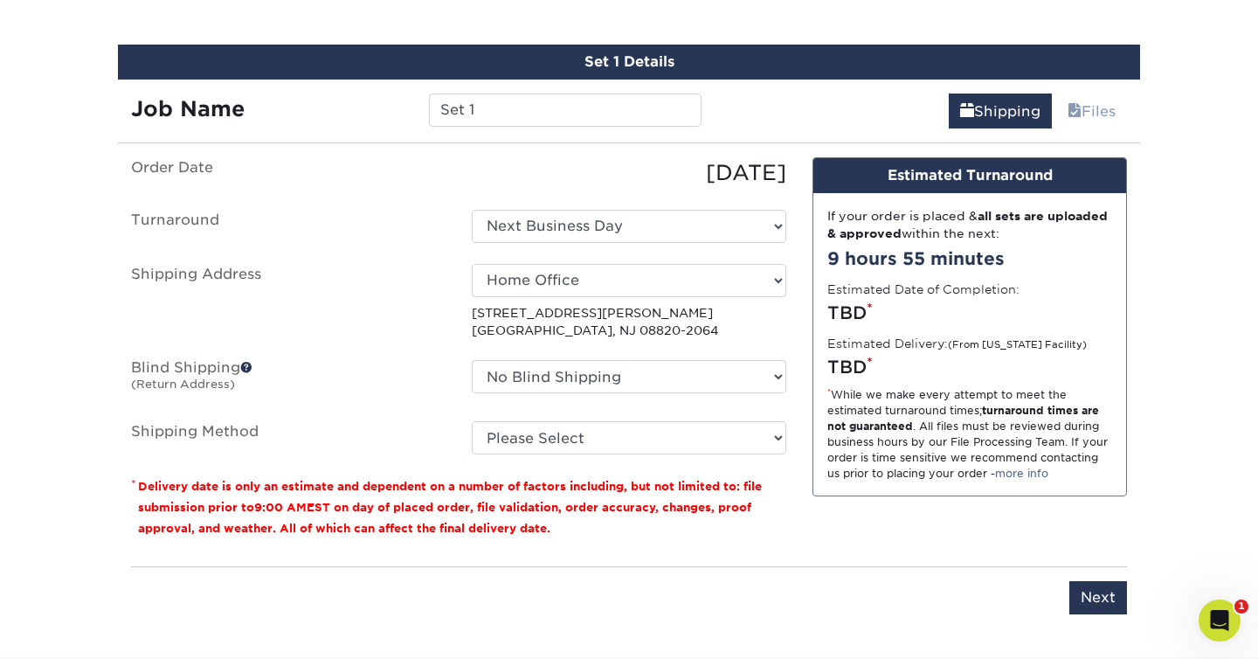
click at [638, 418] on ul "Order Date [DATE] [GEOGRAPHIC_DATA] Select One 2-4 Business Days 2 Day Next Bus…" at bounding box center [458, 306] width 655 height 298
click at [638, 429] on select "Please Select Ground Shipping (+$8.96) 3 Day Shipping Service (+$20.04) 2 Day A…" at bounding box center [629, 437] width 315 height 33
click at [472, 421] on select "Please Select Ground Shipping (+$8.96) 3 Day Shipping Service (+$20.04) 2 Day A…" at bounding box center [629, 437] width 315 height 33
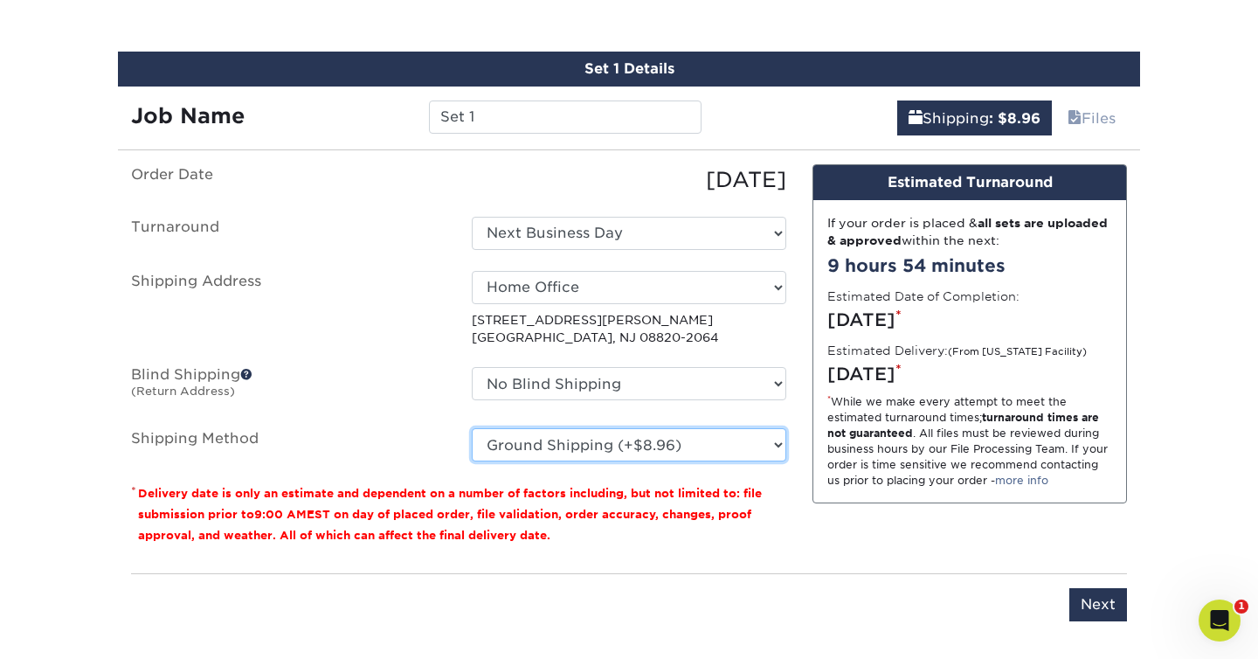
scroll to position [836, 0]
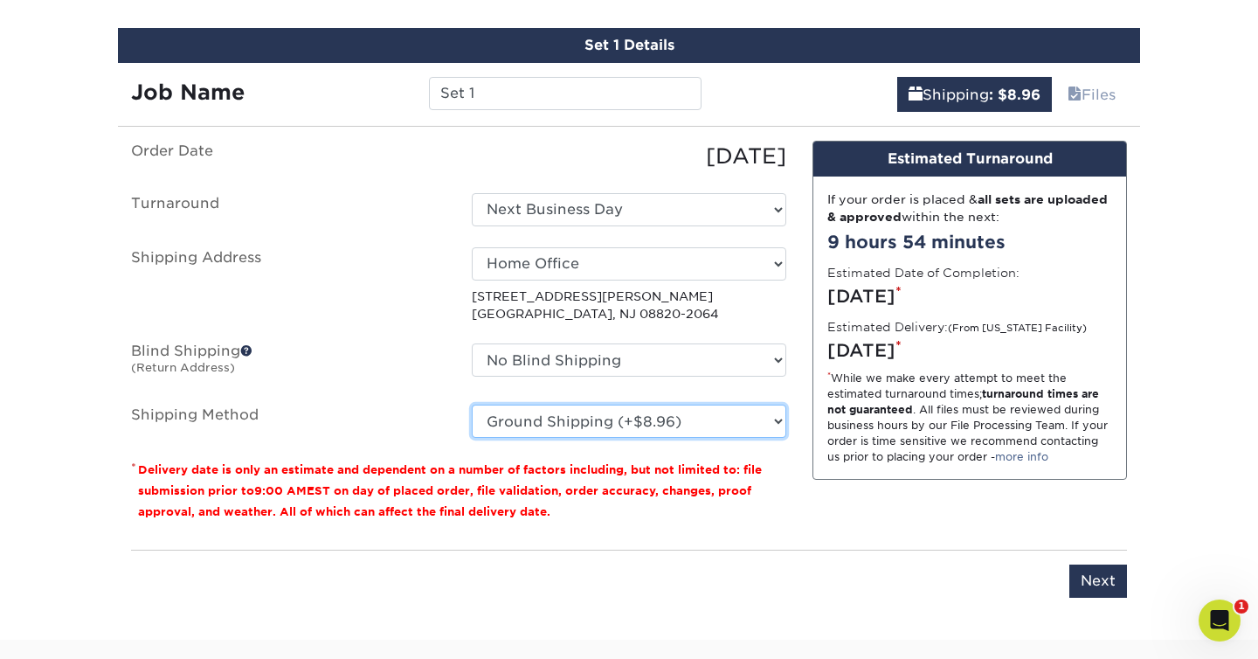
click at [639, 412] on select "Please Select Ground Shipping (+$8.96) 3 Day Shipping Service (+$20.04) 2 Day A…" at bounding box center [629, 421] width 315 height 33
click at [472, 405] on select "Please Select Ground Shipping (+$8.96) 3 Day Shipping Service (+$20.04) 2 Day A…" at bounding box center [629, 421] width 315 height 33
click at [720, 412] on select "Please Select Ground Shipping (+$8.96) 3 Day Shipping Service (+$20.04) 2 Day A…" at bounding box center [629, 421] width 315 height 33
click at [472, 405] on select "Please Select Ground Shipping (+$8.96) 3 Day Shipping Service (+$20.04) 2 Day A…" at bounding box center [629, 421] width 315 height 33
click at [711, 420] on select "Please Select Ground Shipping (+$8.96) 3 Day Shipping Service (+$20.04) 2 Day A…" at bounding box center [629, 421] width 315 height 33
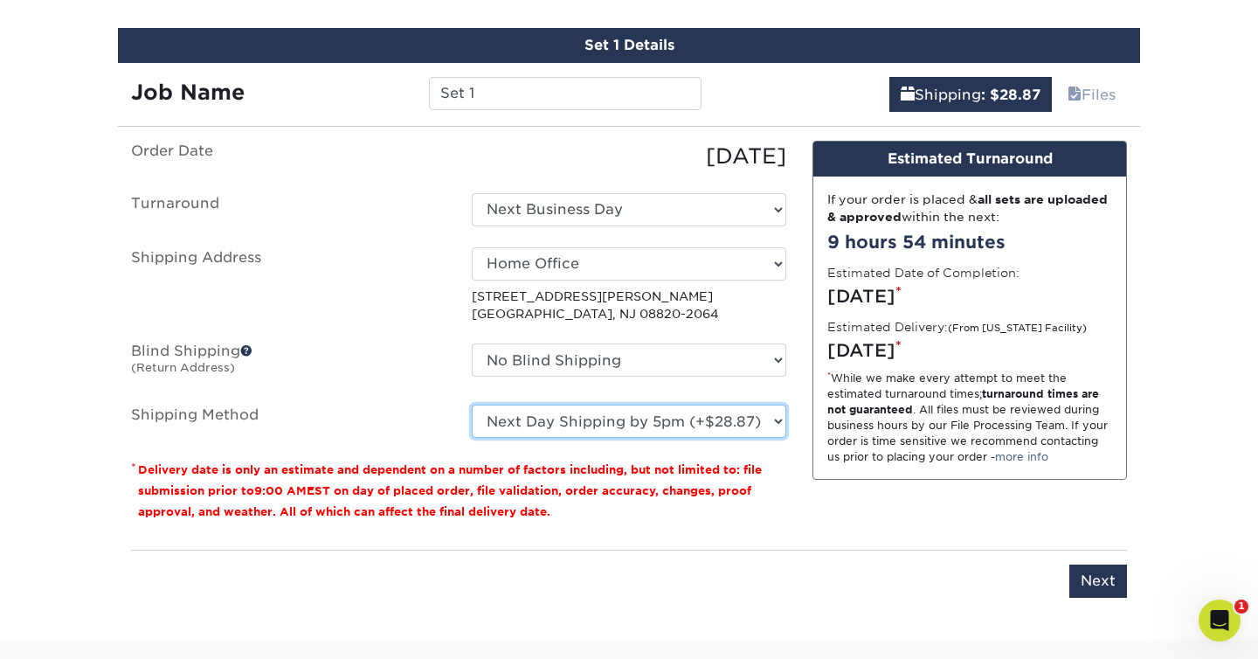
select select "03"
click at [472, 405] on select "Please Select Ground Shipping (+$8.96) 3 Day Shipping Service (+$20.04) 2 Day A…" at bounding box center [629, 421] width 315 height 33
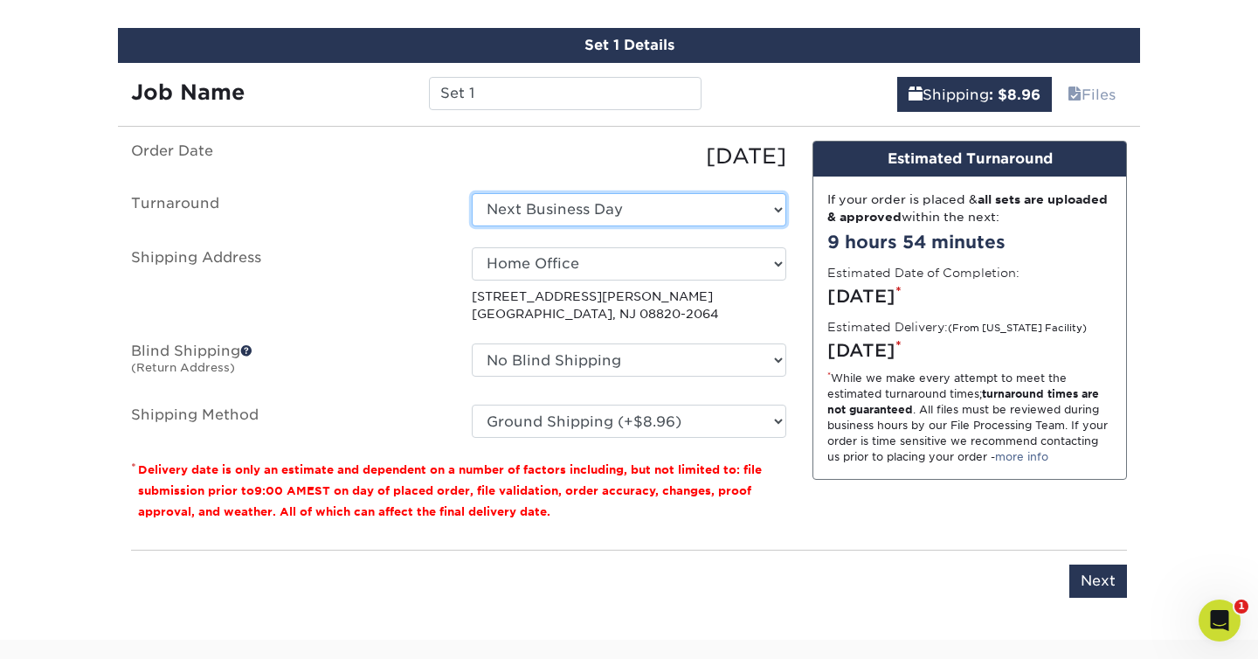
click at [717, 208] on select "Select One 2-4 Business Days 2 Day Next Business Day" at bounding box center [629, 209] width 315 height 33
select select "e6b60cba-f555-419a-bf02-0ef504fe34fb"
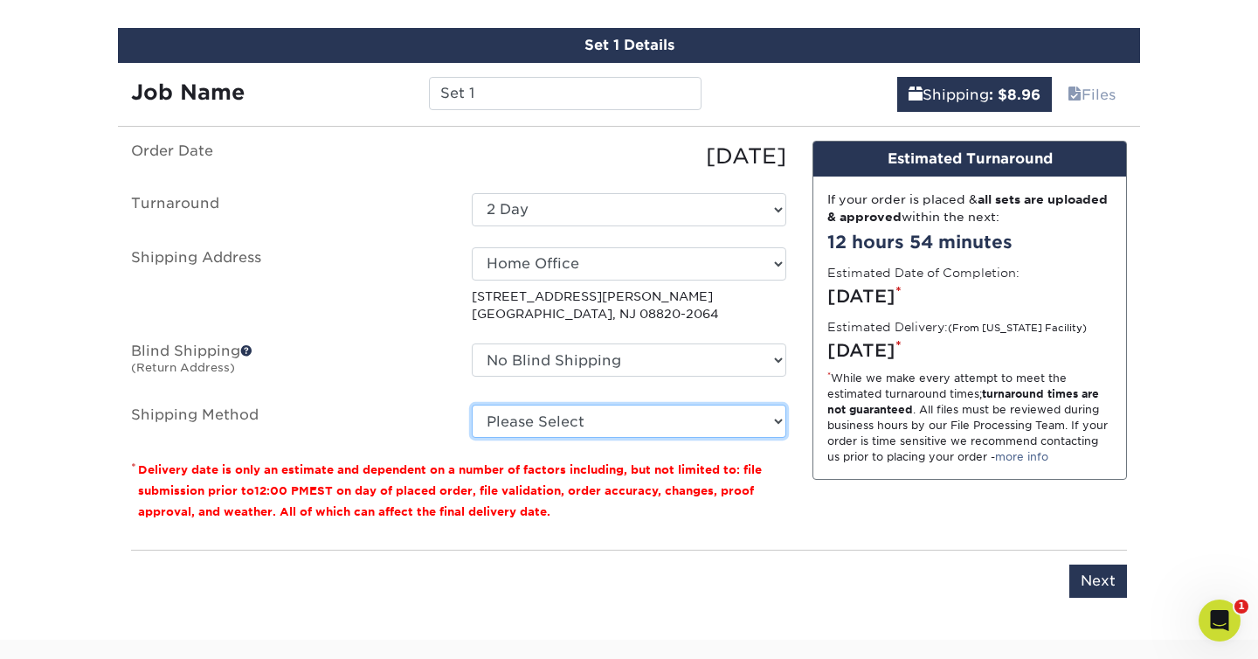
click at [722, 422] on select "Please Select Ground Shipping (+$8.96) 3 Day Shipping Service (+$20.04) 2 Day A…" at bounding box center [629, 421] width 315 height 33
select select "03"
click at [472, 405] on select "Please Select Ground Shipping (+$8.96) 3 Day Shipping Service (+$20.04) 2 Day A…" at bounding box center [629, 421] width 315 height 33
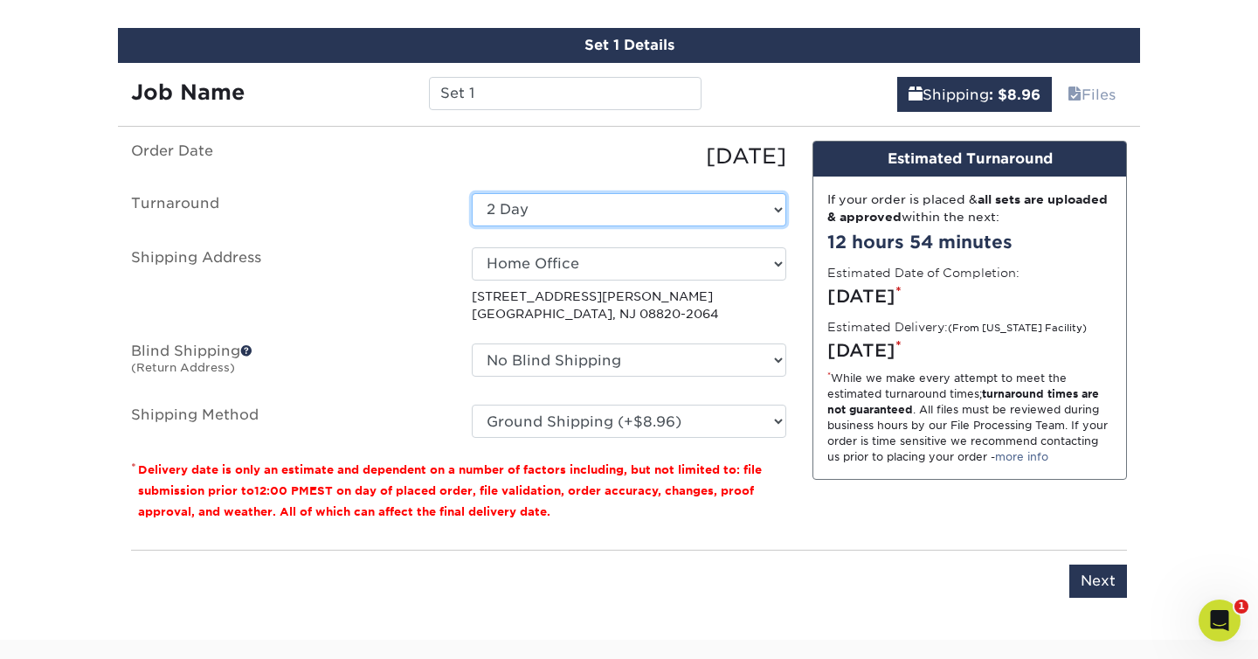
click at [765, 218] on select "Select One 2-4 Business Days 2 Day Next Business Day" at bounding box center [629, 209] width 315 height 33
select select "4daec460-e423-4ebc-a4ab-fa86fd28b91d"
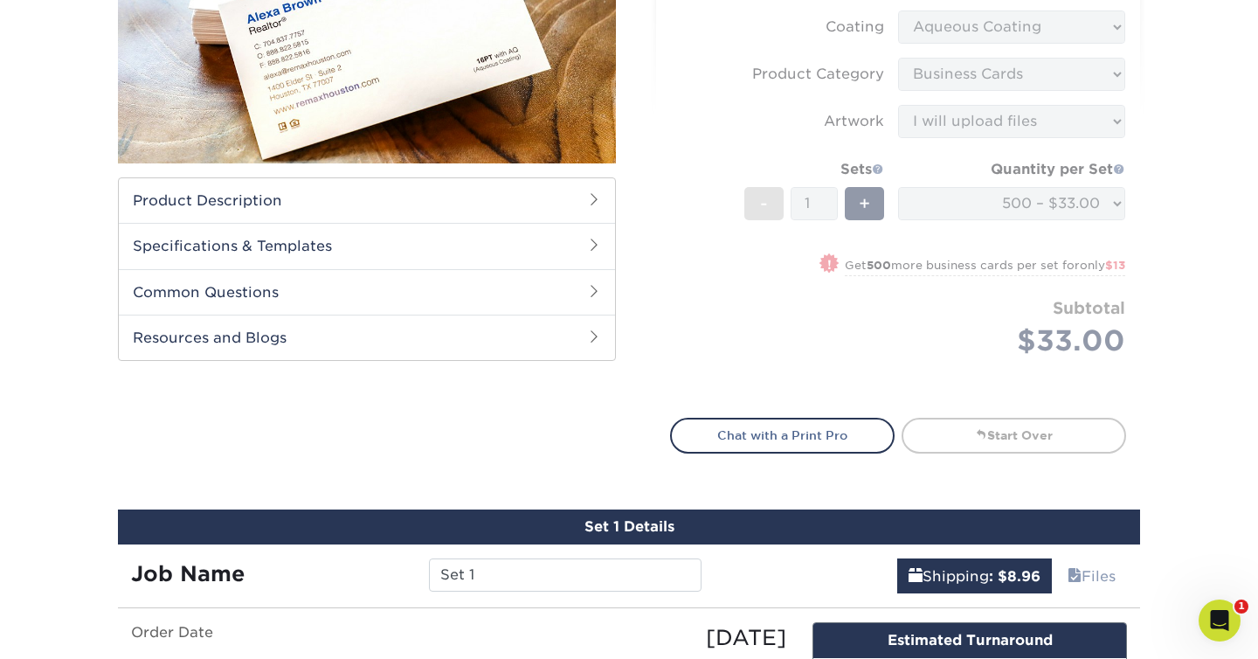
scroll to position [350, 0]
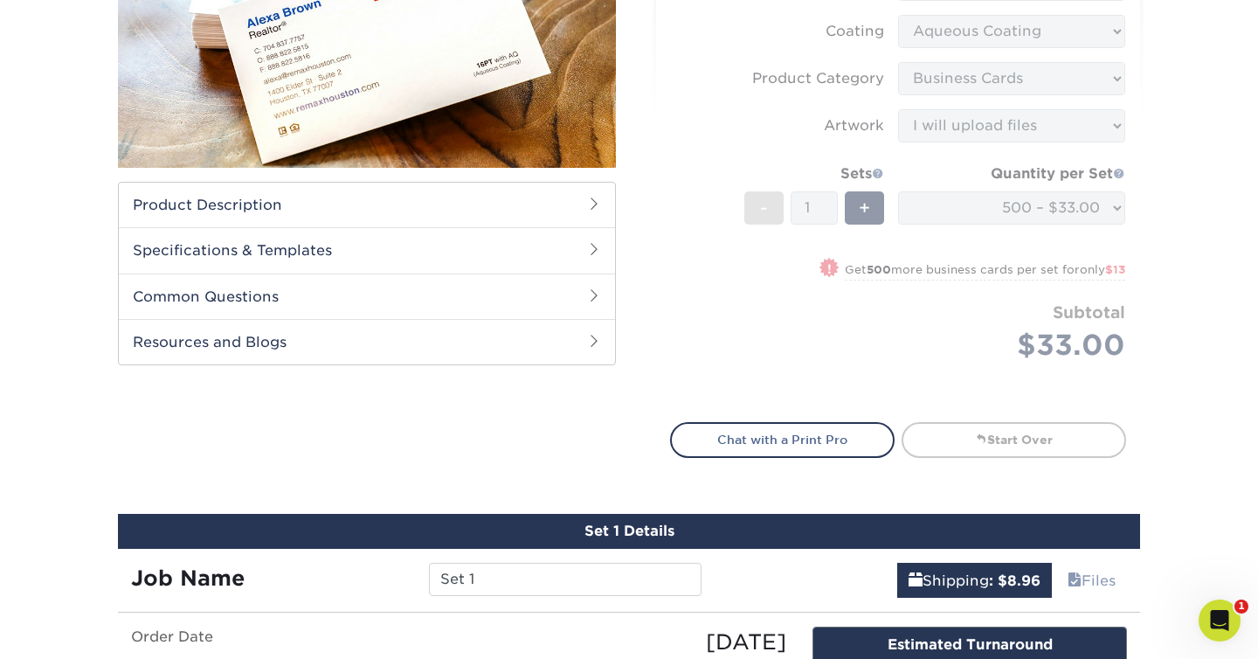
click at [1161, 307] on div "Products Business Cards Aqueous Coated Business Cards show more $" at bounding box center [629, 443] width 1258 height 1364
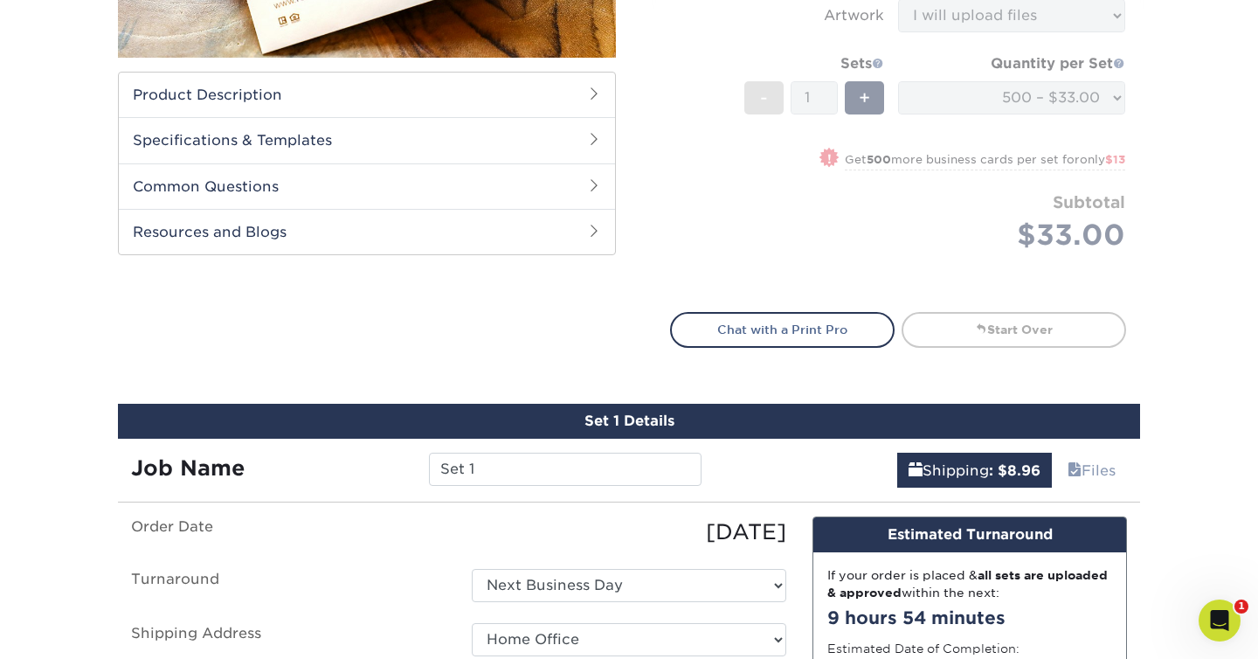
scroll to position [462, 0]
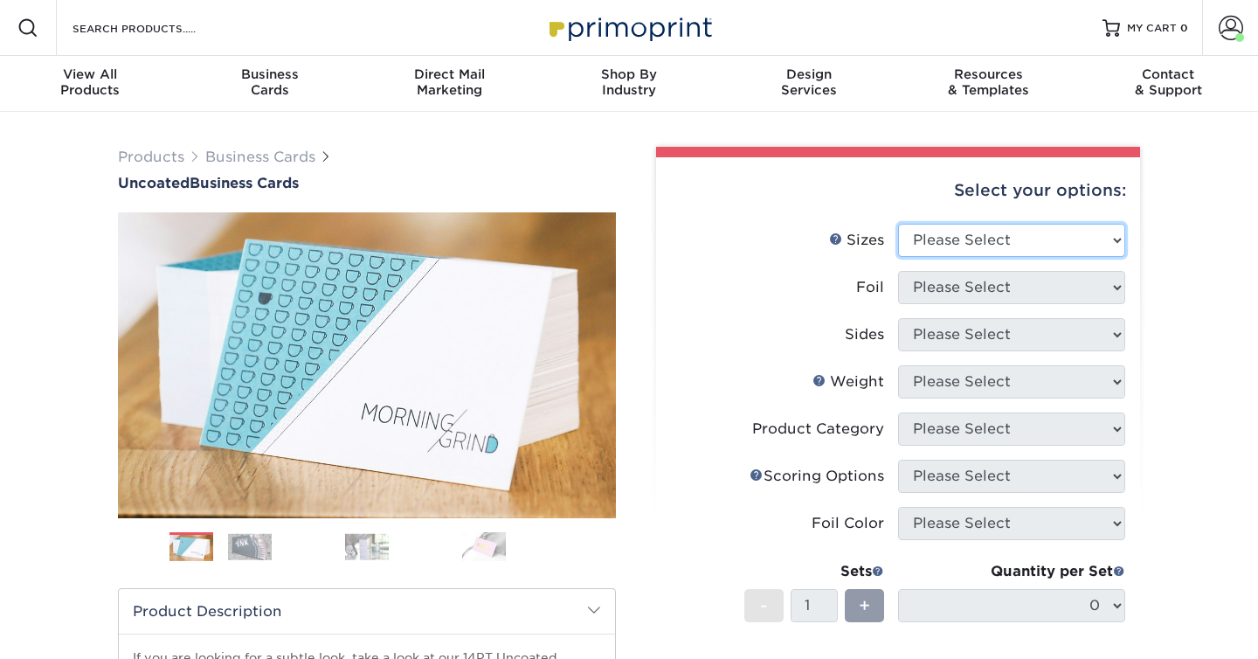
click at [936, 239] on select "Please Select 1.5" x 3.5" - Mini 1.75" x 3.5" - Mini 2" x 3.5" - Standard 2" x …" at bounding box center [1011, 240] width 227 height 33
select select "2.00x3.50"
click at [898, 224] on select "Please Select 1.5" x 3.5" - Mini 1.75" x 3.5" - Mini 2" x 3.5" - Standard 2" x …" at bounding box center [1011, 240] width 227 height 33
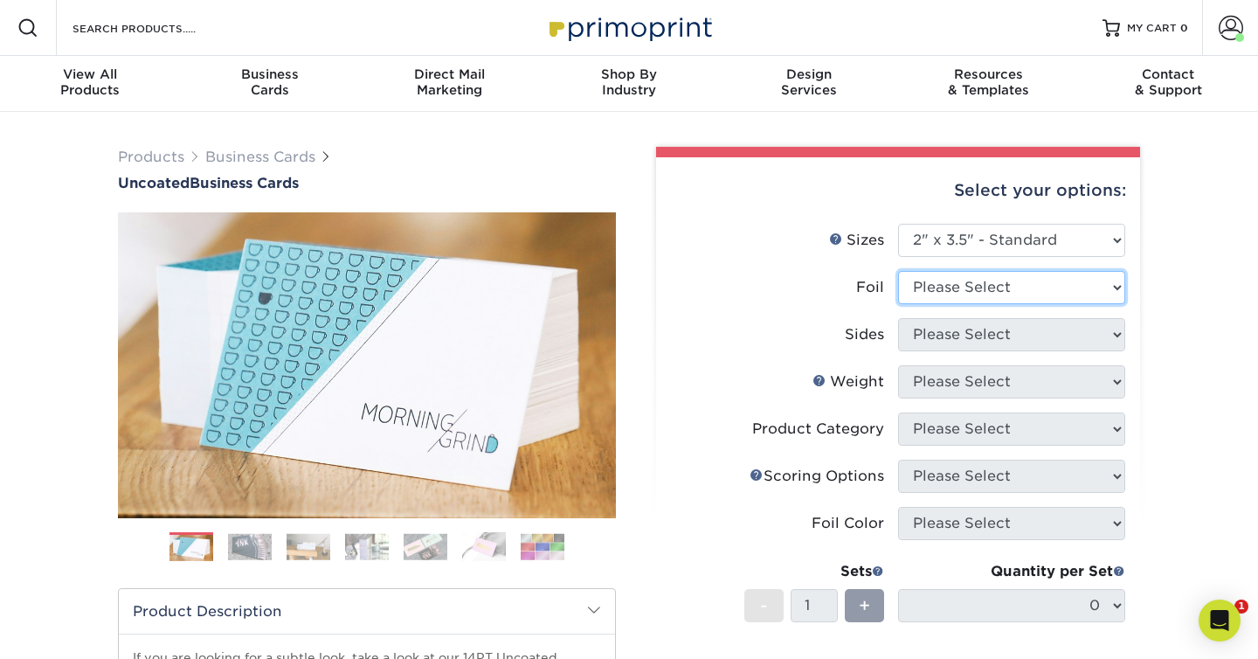
click at [955, 290] on select "Please Select Yes No" at bounding box center [1011, 287] width 227 height 33
select select "0"
click at [898, 271] on select "Please Select Yes No" at bounding box center [1011, 287] width 227 height 33
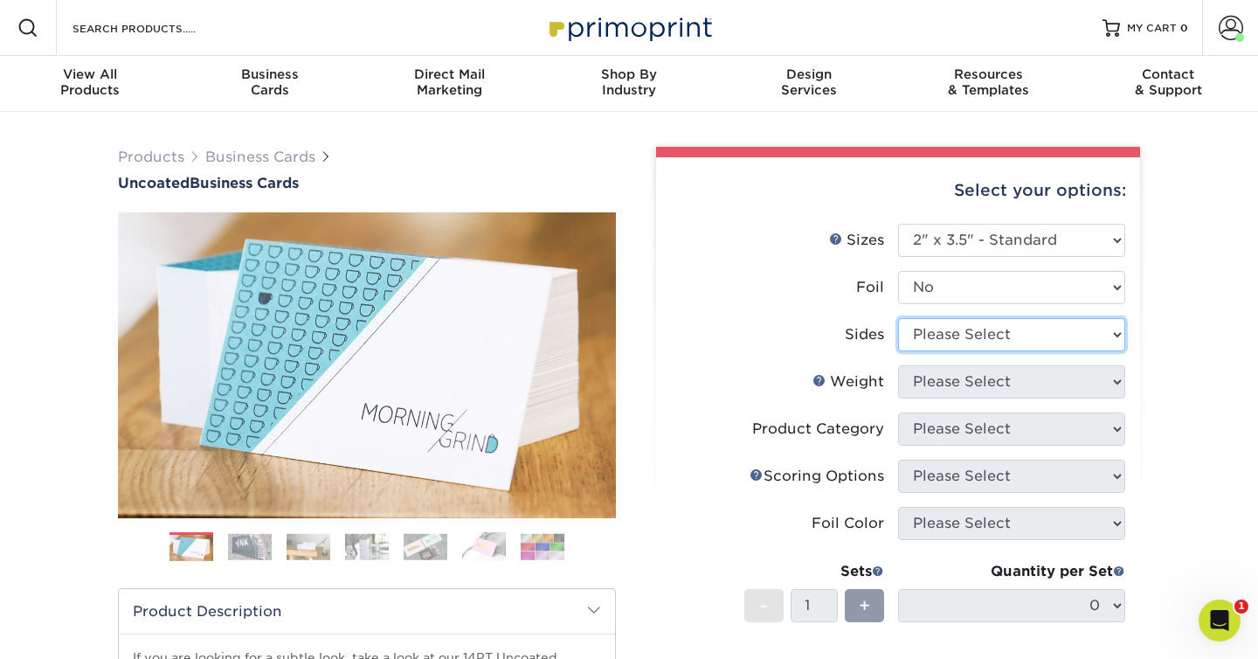
click at [939, 338] on select "Please Select Print Both Sides Print Front Only" at bounding box center [1011, 334] width 227 height 33
select select "13abbda7-1d64-4f25-8bb2-c179b224825d"
click at [898, 318] on select "Please Select Print Both Sides Print Front Only" at bounding box center [1011, 334] width 227 height 33
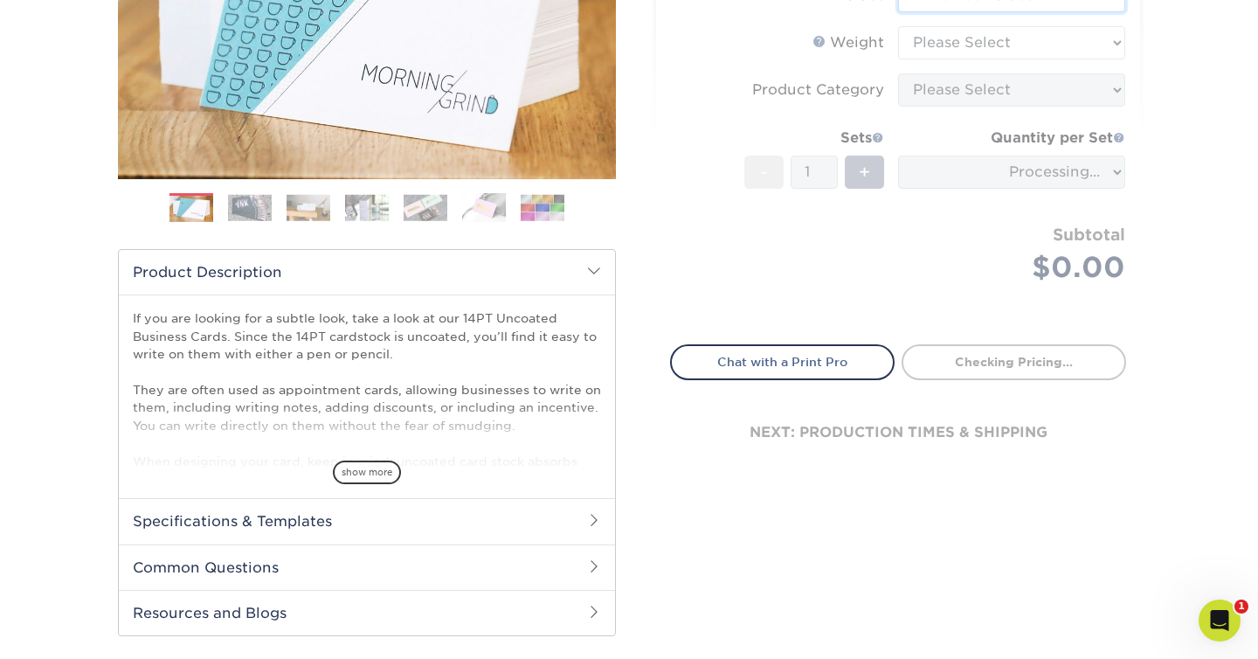
scroll to position [362, 0]
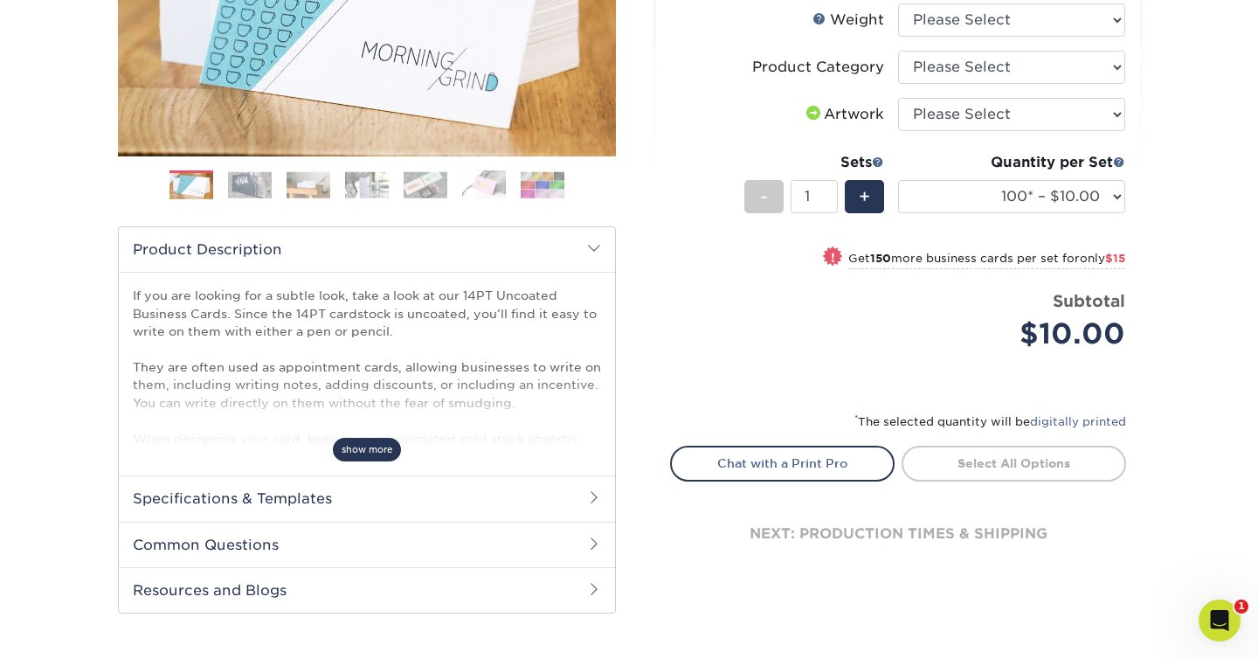
click at [385, 447] on span "show more" at bounding box center [367, 450] width 68 height 24
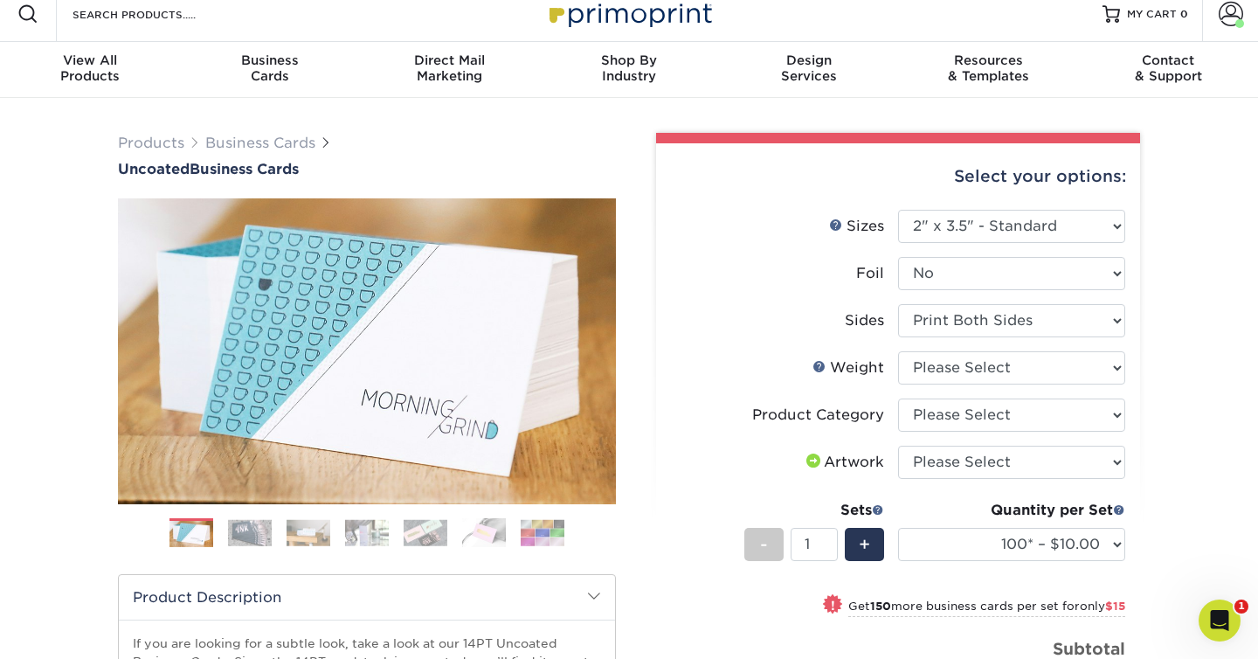
scroll to position [0, 0]
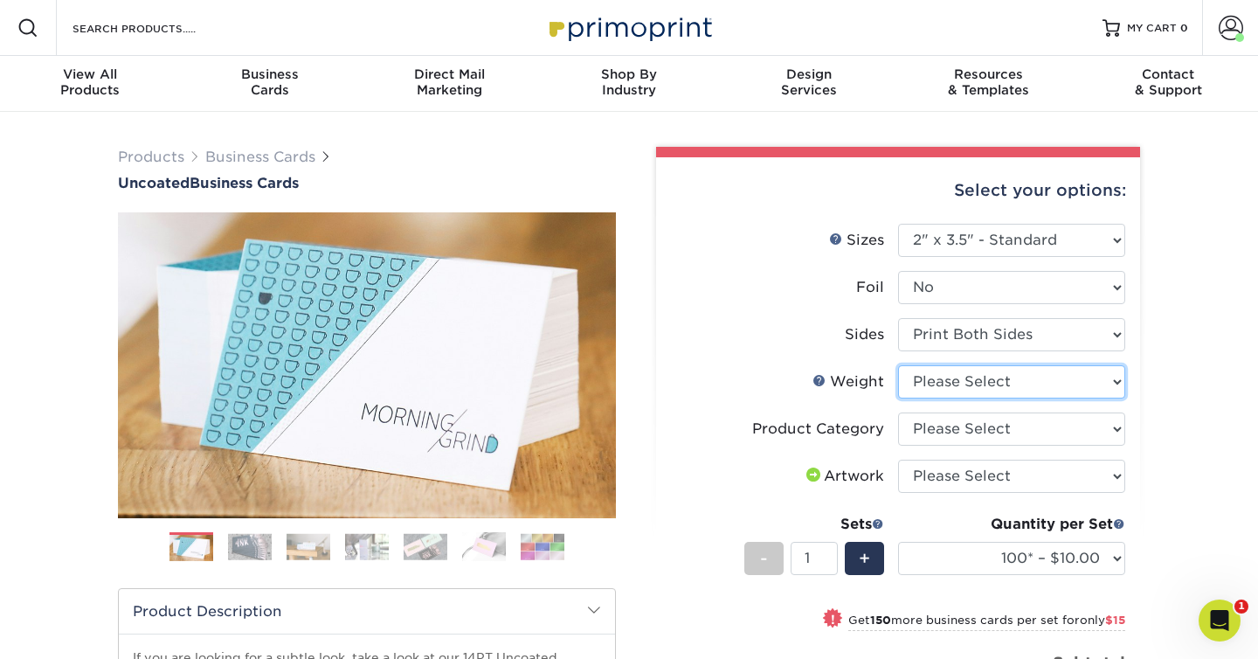
click at [951, 383] on select "Please Select 14PT Uncoated" at bounding box center [1011, 381] width 227 height 33
select select "14PT Uncoated"
click at [898, 365] on select "Please Select 14PT Uncoated" at bounding box center [1011, 381] width 227 height 33
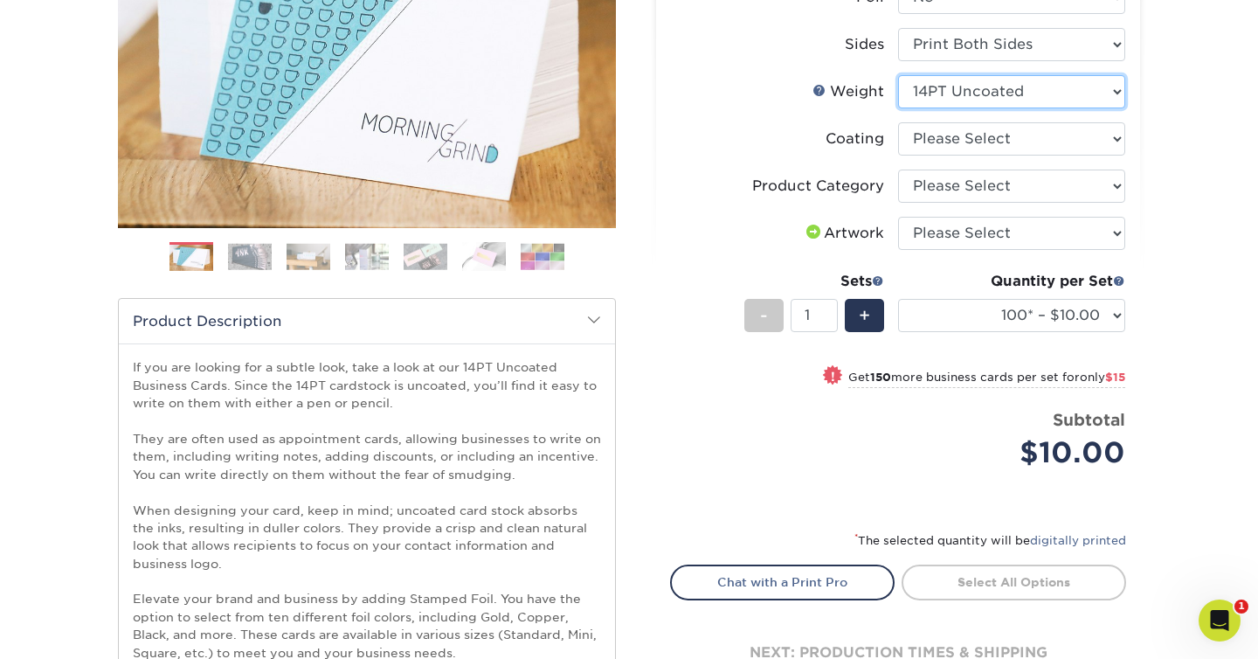
scroll to position [295, 0]
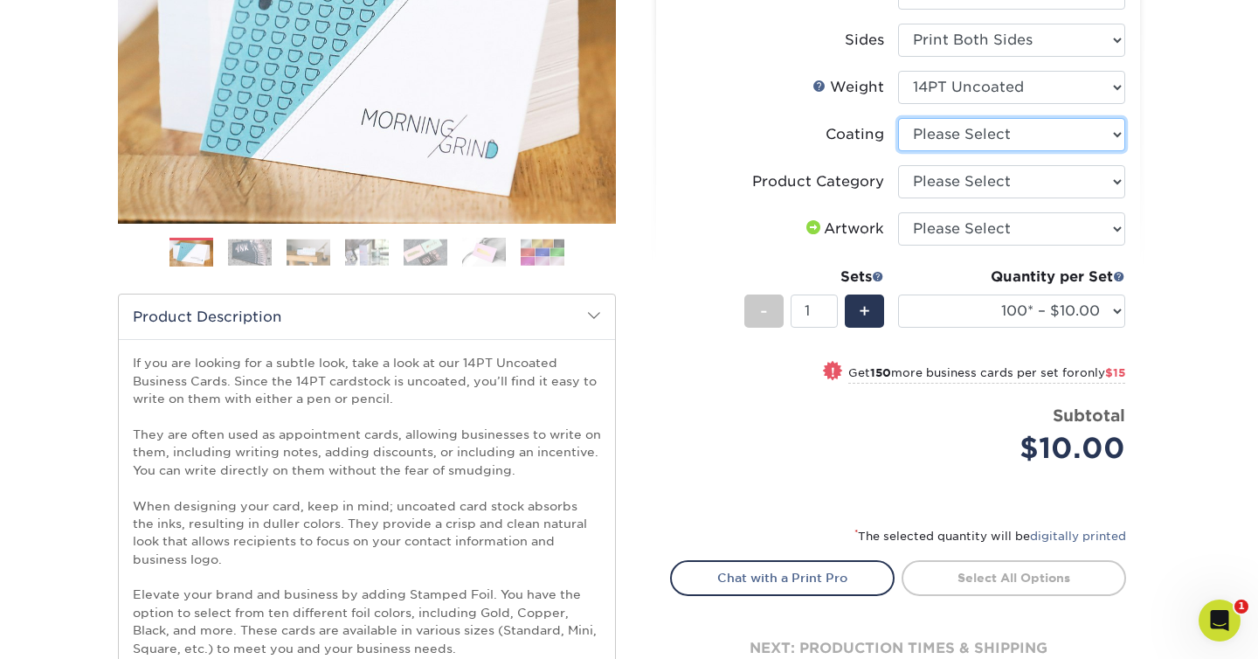
click at [982, 148] on select at bounding box center [1011, 134] width 227 height 33
select select "3e7618de-abca-4bda-9f97-8b9129e913d8"
click at [898, 118] on select at bounding box center [1011, 134] width 227 height 33
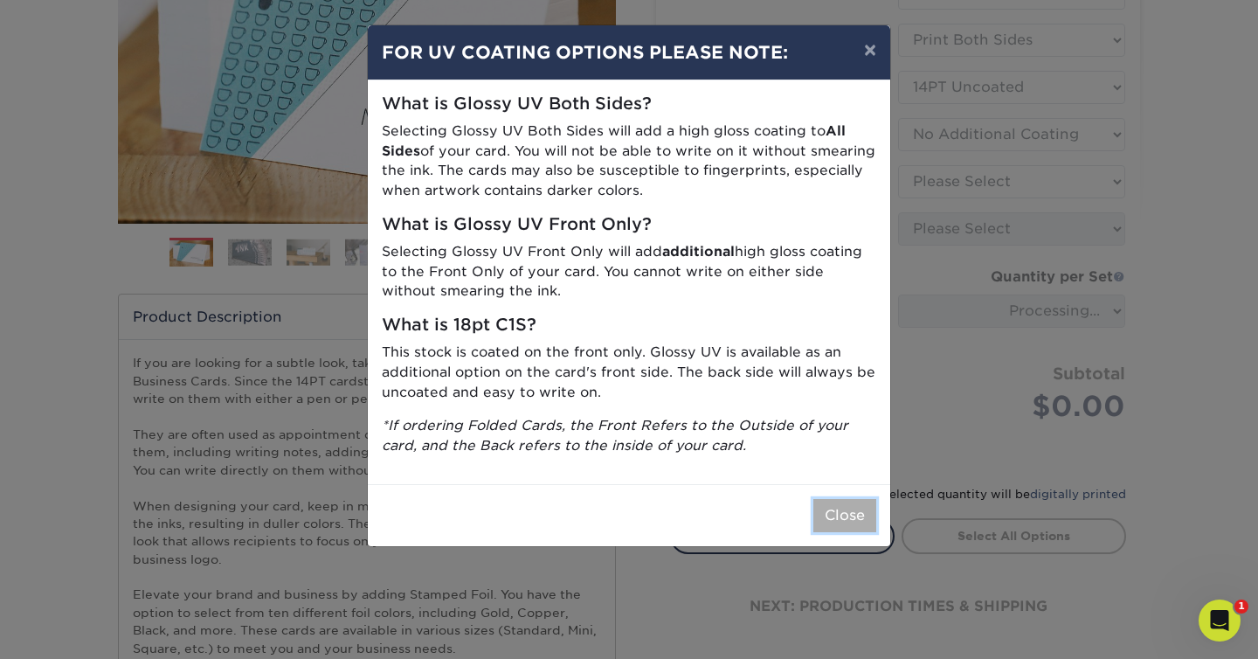
click at [853, 507] on button "Close" at bounding box center [845, 515] width 63 height 33
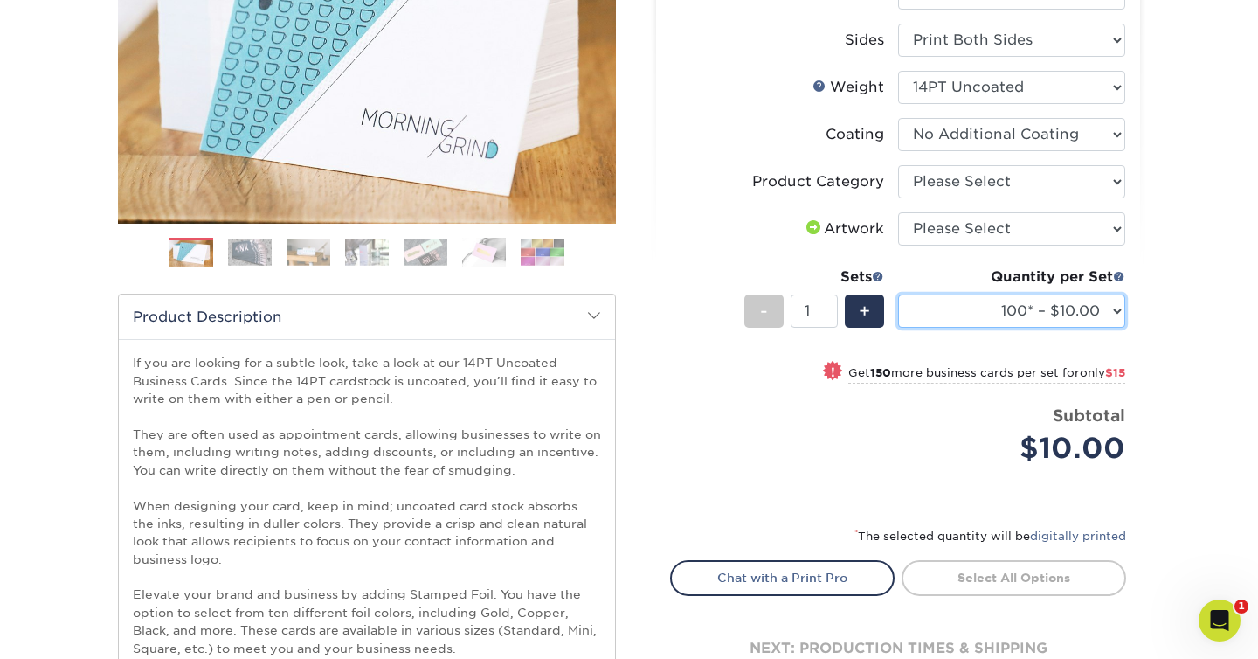
click at [992, 316] on select "100* – $10.00 250* – $25.00 500 – $50.00 1000 – $72.00 2500 – $125.00 5000 – $1…" at bounding box center [1011, 311] width 227 height 33
click at [948, 309] on select "100* – $10.00 250* – $25.00 500 – $50.00 1000 – $72.00 2500 – $125.00 5000 – $1…" at bounding box center [1011, 311] width 227 height 33
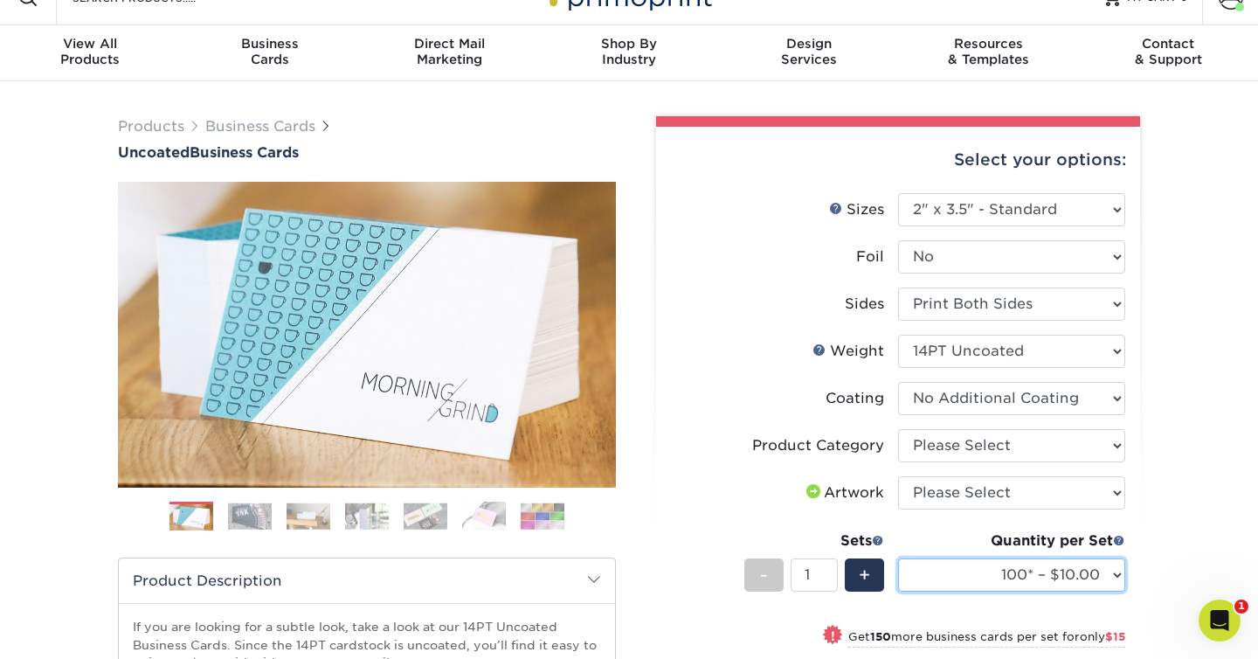
scroll to position [0, 0]
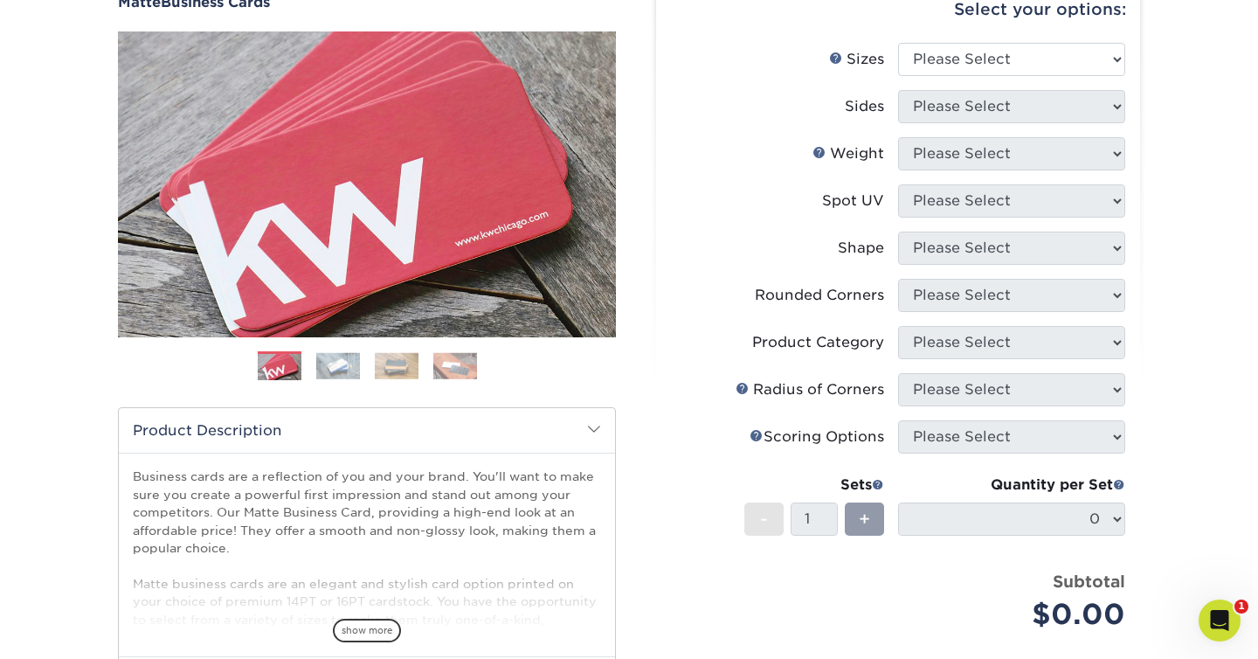
scroll to position [182, 0]
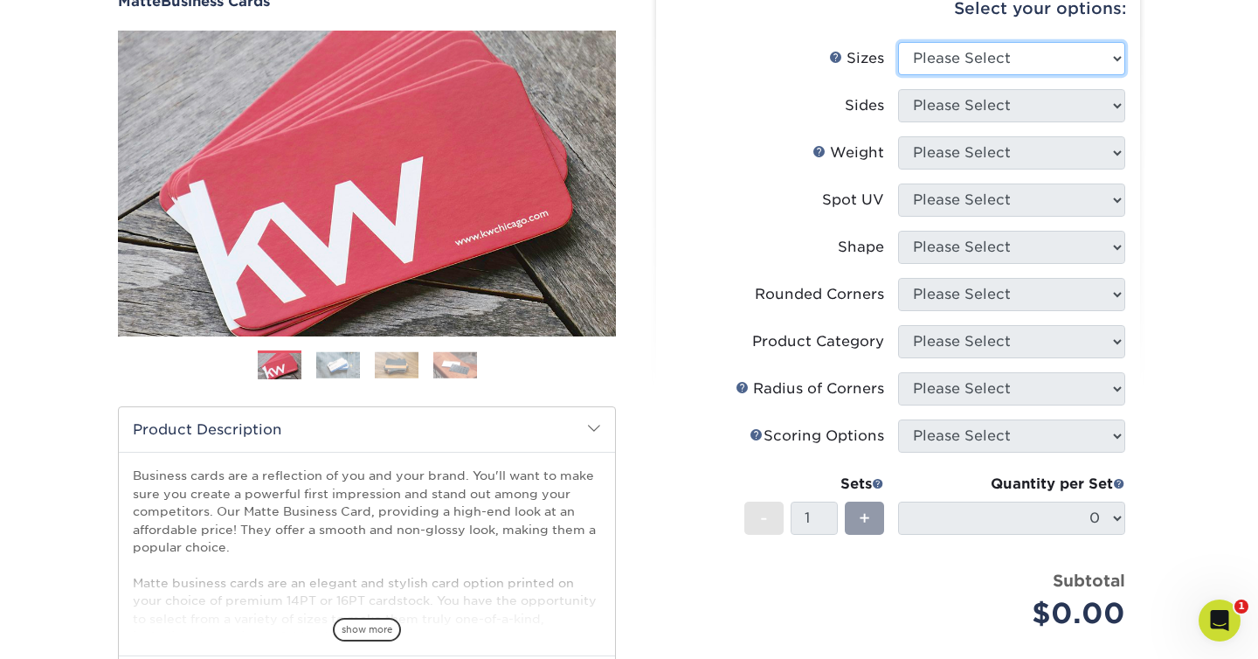
click at [981, 59] on select "Please Select 1.5" x 3.5" - Mini 1.75" x 3.5" - Mini 2" x 2" - Square 2" x 3" -…" at bounding box center [1011, 58] width 227 height 33
select select "2.00x3.50"
click at [898, 42] on select "Please Select 1.5" x 3.5" - Mini 1.75" x 3.5" - Mini 2" x 2" - Square 2" x 3" -…" at bounding box center [1011, 58] width 227 height 33
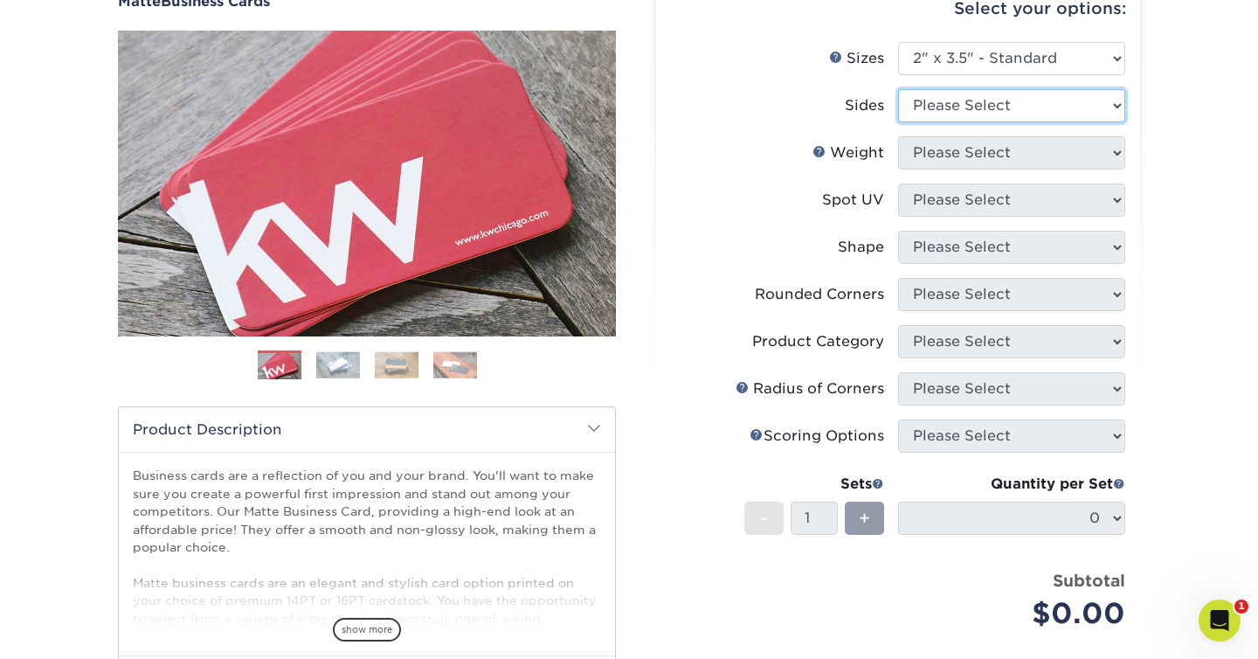
click at [1001, 101] on select "Please Select Print Both Sides Print Front Only" at bounding box center [1011, 105] width 227 height 33
select select "13abbda7-1d64-4f25-8bb2-c179b224825d"
click at [898, 89] on select "Please Select Print Both Sides Print Front Only" at bounding box center [1011, 105] width 227 height 33
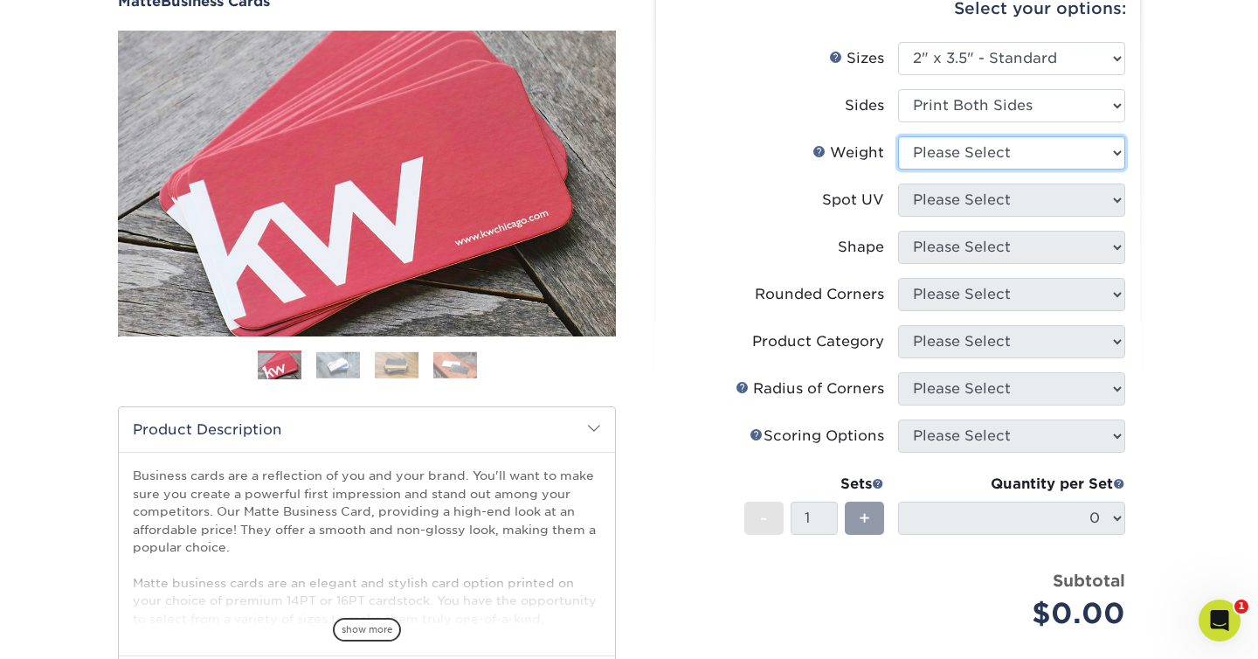
click at [1007, 160] on select "Please Select 16PT 14PT" at bounding box center [1011, 152] width 227 height 33
select select "16PT"
click at [898, 136] on select "Please Select 16PT 14PT" at bounding box center [1011, 152] width 227 height 33
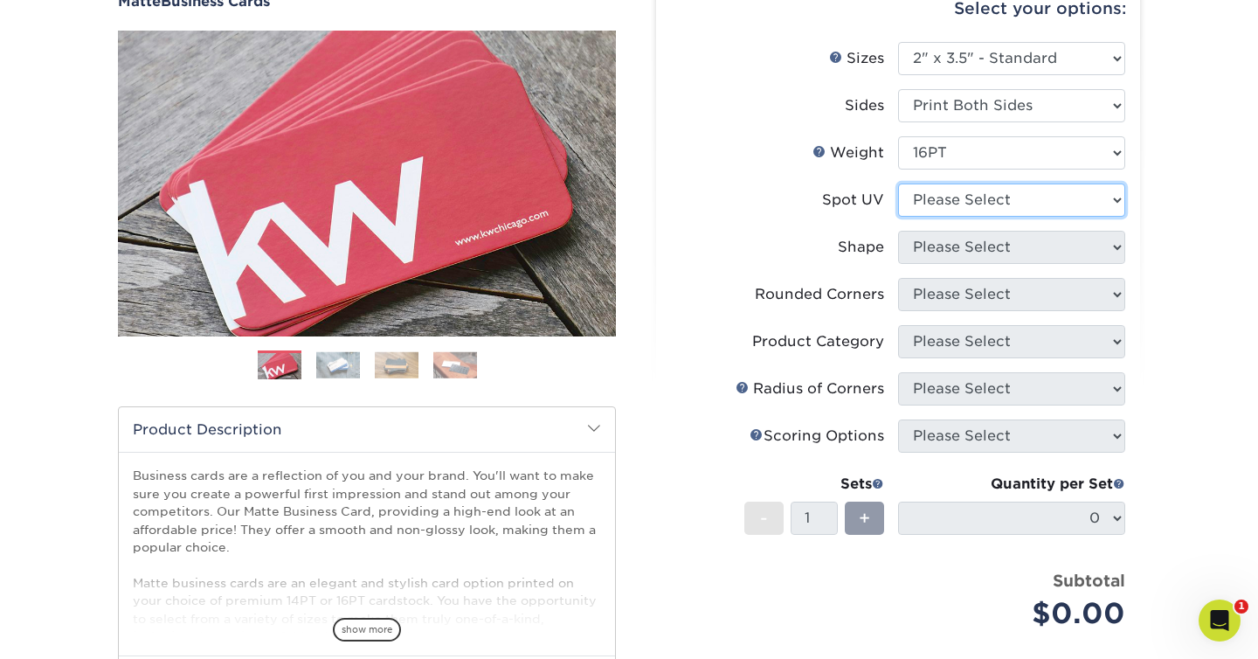
click at [1011, 200] on select "Please Select No Spot UV Front and Back (Both Sides) Front Only Back Only" at bounding box center [1011, 200] width 227 height 33
select select "0"
click at [898, 184] on select "Please Select No Spot UV Front and Back (Both Sides) Front Only Back Only" at bounding box center [1011, 200] width 227 height 33
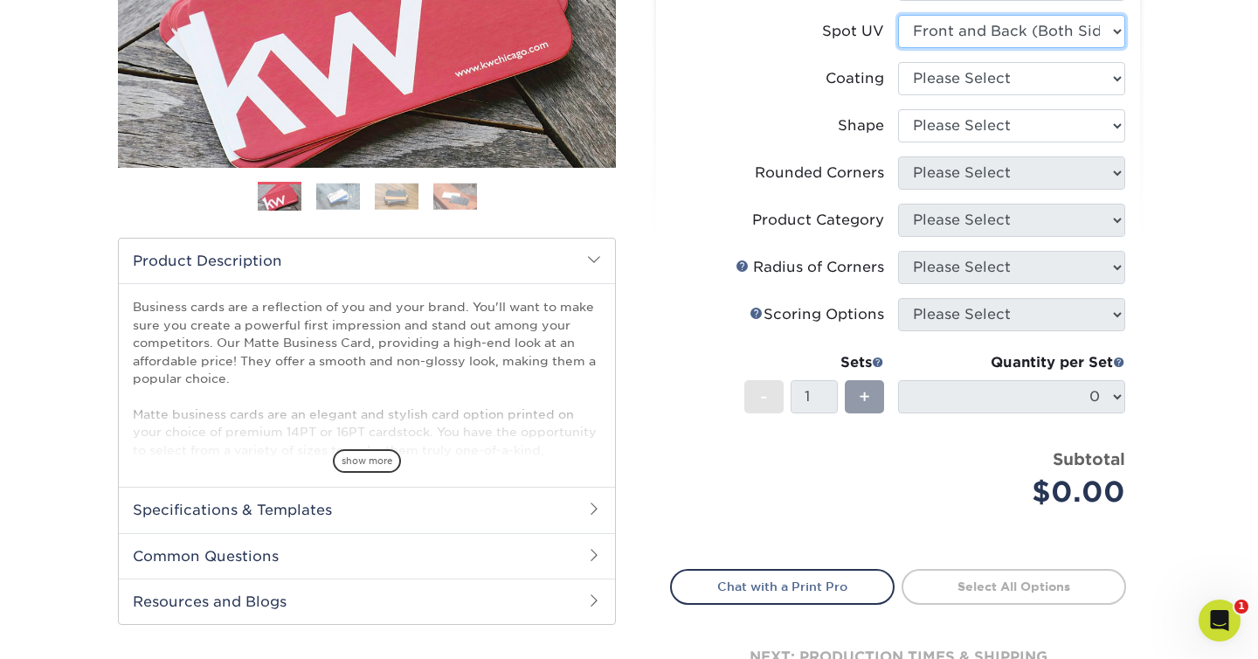
scroll to position [356, 0]
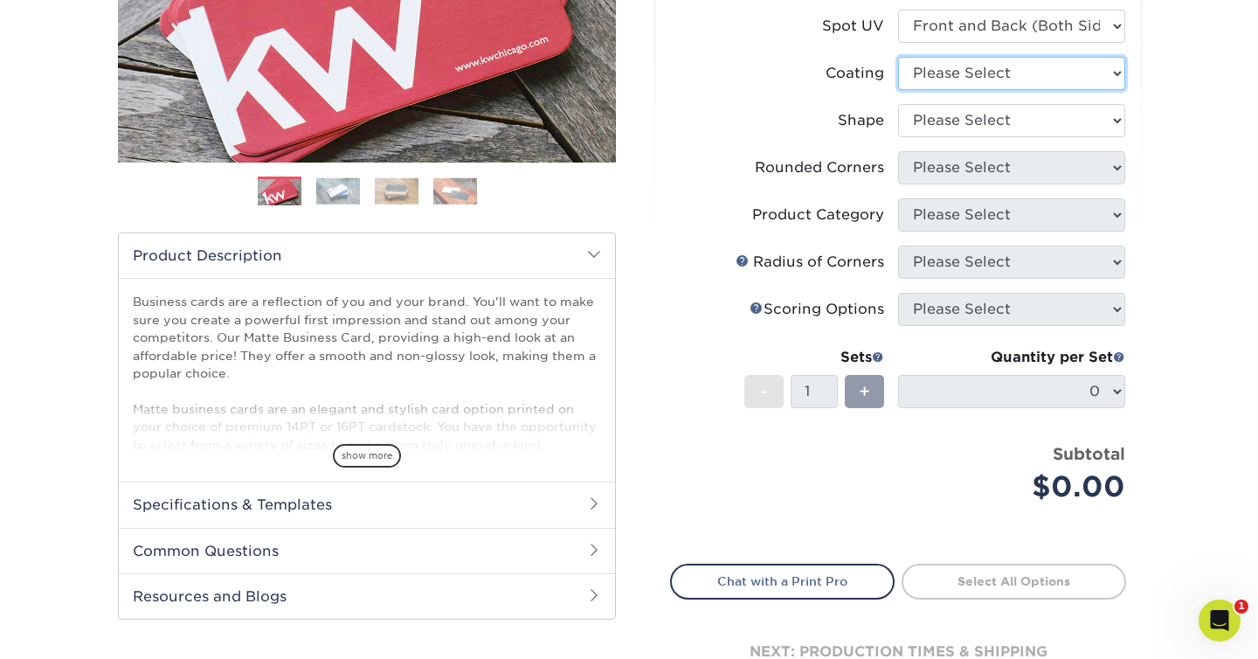
click at [953, 76] on select at bounding box center [1011, 73] width 227 height 33
select select "121bb7b5-3b4d-429f-bd8d-bbf80e953313"
click at [898, 57] on select at bounding box center [1011, 73] width 227 height 33
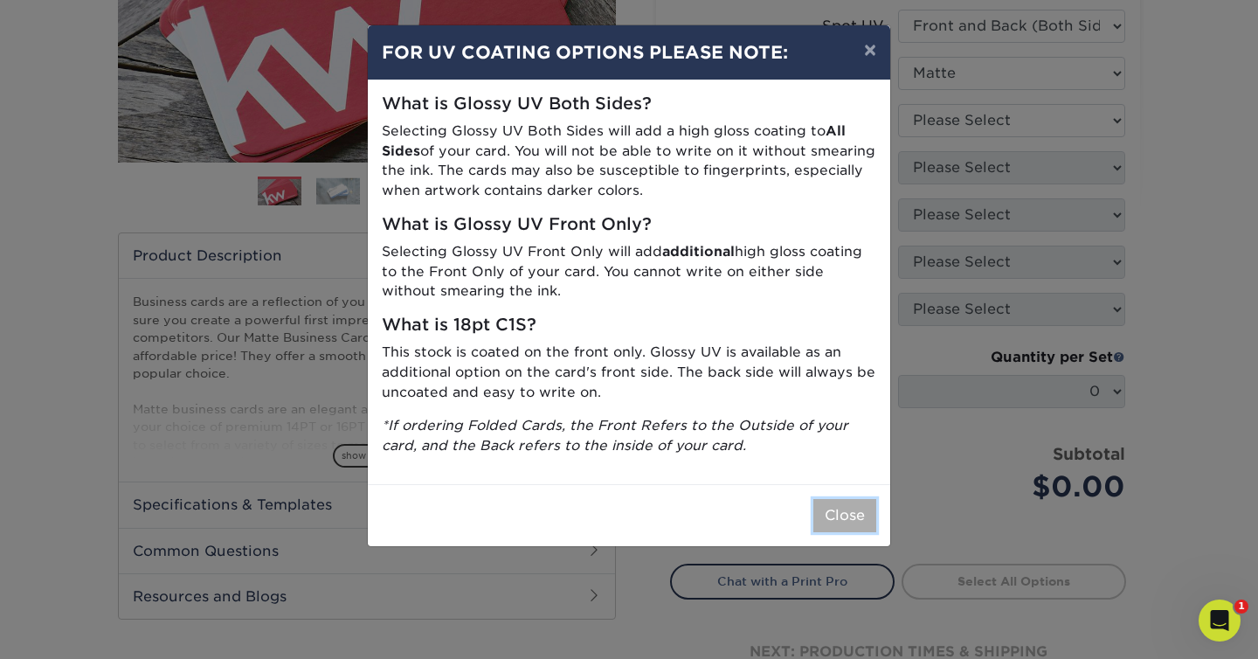
click at [823, 526] on button "Close" at bounding box center [845, 515] width 63 height 33
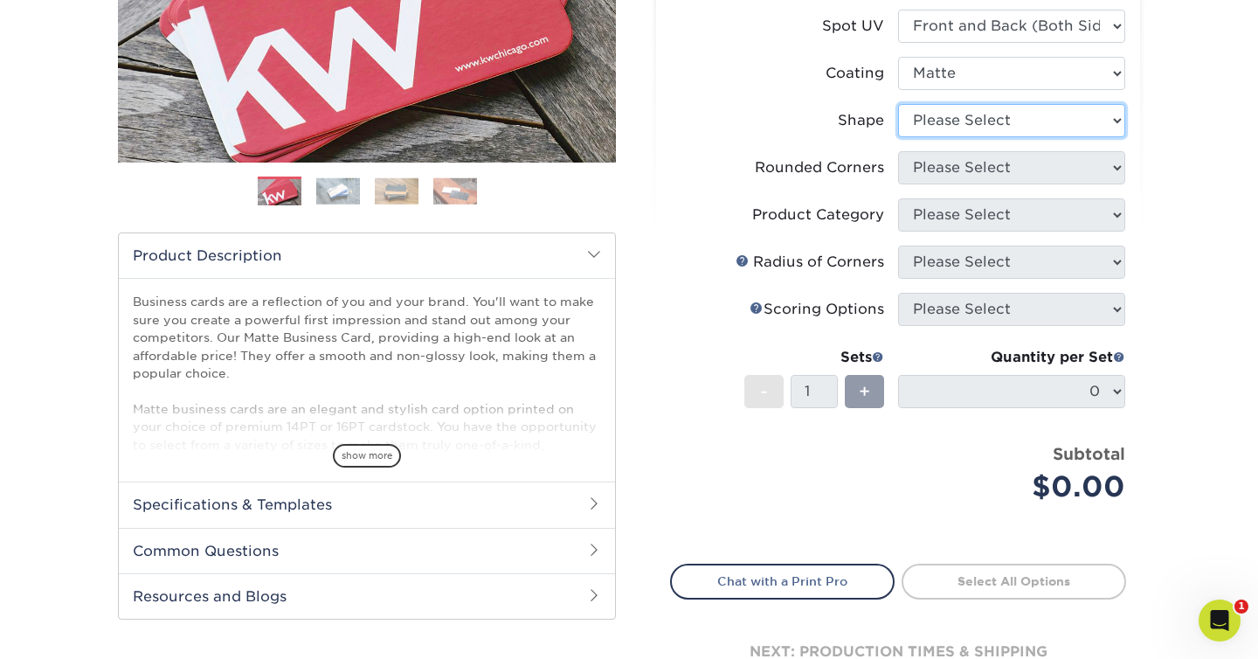
click at [978, 114] on select "Please Select Standard" at bounding box center [1011, 120] width 227 height 33
select select "standard"
click at [898, 104] on select "Please Select Standard" at bounding box center [1011, 120] width 227 height 33
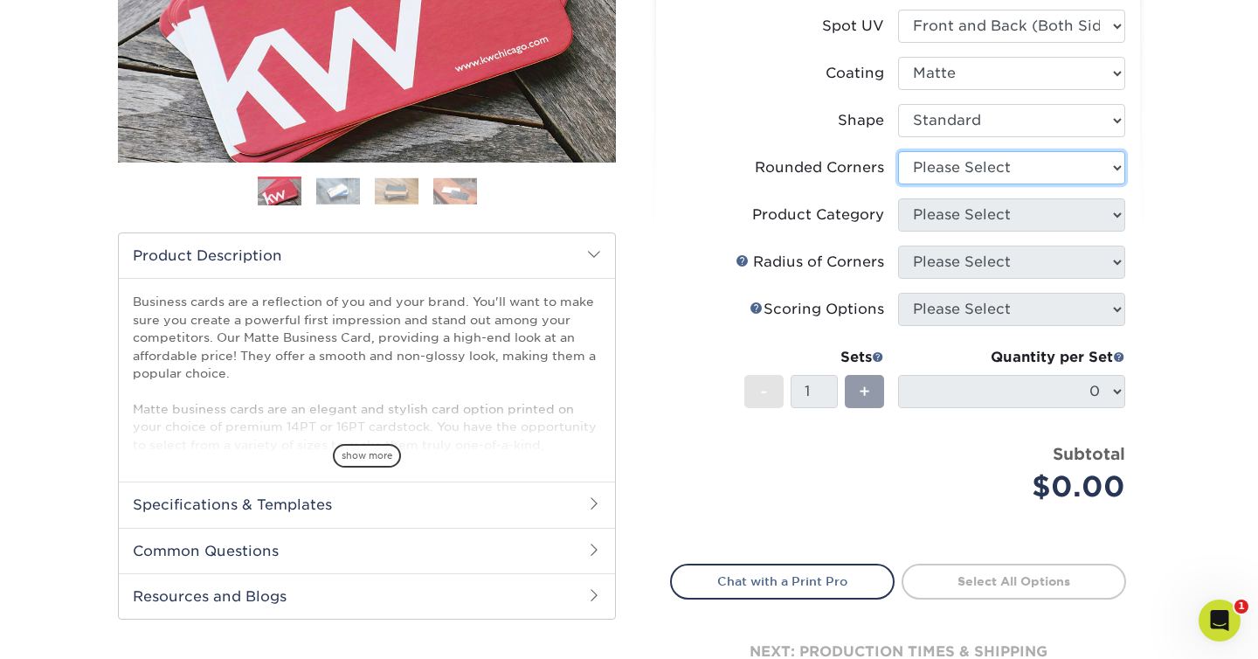
click at [976, 164] on select "Please Select Yes - Round 2 Corners Yes - Round 4 Corners No" at bounding box center [1011, 167] width 227 height 33
select select "0"
click at [898, 151] on select "Please Select Yes - Round 2 Corners Yes - Round 4 Corners No" at bounding box center [1011, 167] width 227 height 33
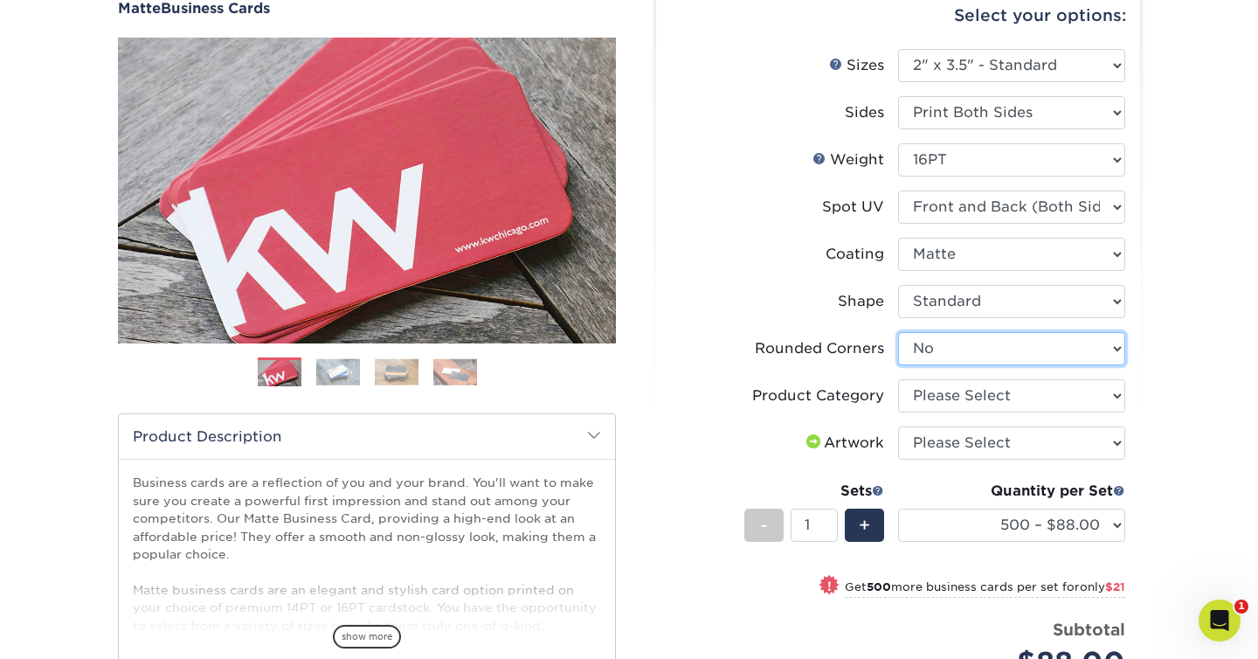
scroll to position [160, 0]
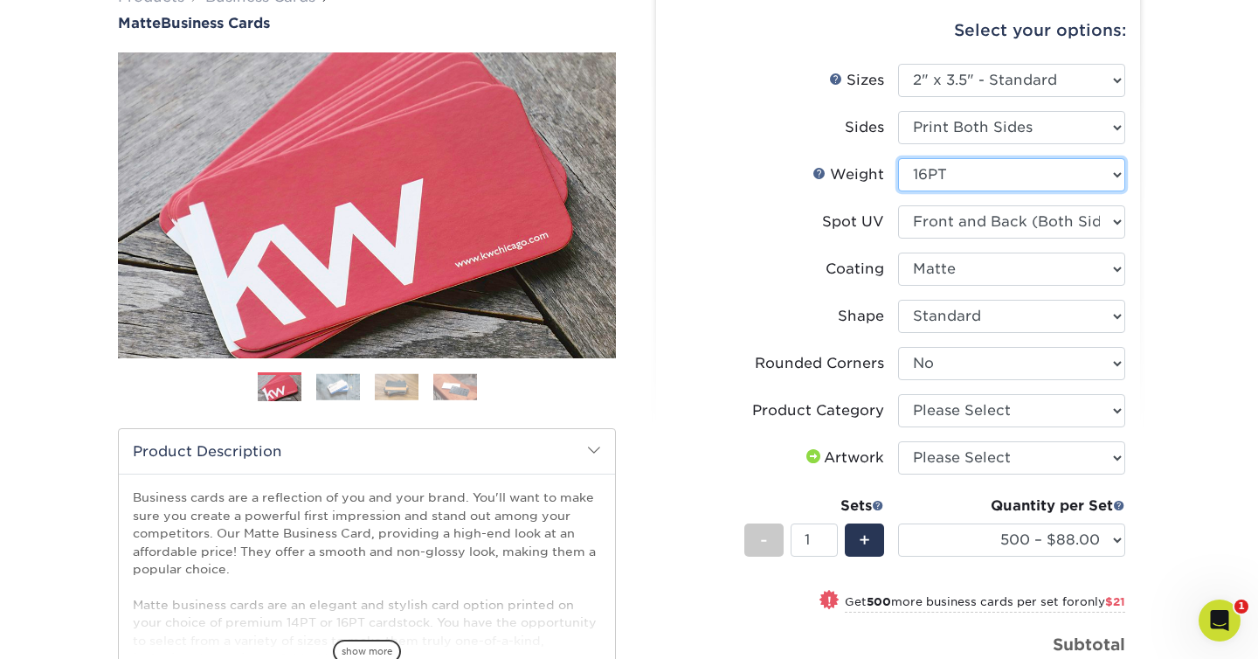
click at [938, 179] on select "Please Select 16PT 14PT" at bounding box center [1011, 174] width 227 height 33
select select "14PT"
click at [898, 158] on select "Please Select 16PT 14PT" at bounding box center [1011, 174] width 227 height 33
select select "-1"
select select
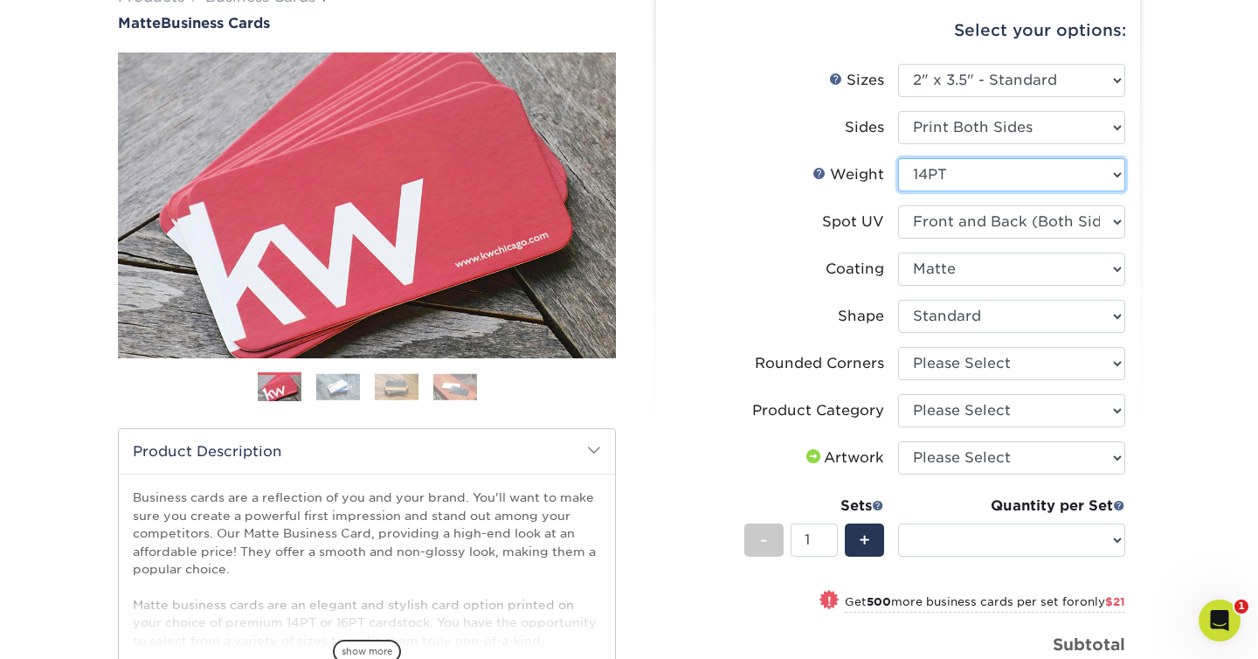
select select "-1"
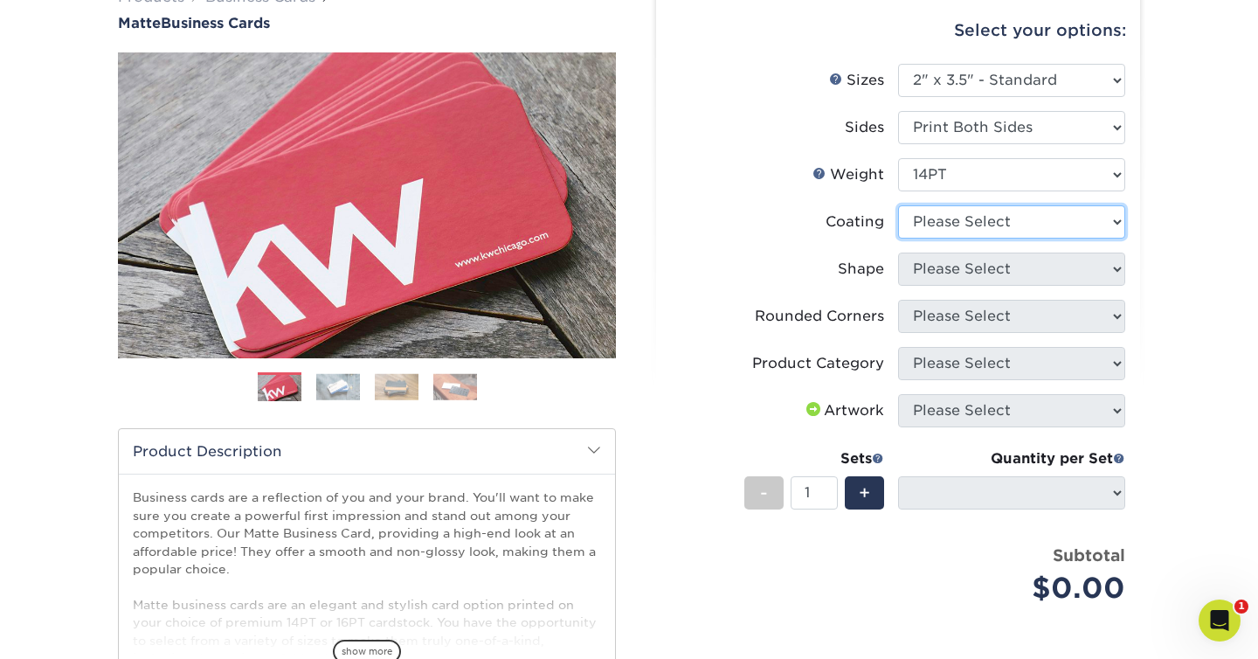
click at [955, 220] on select at bounding box center [1011, 221] width 227 height 33
select select "121bb7b5-3b4d-429f-bd8d-bbf80e953313"
click at [898, 205] on select at bounding box center [1011, 221] width 227 height 33
select select
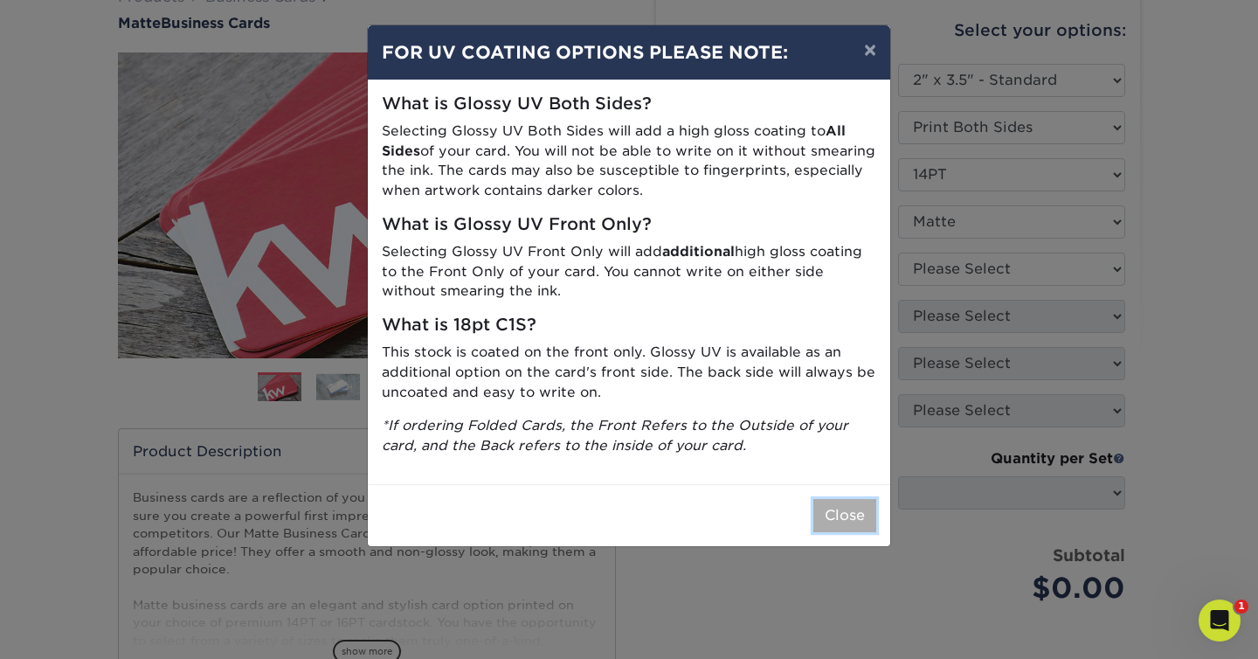
click at [818, 516] on button "Close" at bounding box center [845, 515] width 63 height 33
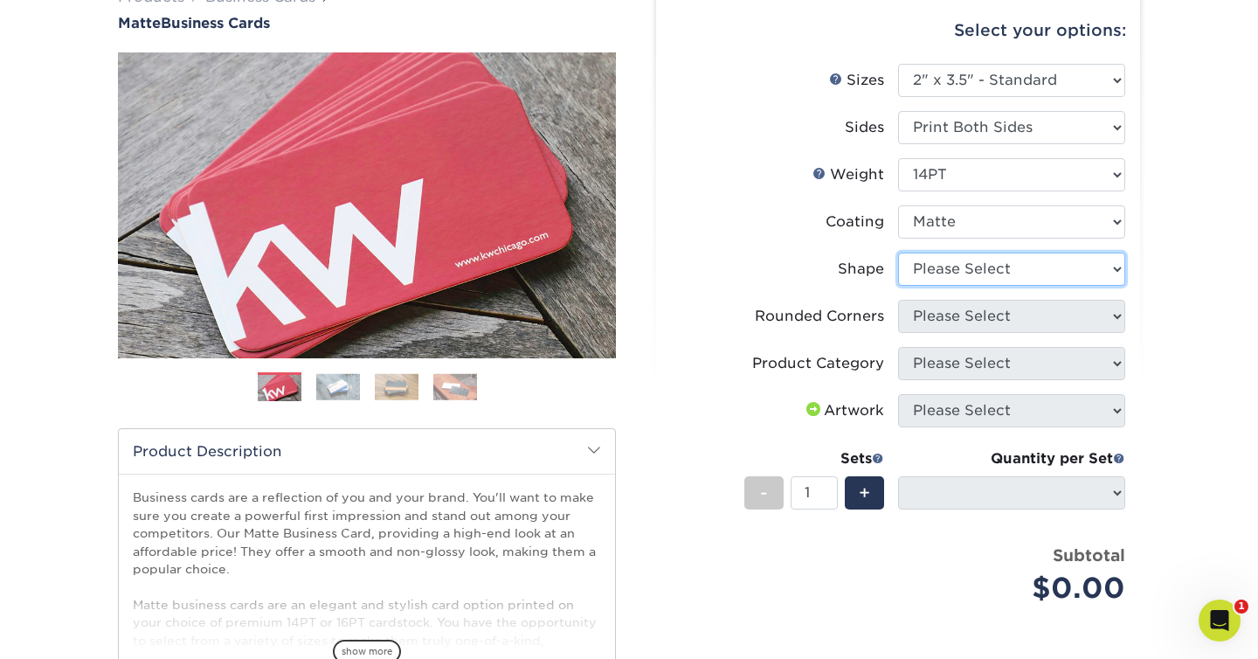
click at [984, 257] on select "Please Select Standard" at bounding box center [1011, 269] width 227 height 33
select select "standard"
click at [898, 253] on select "Please Select Standard" at bounding box center [1011, 269] width 227 height 33
select select
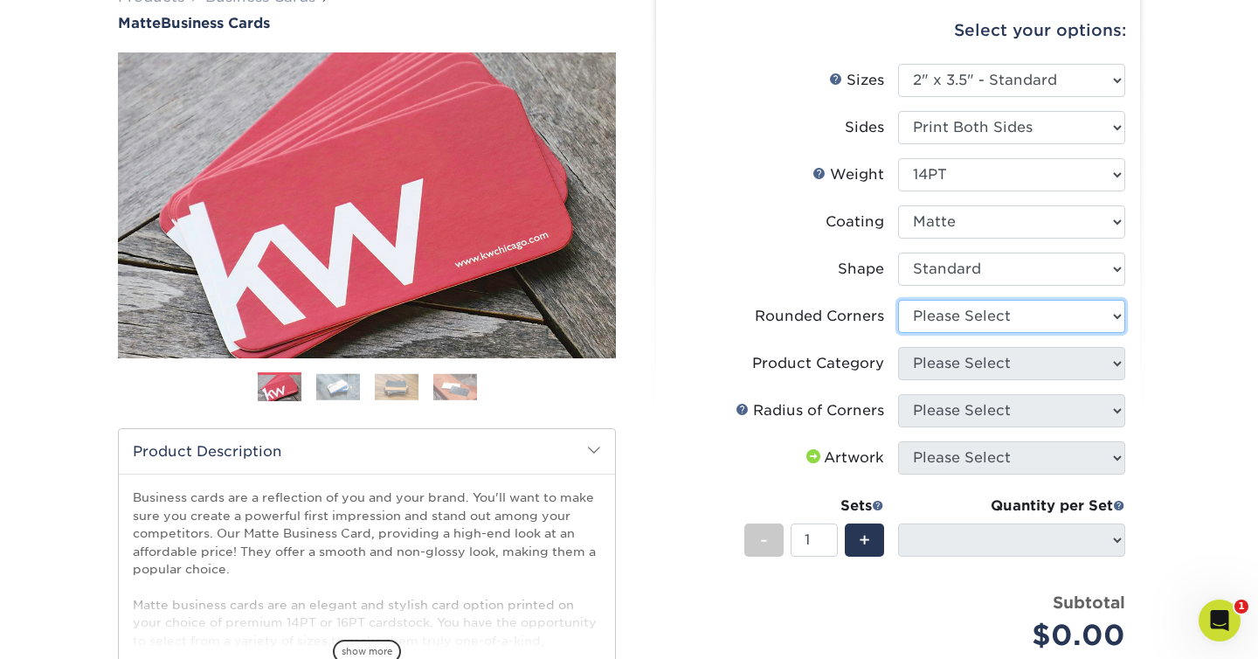
click at [988, 310] on select "Please Select Yes - Round 2 Corners Yes - Round 4 Corners No" at bounding box center [1011, 316] width 227 height 33
select select "0"
click at [898, 300] on select "Please Select Yes - Round 2 Corners Yes - Round 4 Corners No" at bounding box center [1011, 316] width 227 height 33
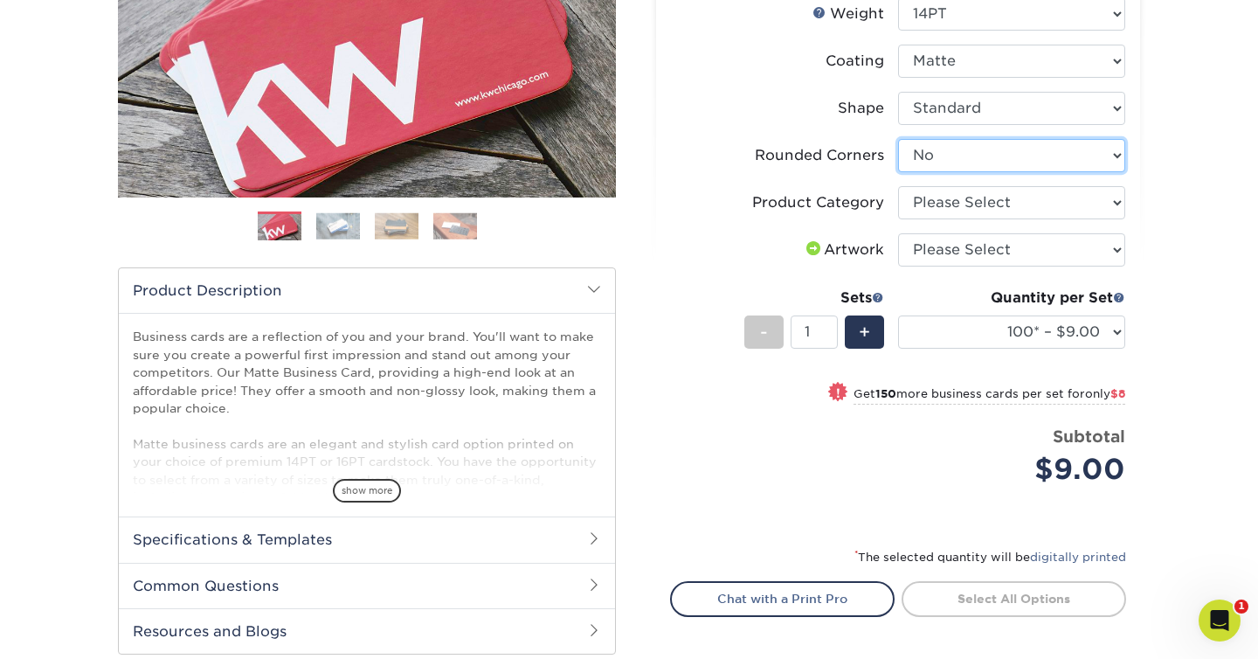
scroll to position [322, 0]
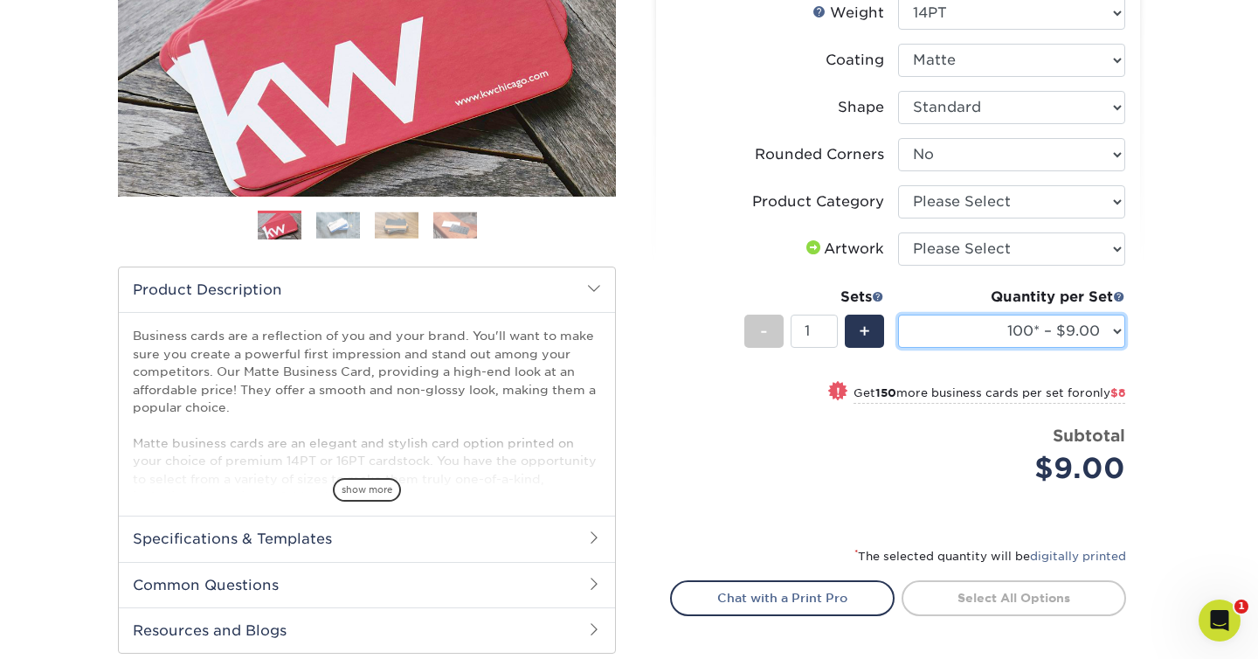
click at [1089, 332] on select "100* – $9.00 250* – $17.00 500 – $33.00 1000 – $42.00 (free shipping*) 2500 – $…" at bounding box center [1011, 331] width 227 height 33
select select "1000 – $42.00 (free shipping*)"
click at [898, 315] on select "100* – $9.00 250* – $17.00 500 – $33.00 1000 – $42.00 (free shipping*) 2500 – $…" at bounding box center [1011, 331] width 227 height 33
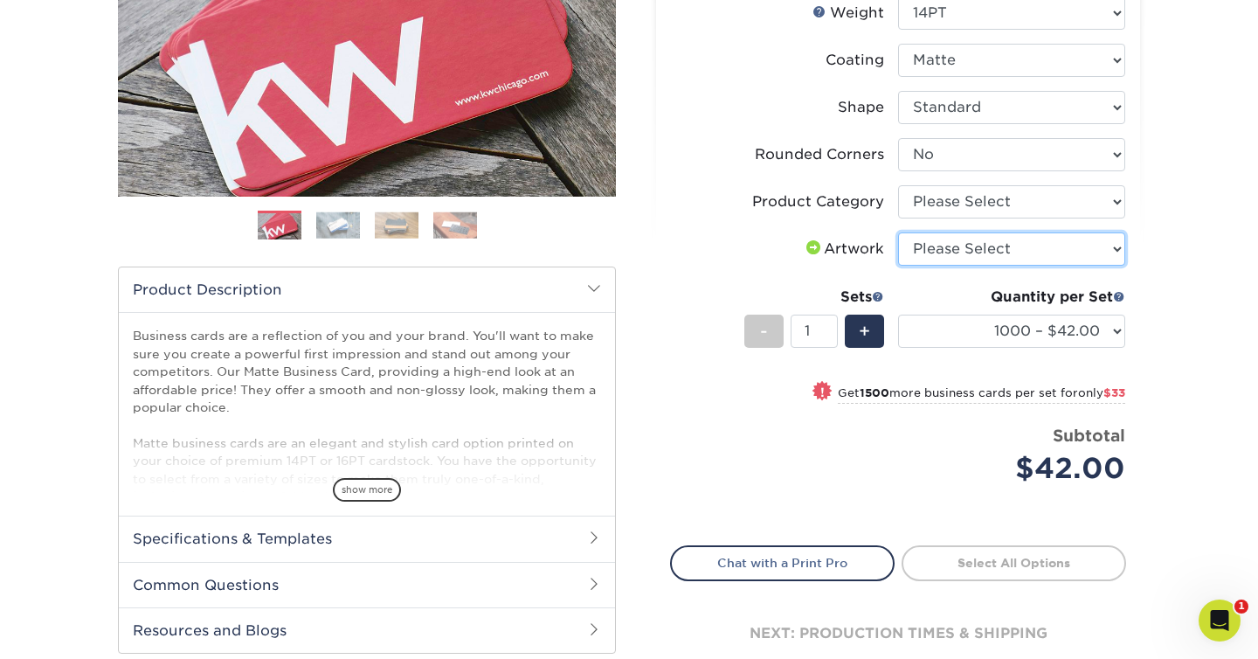
click at [1010, 250] on select "Please Select I will upload files I need a design - $100" at bounding box center [1011, 248] width 227 height 33
select select "upload"
click at [898, 232] on select "Please Select I will upload files I need a design - $100" at bounding box center [1011, 248] width 227 height 33
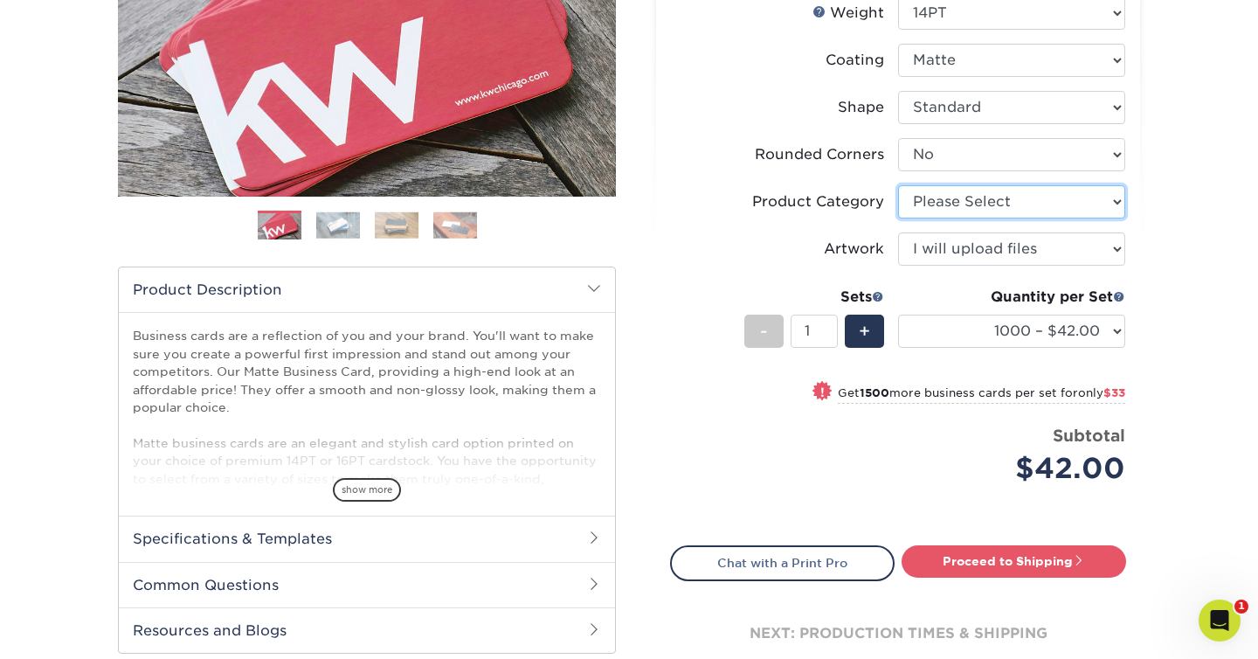
click at [996, 204] on select "Please Select Business Cards" at bounding box center [1011, 201] width 227 height 33
select select "3b5148f1-0588-4f88-a218-97bcfdce65c1"
click at [898, 185] on select "Please Select Business Cards" at bounding box center [1011, 201] width 227 height 33
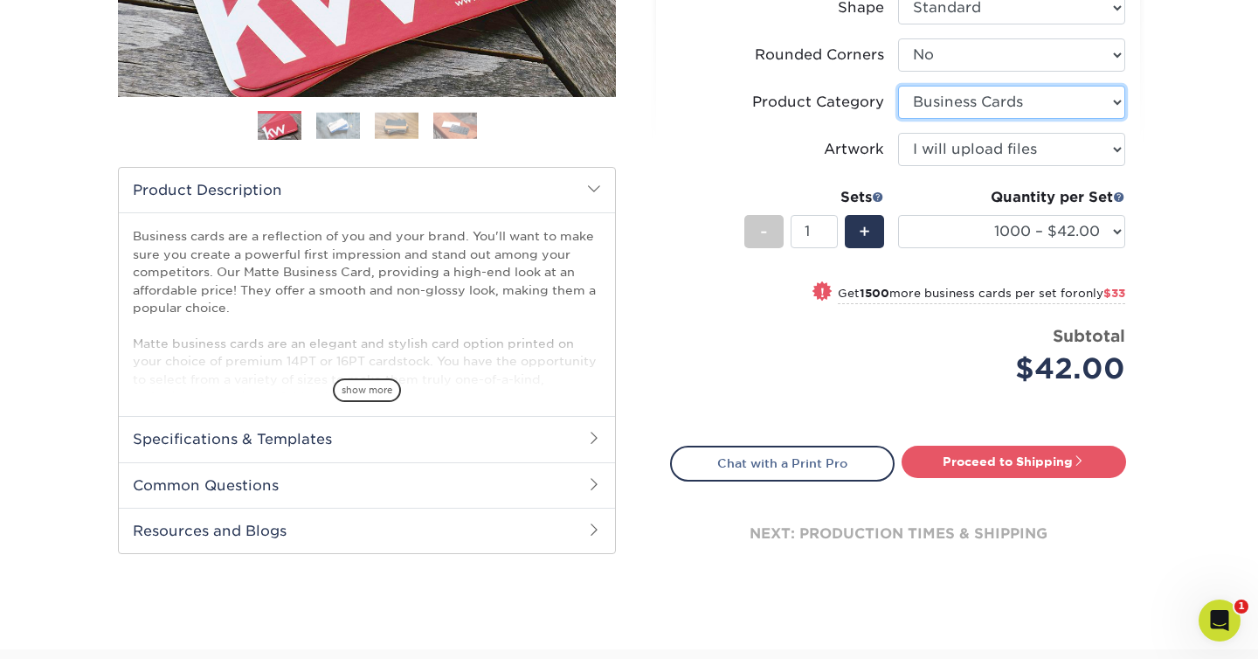
scroll to position [403, 0]
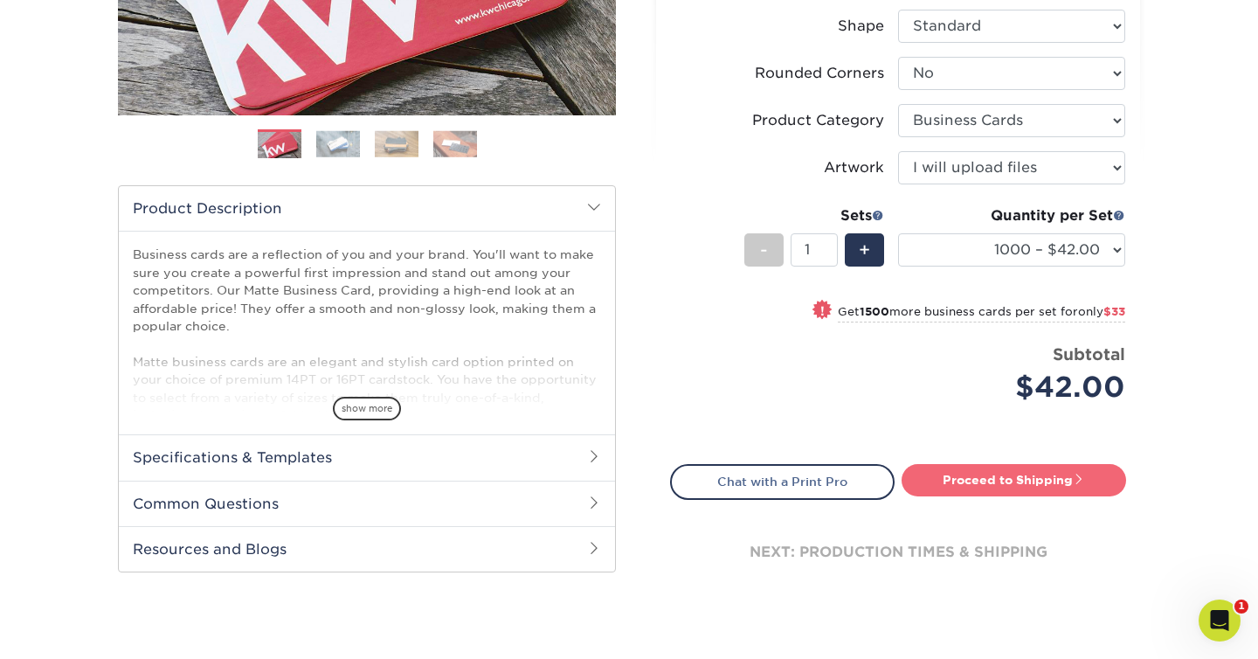
click at [972, 474] on link "Proceed to Shipping" at bounding box center [1014, 479] width 225 height 31
type input "Set 1"
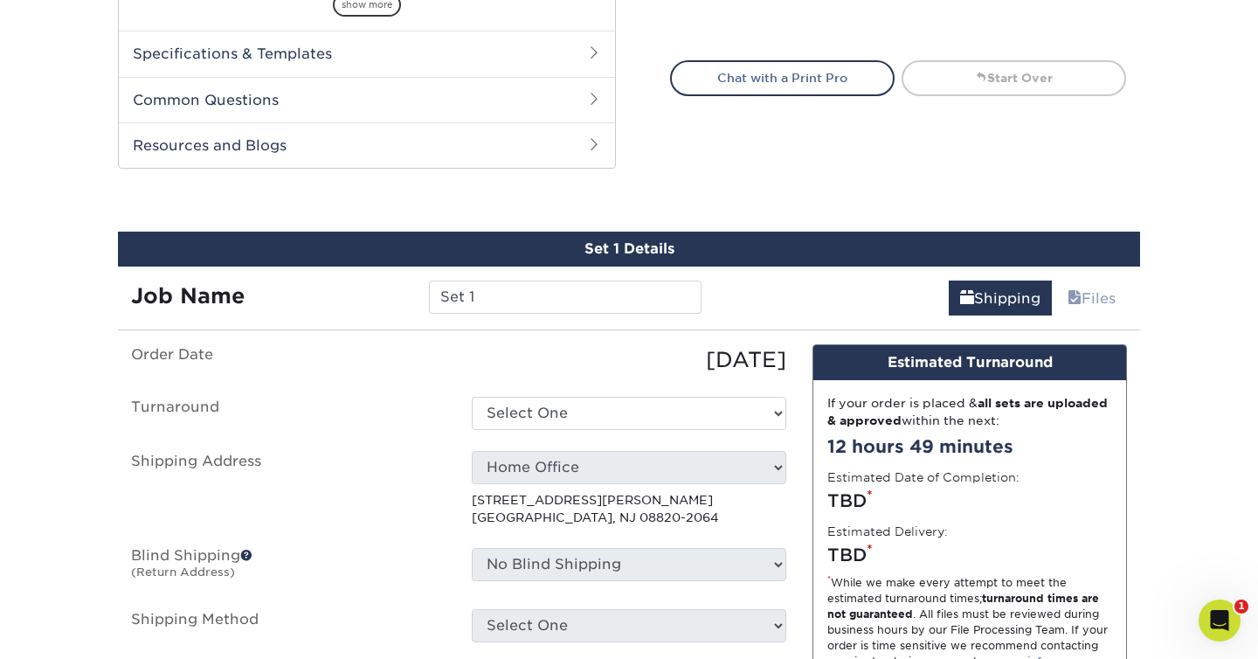
scroll to position [914, 0]
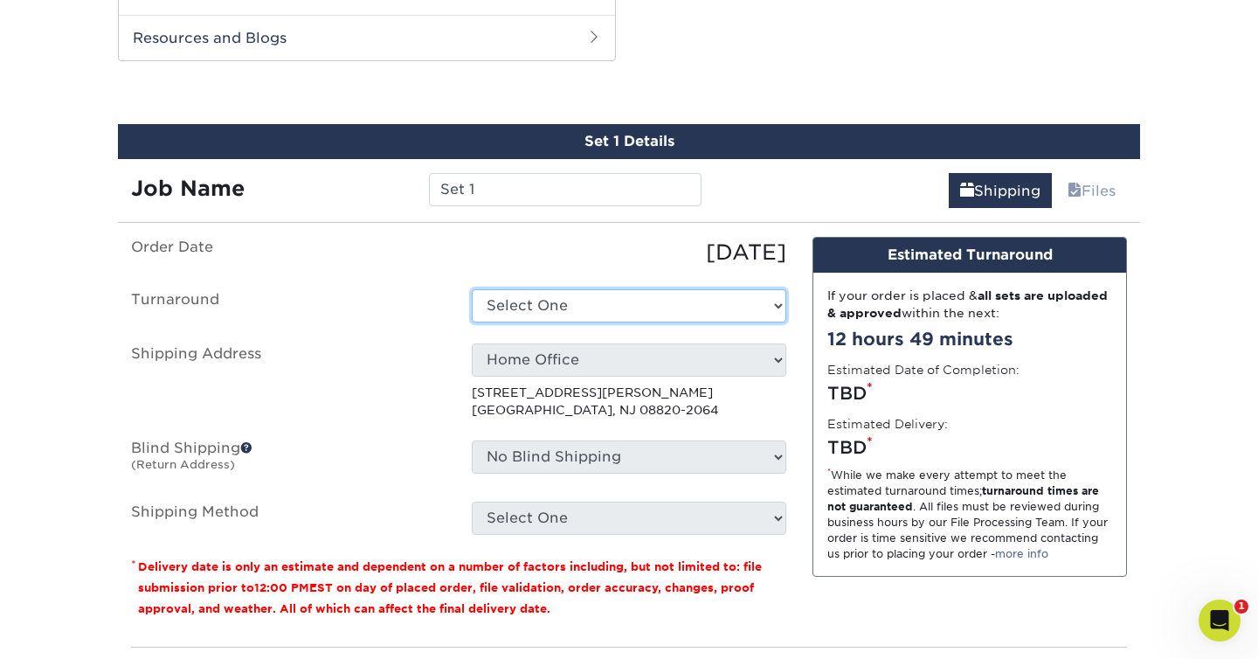
click at [635, 312] on select "Select One 2-4 Business Days 2 Day Next Business Day" at bounding box center [629, 305] width 315 height 33
select select "54041032-aa9f-439f-bce6-51c0ef7913ba"
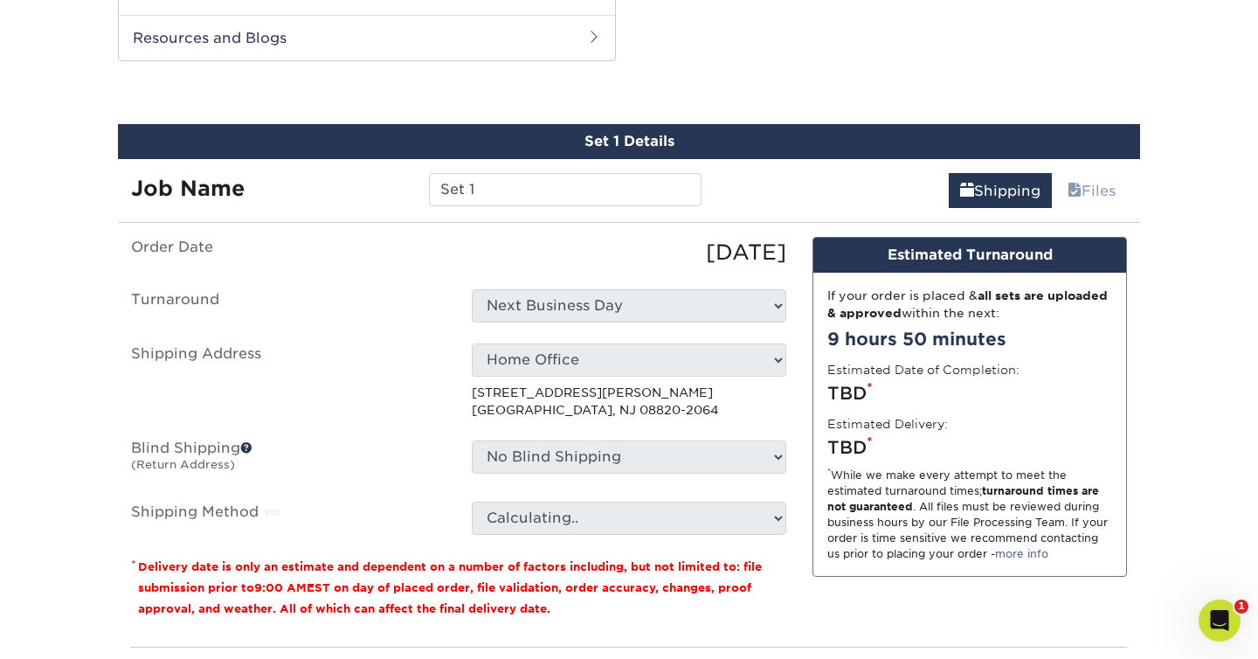
click at [676, 523] on select "Calculating.." at bounding box center [629, 518] width 315 height 33
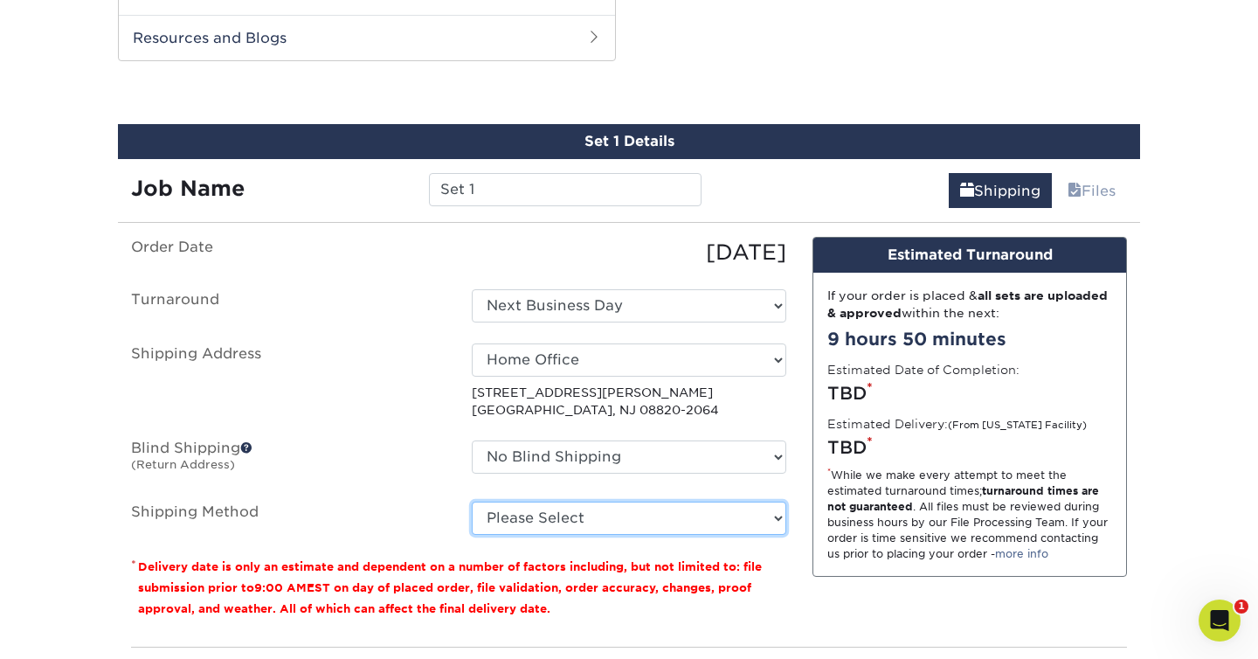
click at [678, 516] on select "Please Select Ground Shipping (+$8.96) 3 Day Shipping Service (+$20.04) 2 Day A…" at bounding box center [629, 518] width 315 height 33
select select "03"
click at [472, 502] on select "Please Select Ground Shipping (+$8.96) 3 Day Shipping Service (+$20.04) 2 Day A…" at bounding box center [629, 518] width 315 height 33
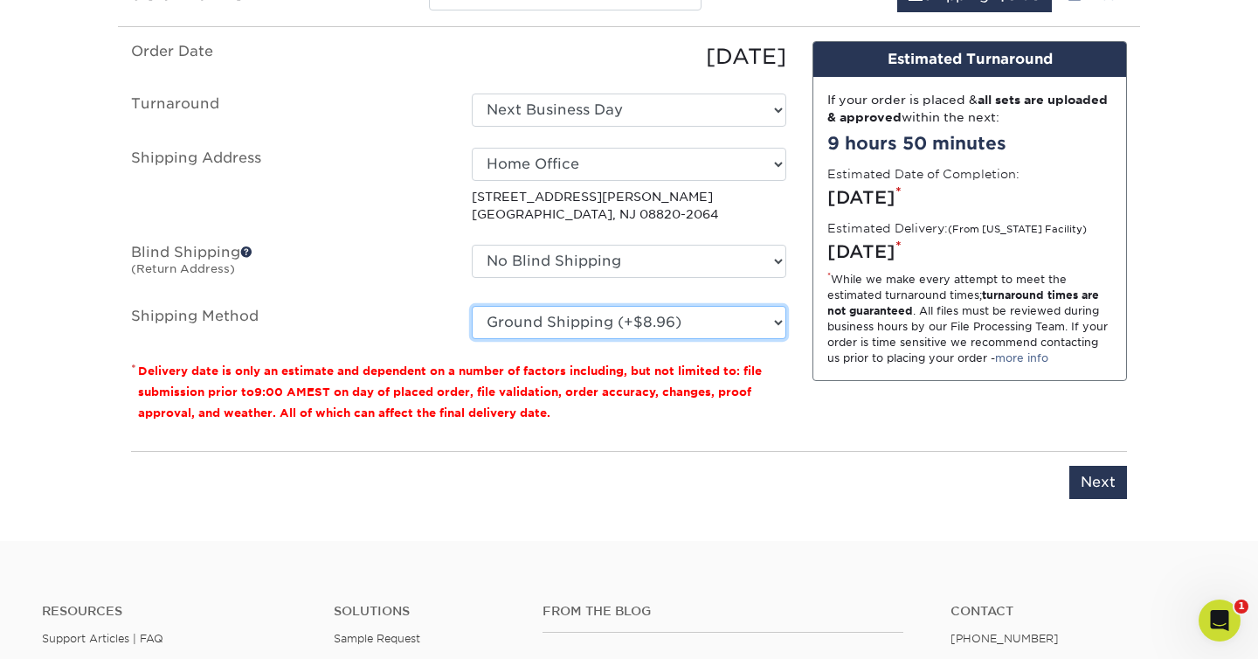
scroll to position [1125, 0]
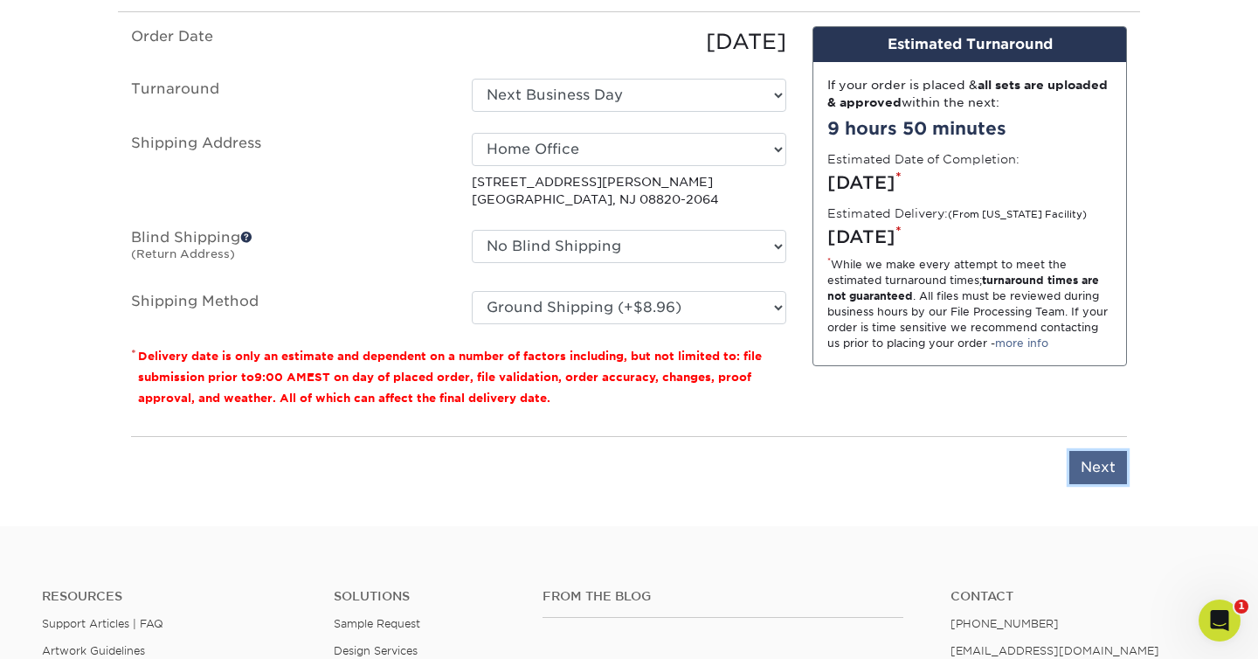
click at [1097, 461] on input "Next" at bounding box center [1099, 467] width 58 height 33
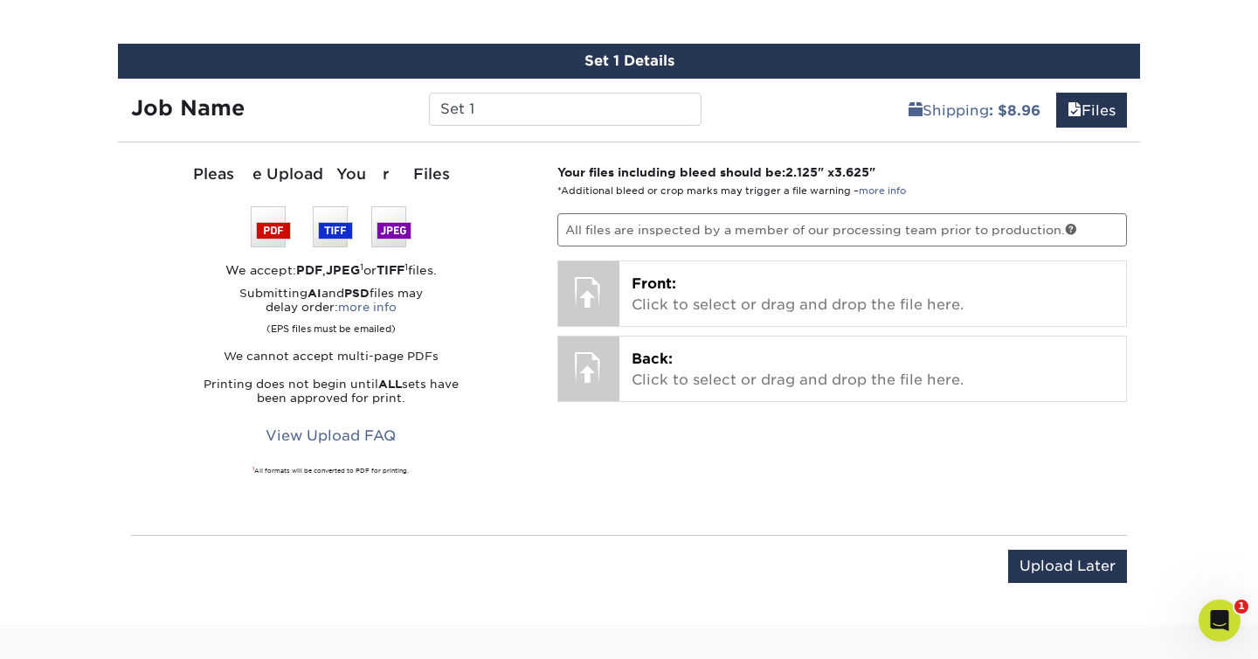
scroll to position [984, 0]
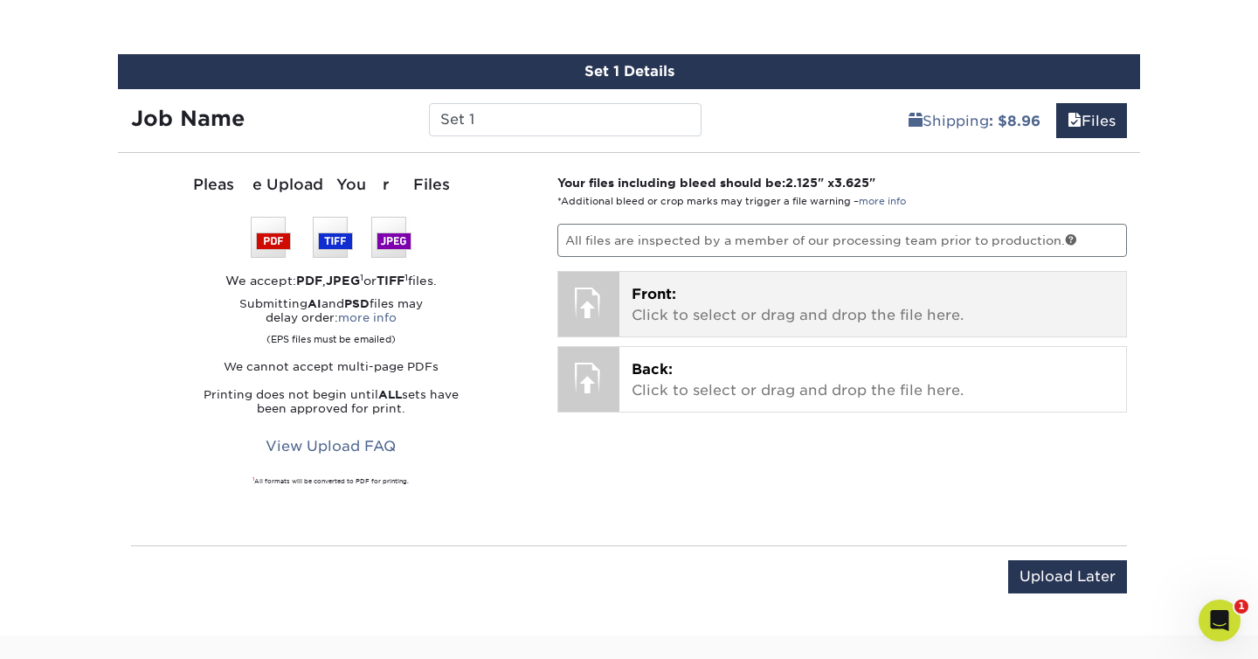
click at [903, 315] on p "Front: Click to select or drag and drop the file here." at bounding box center [873, 305] width 483 height 42
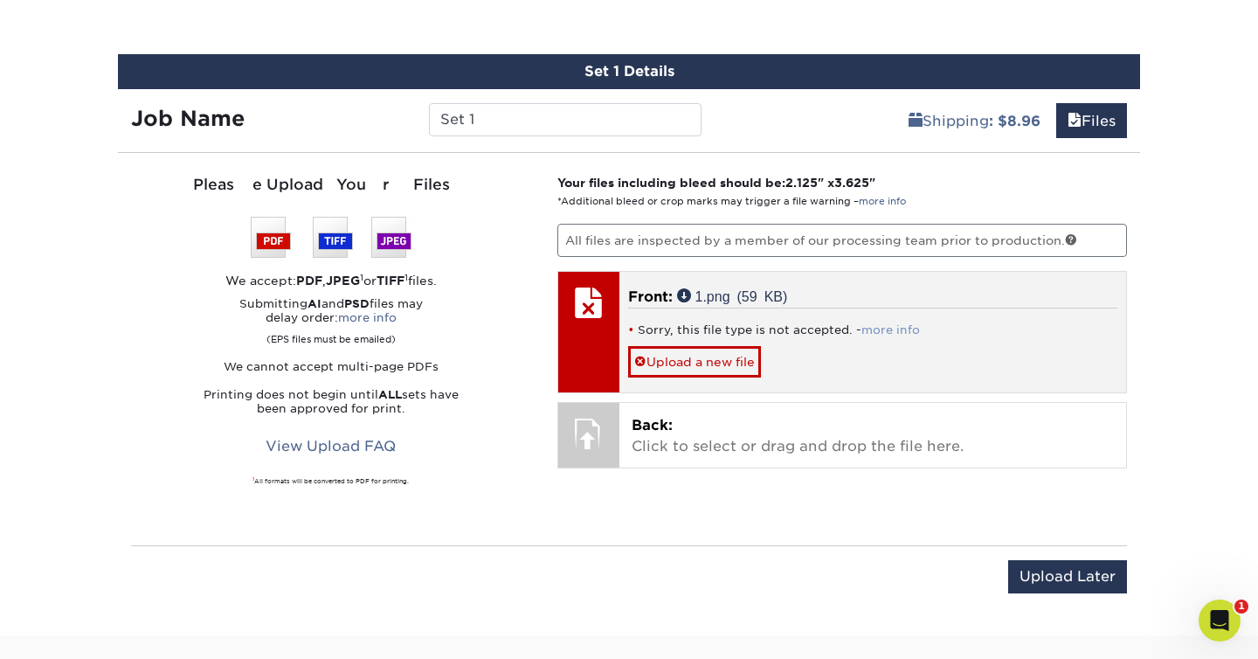
click at [884, 328] on link "more info" at bounding box center [891, 329] width 59 height 13
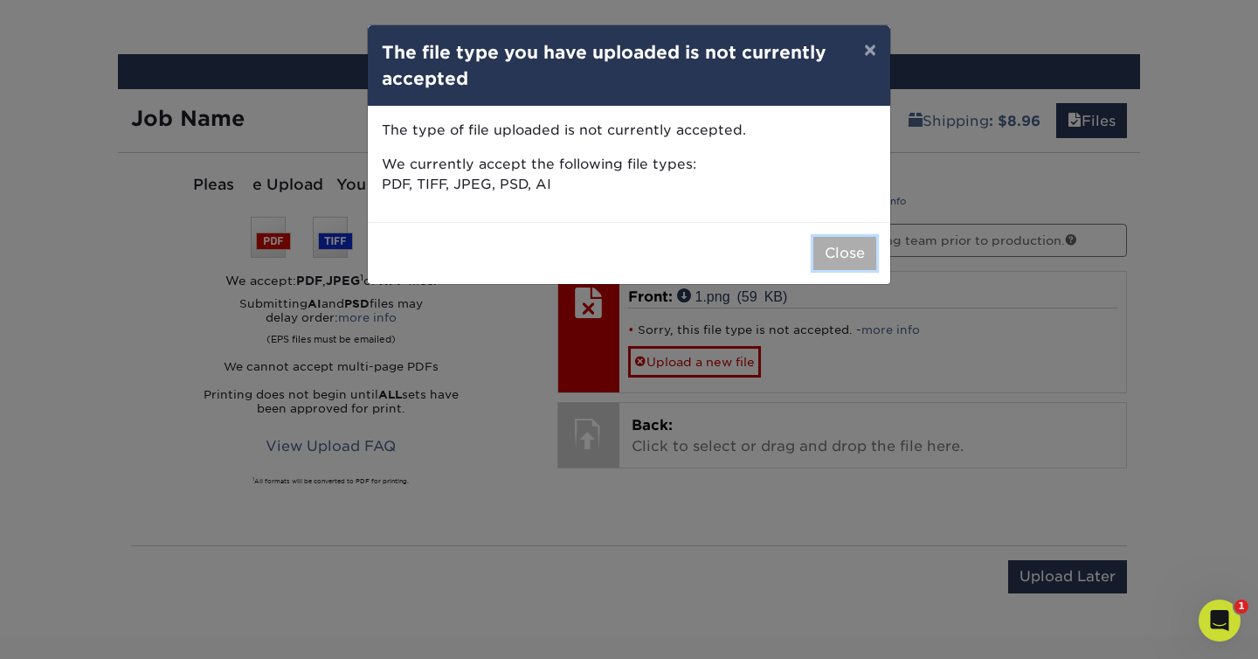
click at [839, 247] on button "Close" at bounding box center [845, 253] width 63 height 33
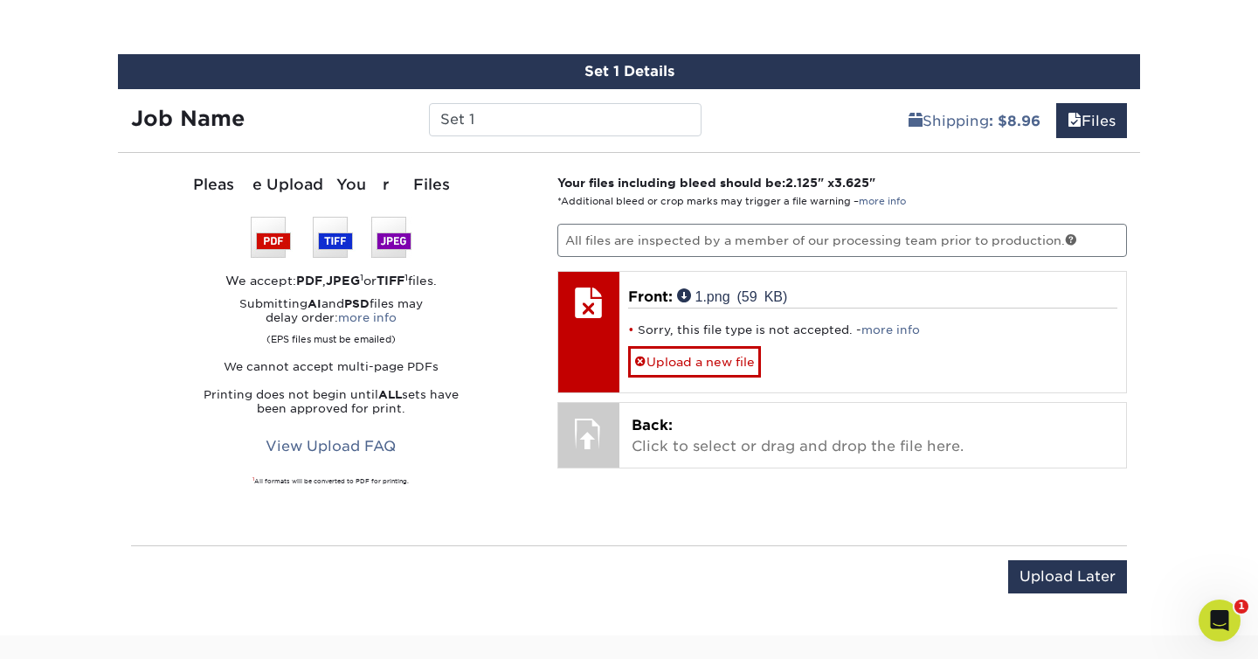
click at [712, 522] on div "Your files including bleed should be: 2.125 " x 3.625 " *Additional bleed or cr…" at bounding box center [842, 349] width 597 height 350
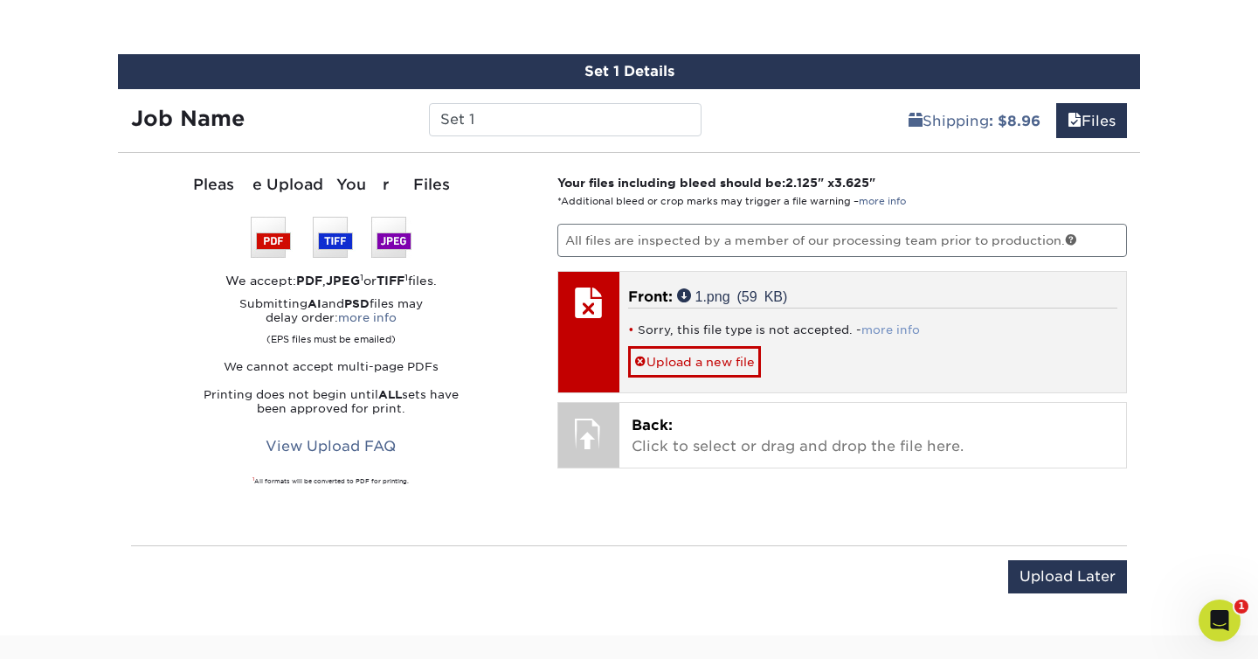
click at [881, 333] on link "more info" at bounding box center [891, 329] width 59 height 13
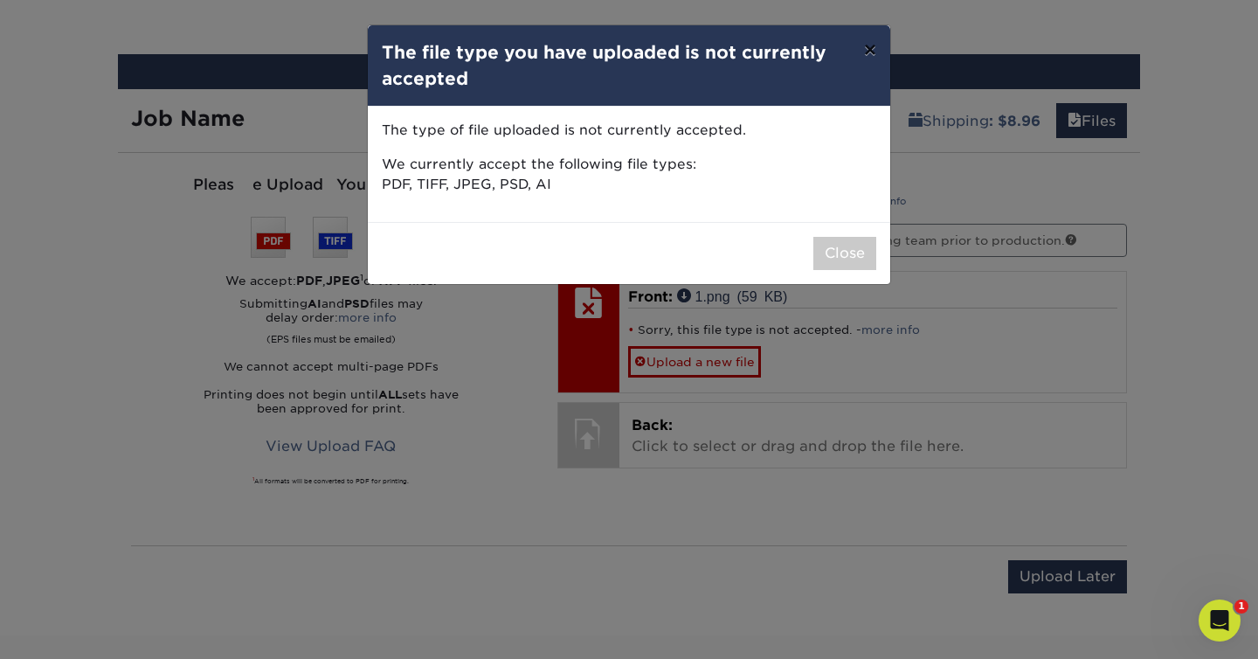
click at [868, 58] on button "×" at bounding box center [870, 49] width 40 height 49
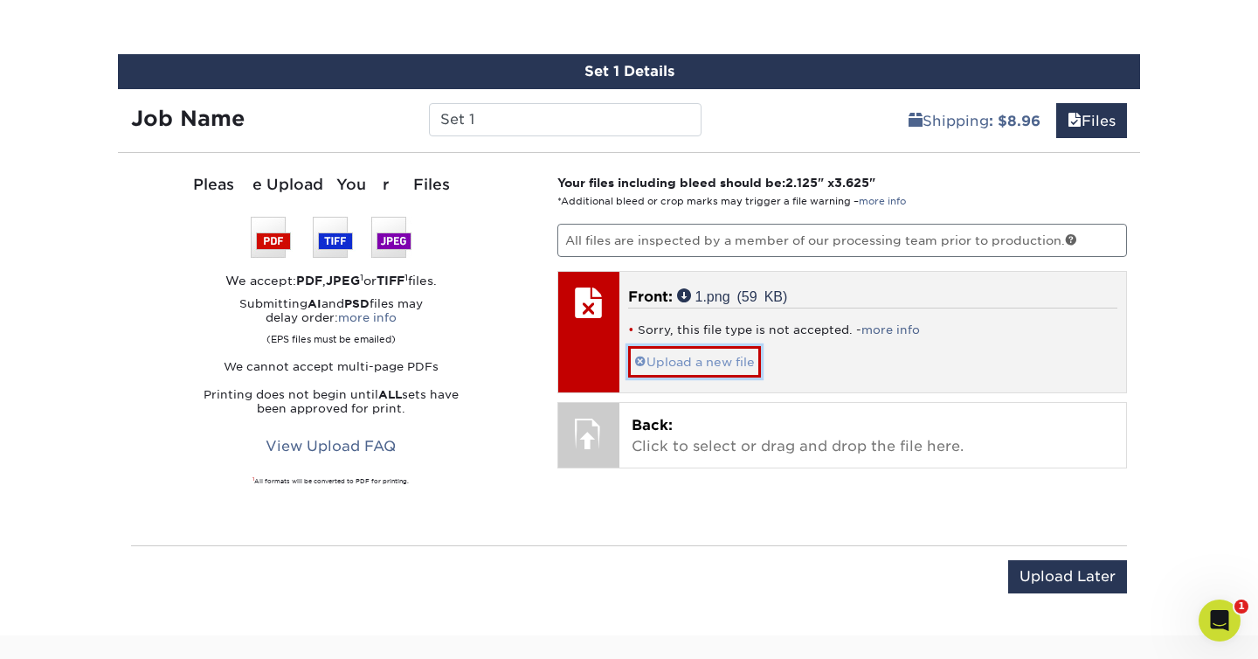
click at [673, 362] on link "Upload a new file" at bounding box center [694, 361] width 133 height 31
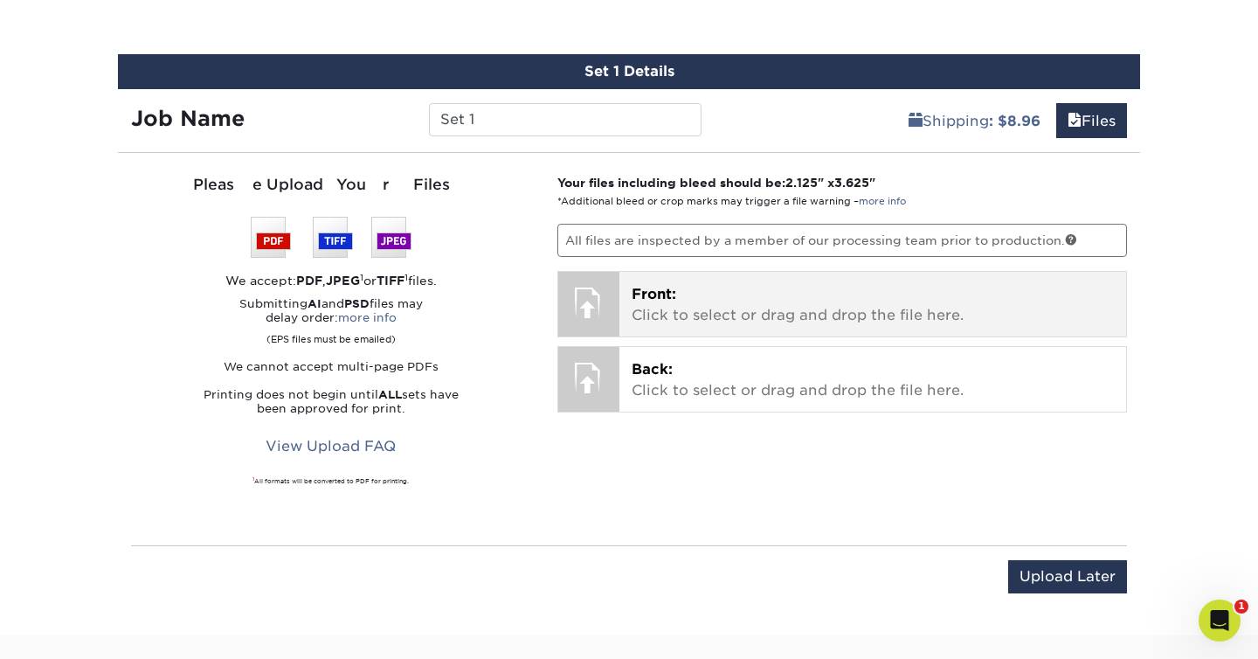
click at [707, 309] on p "Front: Click to select or drag and drop the file here." at bounding box center [873, 305] width 483 height 42
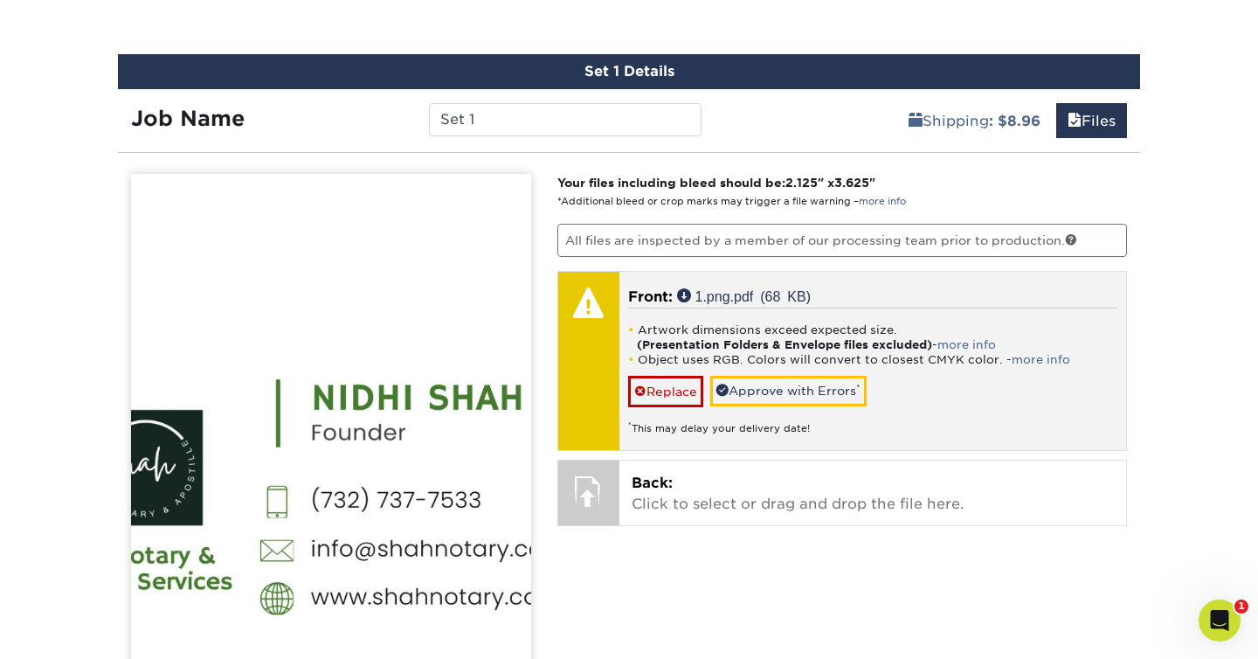
scroll to position [988, 0]
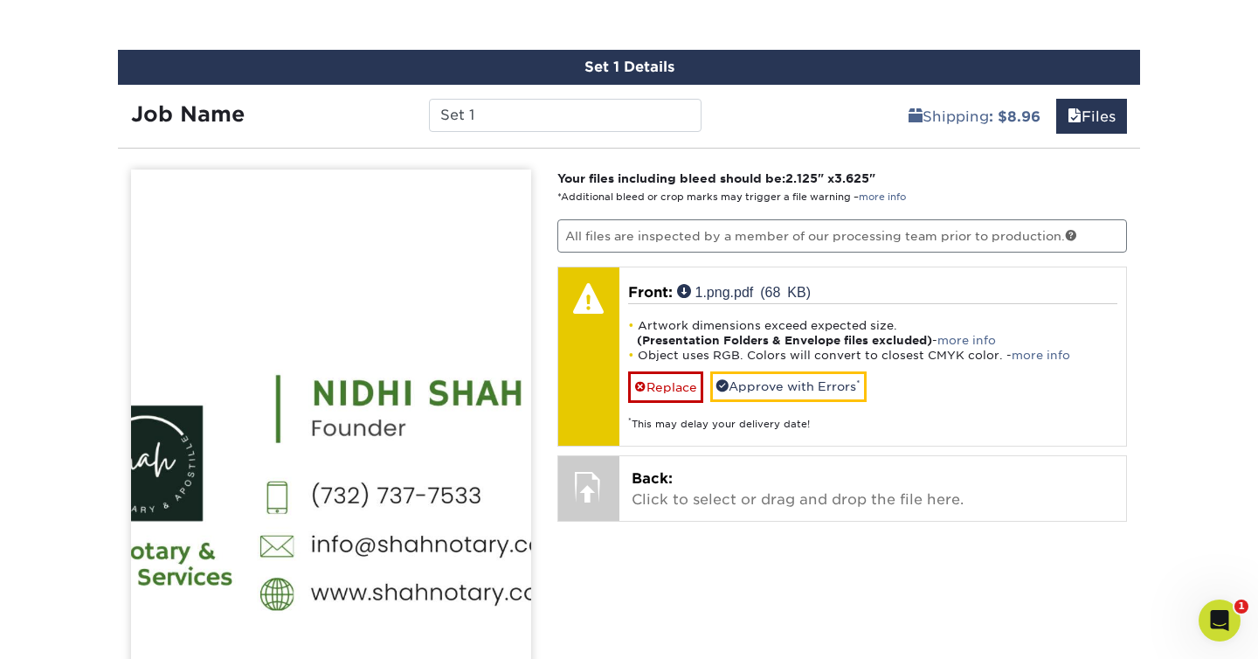
click at [852, 232] on p "All files are inspected by a member of our processing team prior to production." at bounding box center [843, 235] width 571 height 33
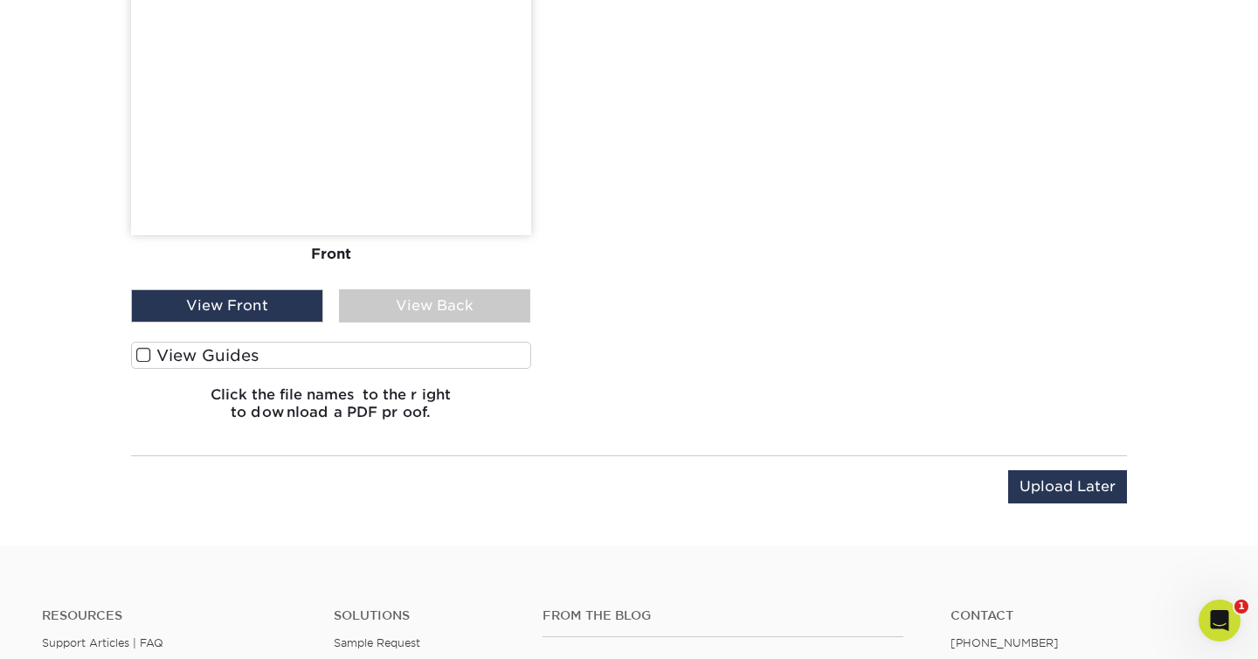
scroll to position [1614, 0]
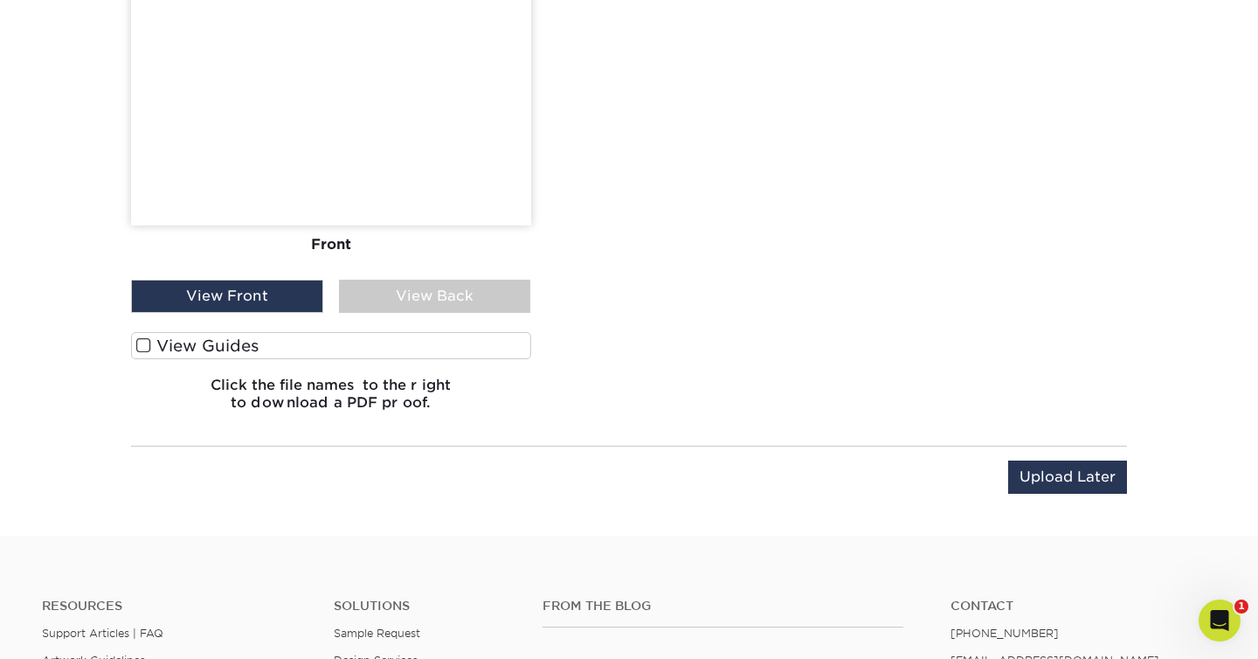
click at [263, 295] on div "View Front" at bounding box center [227, 296] width 192 height 33
click at [223, 345] on label "View Guides" at bounding box center [331, 345] width 400 height 27
click at [0, 0] on input "View Guides" at bounding box center [0, 0] width 0 height 0
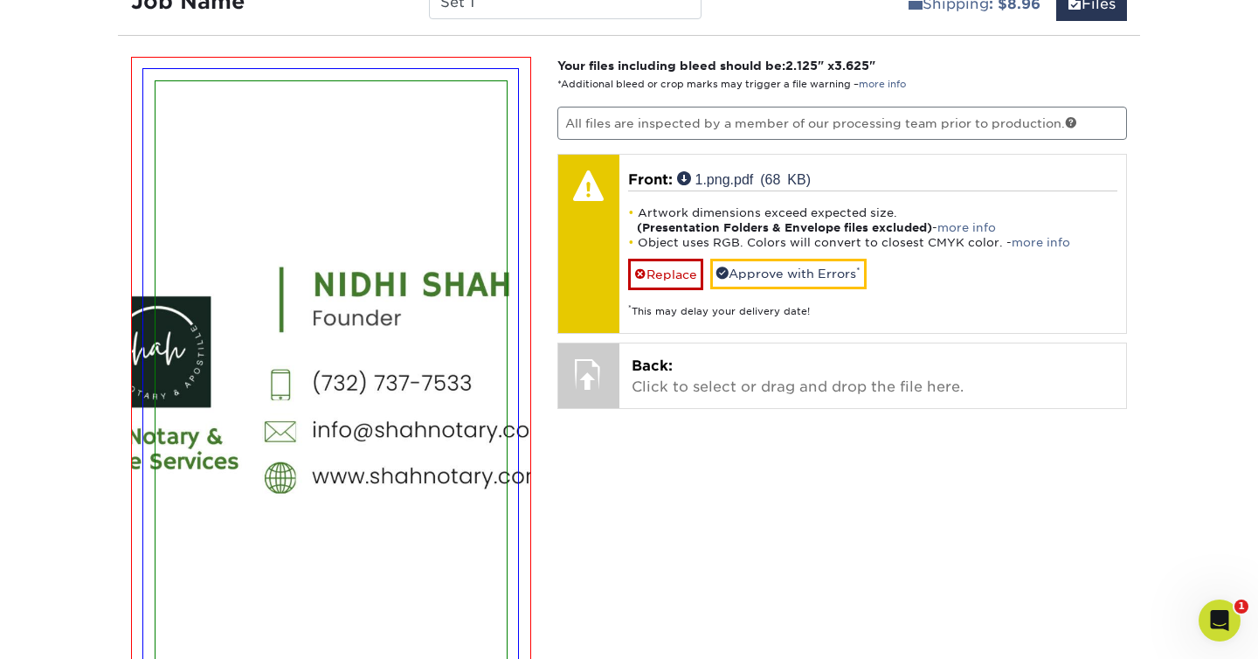
scroll to position [1096, 0]
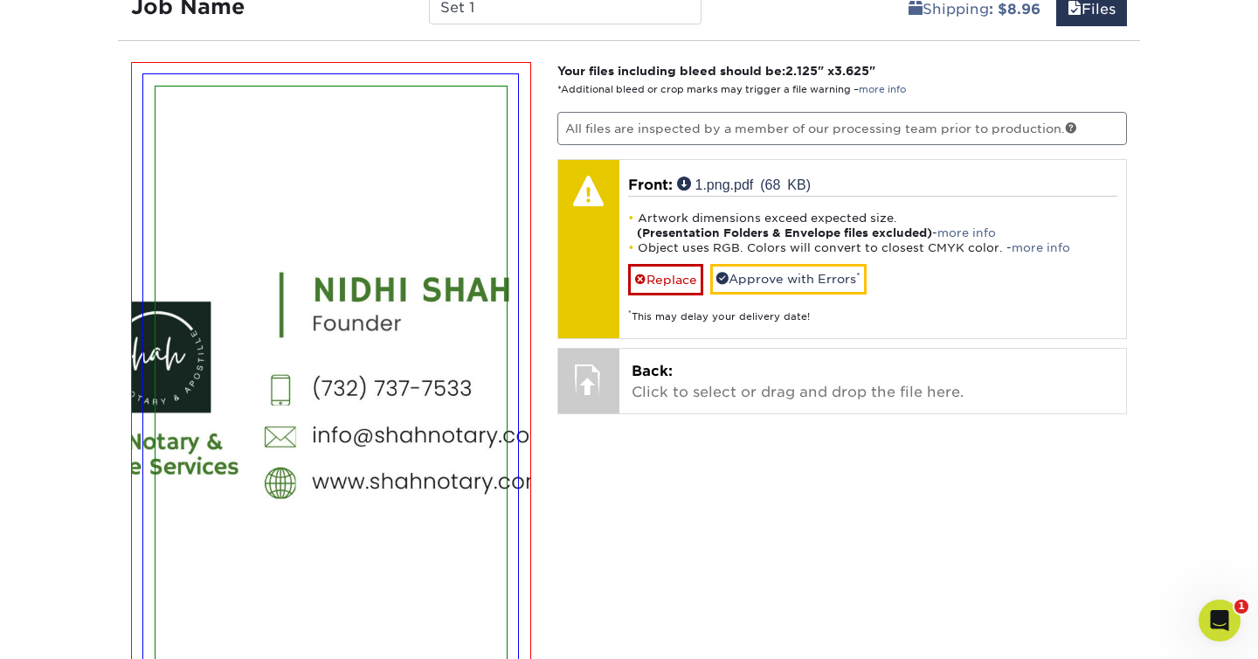
click at [424, 298] on img at bounding box center [331, 403] width 351 height 632
click at [773, 461] on div "Your files including bleed should be: 2.125 " x 3.625 " *Additional bleed or cr…" at bounding box center [842, 637] width 597 height 1151
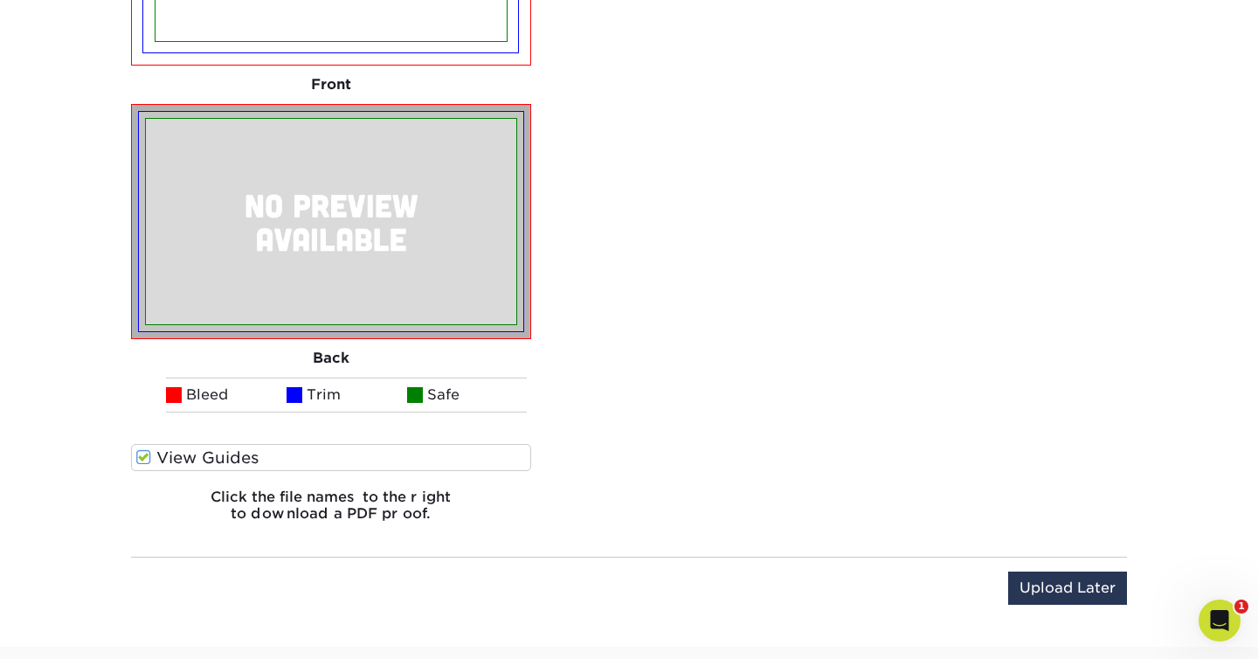
scroll to position [1792, 0]
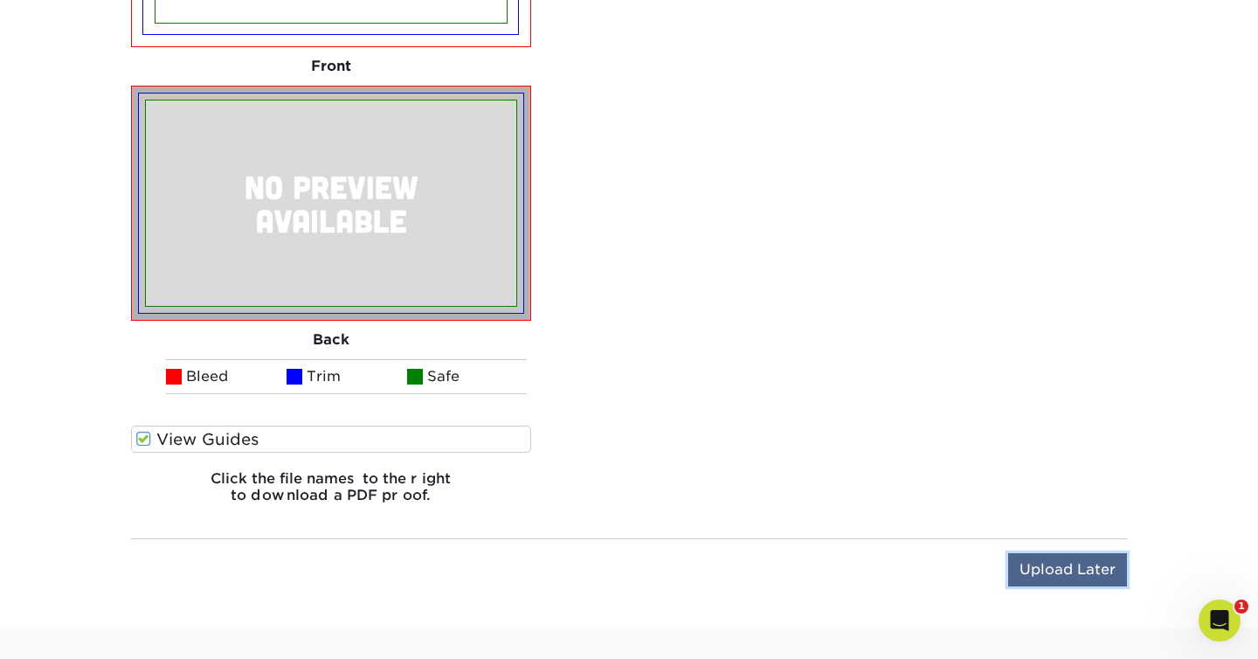
click at [1021, 565] on input "Upload Later" at bounding box center [1068, 569] width 119 height 33
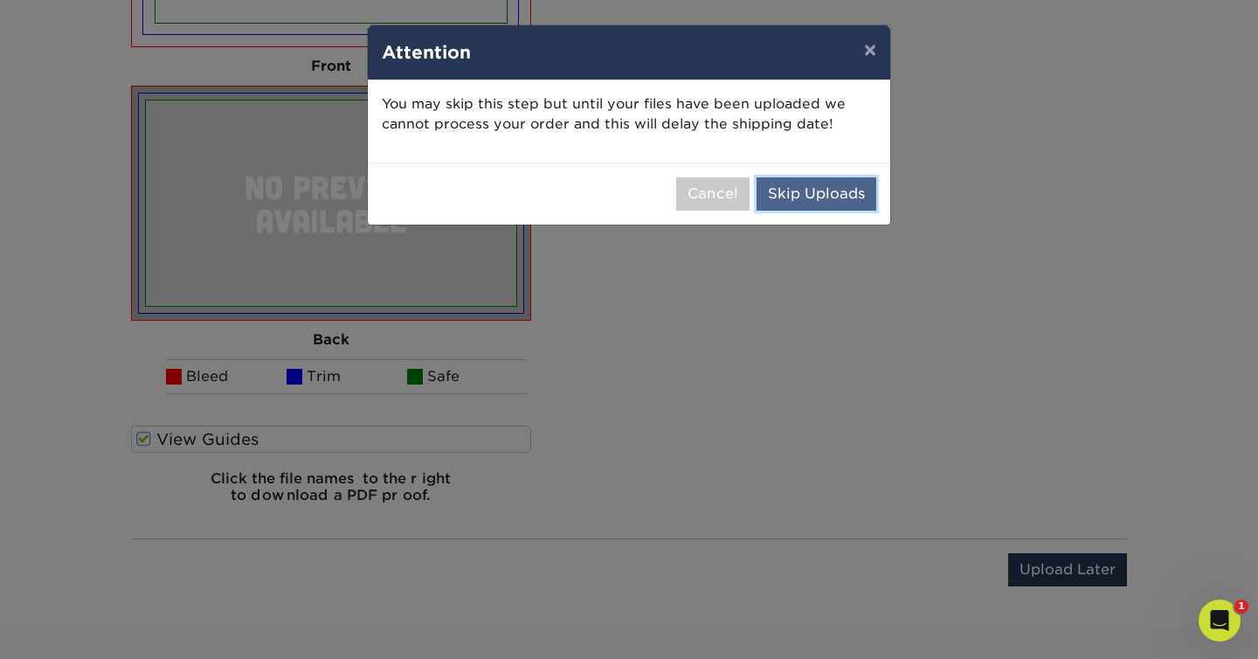
click at [797, 191] on button "Skip Uploads" at bounding box center [817, 193] width 120 height 33
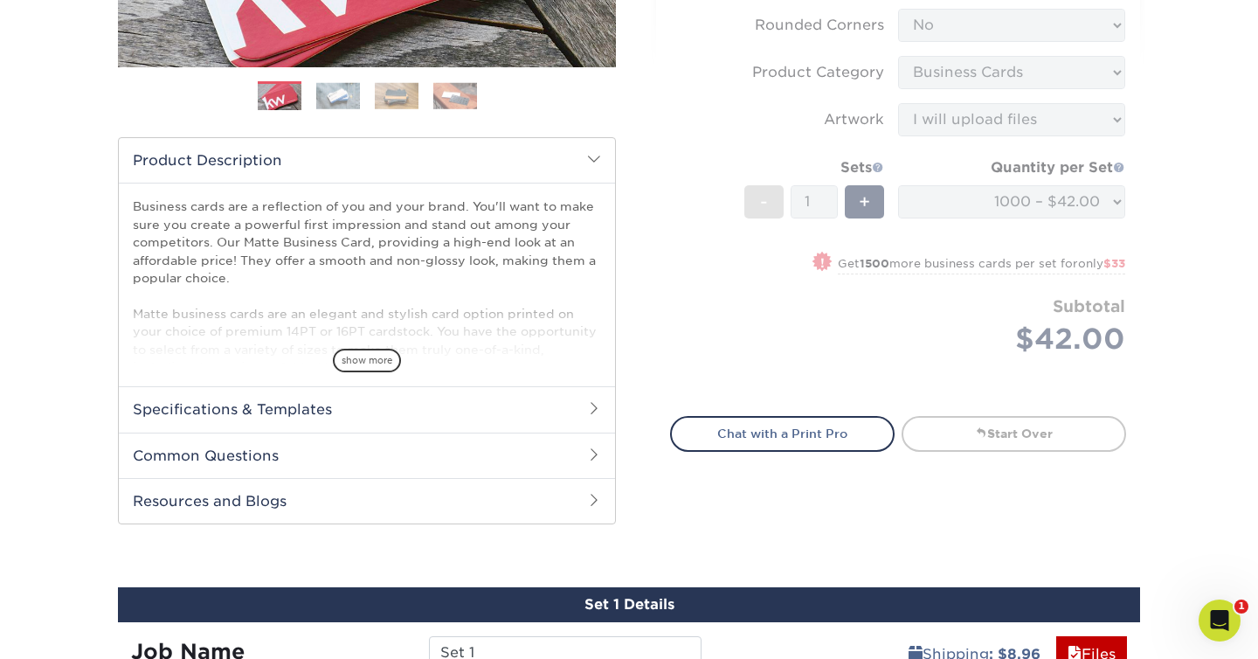
scroll to position [349, 0]
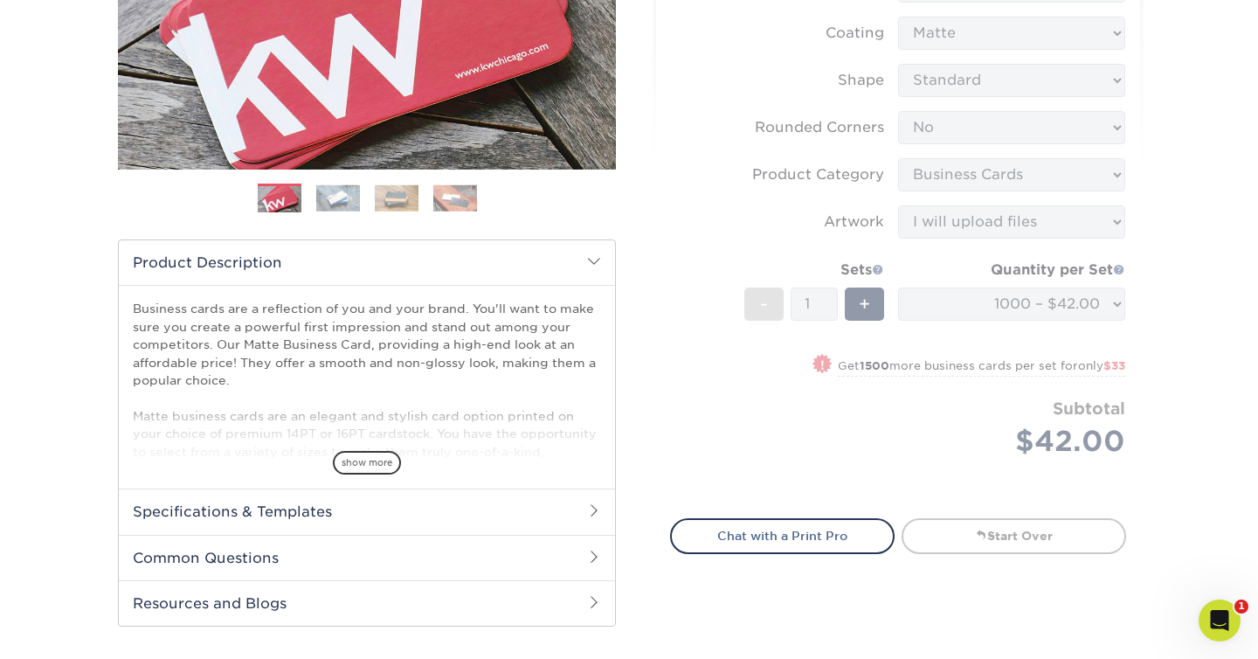
click at [921, 404] on form "Sizes Help Sizes Please Select 1.5" x 3.5" - Mini 1.75" x 3.5" - Mini 2" x 2" -…" at bounding box center [898, 186] width 456 height 623
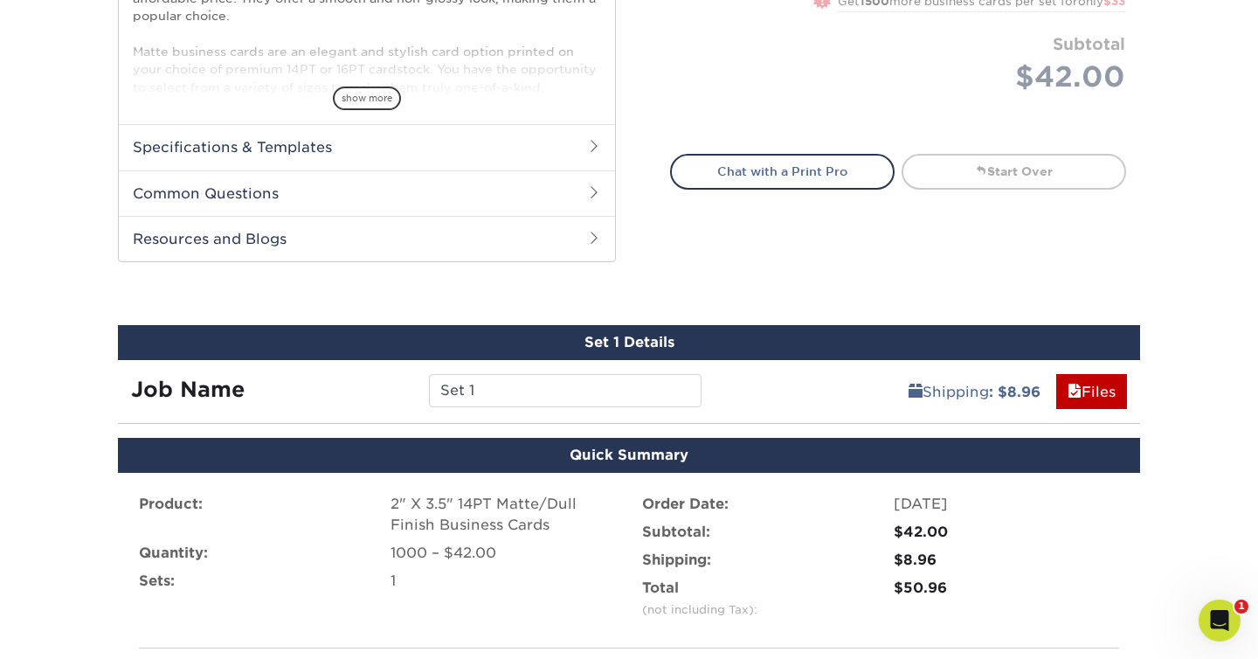
scroll to position [741, 0]
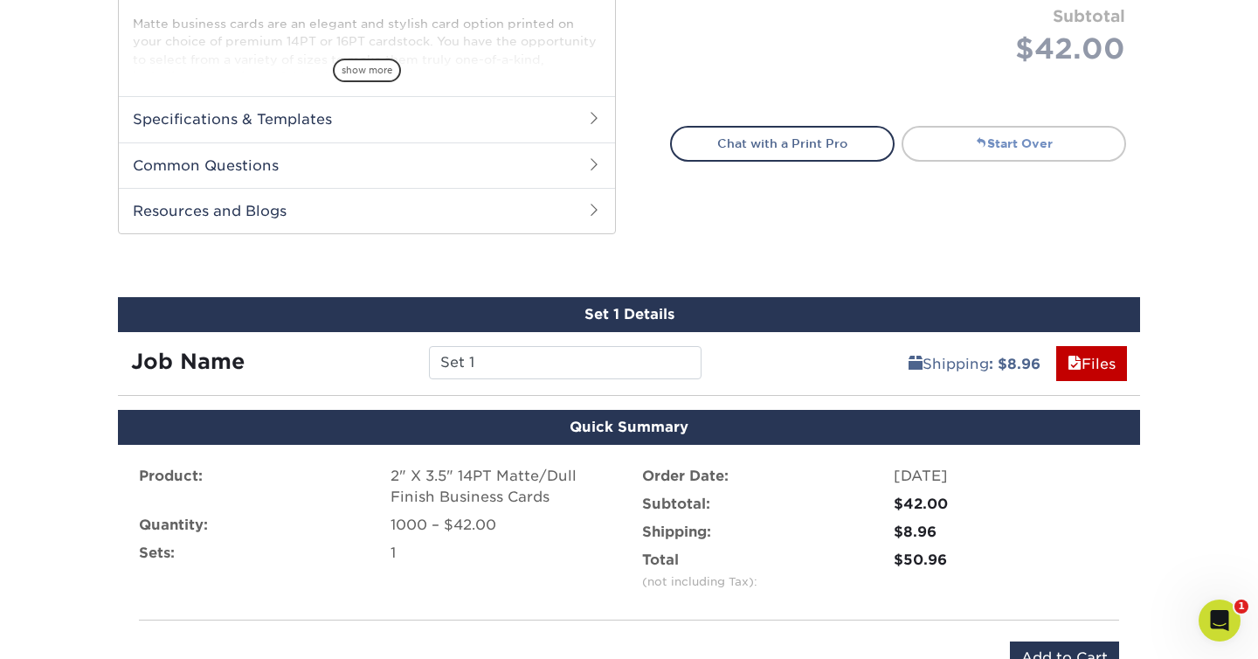
click at [1022, 143] on link "Start Over" at bounding box center [1014, 143] width 225 height 35
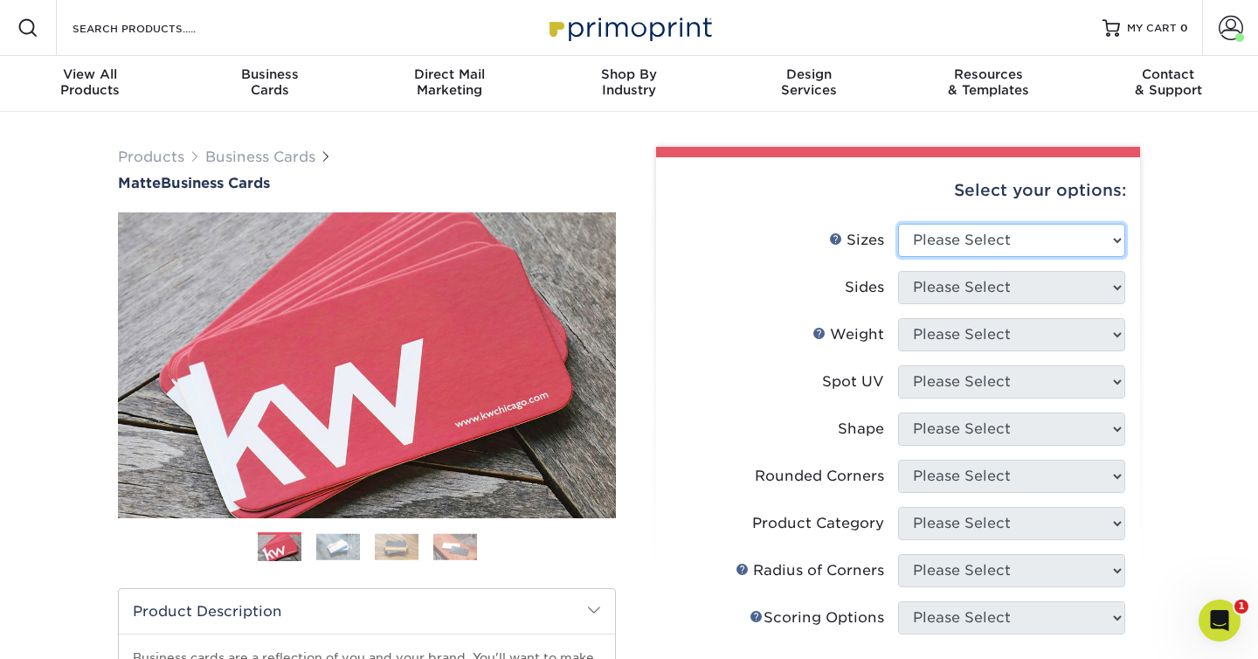
click at [936, 250] on select "Please Select 1.5" x 3.5" - Mini 1.75" x 3.5" - Mini 2" x 2" - Square 2" x 3" -…" at bounding box center [1011, 240] width 227 height 33
select select "2.00x3.50"
click at [898, 224] on select "Please Select 1.5" x 3.5" - Mini 1.75" x 3.5" - Mini 2" x 2" - Square 2" x 3" -…" at bounding box center [1011, 240] width 227 height 33
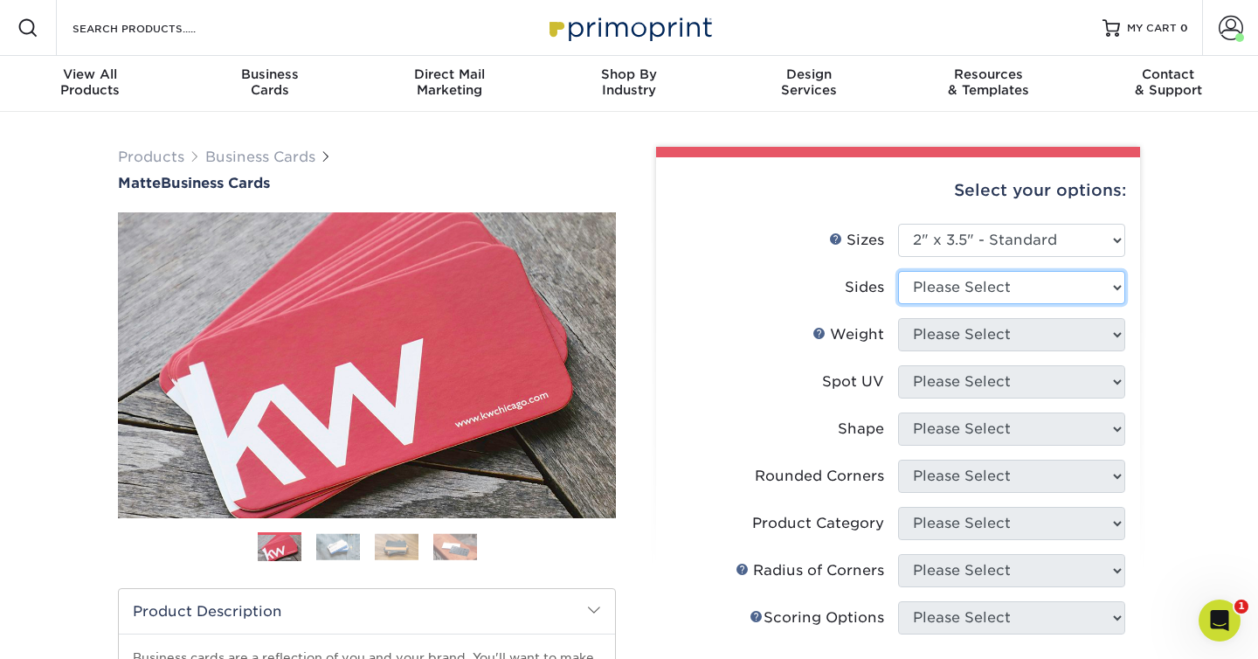
click at [929, 287] on select "Please Select Print Both Sides Print Front Only" at bounding box center [1011, 287] width 227 height 33
select select "13abbda7-1d64-4f25-8bb2-c179b224825d"
click at [898, 271] on select "Please Select Print Both Sides Print Front Only" at bounding box center [1011, 287] width 227 height 33
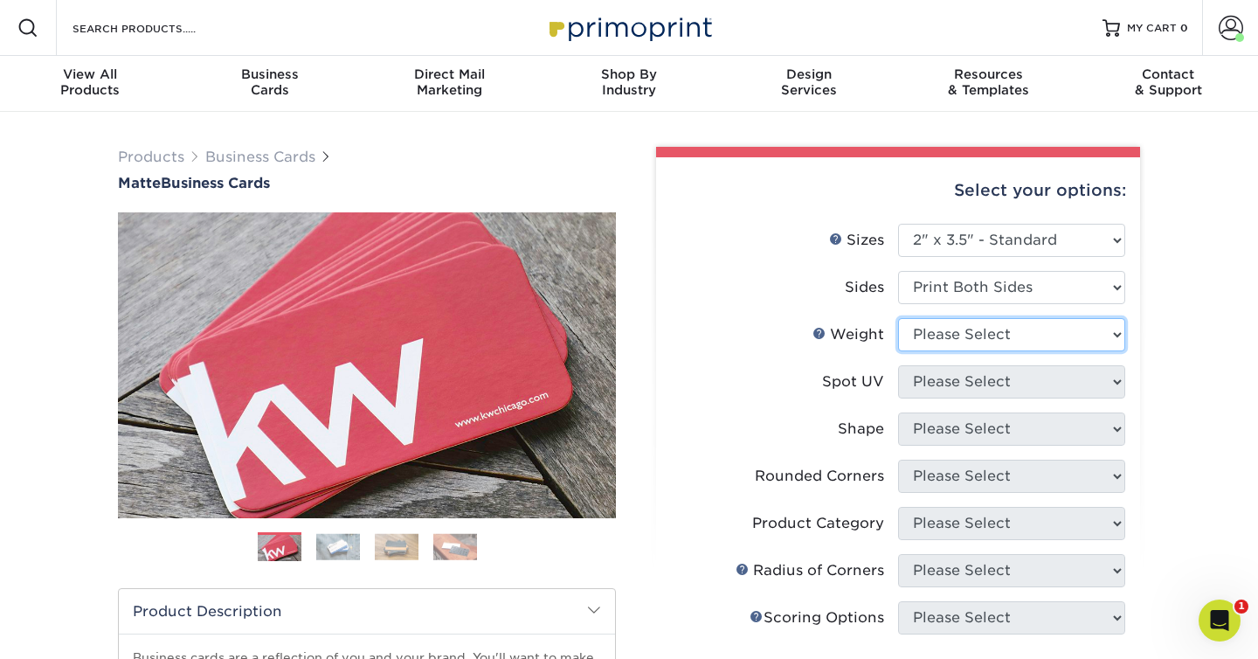
click at [930, 336] on select "Please Select 16PT 14PT" at bounding box center [1011, 334] width 227 height 33
select select "14PT"
click at [898, 318] on select "Please Select 16PT 14PT" at bounding box center [1011, 334] width 227 height 33
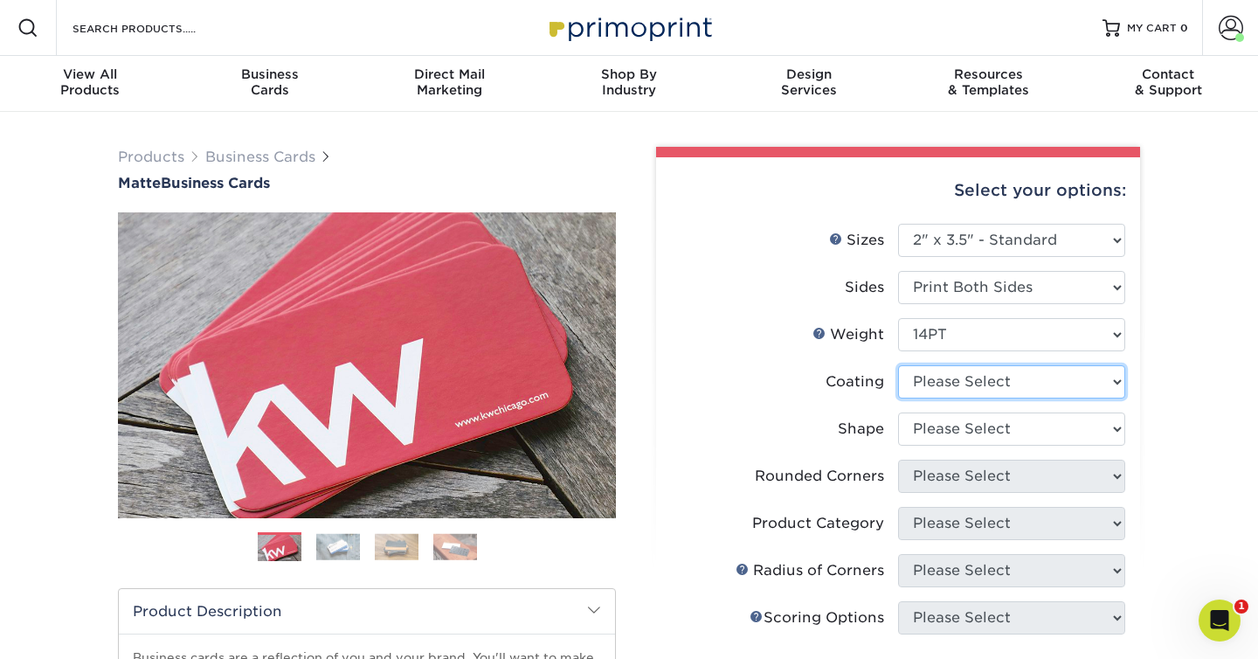
click at [937, 377] on select at bounding box center [1011, 381] width 227 height 33
select select "121bb7b5-3b4d-429f-bd8d-bbf80e953313"
click at [898, 365] on select at bounding box center [1011, 381] width 227 height 33
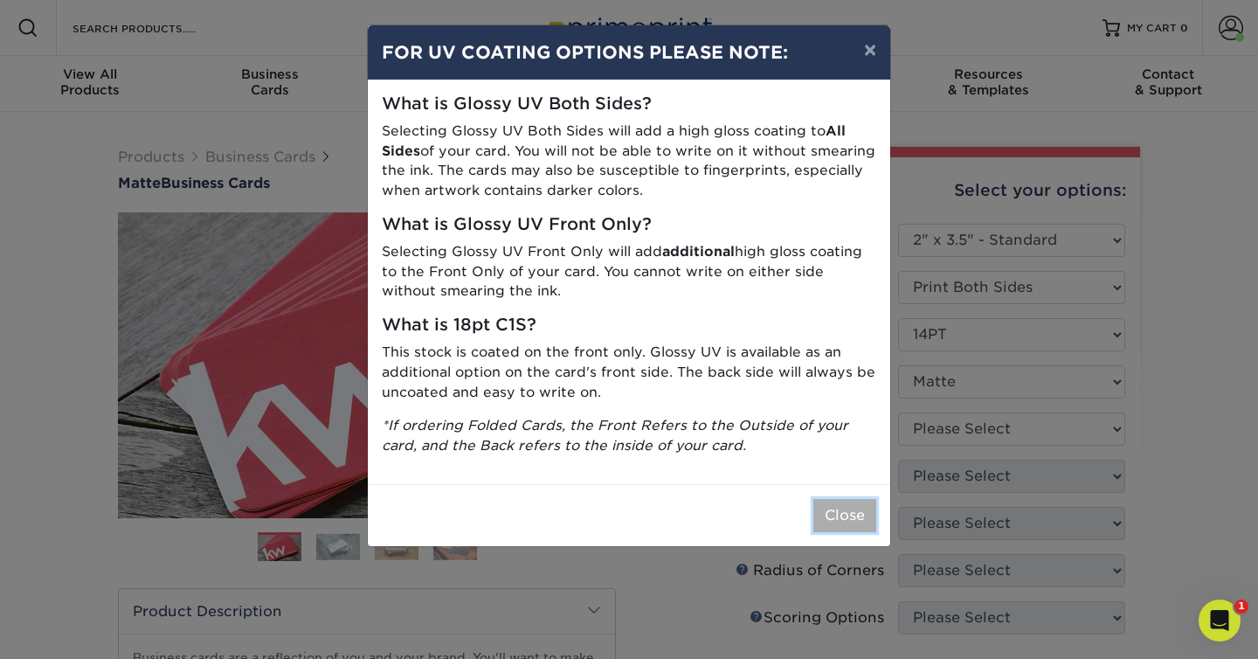
click at [831, 527] on button "Close" at bounding box center [845, 515] width 63 height 33
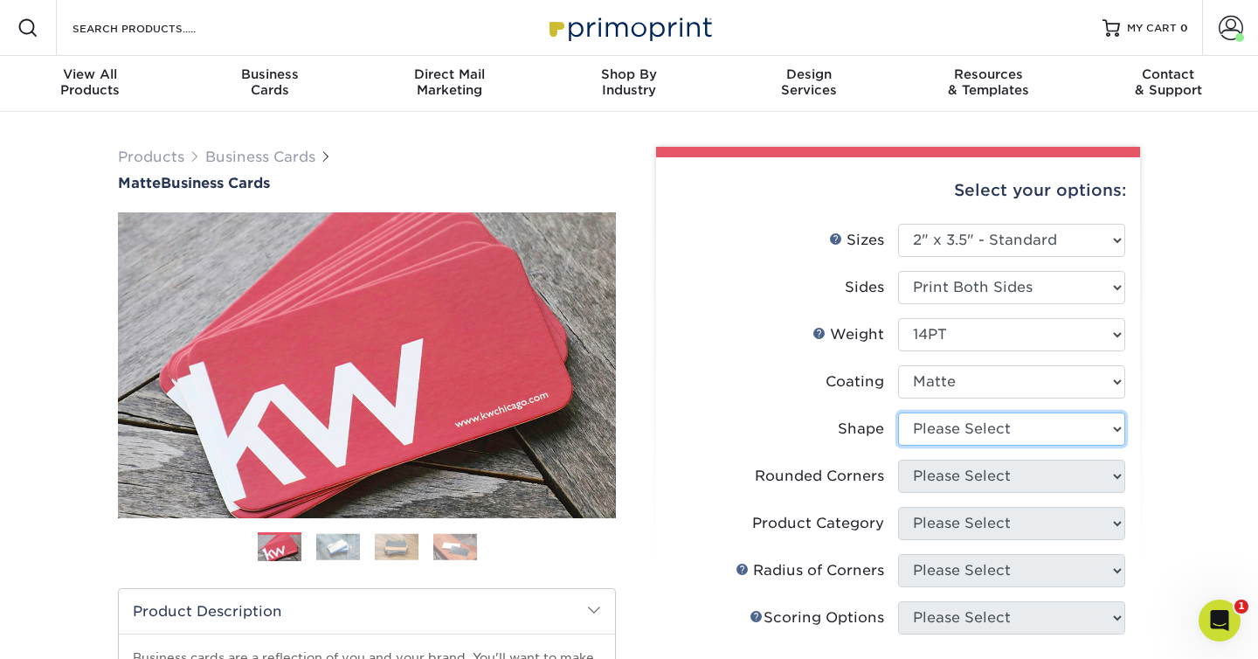
click at [934, 430] on select "Please Select Standard" at bounding box center [1011, 428] width 227 height 33
select select "standard"
click at [898, 412] on select "Please Select Standard" at bounding box center [1011, 428] width 227 height 33
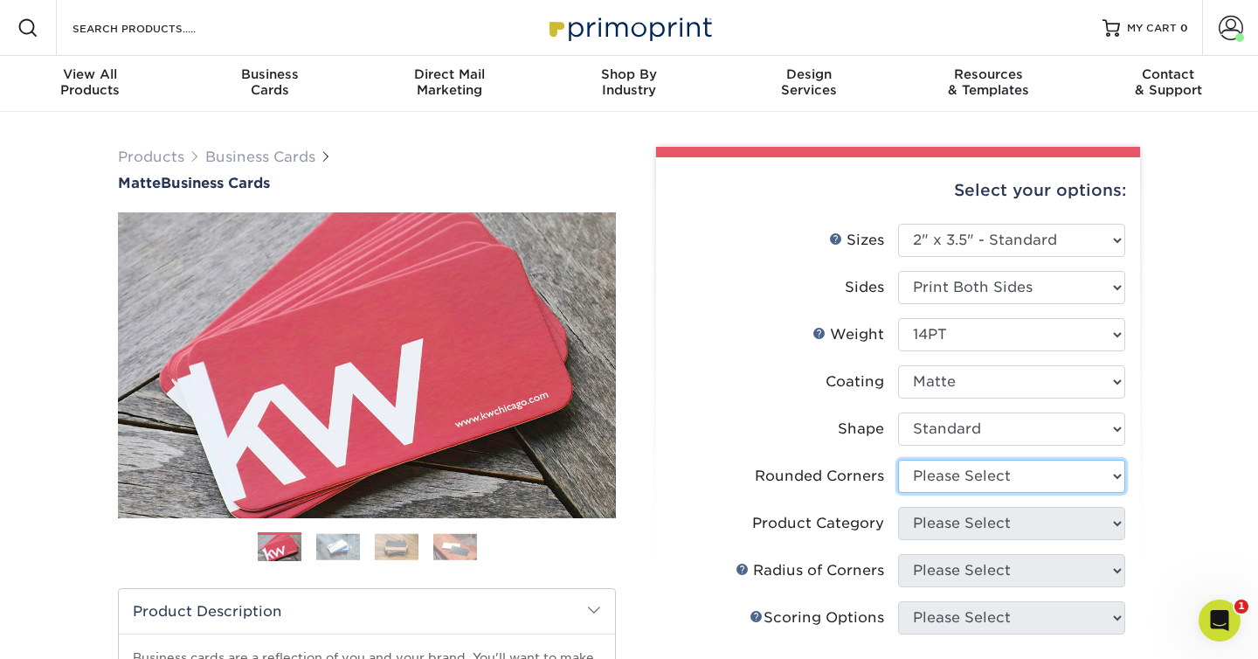
click at [951, 481] on select "Please Select Yes - Round 2 Corners Yes - Round 4 Corners No" at bounding box center [1011, 476] width 227 height 33
select select "0"
click at [898, 460] on select "Please Select Yes - Round 2 Corners Yes - Round 4 Corners No" at bounding box center [1011, 476] width 227 height 33
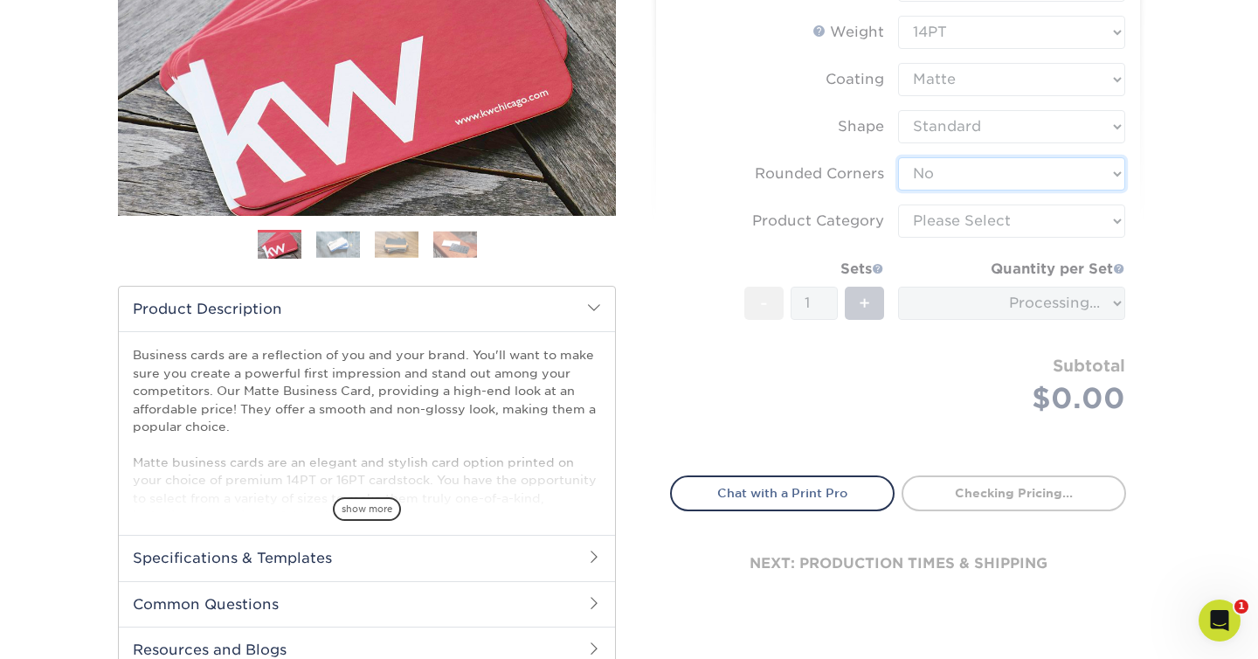
scroll to position [306, 0]
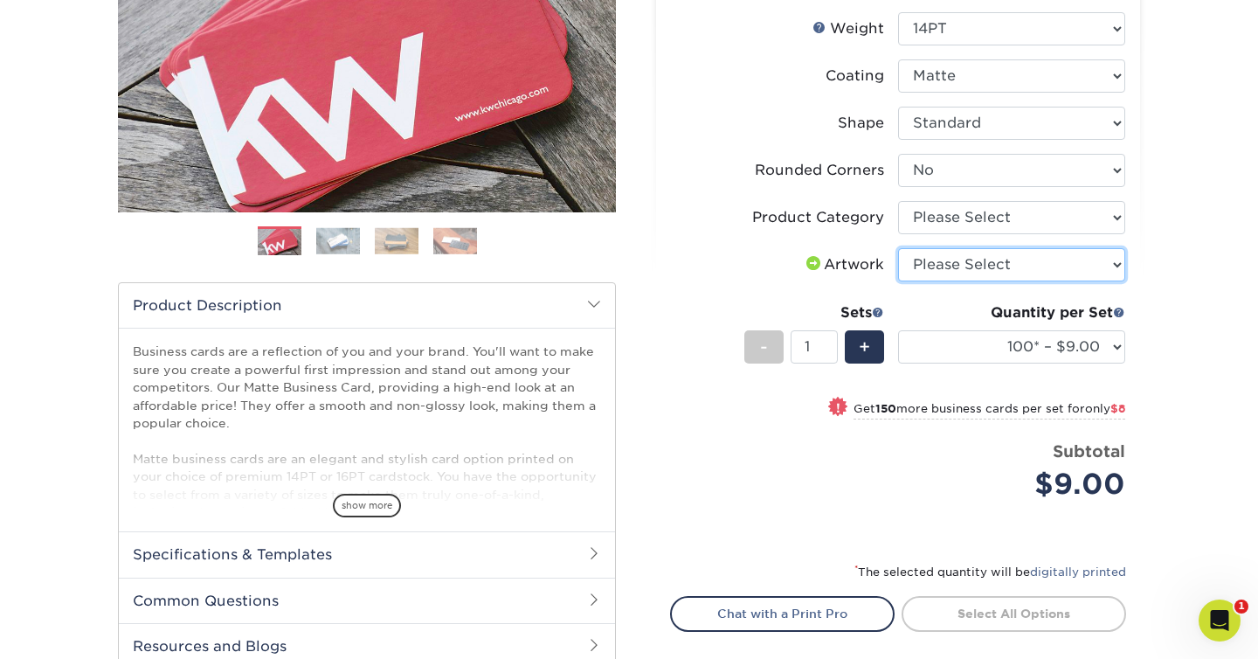
click at [998, 252] on select "Please Select I will upload files I need a design - $100" at bounding box center [1011, 264] width 227 height 33
select select "upload"
click at [898, 248] on select "Please Select I will upload files I need a design - $100" at bounding box center [1011, 264] width 227 height 33
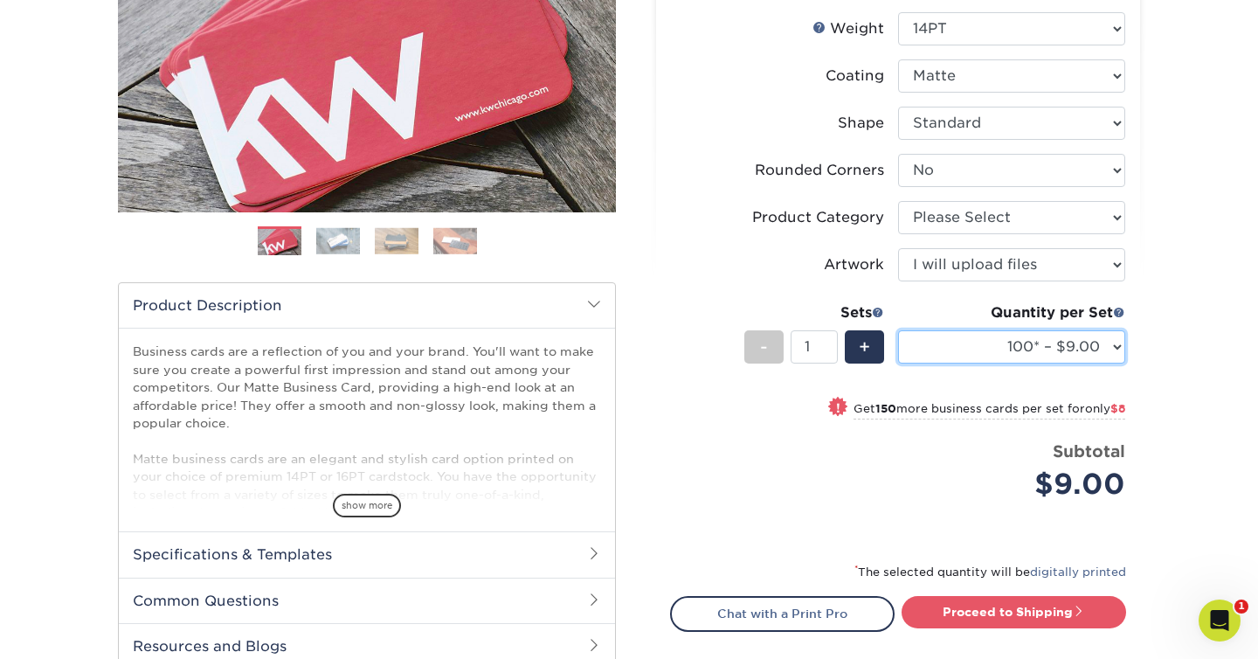
click at [1004, 352] on select "100* – $9.00 250* – $17.00 500 – $33.00 1000 – $42.00 2500 – $75.00 5000 – $143…" at bounding box center [1011, 346] width 227 height 33
select select "500 – $33.00"
click at [898, 330] on select "100* – $9.00 250* – $17.00 500 – $33.00 1000 – $42.00 2500 – $75.00 5000 – $143…" at bounding box center [1011, 346] width 227 height 33
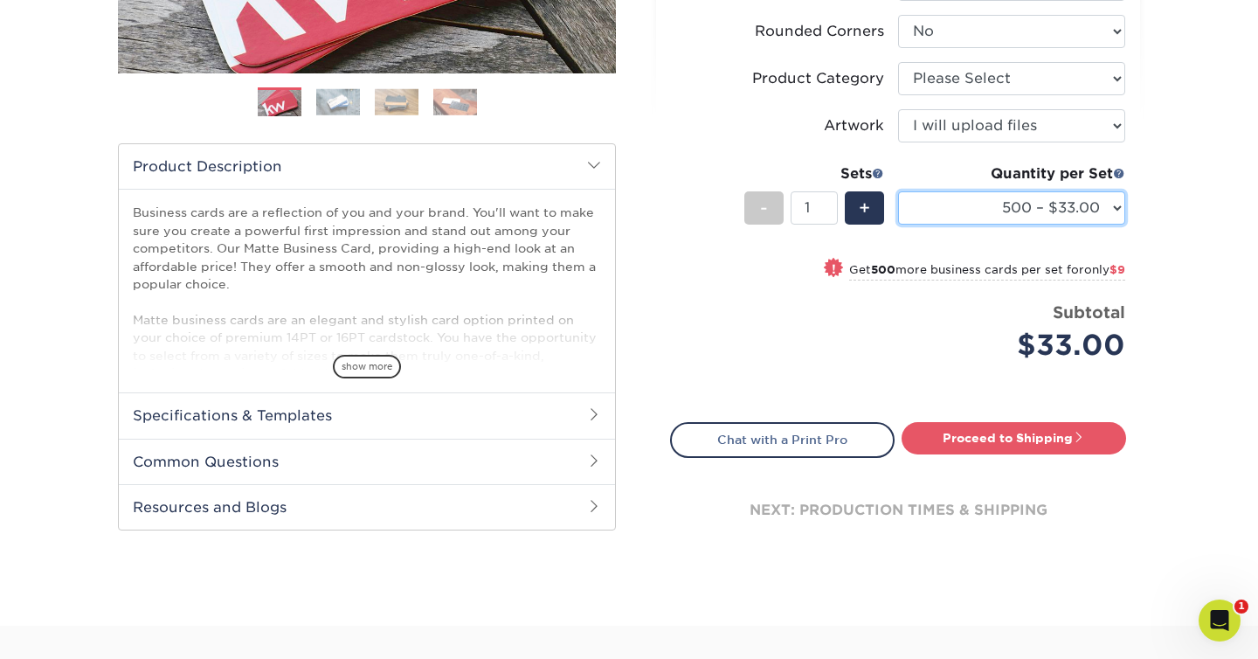
scroll to position [448, 0]
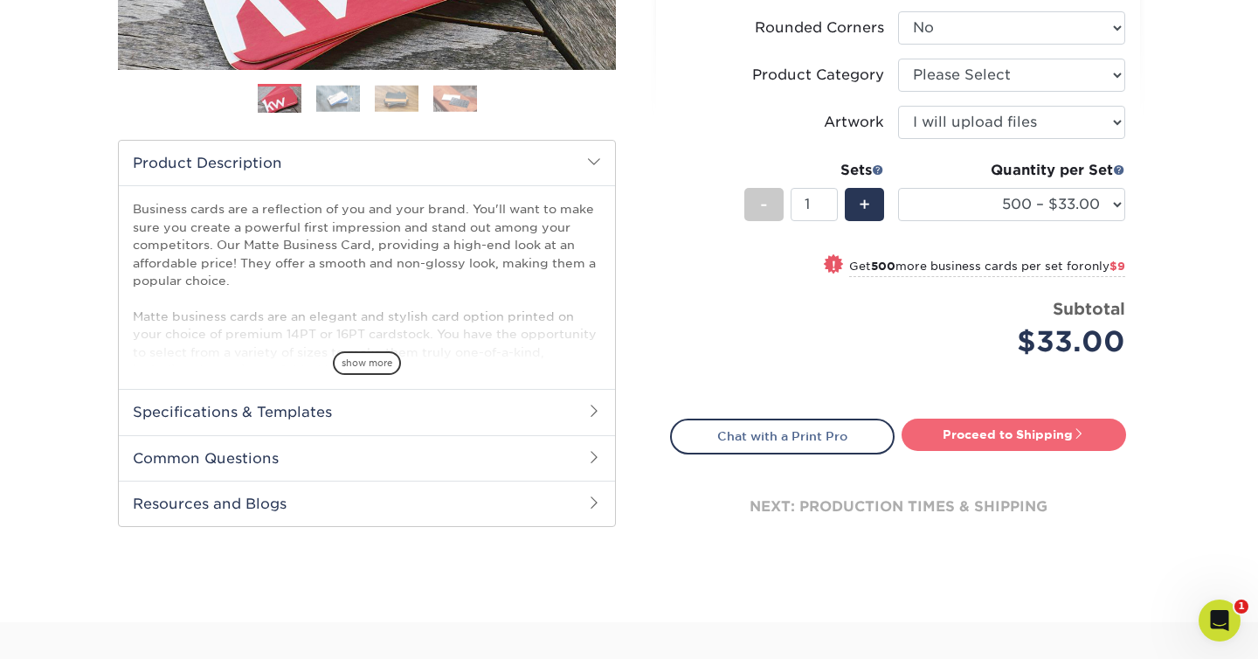
click at [1007, 437] on link "Proceed to Shipping" at bounding box center [1014, 434] width 225 height 31
type input "Set 1"
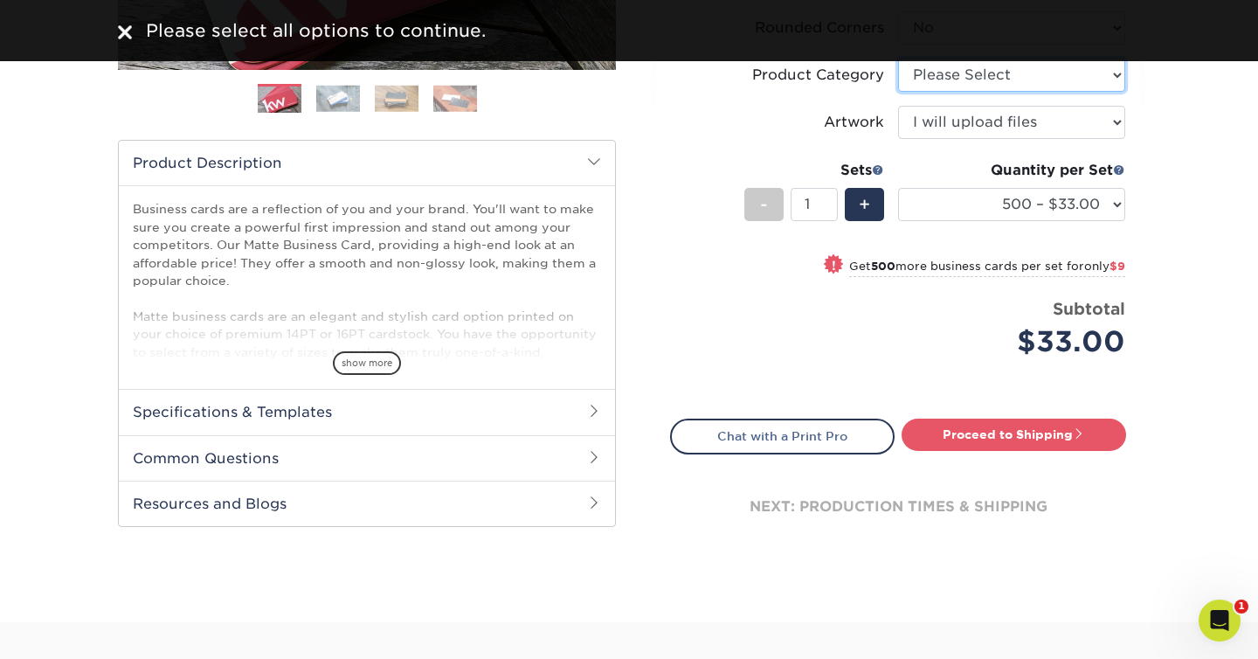
click at [1017, 73] on select "Please Select Business Cards" at bounding box center [1011, 75] width 227 height 33
select select "3b5148f1-0588-4f88-a218-97bcfdce65c1"
click at [898, 59] on select "Please Select Business Cards" at bounding box center [1011, 75] width 227 height 33
click at [1035, 428] on link "Proceed to Shipping" at bounding box center [1014, 434] width 225 height 31
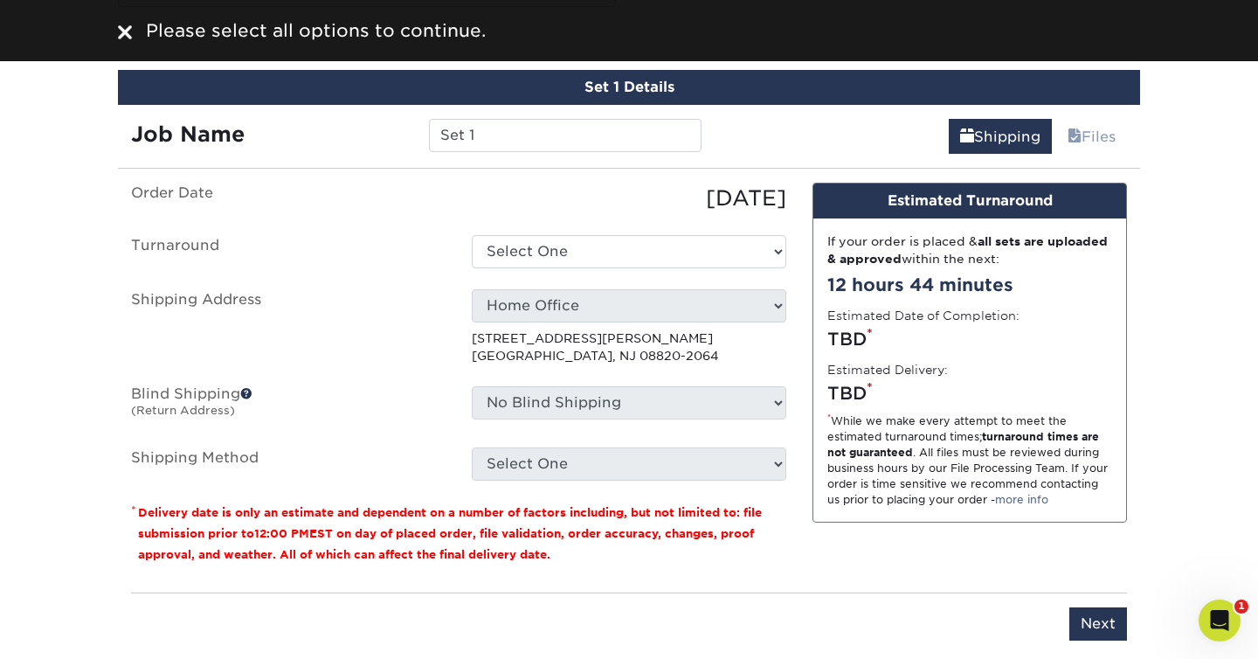
scroll to position [971, 0]
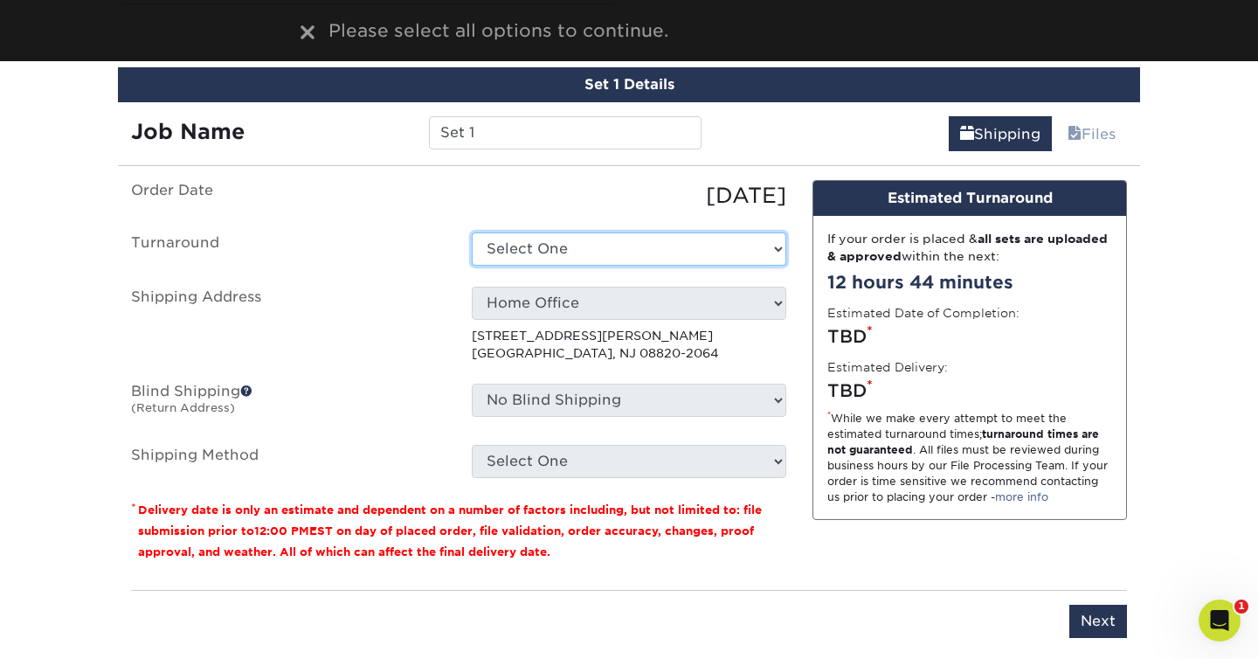
click at [777, 253] on select "Select One 2-4 Business Days 2 Day Next Business Day" at bounding box center [629, 248] width 315 height 33
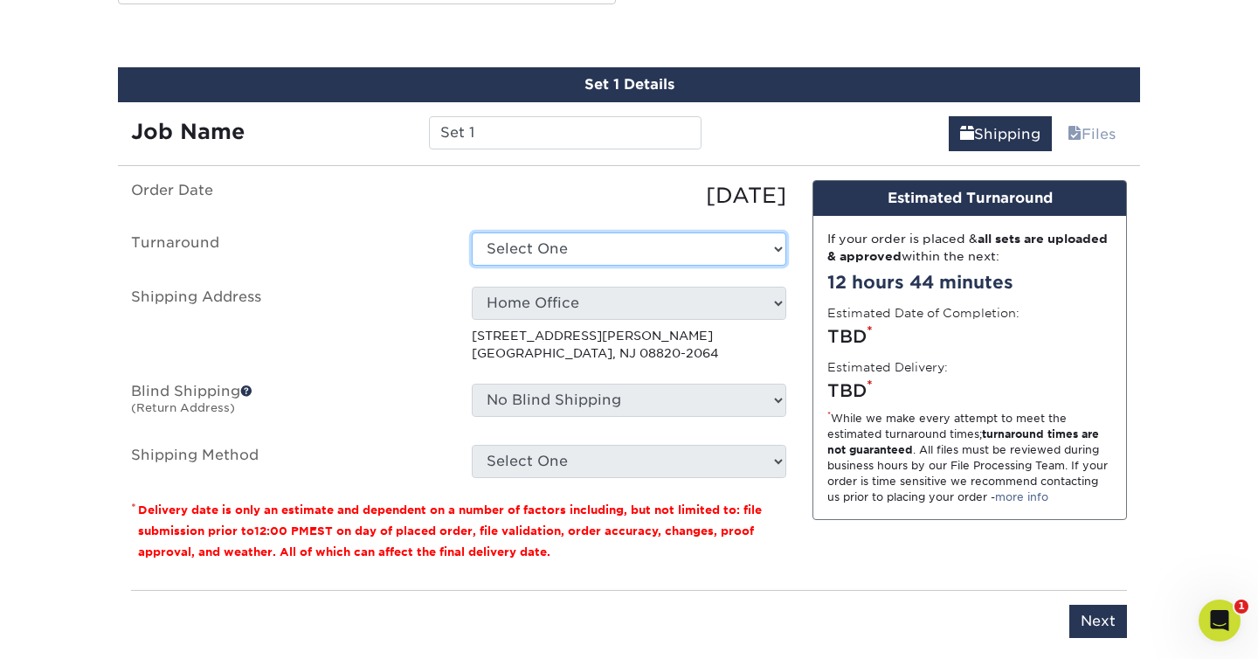
select select "56ce8ddd-1bd6-49fc-9e4a-a3a97936a9e6"
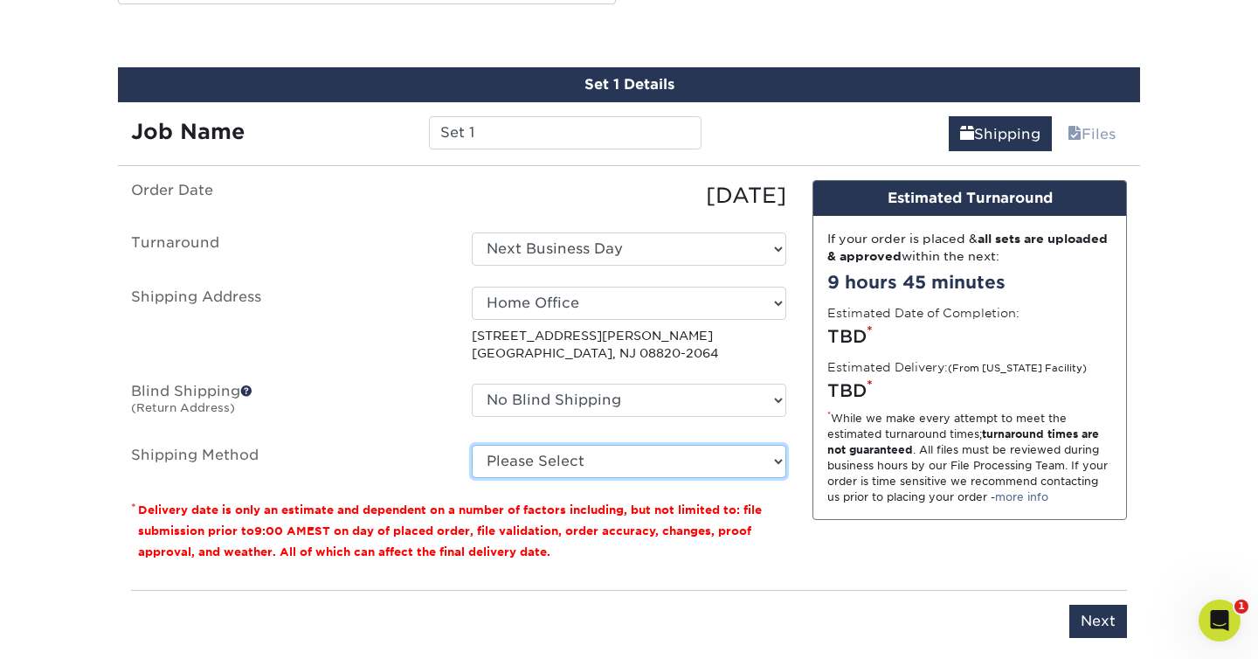
click at [760, 465] on select "Please Select Ground Shipping (+$8.96) 3 Day Shipping Service (+$20.04) 2 Day A…" at bounding box center [629, 461] width 315 height 33
select select "03"
click at [472, 445] on select "Please Select Ground Shipping (+$8.96) 3 Day Shipping Service (+$20.04) 2 Day A…" at bounding box center [629, 461] width 315 height 33
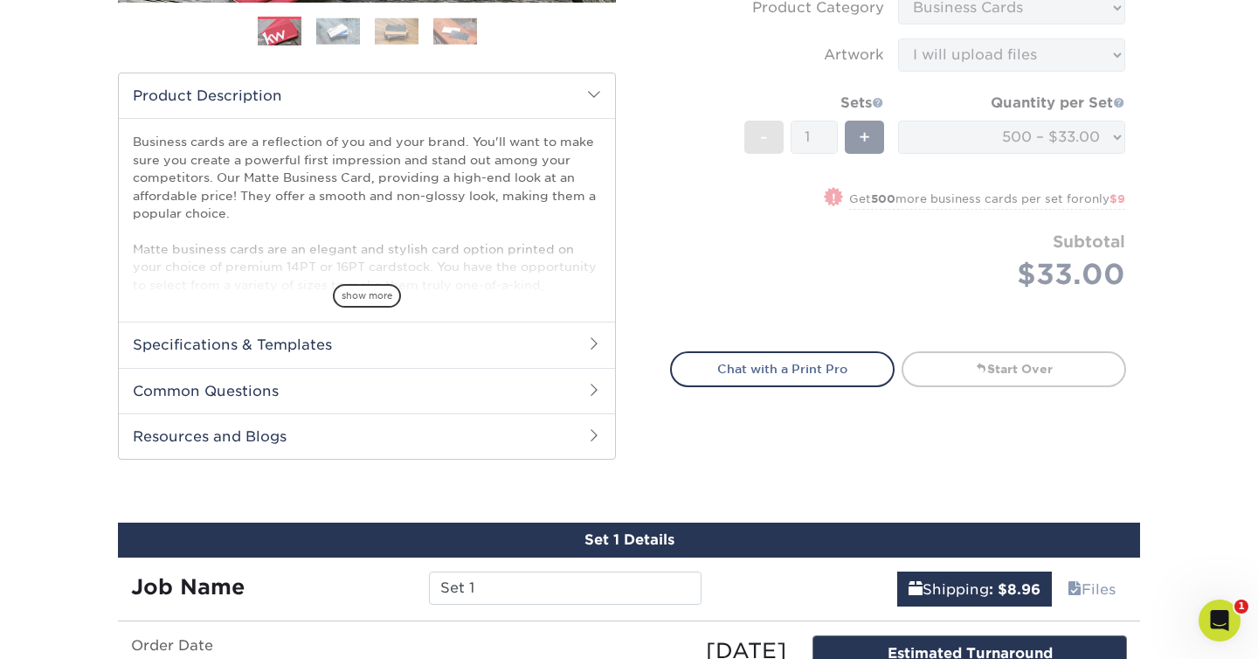
scroll to position [510, 0]
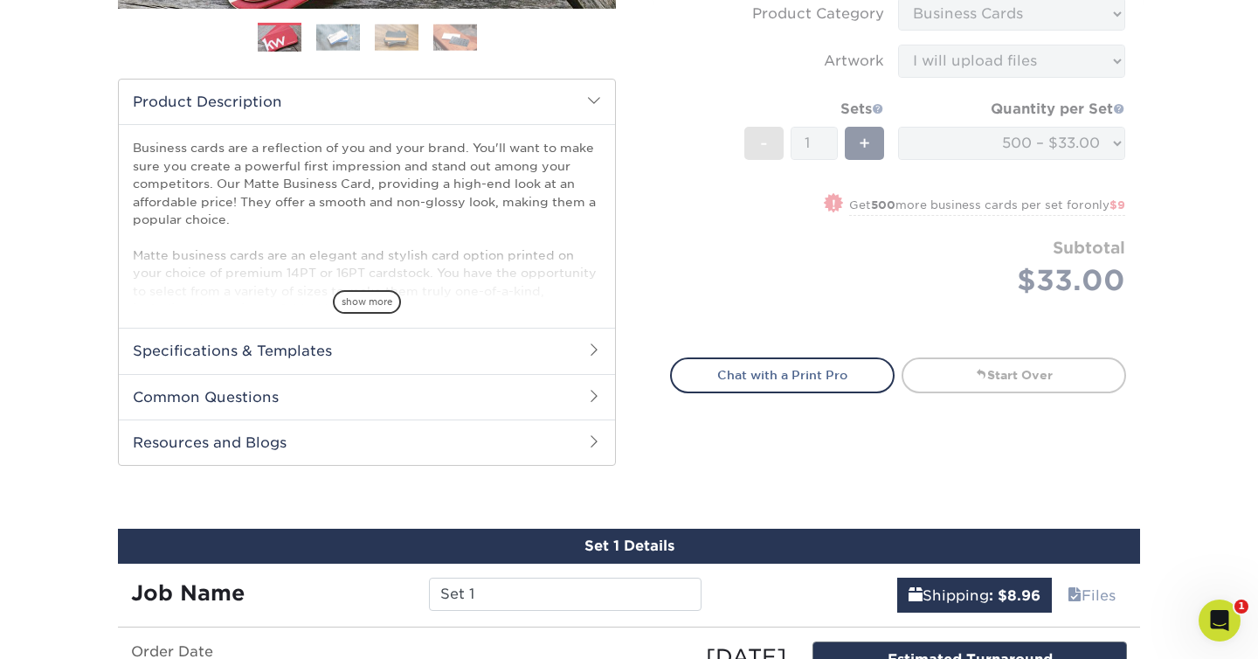
click at [1119, 109] on form "Sizes Help Sizes Please Select 1.5" x 3.5" - Mini 1.75" x 3.5" - Mini 2" x 2" -…" at bounding box center [898, 25] width 456 height 623
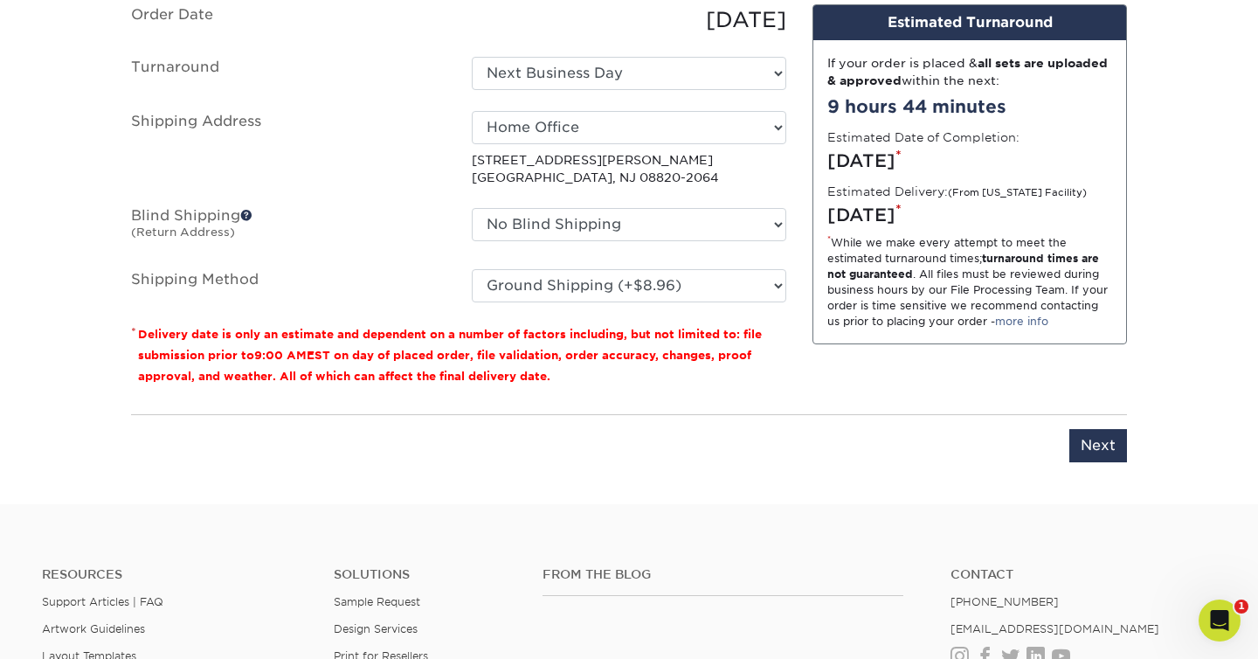
scroll to position [1128, 0]
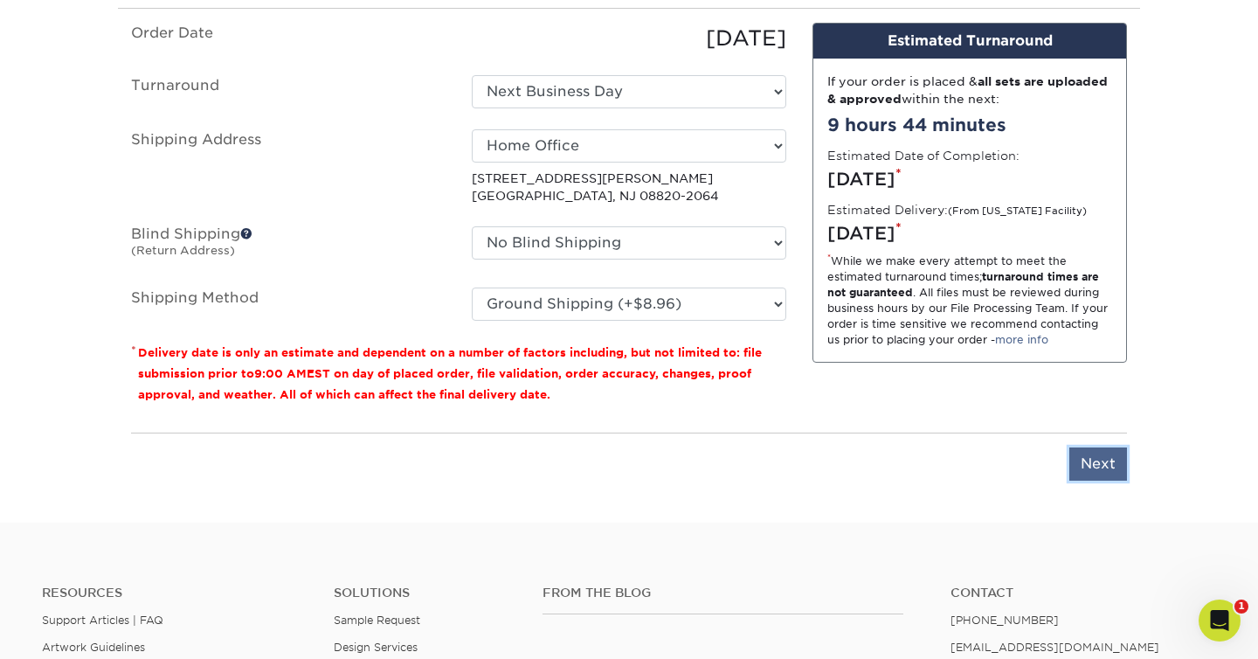
click at [1078, 466] on input "Next" at bounding box center [1099, 463] width 58 height 33
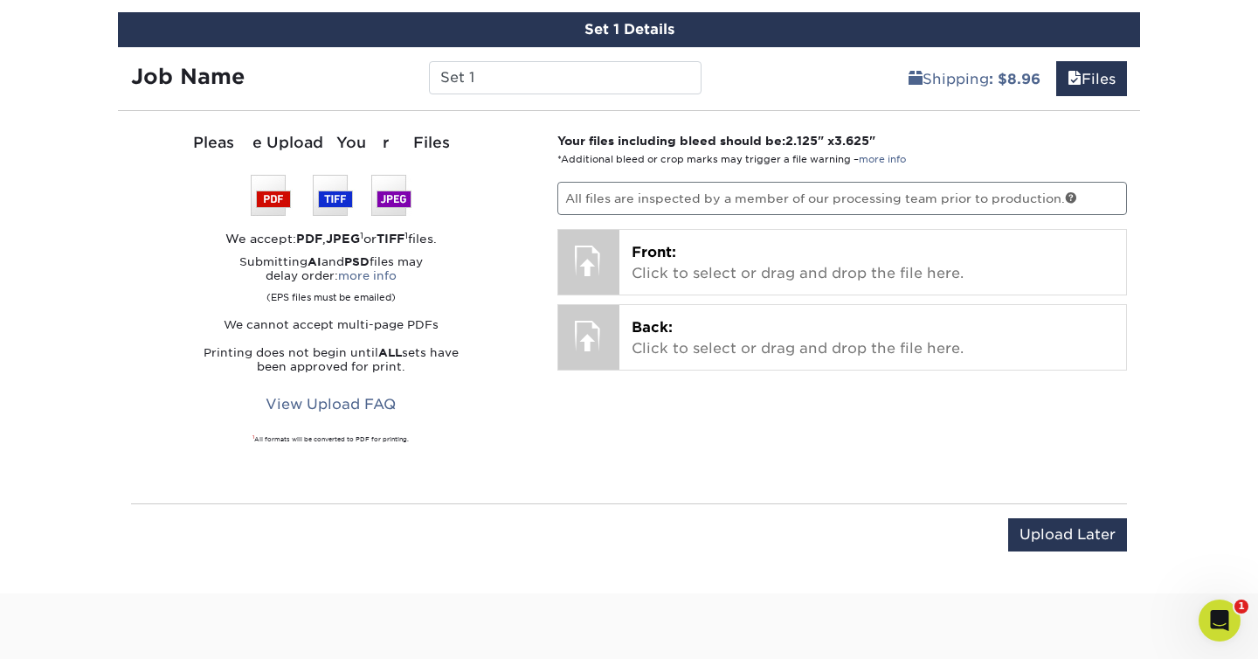
scroll to position [1001, 0]
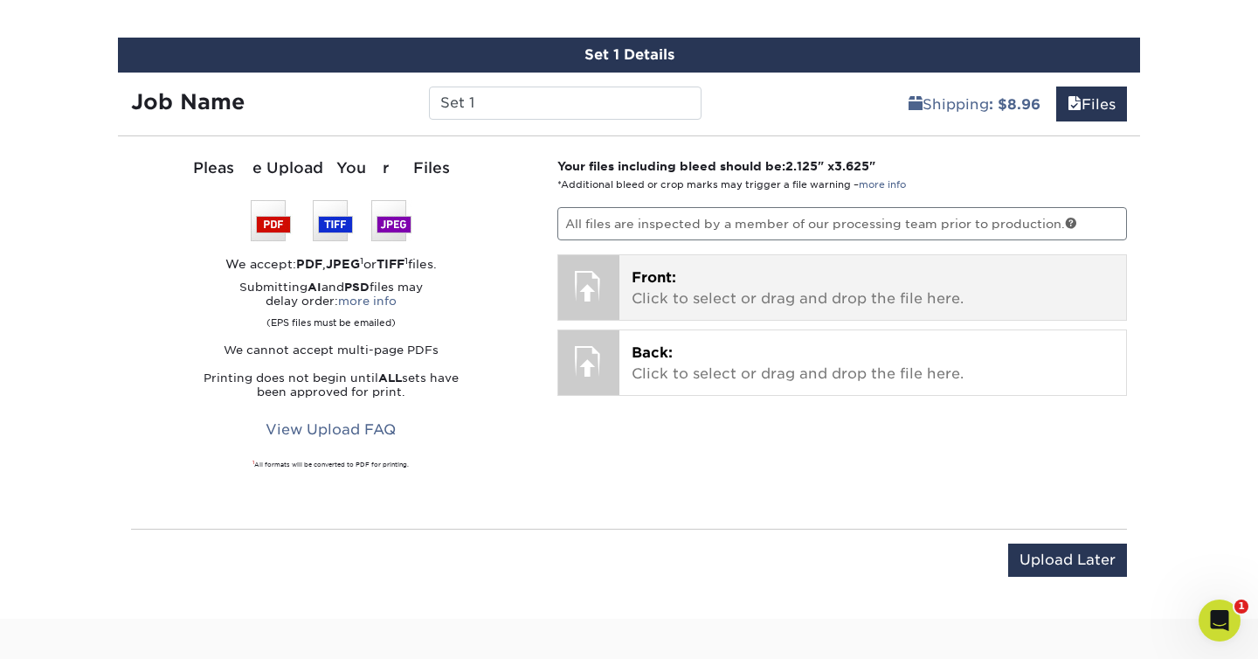
click at [895, 310] on div "Front: Click to select or drag and drop the file here. Choose file" at bounding box center [874, 287] width 508 height 65
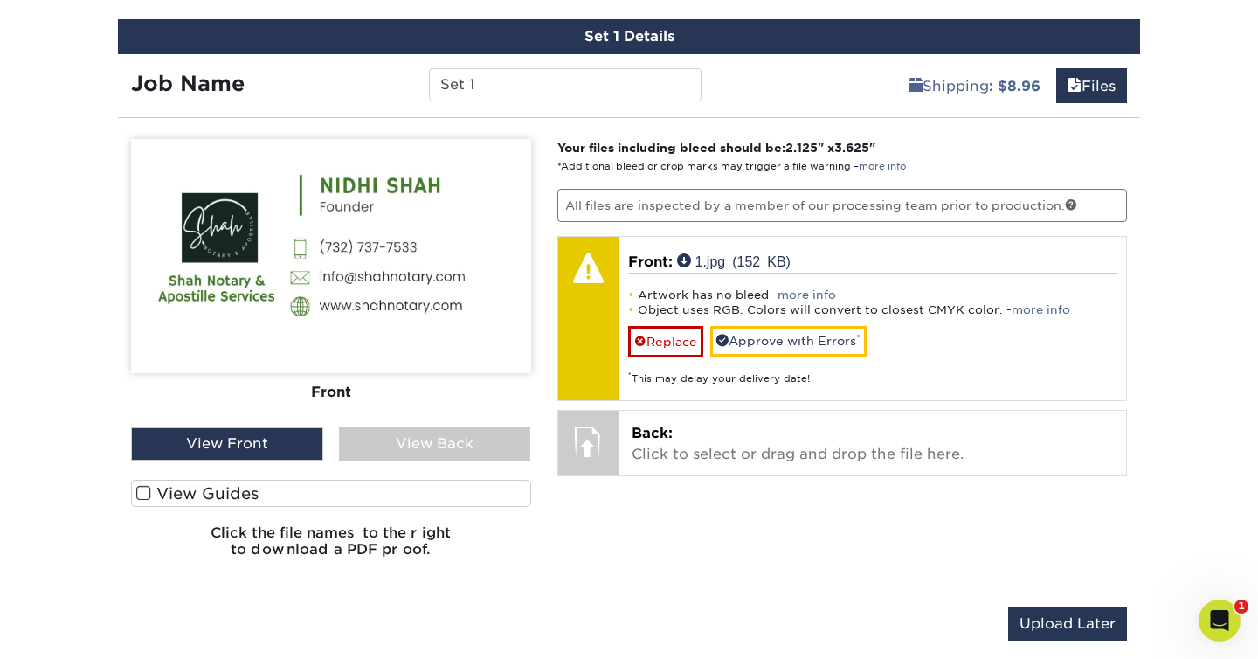
scroll to position [1021, 0]
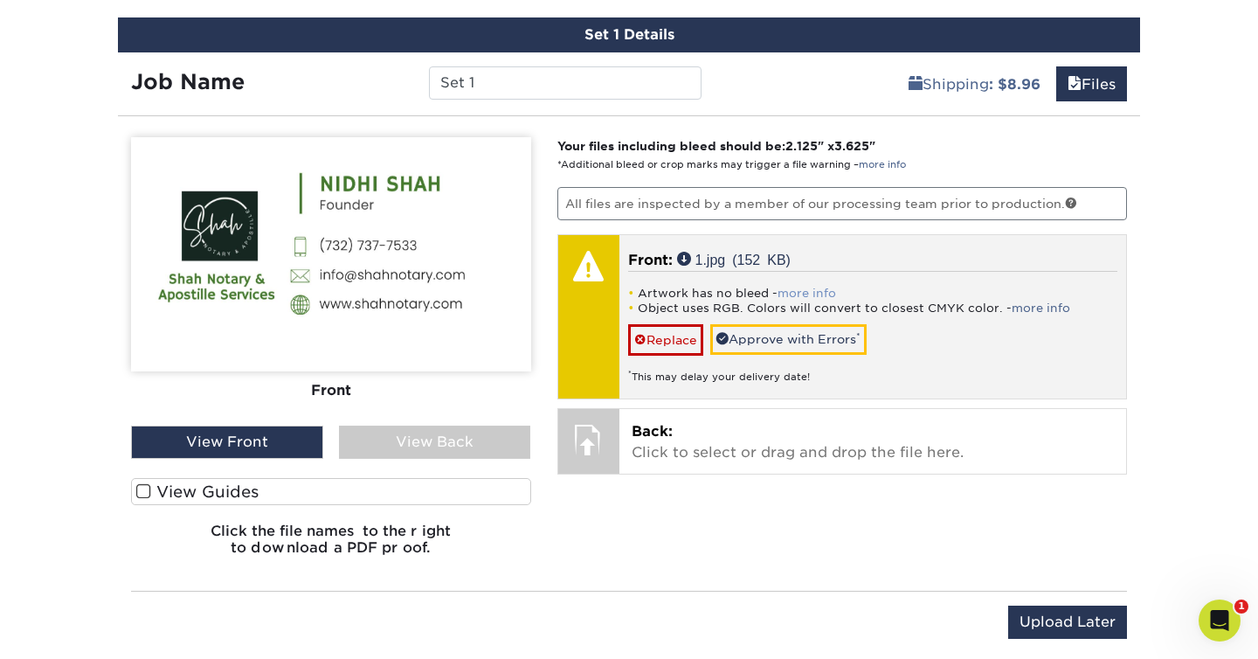
click at [802, 294] on link "more info" at bounding box center [807, 293] width 59 height 13
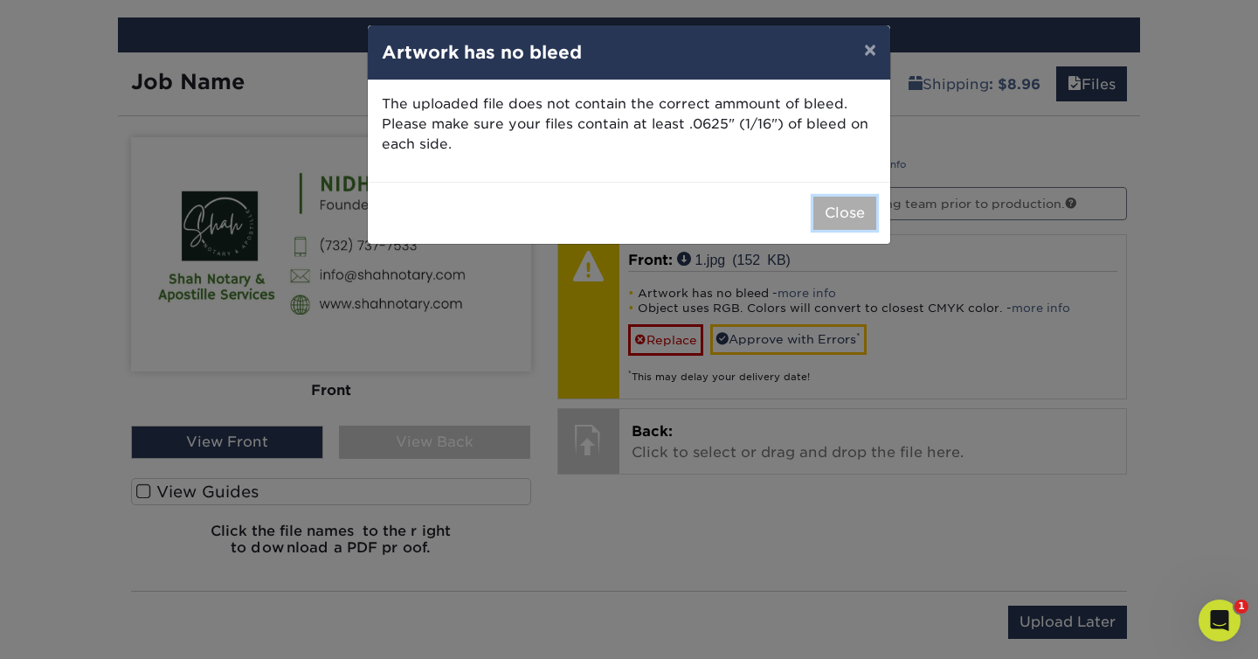
click at [853, 209] on button "Close" at bounding box center [845, 213] width 63 height 33
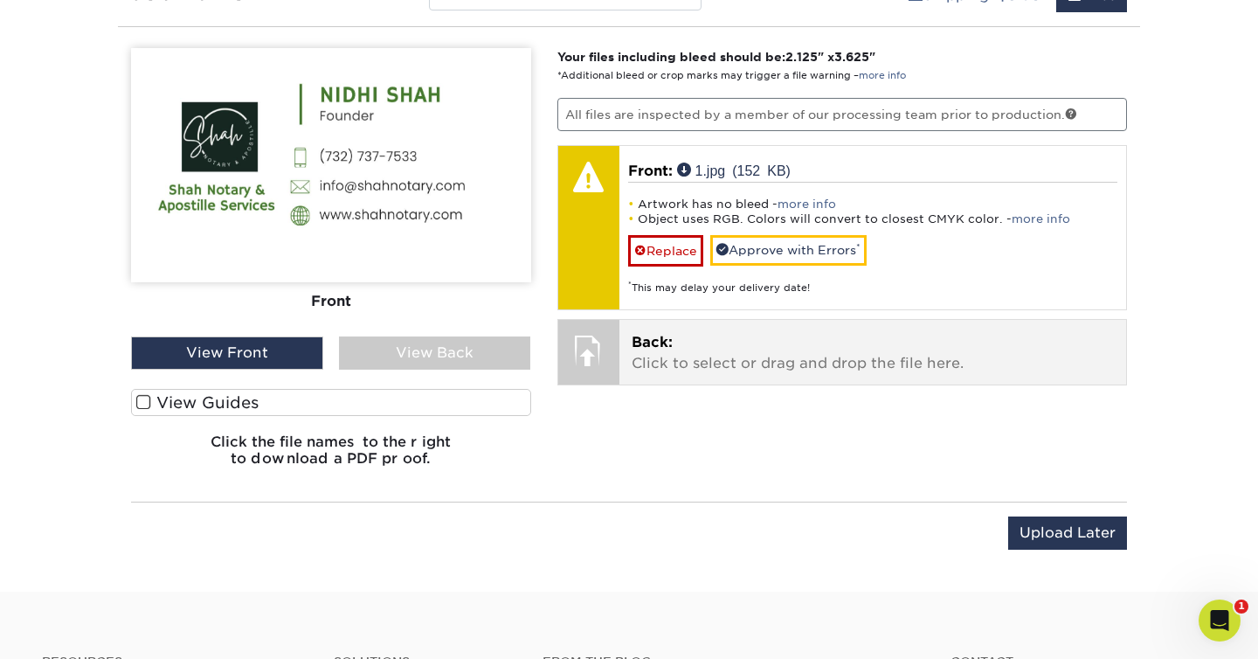
scroll to position [1118, 0]
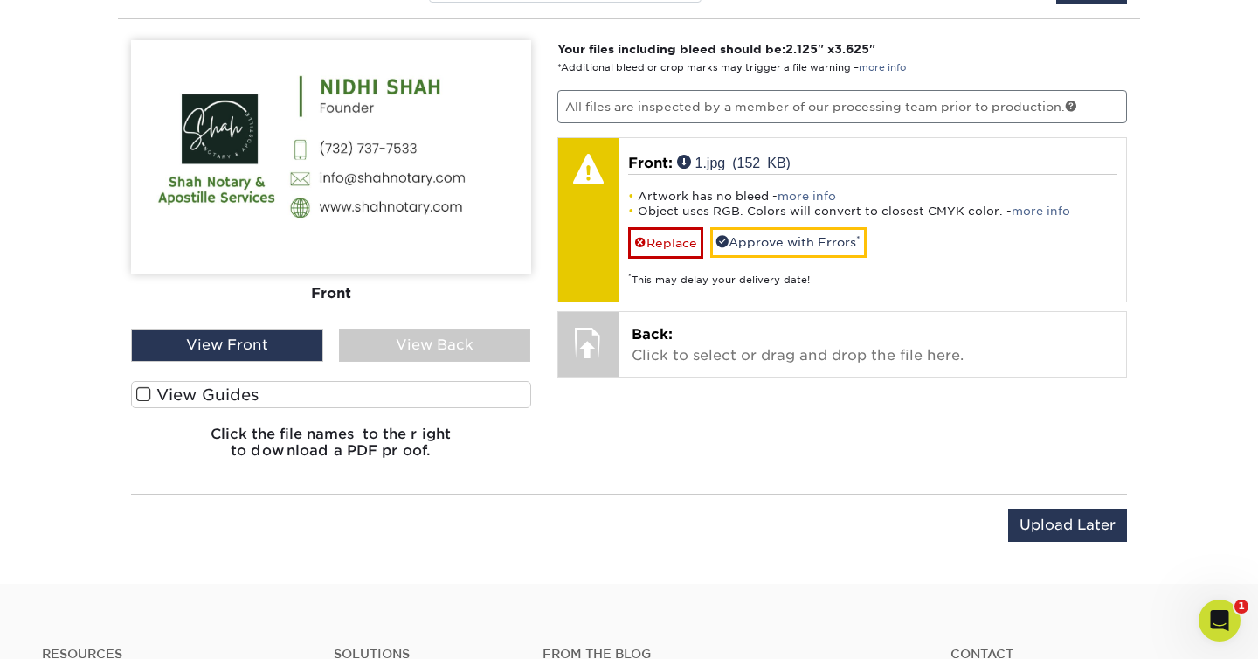
click at [190, 398] on label "View Guides" at bounding box center [331, 394] width 400 height 27
click at [0, 0] on input "View Guides" at bounding box center [0, 0] width 0 height 0
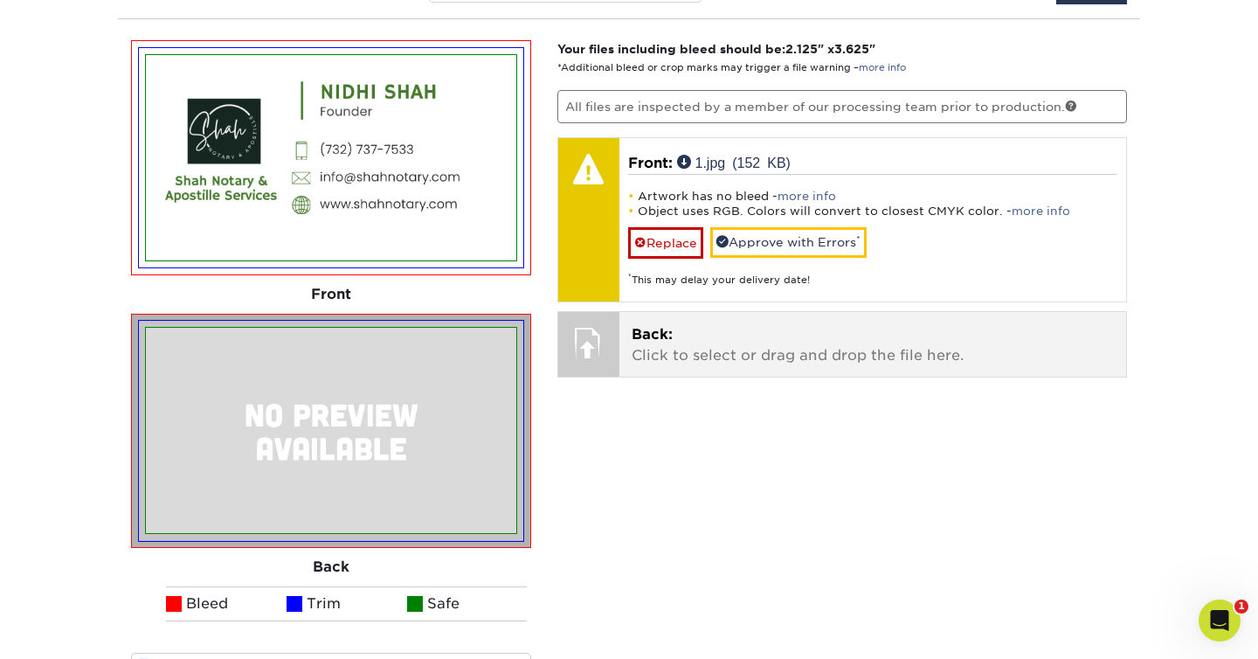
click at [690, 356] on p "Back: Click to select or drag and drop the file here." at bounding box center [873, 345] width 483 height 42
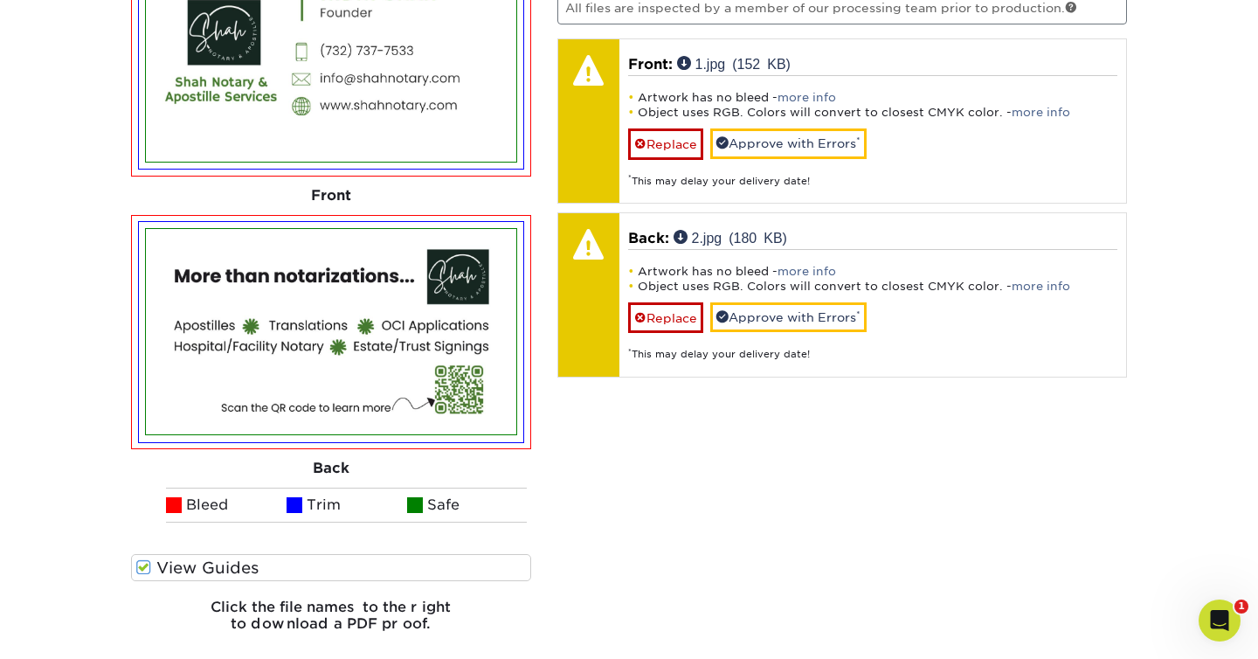
scroll to position [1221, 0]
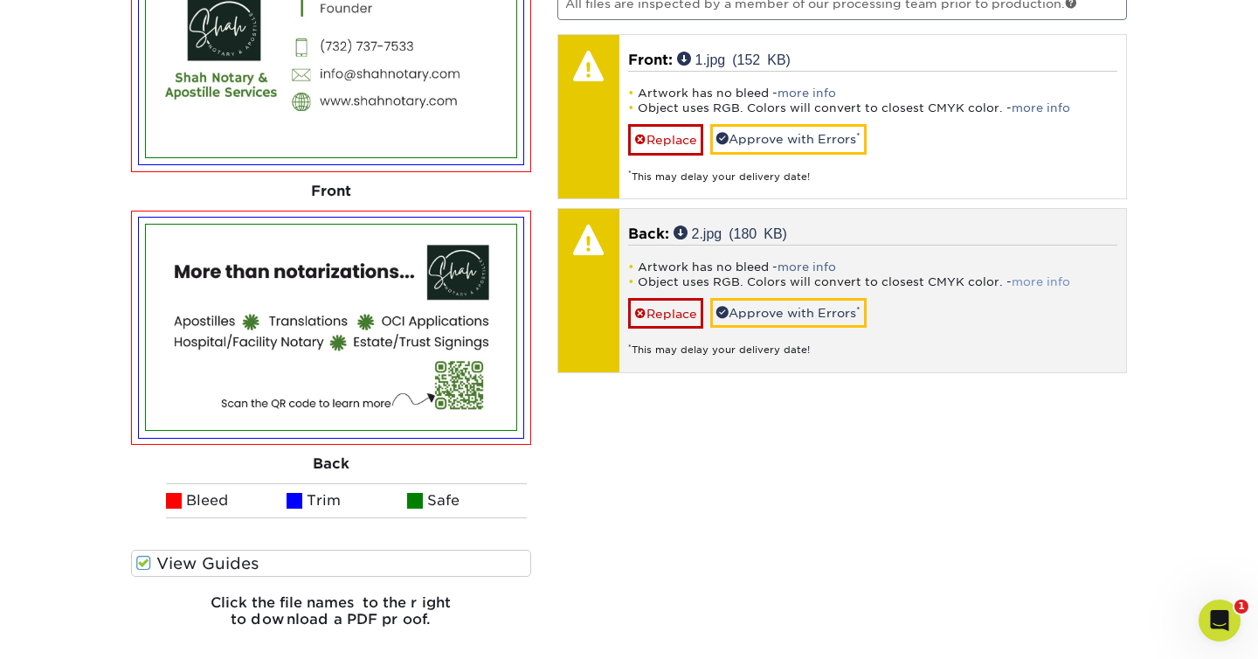
click at [1042, 285] on link "more info" at bounding box center [1041, 281] width 59 height 13
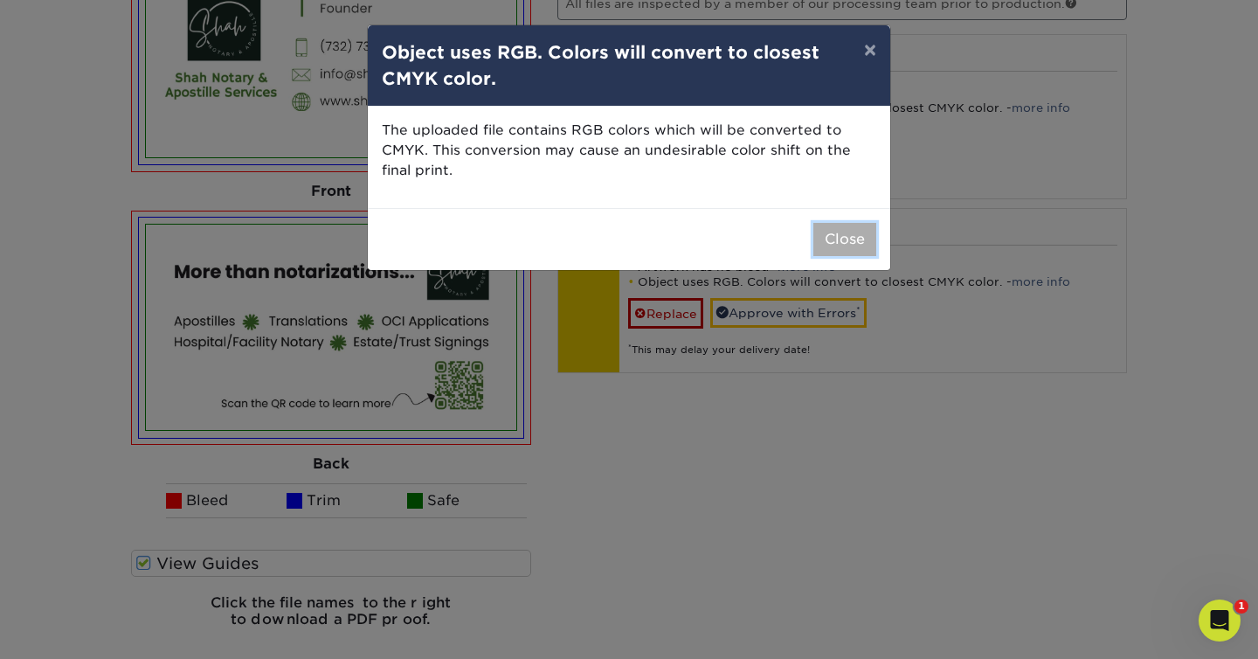
click at [831, 234] on button "Close" at bounding box center [845, 239] width 63 height 33
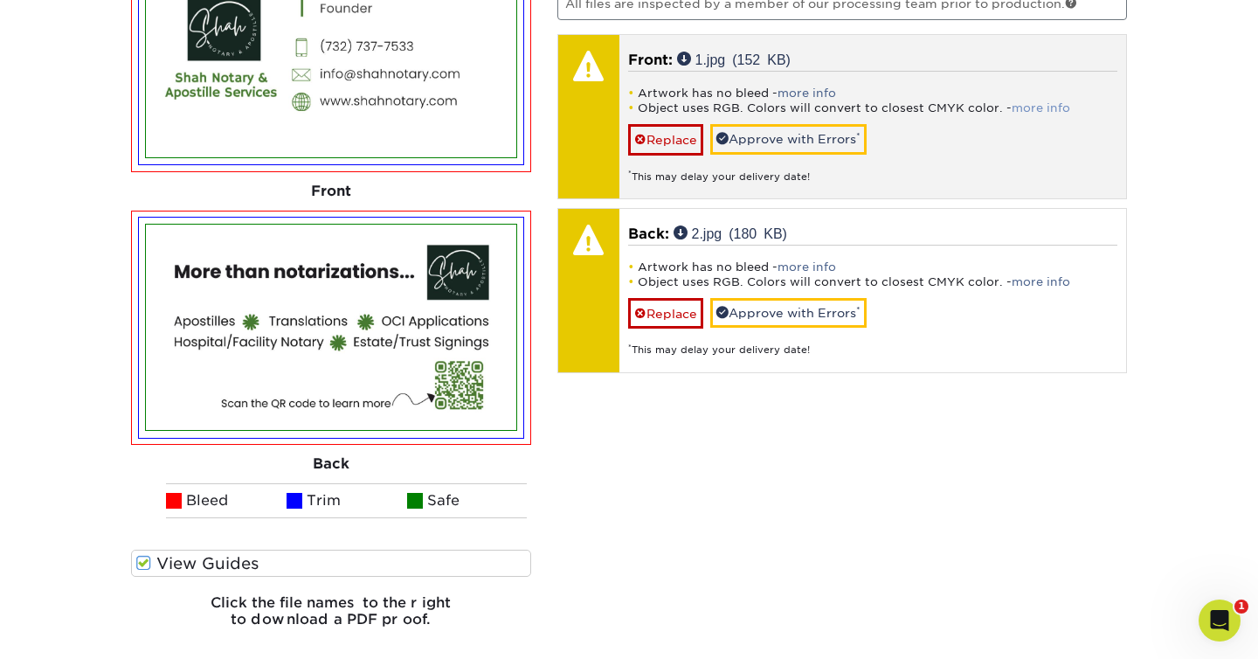
click at [1053, 101] on link "more info" at bounding box center [1041, 107] width 59 height 13
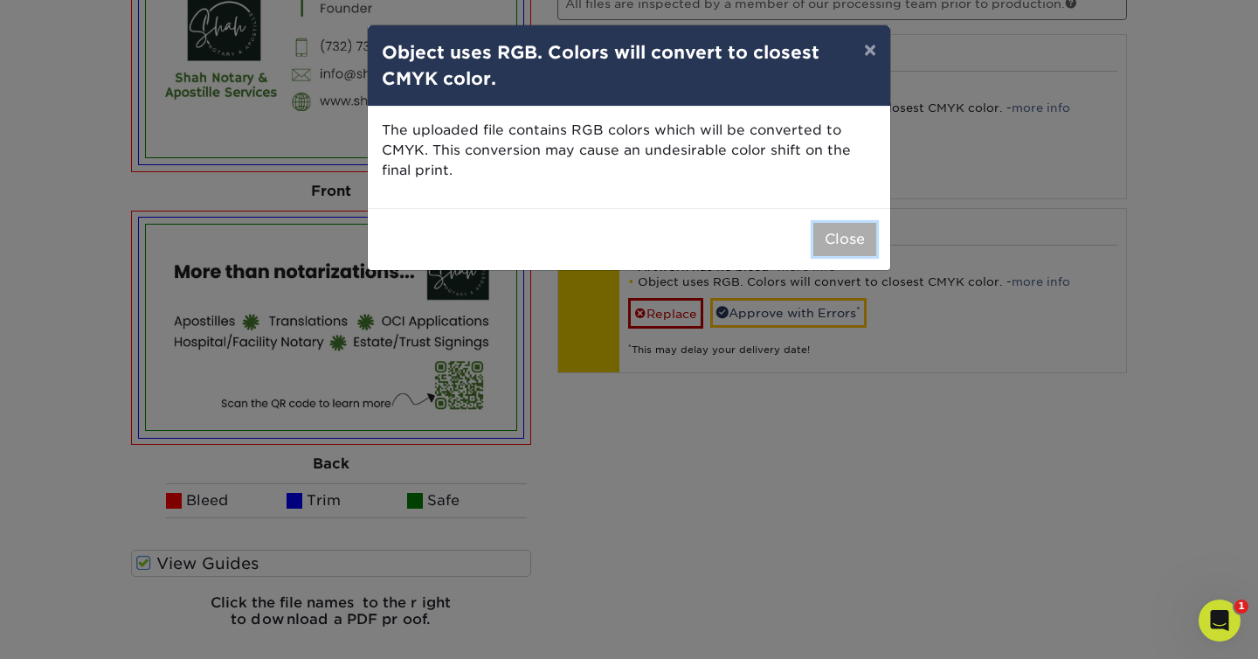
click at [849, 245] on button "Close" at bounding box center [845, 239] width 63 height 33
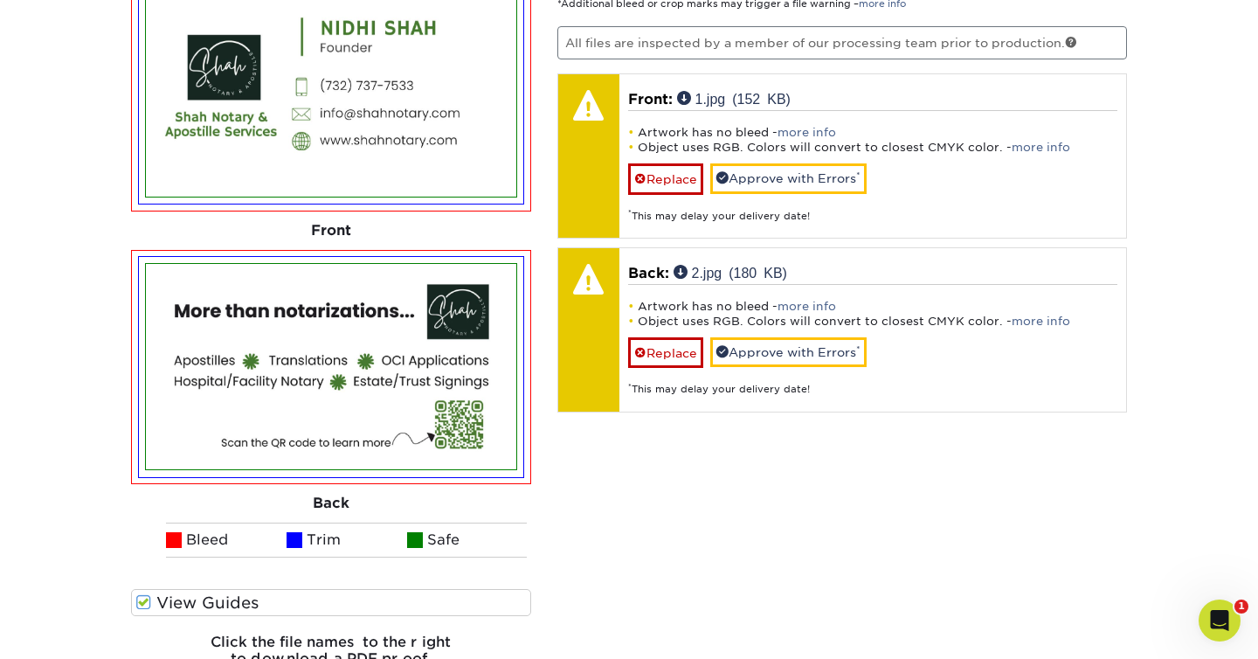
scroll to position [1164, 0]
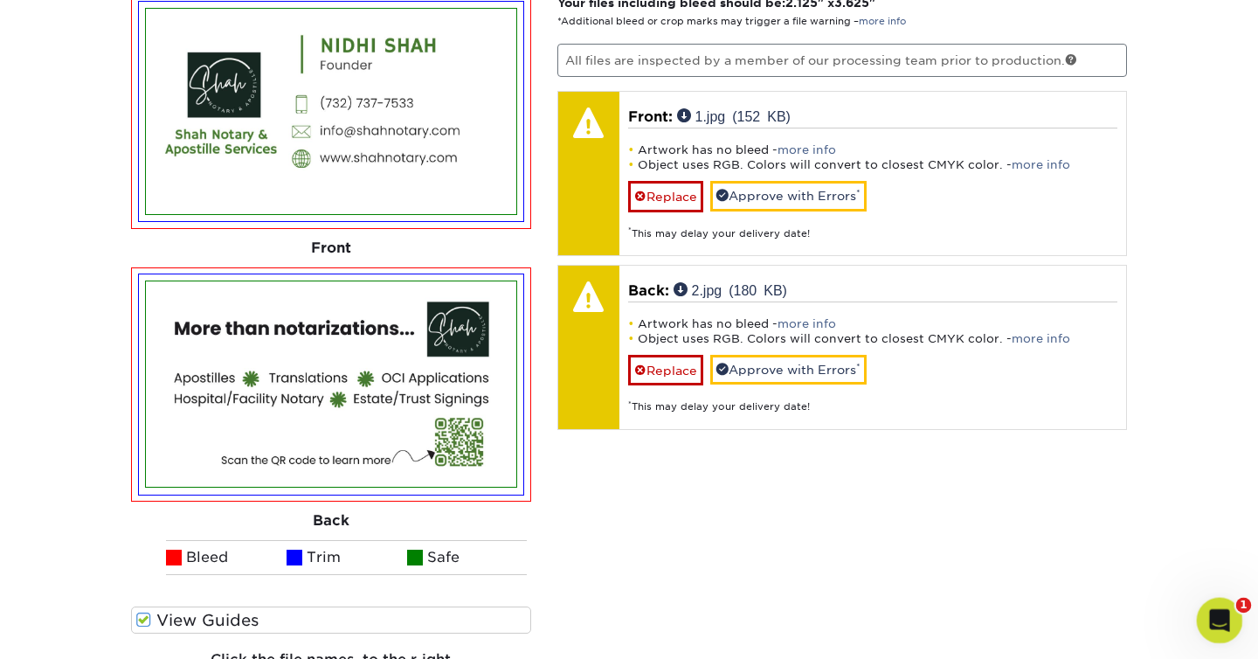
click at [1225, 603] on div "Open Intercom Messenger" at bounding box center [1218, 618] width 58 height 58
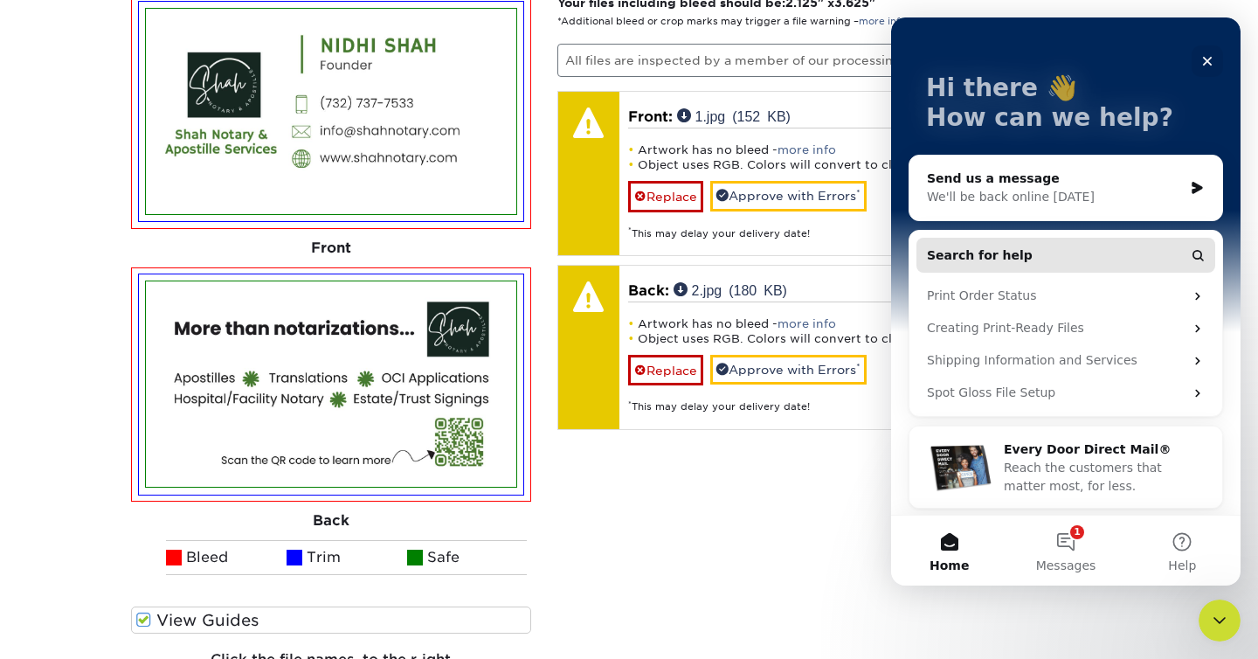
scroll to position [71, 0]
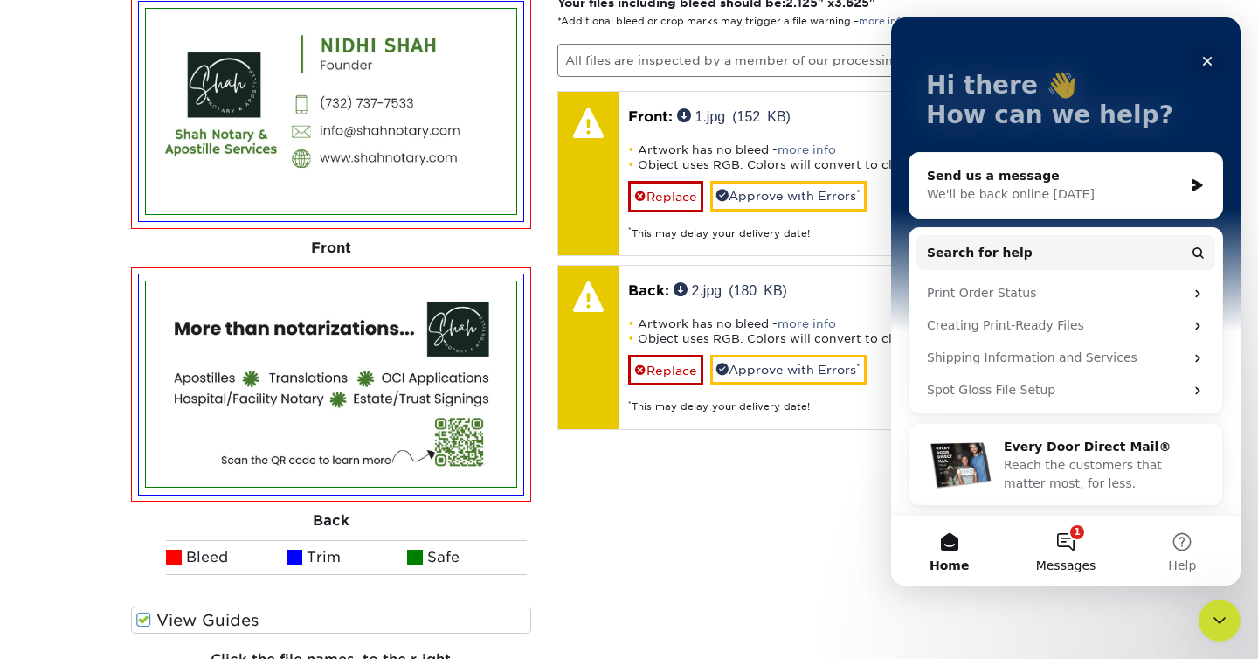
click at [1075, 540] on button "1 Messages" at bounding box center [1066, 551] width 116 height 70
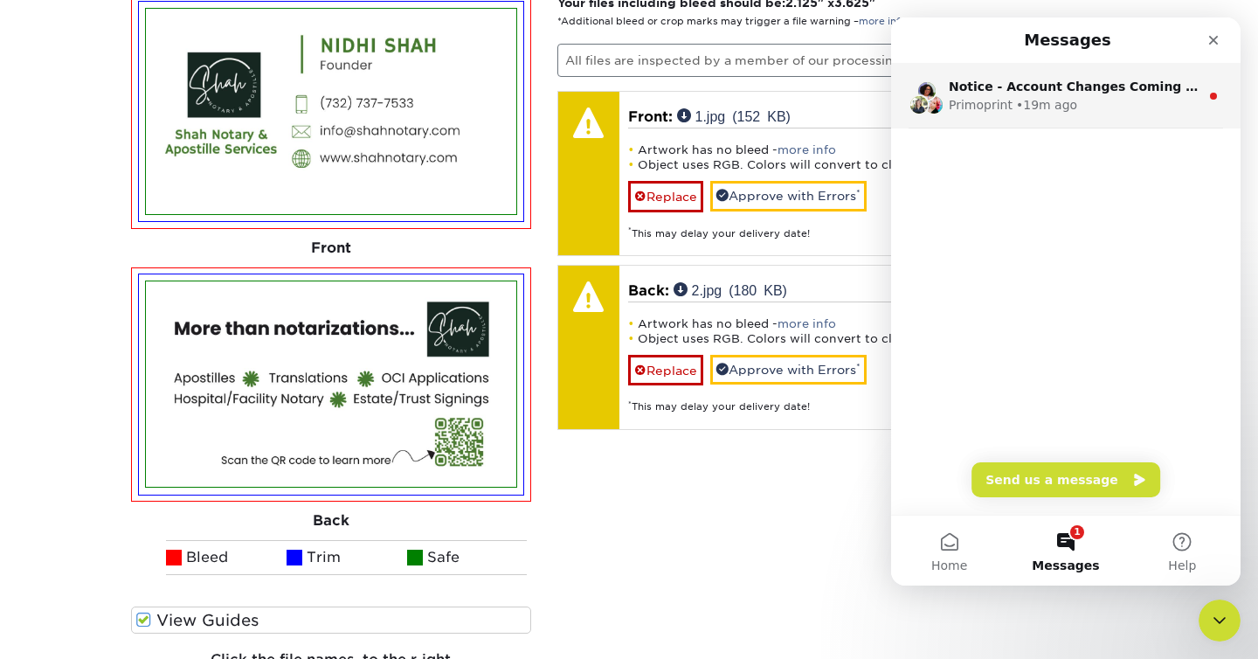
click at [1135, 102] on div "Primoprint • 19m ago" at bounding box center [1074, 105] width 251 height 18
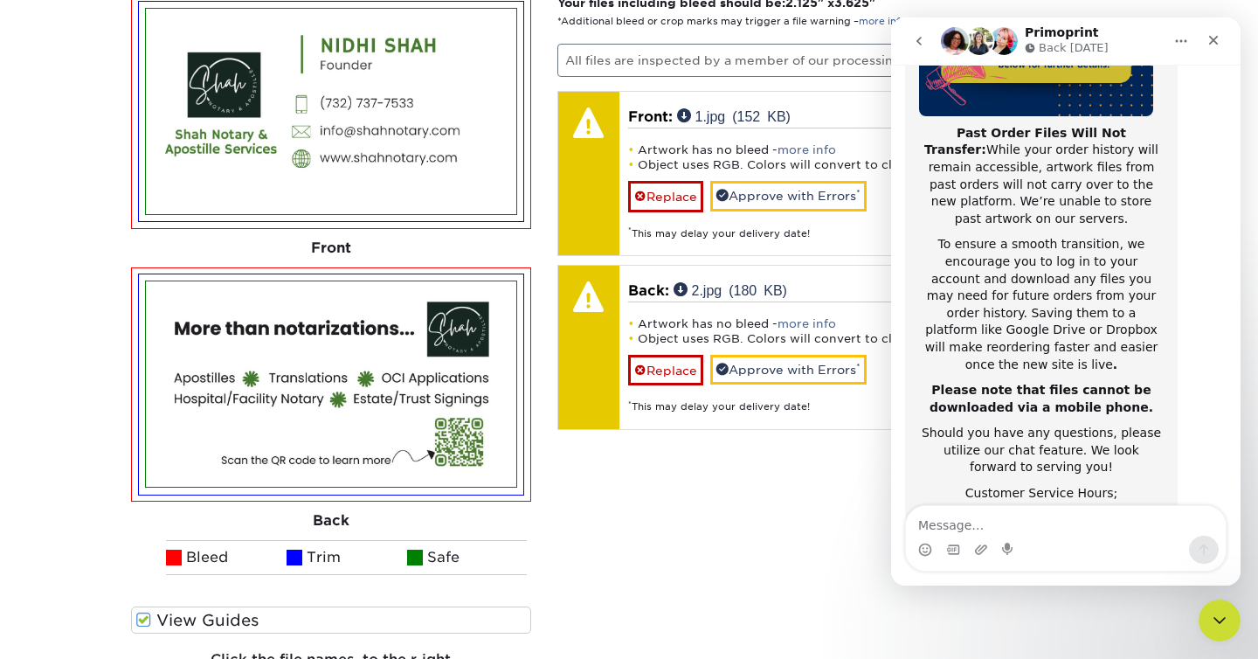
scroll to position [324, 0]
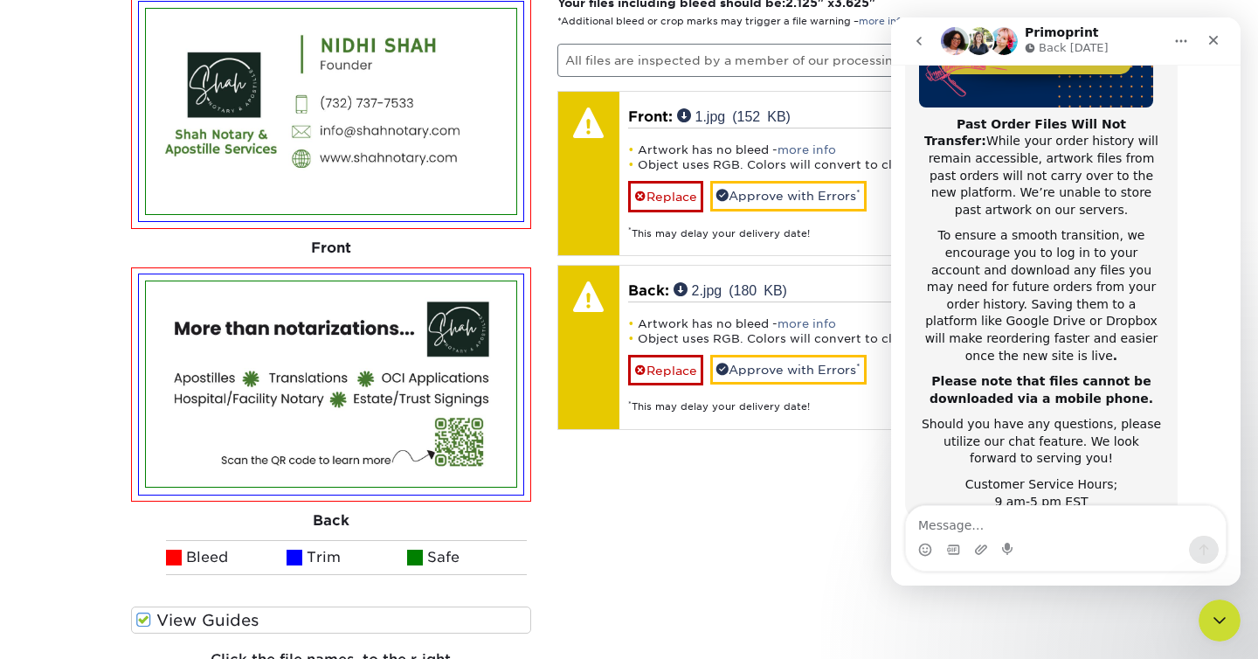
click at [912, 46] on icon "go back" at bounding box center [919, 41] width 14 height 14
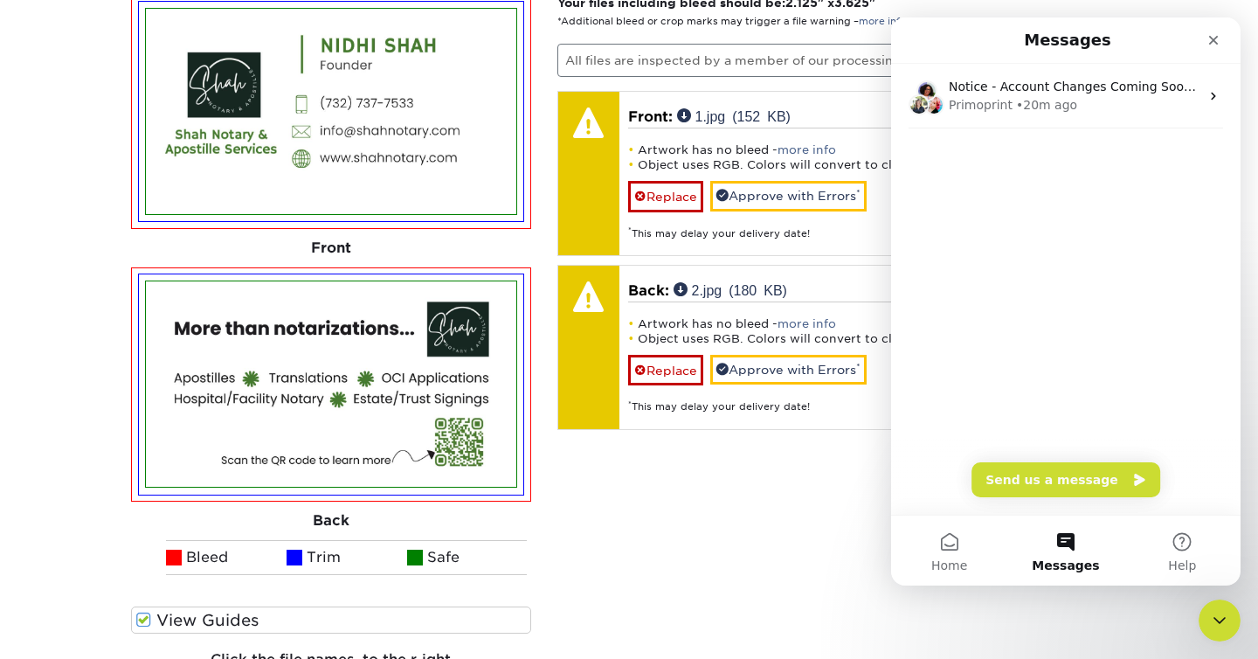
scroll to position [0, 0]
click at [930, 544] on button "Home" at bounding box center [949, 551] width 116 height 70
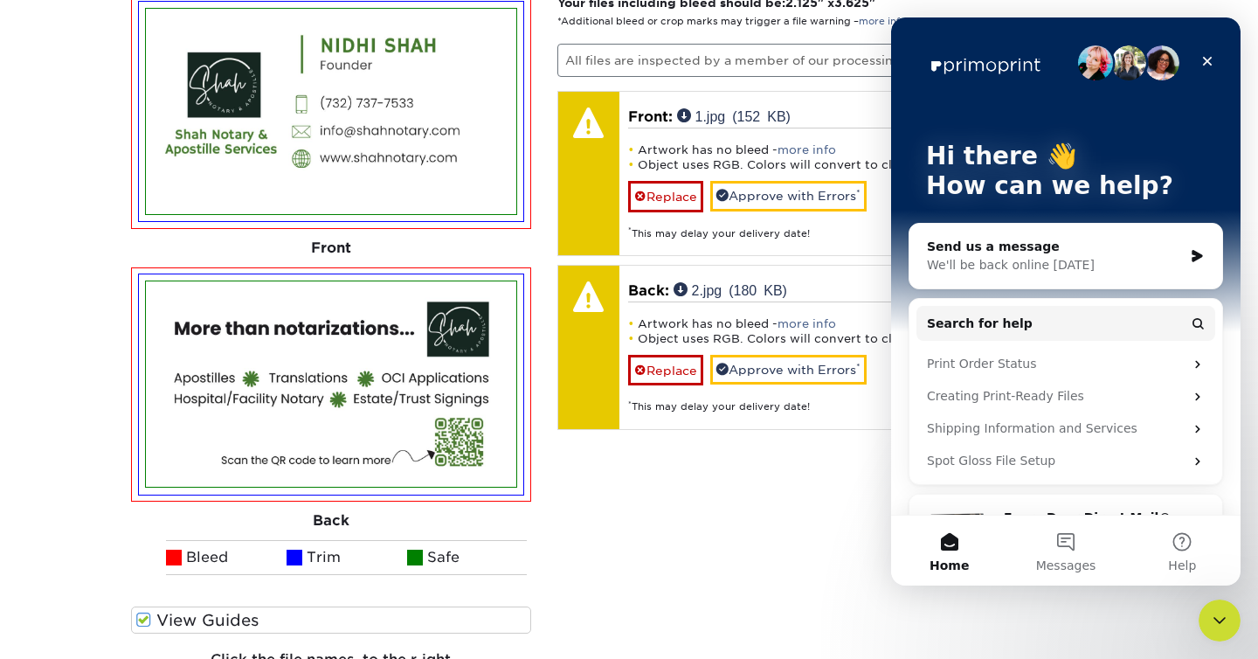
click at [1060, 273] on div "We'll be back online tomorrow" at bounding box center [1055, 265] width 256 height 18
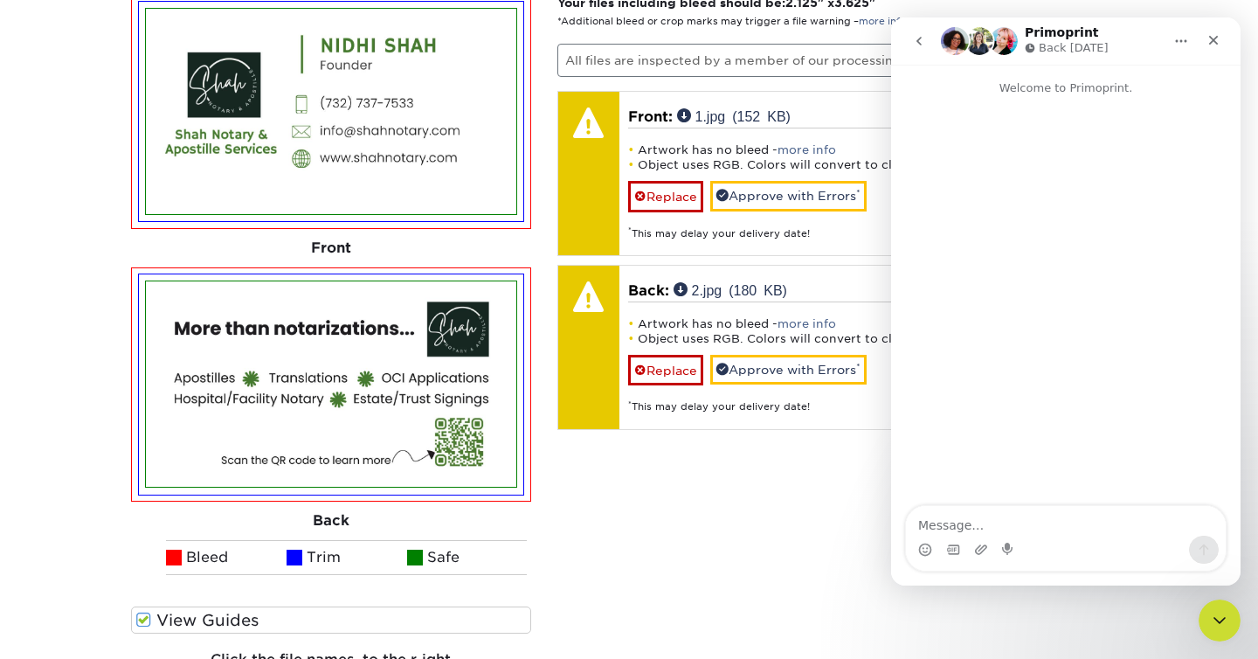
click at [999, 526] on textarea "Message…" at bounding box center [1066, 521] width 320 height 30
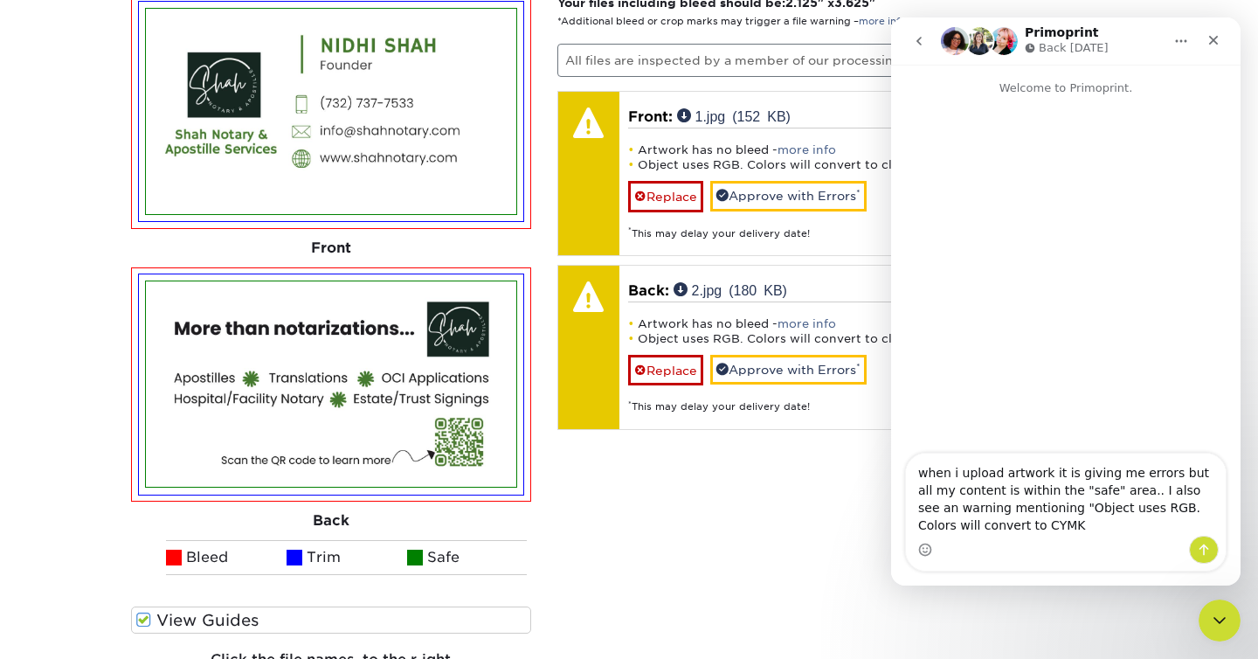
click at [1186, 42] on icon "Home" at bounding box center [1182, 41] width 14 height 14
click at [1144, 188] on div "Intercom messenger" at bounding box center [1066, 276] width 350 height 358
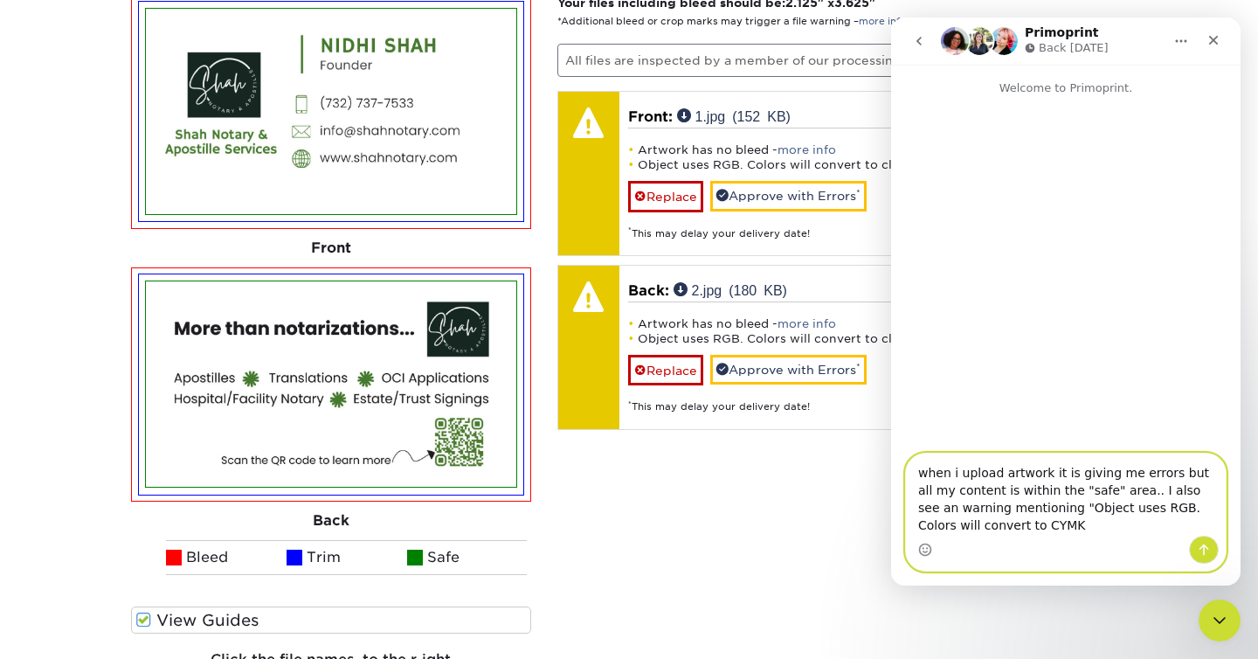
click at [1062, 525] on textarea "when i upload artwork it is giving me errors but all my content is within the "…" at bounding box center [1066, 495] width 320 height 82
paste textarea "%K2am@dur.*@,'gg"
type textarea "when i upload artwork it is giving me errors but all my content is within the "…"
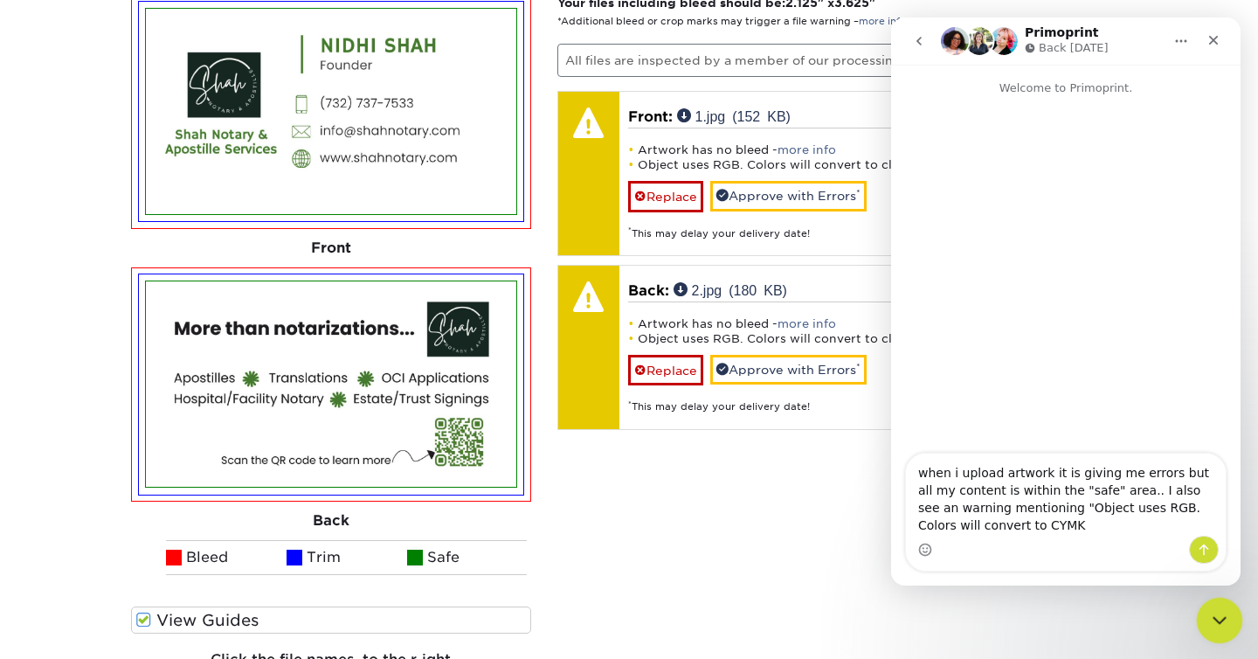
click at [1212, 627] on icon "Close Intercom Messenger" at bounding box center [1217, 617] width 21 height 21
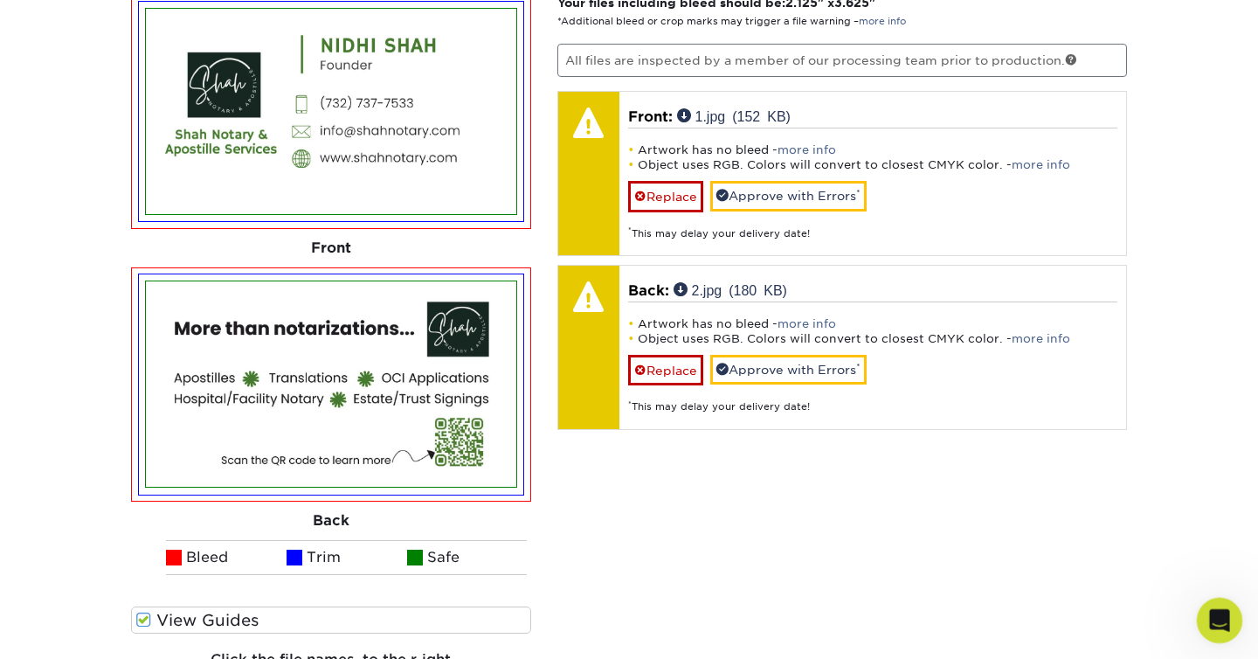
click at [1211, 627] on div "Open Intercom Messenger" at bounding box center [1218, 618] width 58 height 58
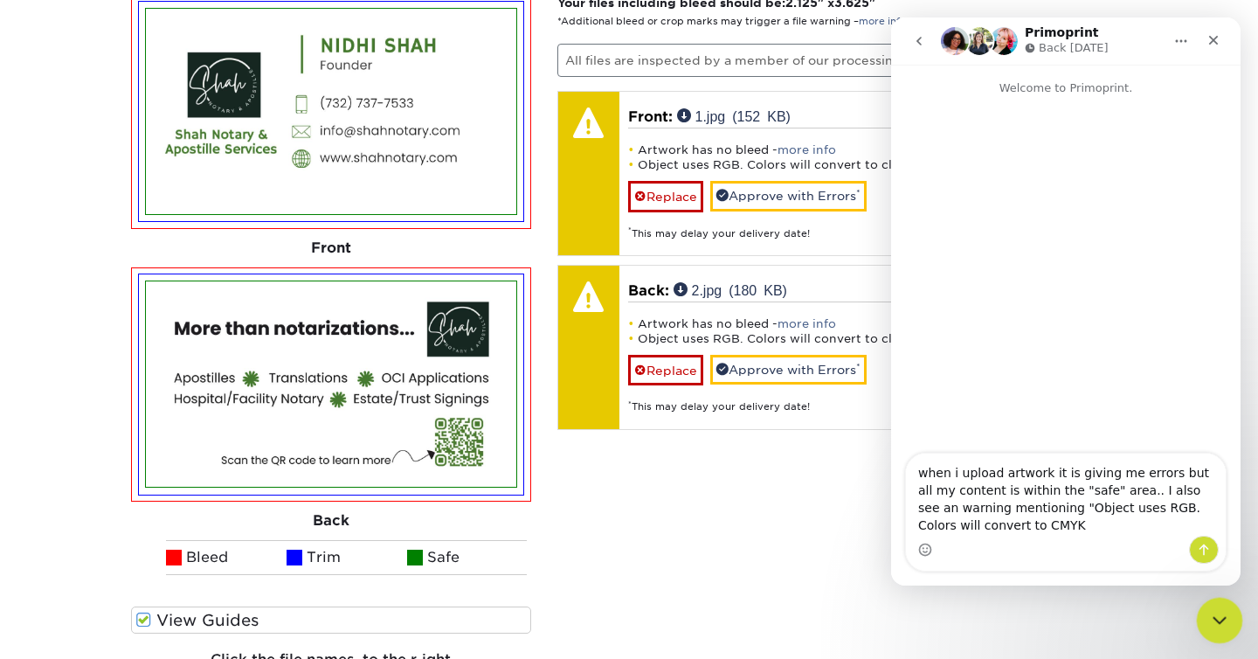
type textarea "when i upload artwork it is giving me errors but all my content is within the "…"
click at [1216, 626] on icon "Close Intercom Messenger" at bounding box center [1217, 617] width 21 height 21
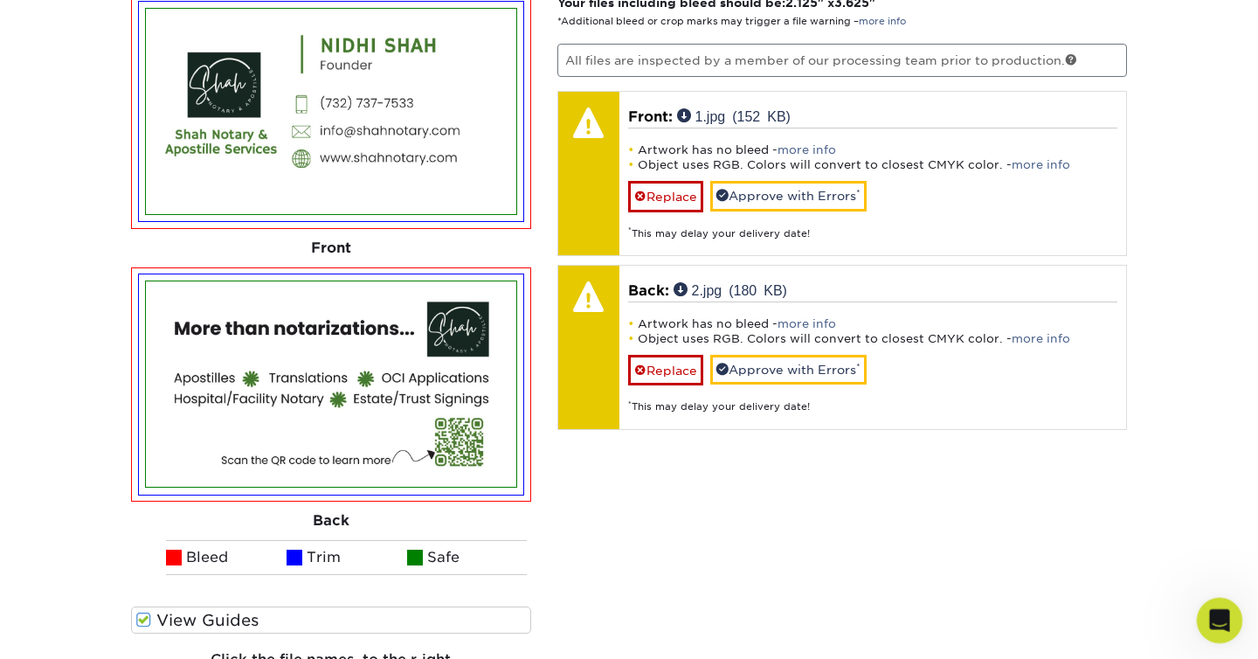
click at [1216, 626] on icon "Open Intercom Messenger" at bounding box center [1217, 618] width 29 height 29
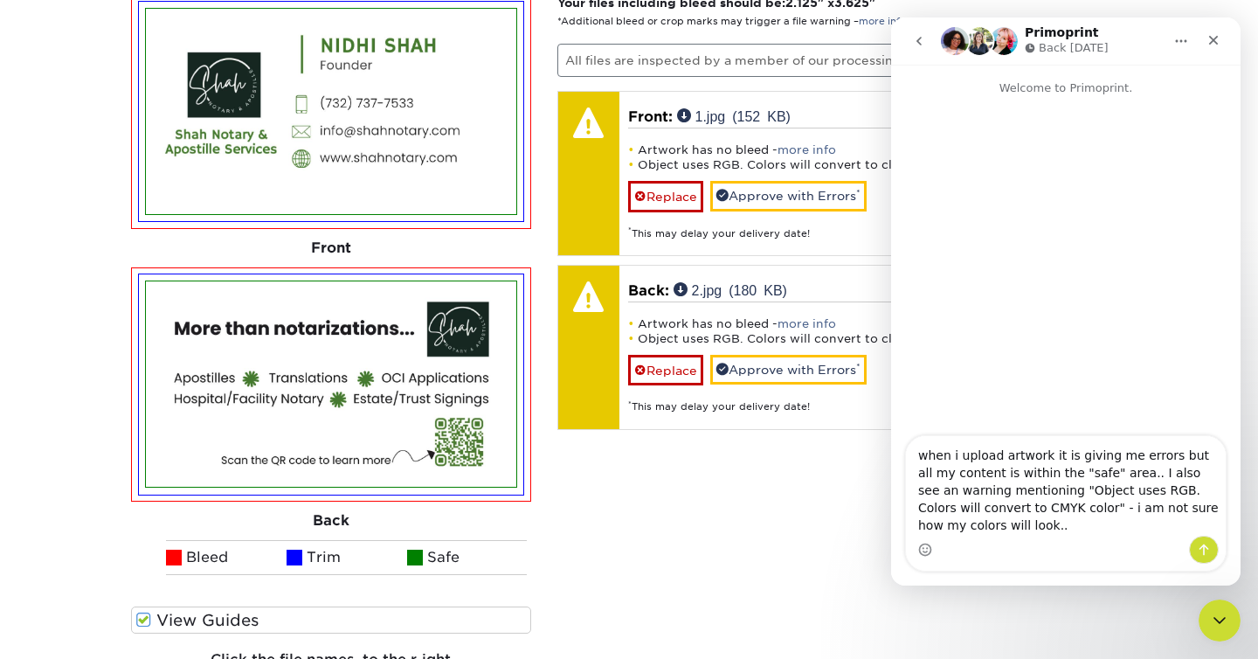
type textarea "when i upload artwork it is giving me errors but all my content is within the "…"
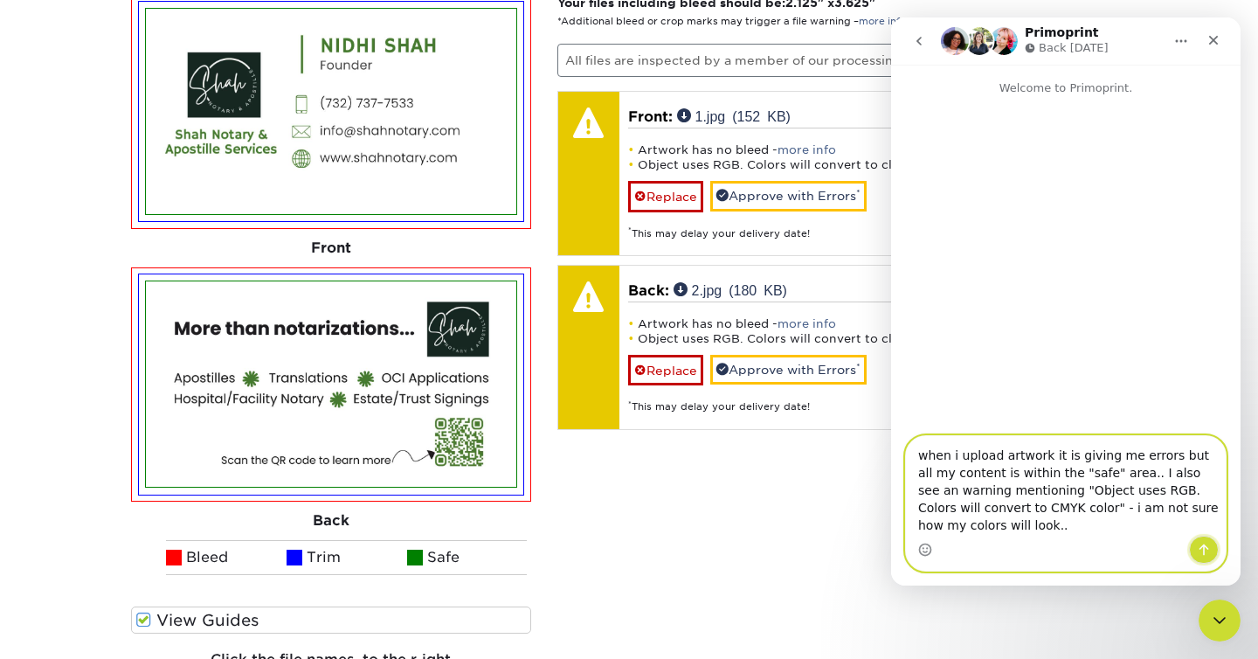
click at [1206, 555] on icon "Send a message…" at bounding box center [1204, 550] width 14 height 14
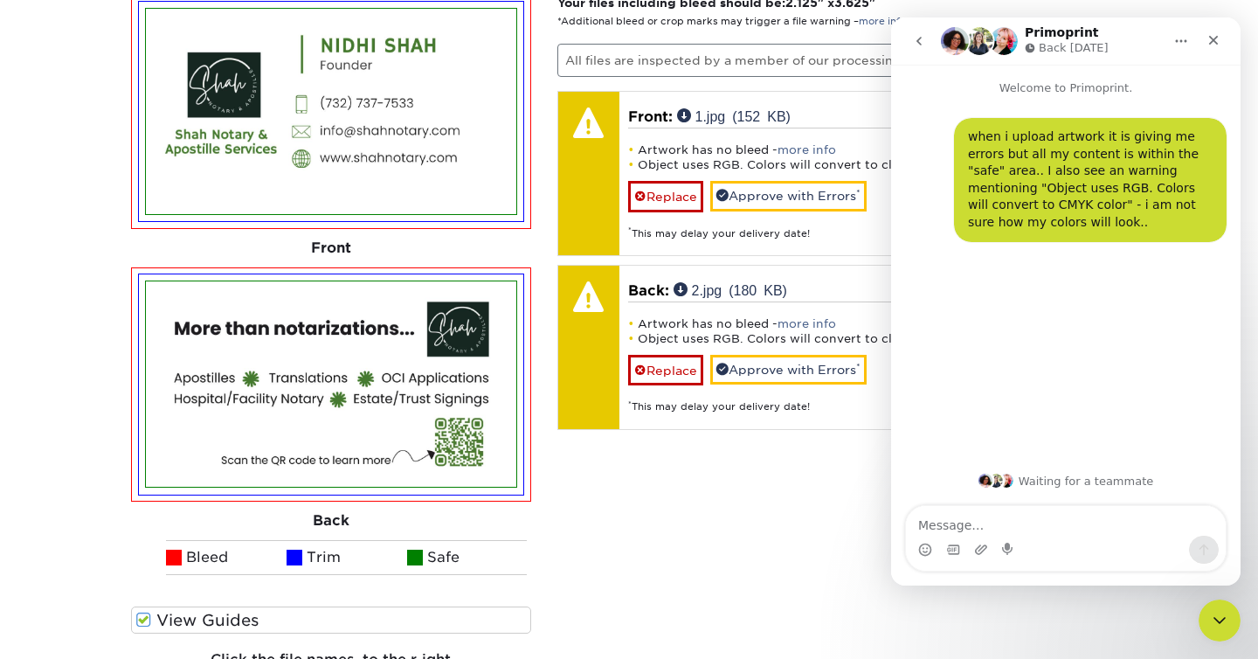
click at [807, 534] on div "Your files including bleed should be: 2.125 " x 3.625 " *Additional bleed or cr…" at bounding box center [842, 346] width 597 height 705
click at [1210, 617] on icon "Close Intercom Messenger" at bounding box center [1217, 617] width 21 height 21
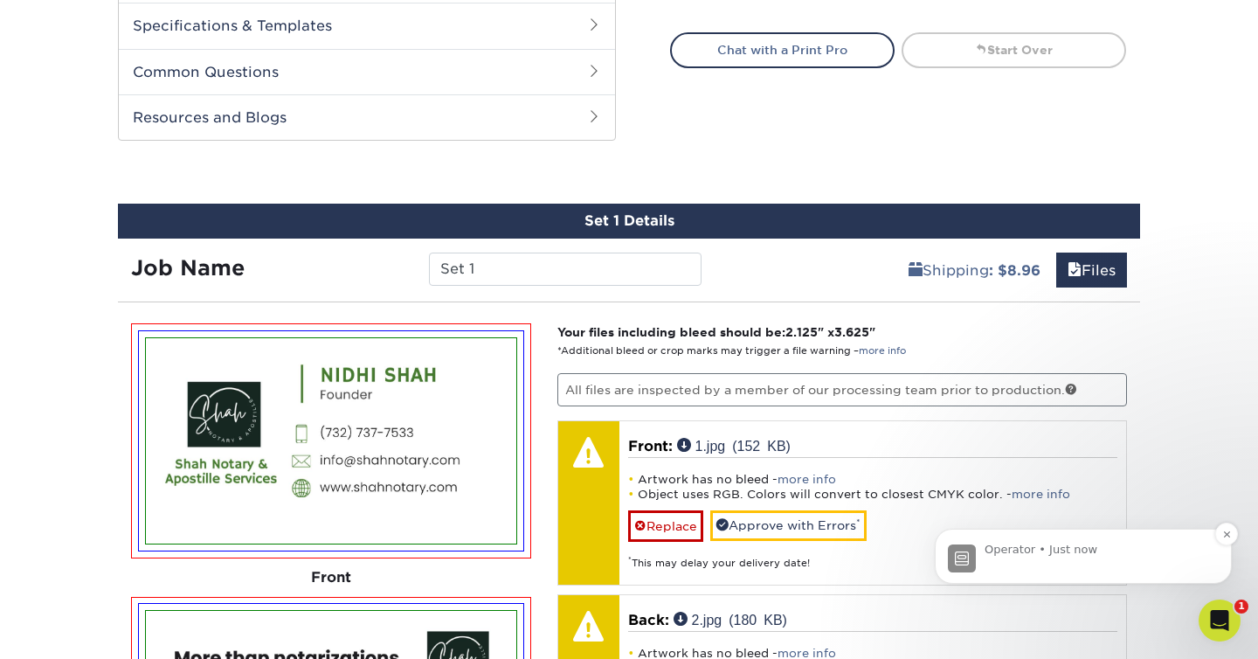
scroll to position [92, 0]
click at [1114, 550] on p "Operator • Just now" at bounding box center [1097, 550] width 225 height 16
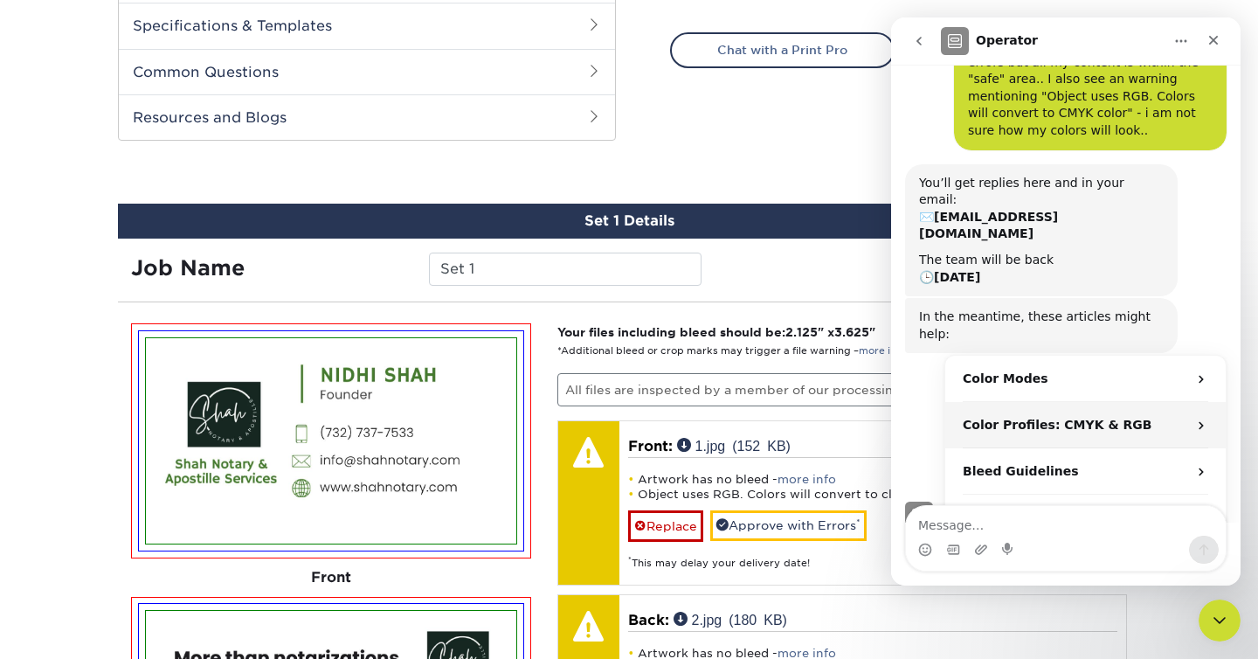
click at [1181, 416] on div "Color Profiles: CMYK & RGB" at bounding box center [1075, 425] width 225 height 18
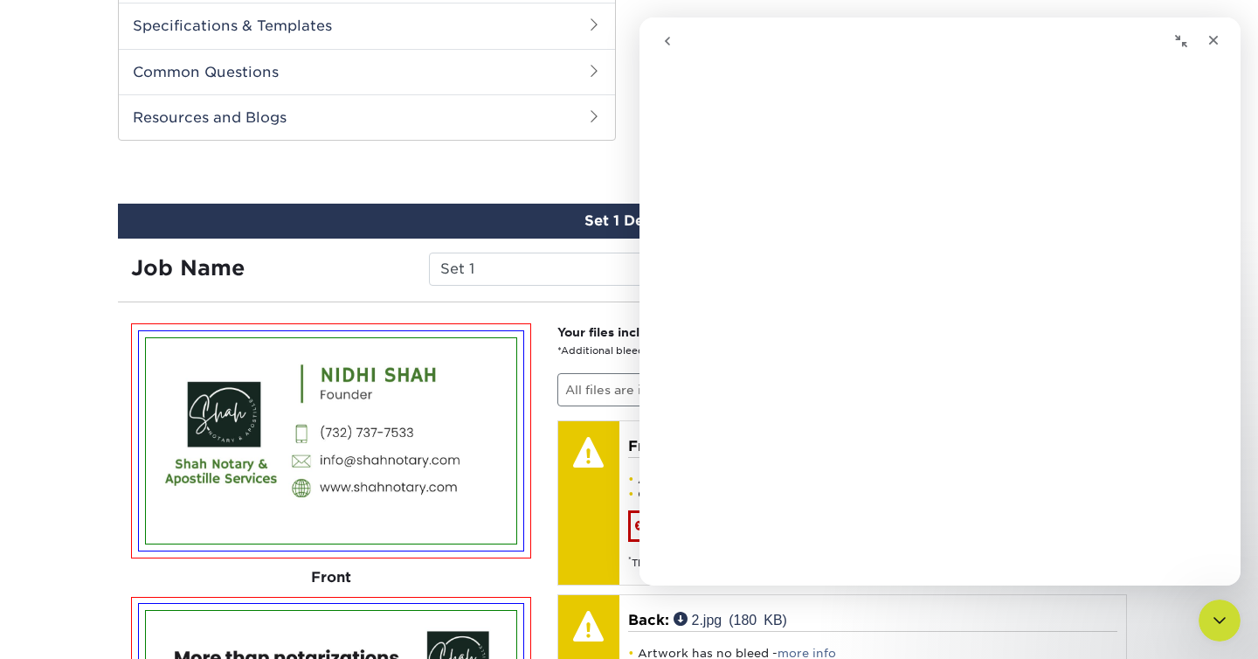
scroll to position [42, 0]
click at [667, 45] on icon "go back" at bounding box center [668, 41] width 14 height 14
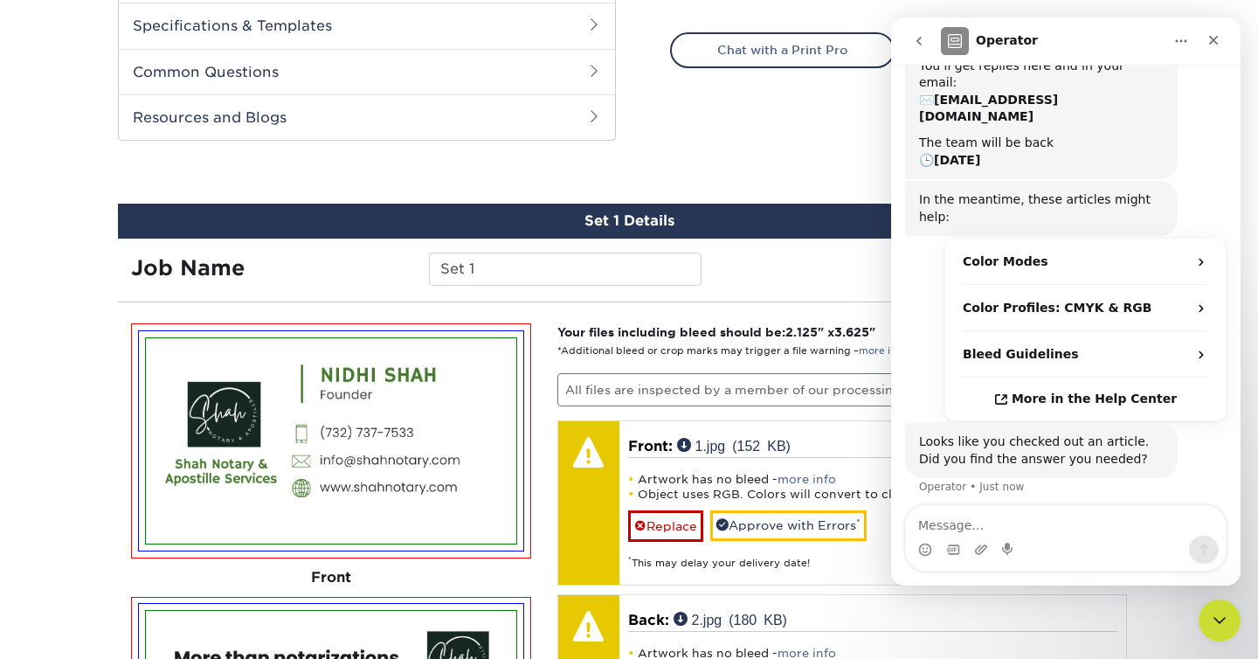
scroll to position [228, 0]
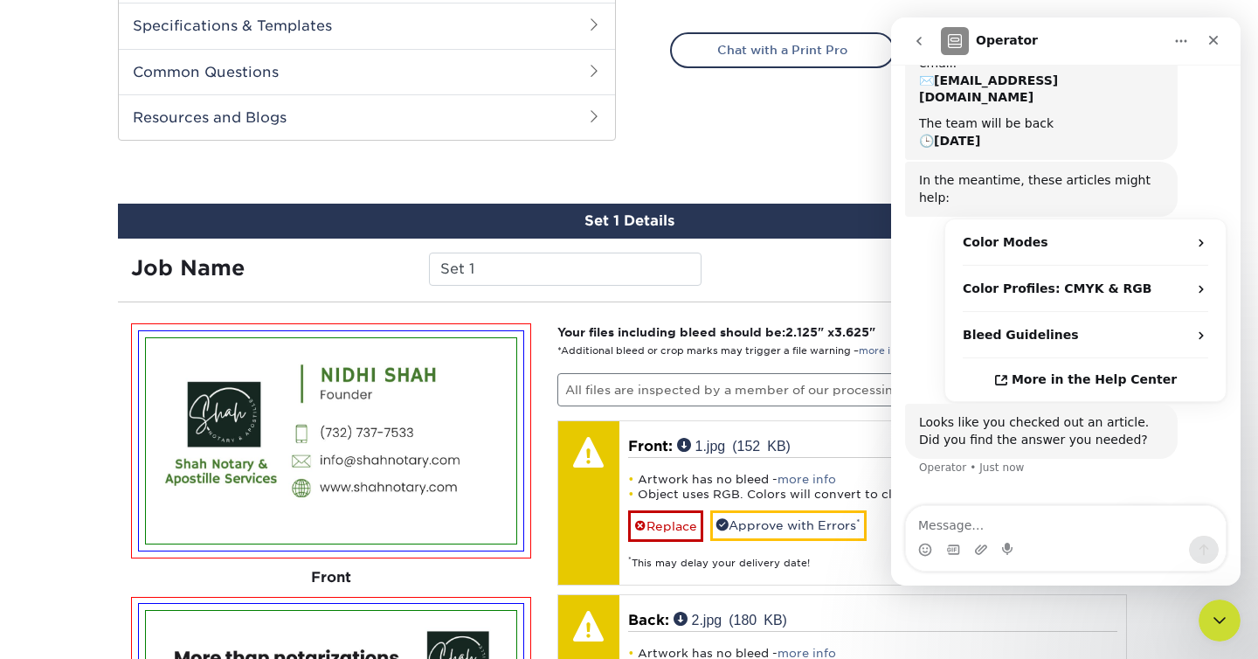
click at [1195, 509] on button "No" at bounding box center [1196, 526] width 43 height 35
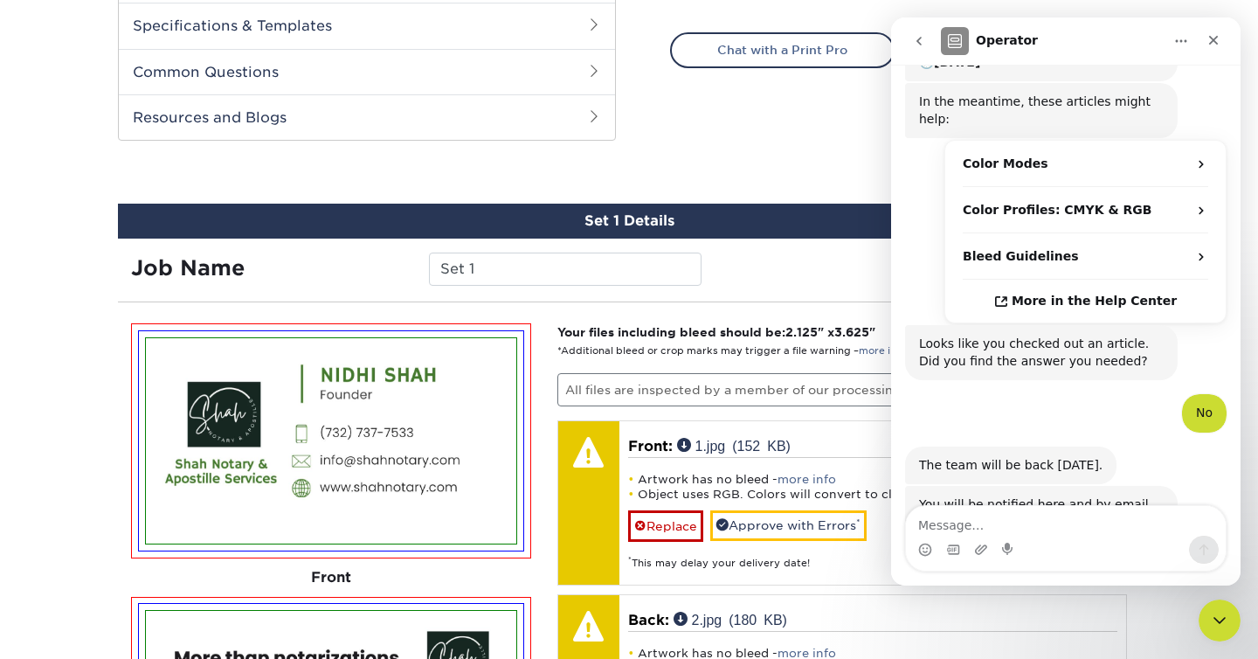
scroll to position [328, 0]
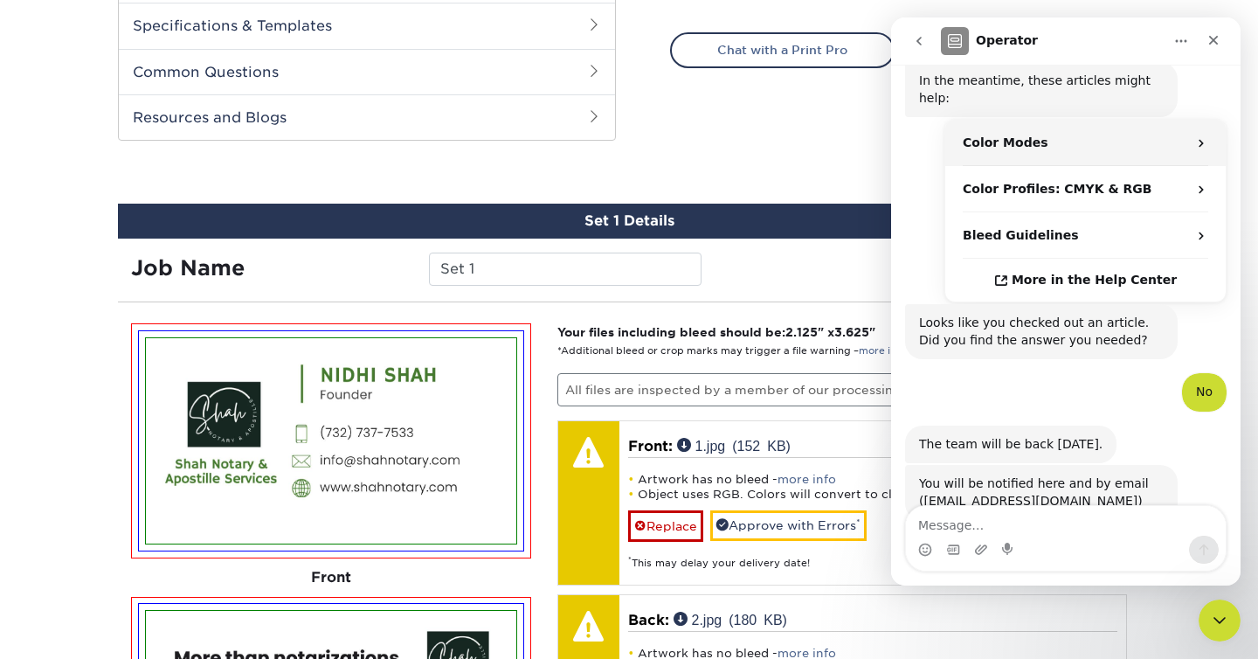
click at [1052, 134] on div "Color Modes" at bounding box center [1075, 143] width 225 height 18
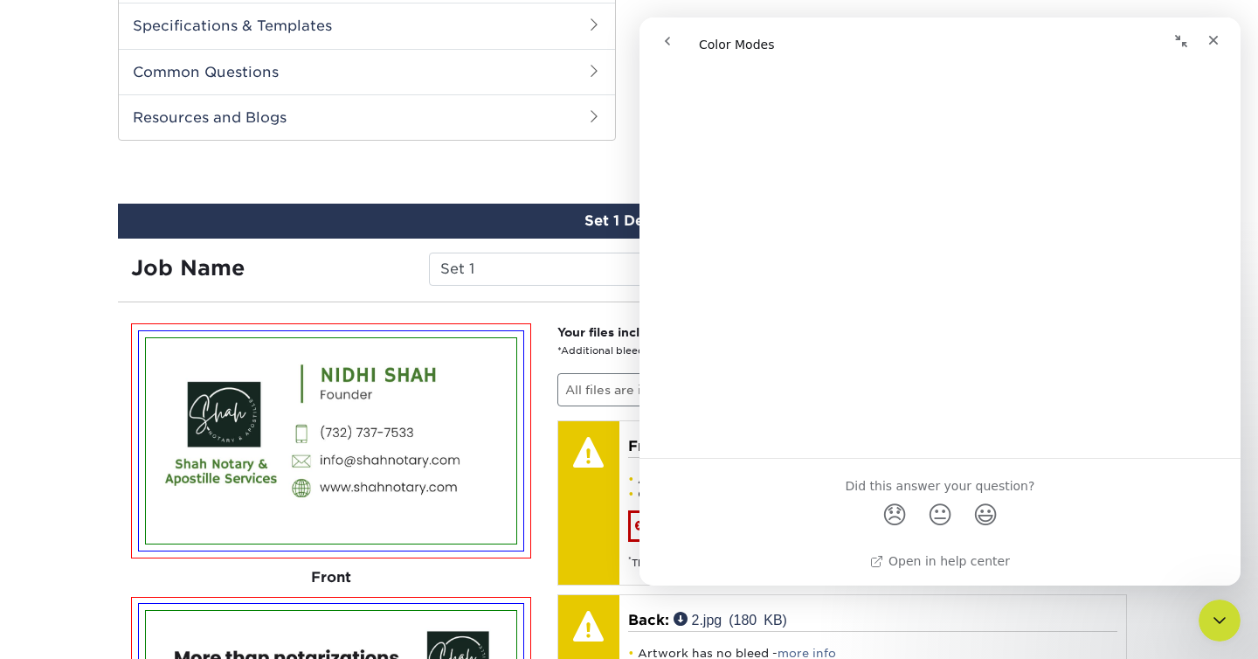
scroll to position [1597, 0]
click at [1217, 43] on icon "Close" at bounding box center [1215, 41] width 10 height 10
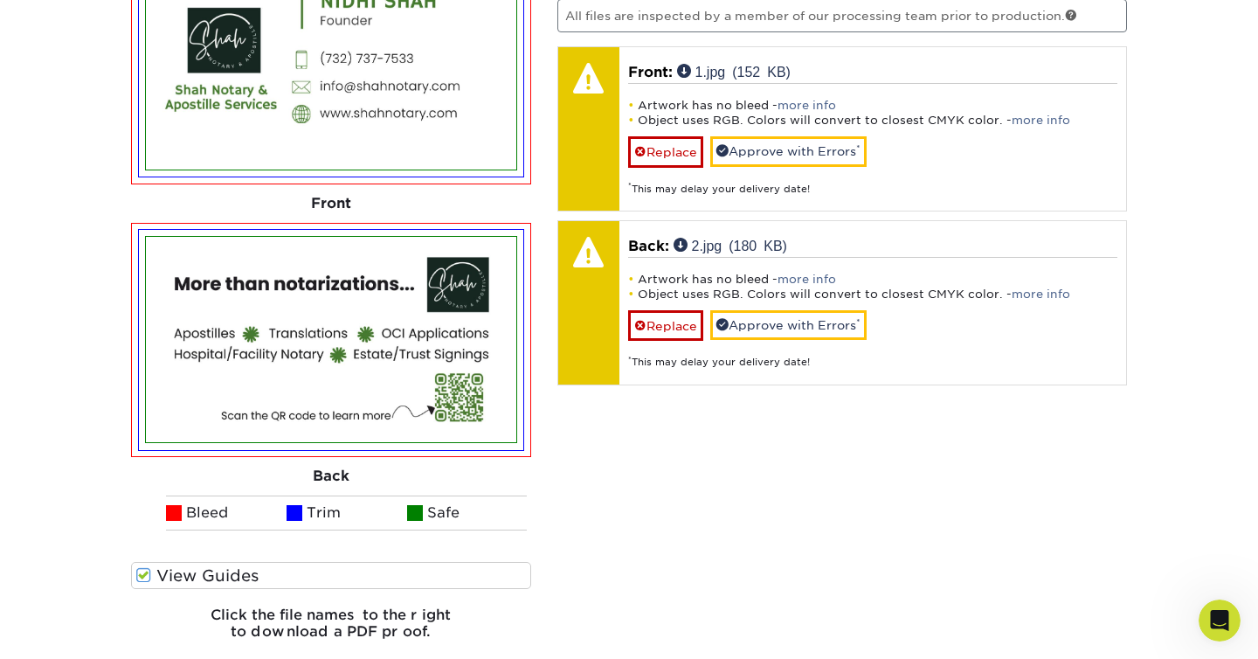
scroll to position [1202, 0]
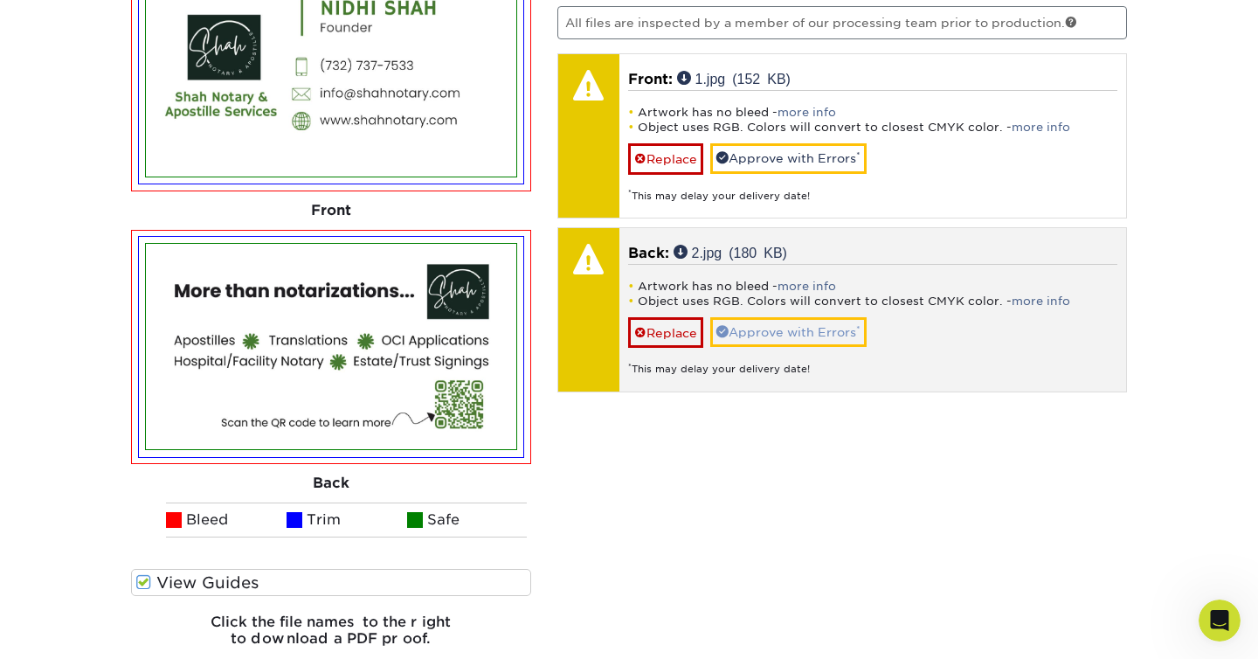
click at [849, 332] on link "Approve with Errors *" at bounding box center [789, 332] width 156 height 30
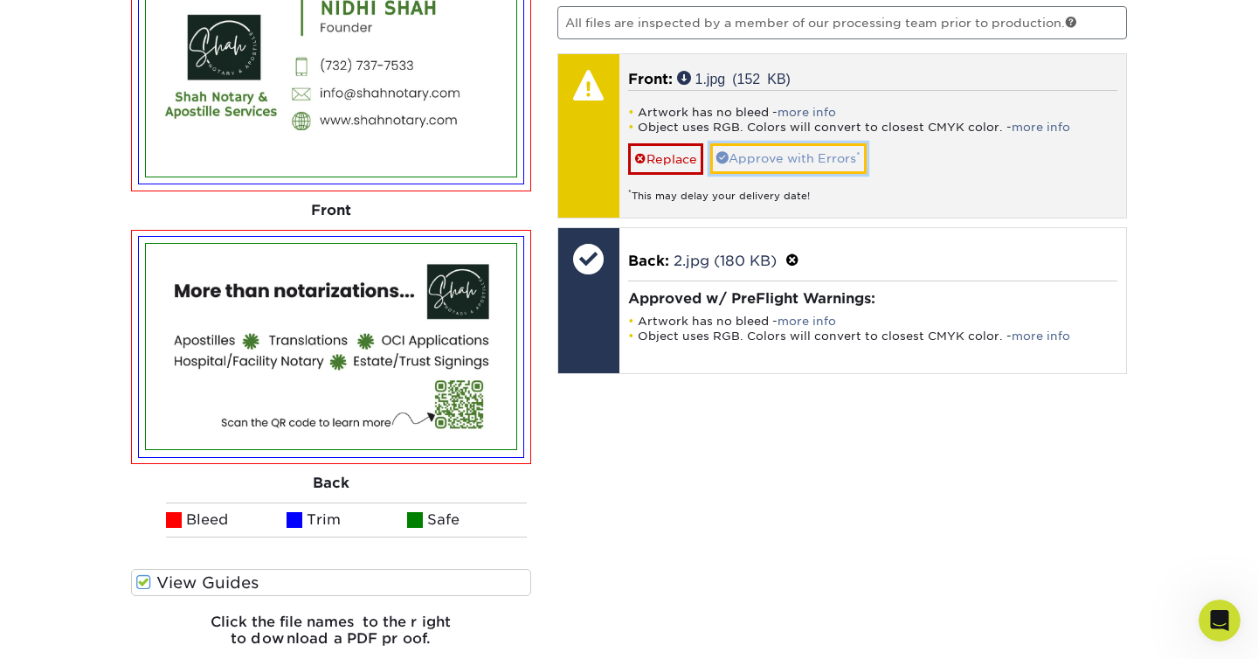
click at [841, 160] on link "Approve with Errors *" at bounding box center [789, 158] width 156 height 30
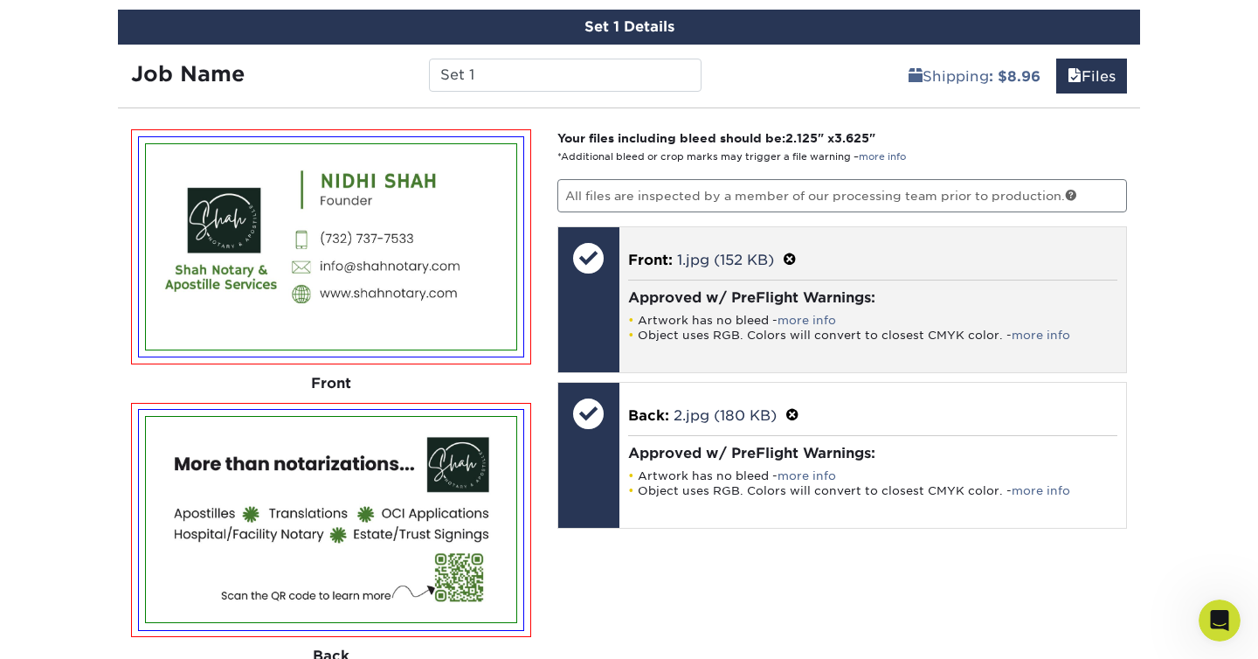
scroll to position [1026, 0]
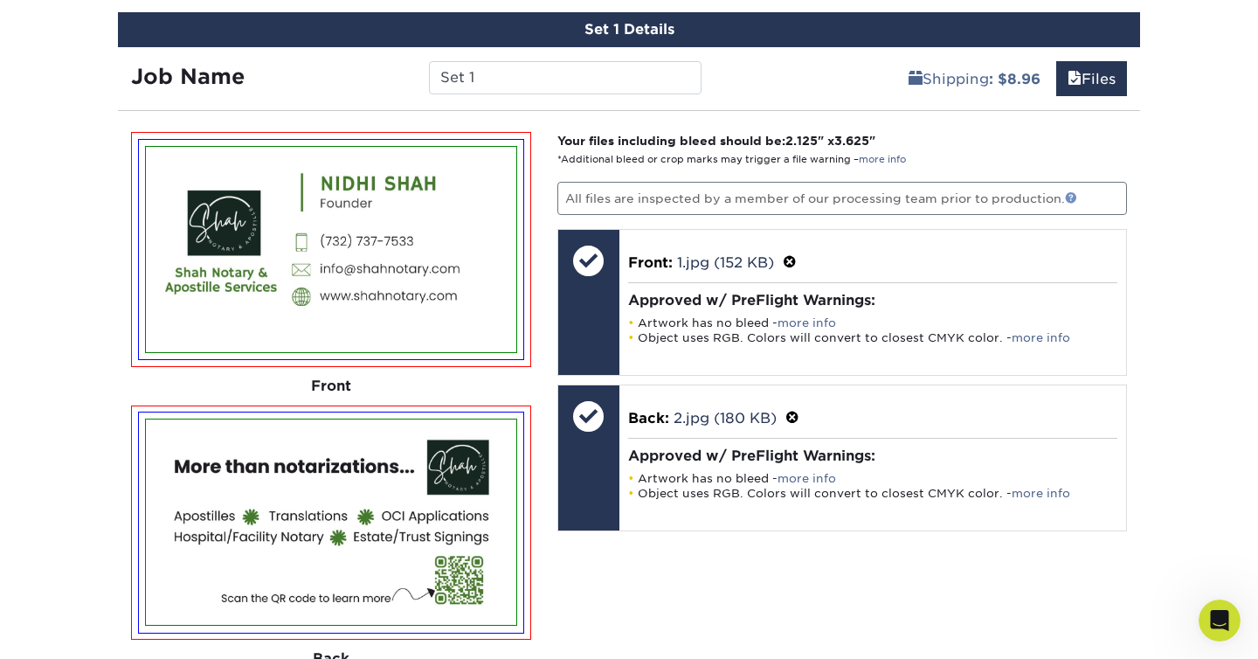
click at [1069, 198] on link at bounding box center [1071, 197] width 12 height 12
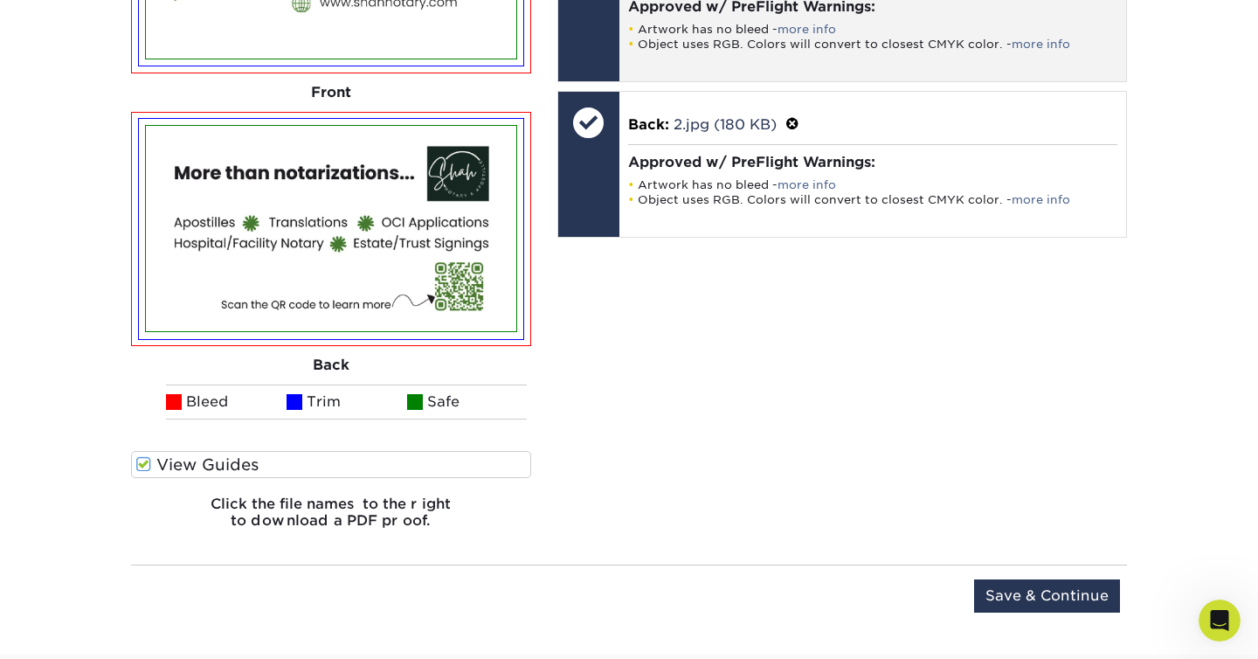
scroll to position [1337, 0]
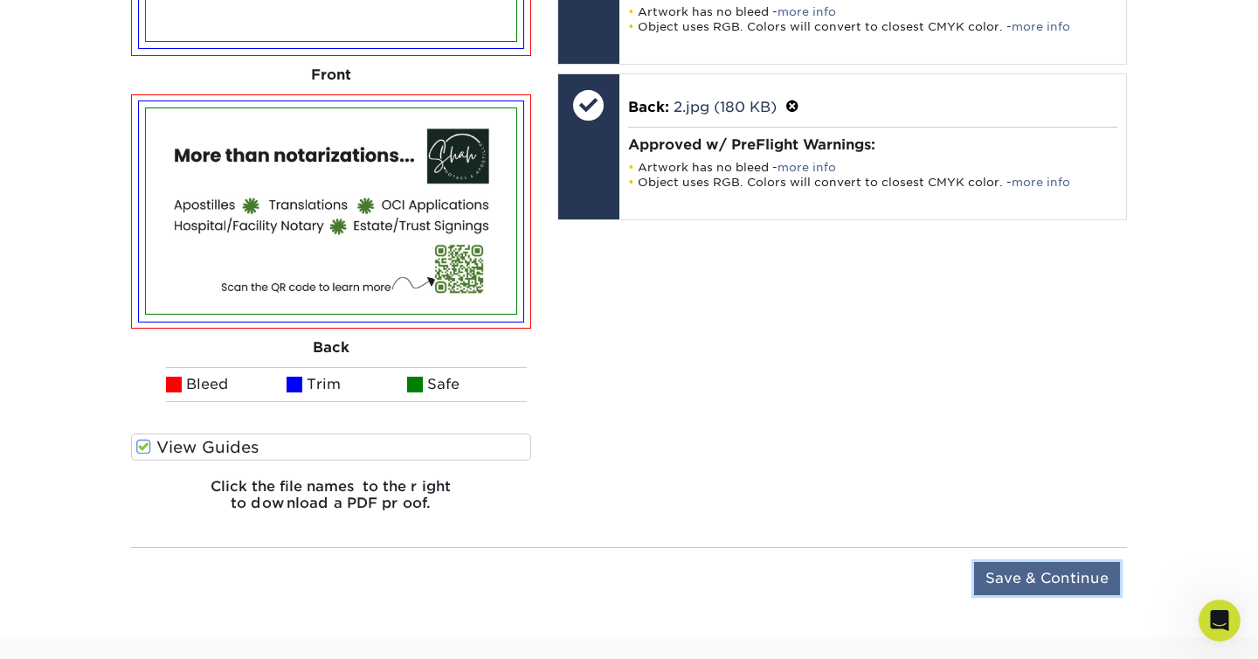
click at [1060, 576] on input "Save & Continue" at bounding box center [1047, 578] width 146 height 33
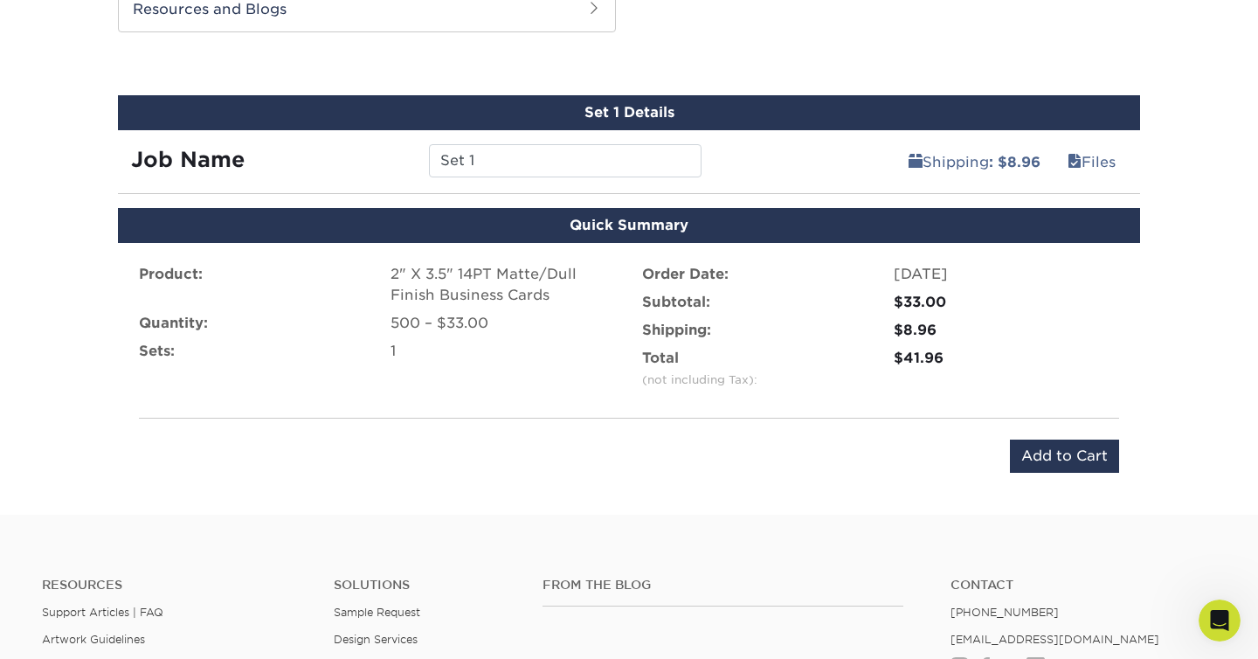
scroll to position [929, 0]
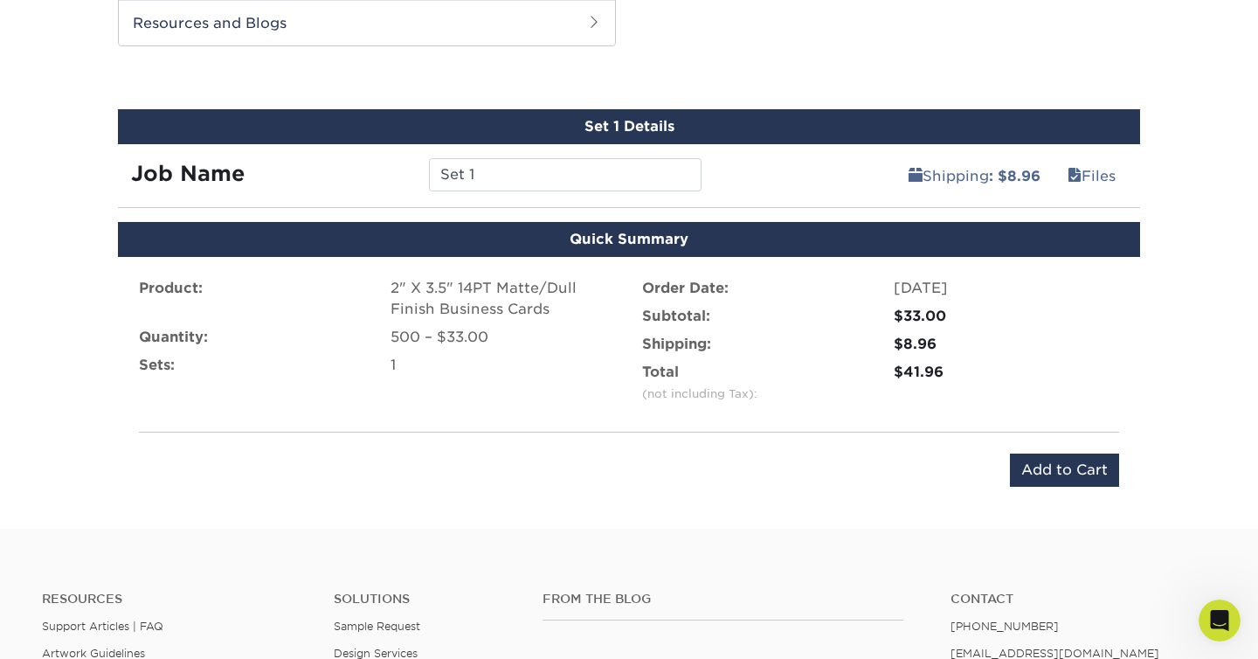
click at [823, 348] on div "Shipping:" at bounding box center [755, 344] width 252 height 21
click at [199, 363] on div "Sets:" at bounding box center [252, 365] width 252 height 21
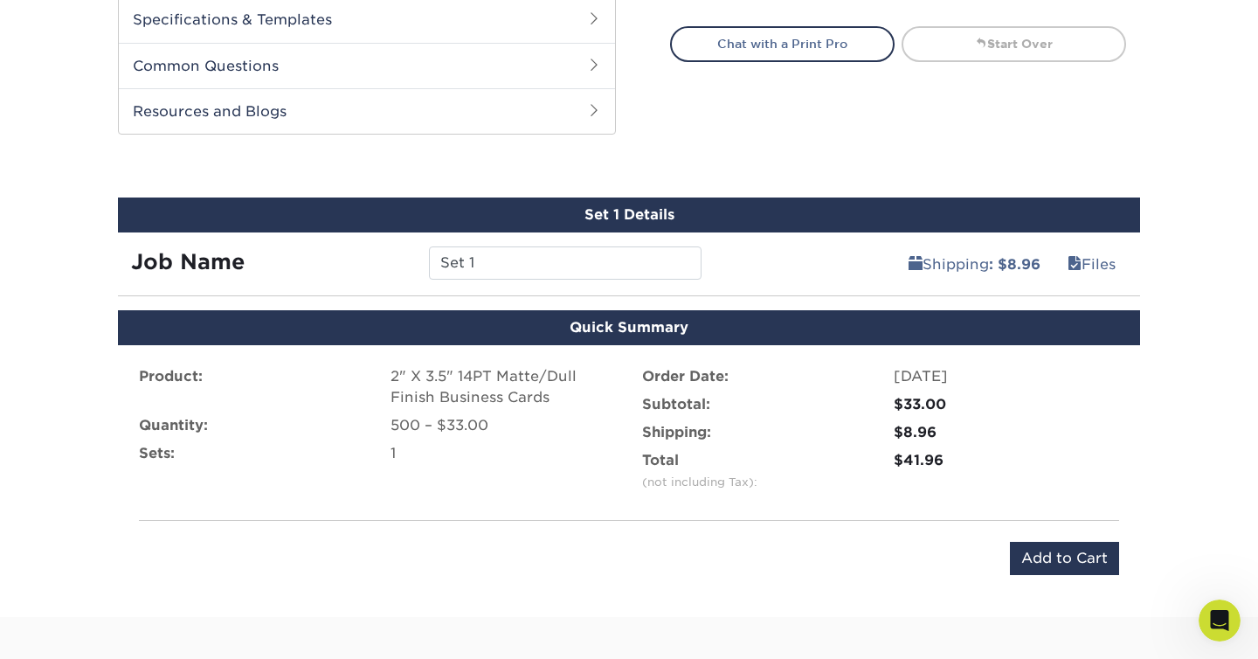
scroll to position [818, 0]
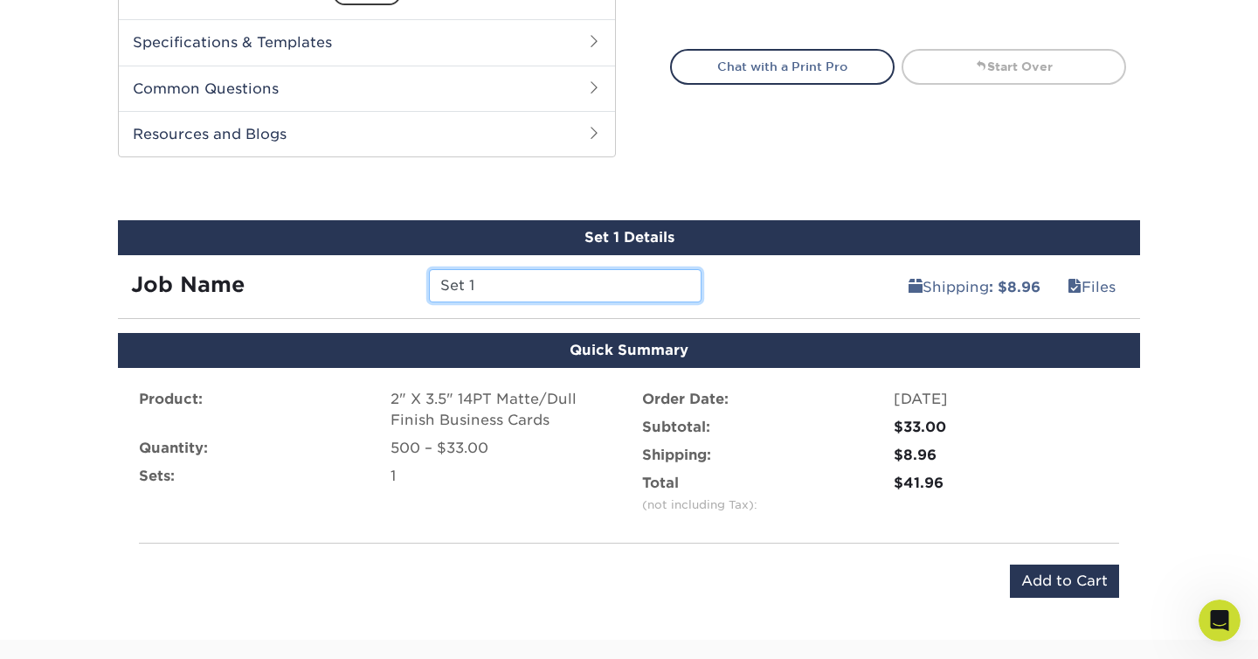
click at [484, 286] on input "Set 1" at bounding box center [565, 285] width 272 height 33
click at [1060, 601] on div "Product: 2" X 3.5" 14PT Matte/Dull Finish Business Cards Quantity: 500 – $33.00…" at bounding box center [629, 493] width 1022 height 251
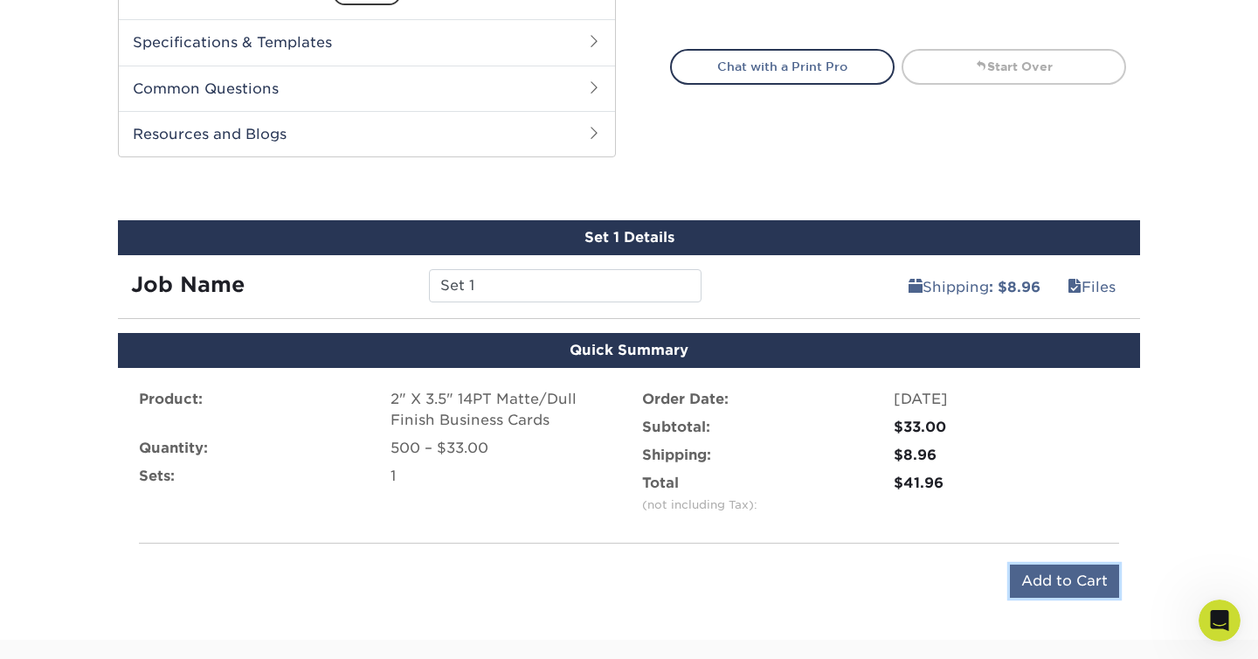
click at [1062, 588] on input "Add to Cart" at bounding box center [1064, 581] width 109 height 33
